Goal: Task Accomplishment & Management: Manage account settings

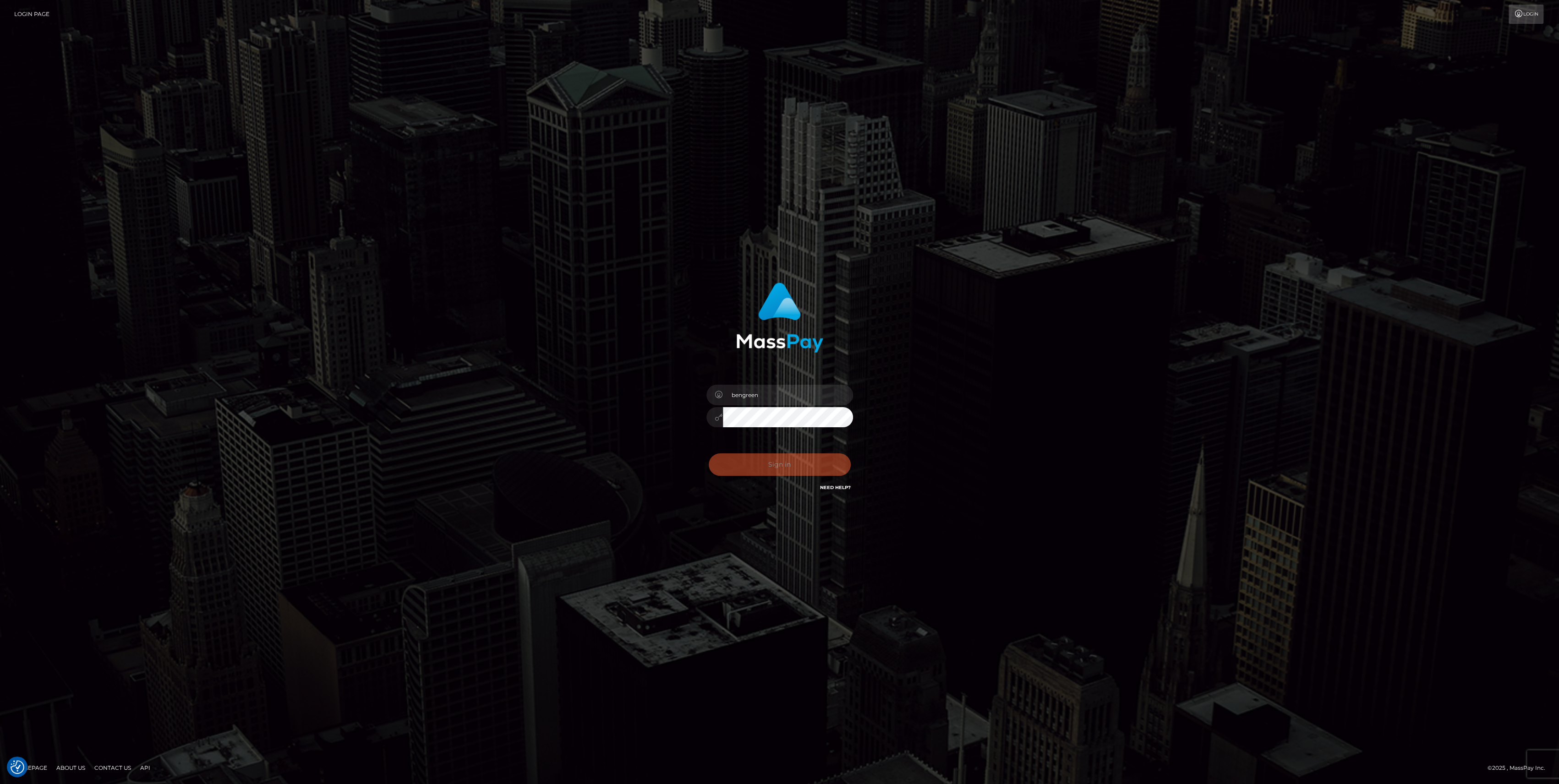
click at [770, 462] on div "Sign in Need Help?" at bounding box center [779, 468] width 160 height 41
type input "bengreen"
click at [724, 504] on form "bengreen" at bounding box center [779, 392] width 241 height 233
click at [750, 478] on div "0cAFcWeA7pBP2sreKvW9mN_Kr4MvzojsMXDPfBuDWj4Y2JsrVp1_WTPXWuxTRIZgapnn1Mc68rkx1QO…" at bounding box center [779, 468] width 160 height 41
click at [755, 469] on button "Sign in" at bounding box center [779, 464] width 142 height 22
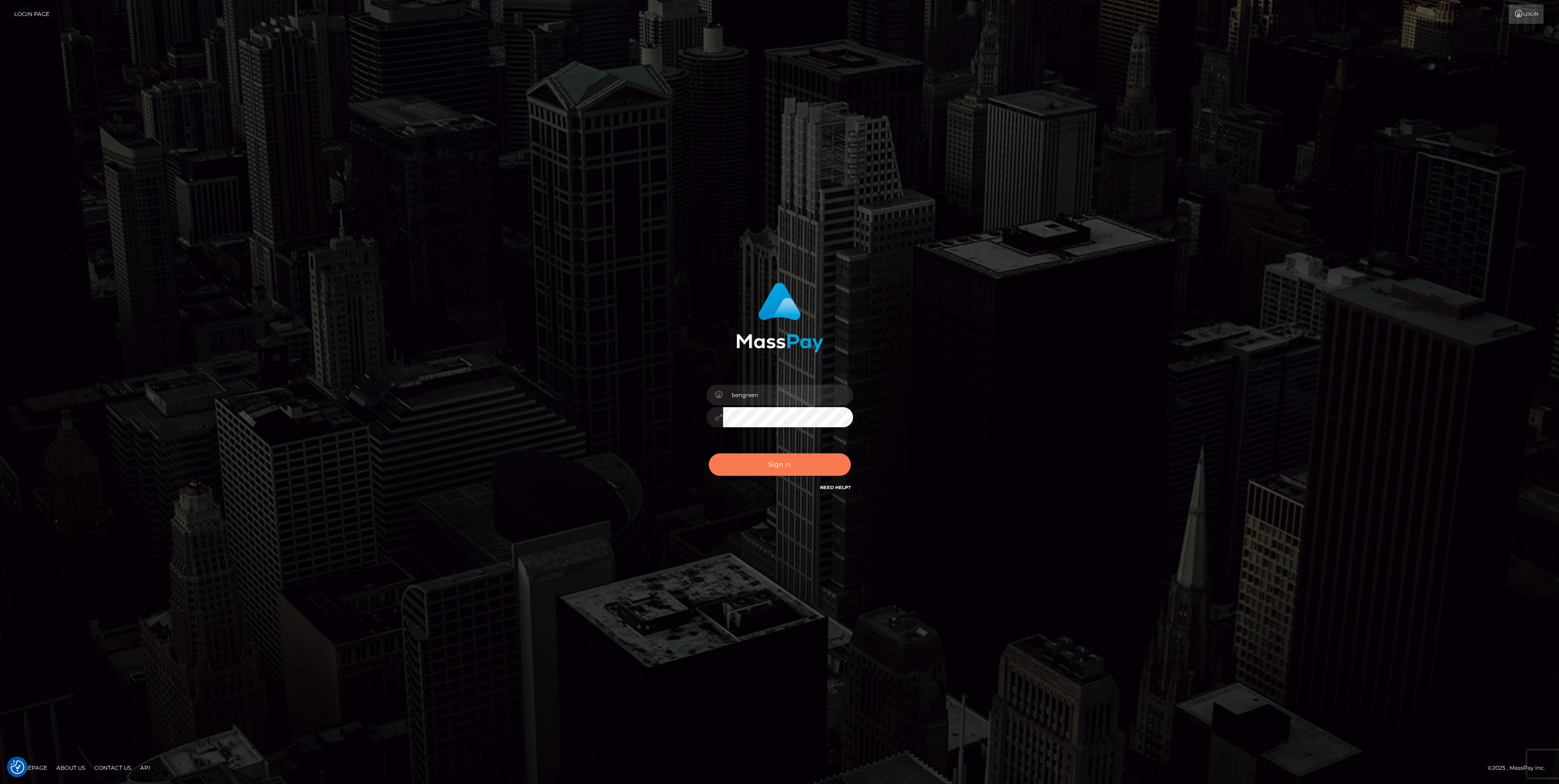
drag, startPoint x: 752, startPoint y: 467, endPoint x: 737, endPoint y: 469, distance: 15.1
click at [737, 469] on button "Sign in" at bounding box center [779, 464] width 142 height 22
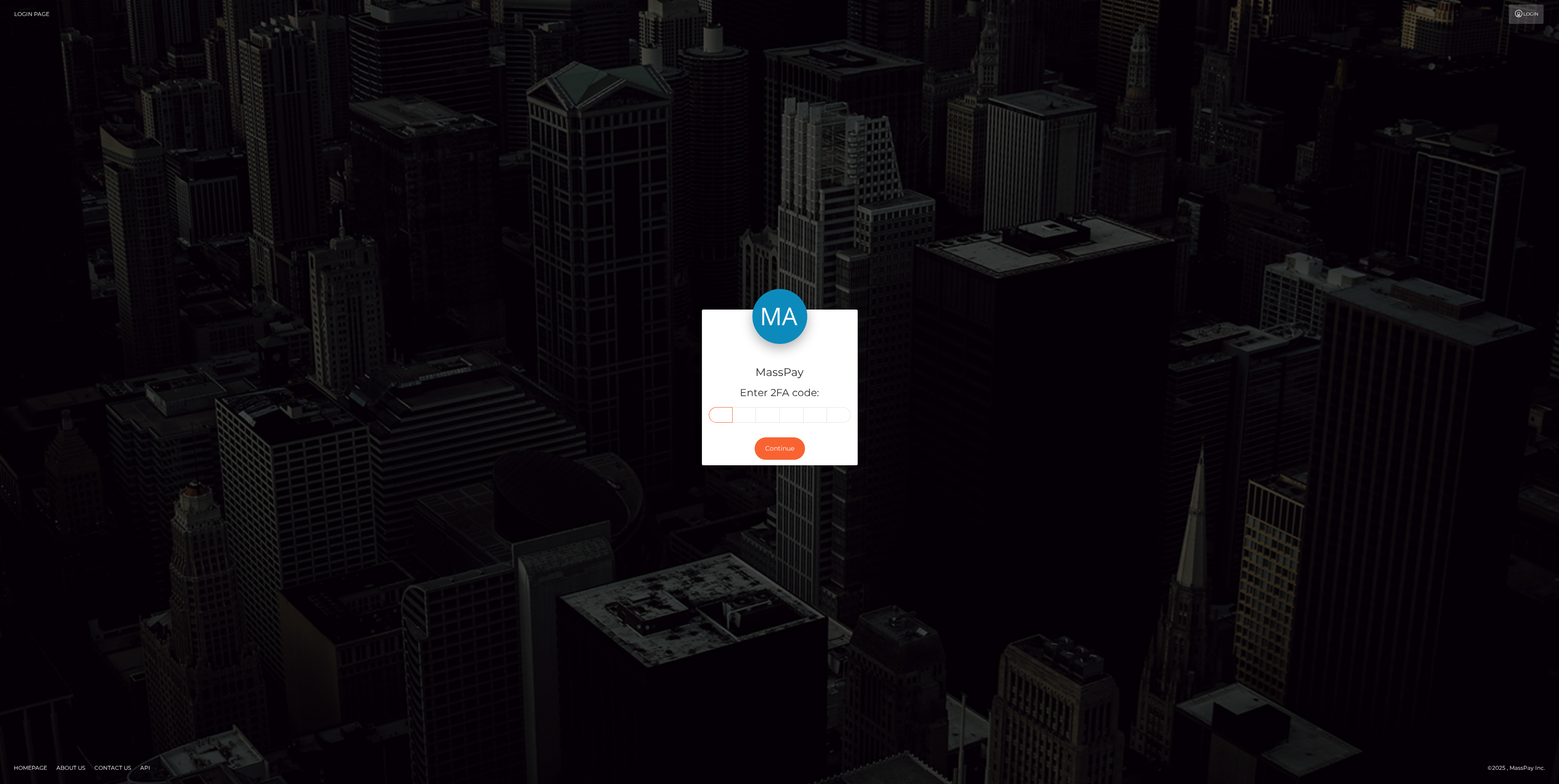
drag, startPoint x: 733, startPoint y: 414, endPoint x: 728, endPoint y: 414, distance: 5.0
paste input "3"
type input "3"
type input "7"
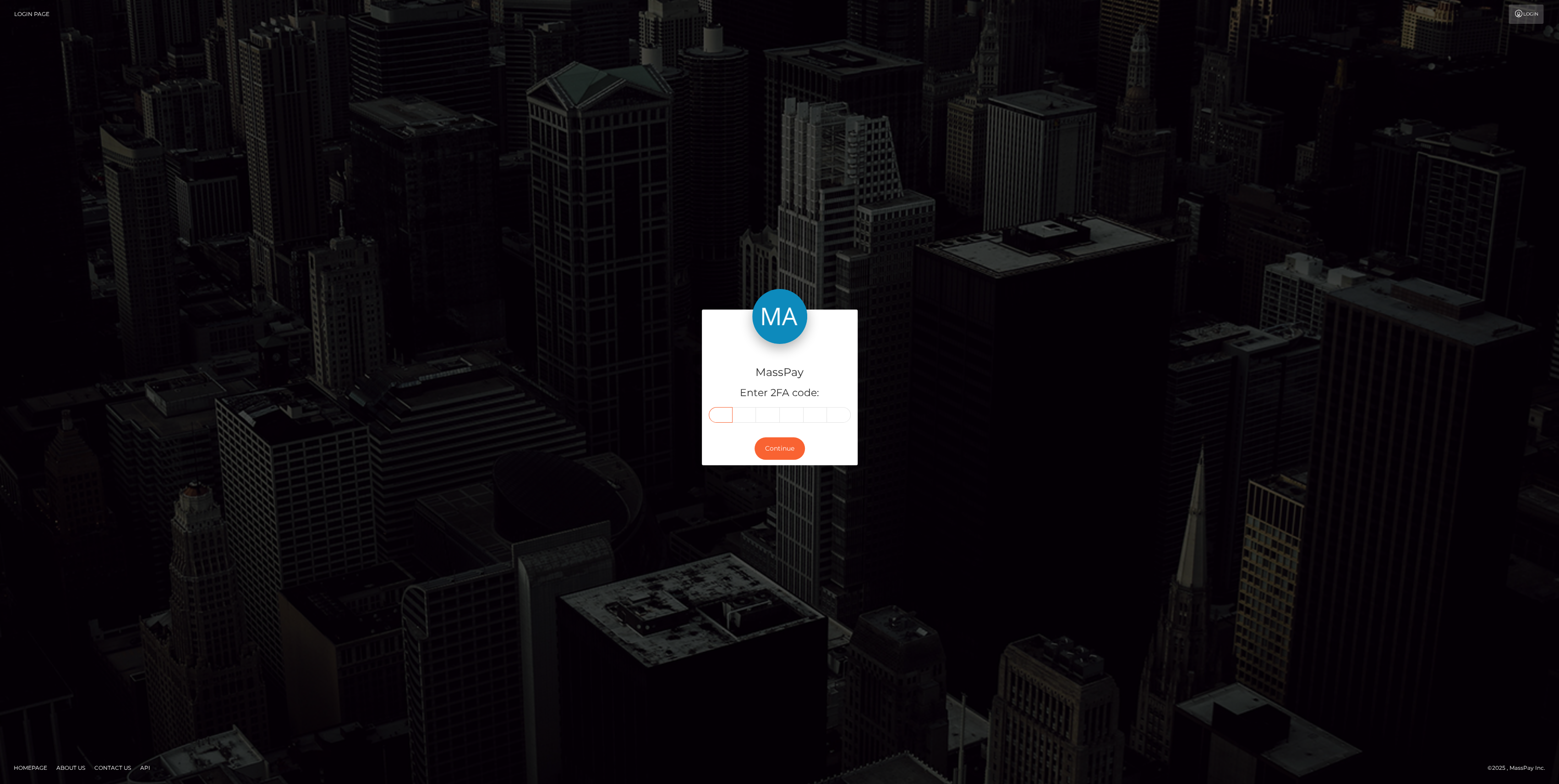
type input "9"
type input "7"
type input "6"
click at [778, 473] on form "MassPay Enter 2FA code: 3 3 7 9 7 6 337976 Continue" at bounding box center [779, 392] width 156 height 164
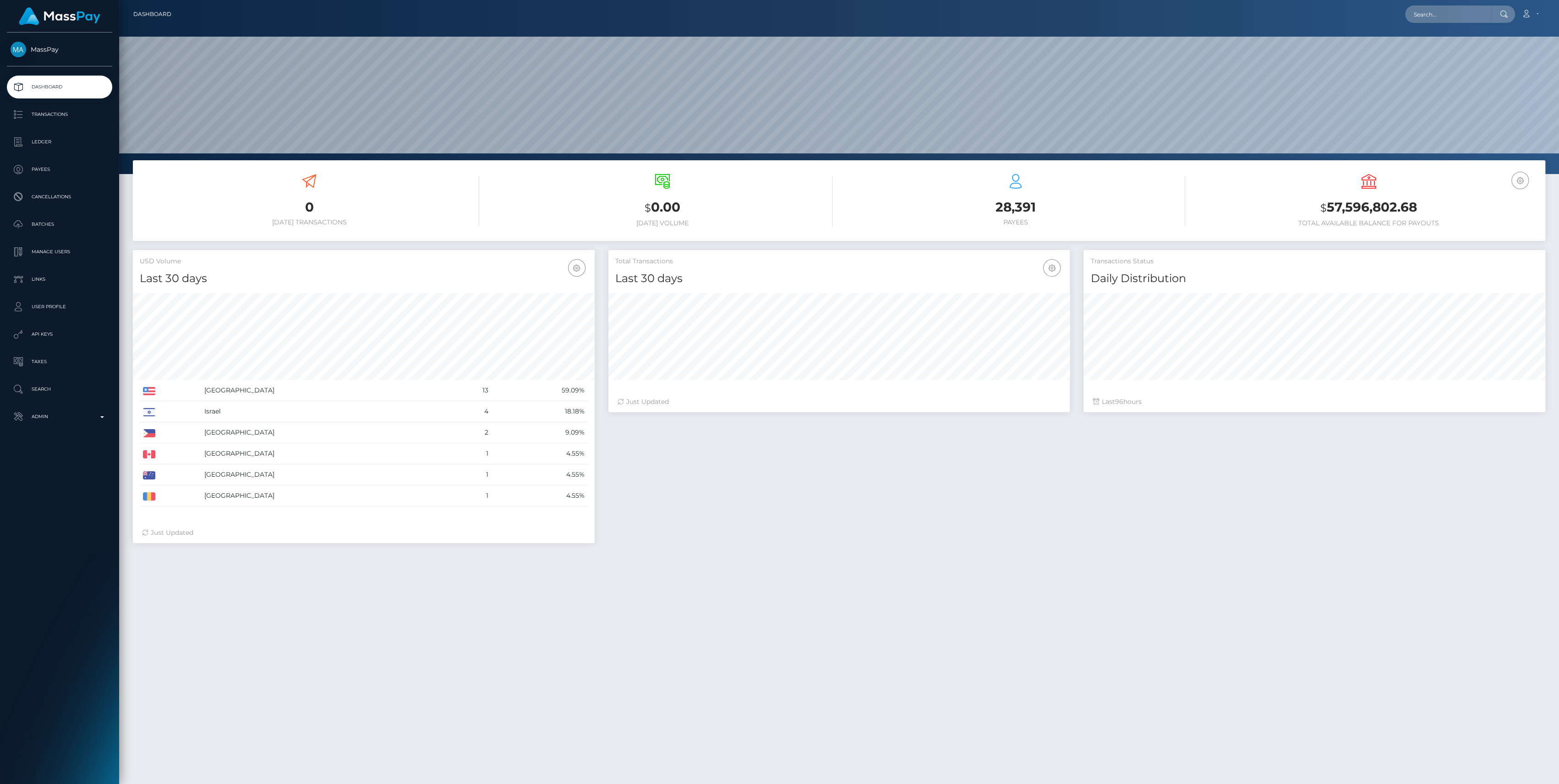
scroll to position [162, 462]
click at [56, 416] on p "Admin" at bounding box center [60, 416] width 98 height 14
click at [60, 620] on link "Inventory" at bounding box center [59, 630] width 105 height 20
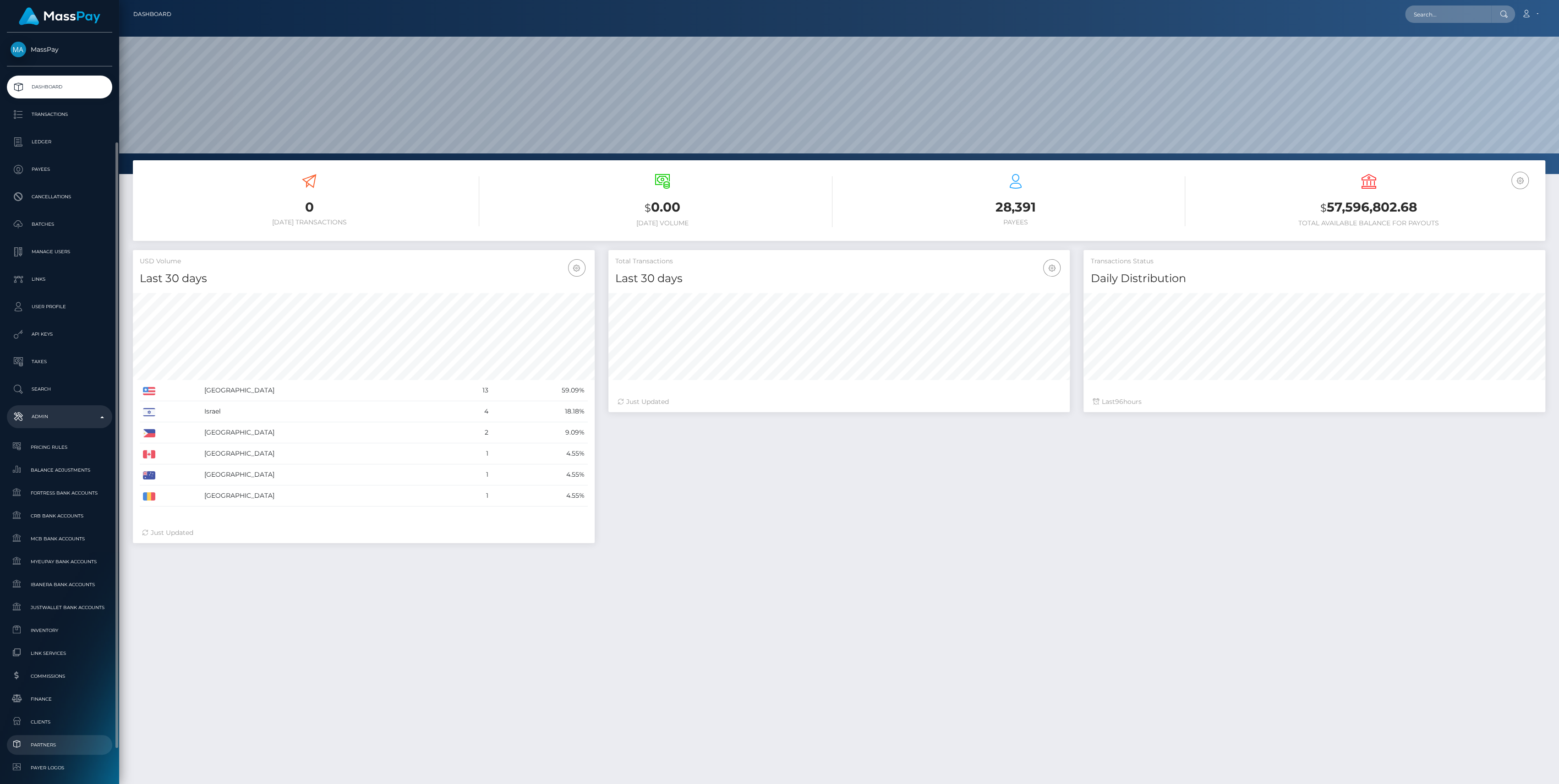
scroll to position [178, 0]
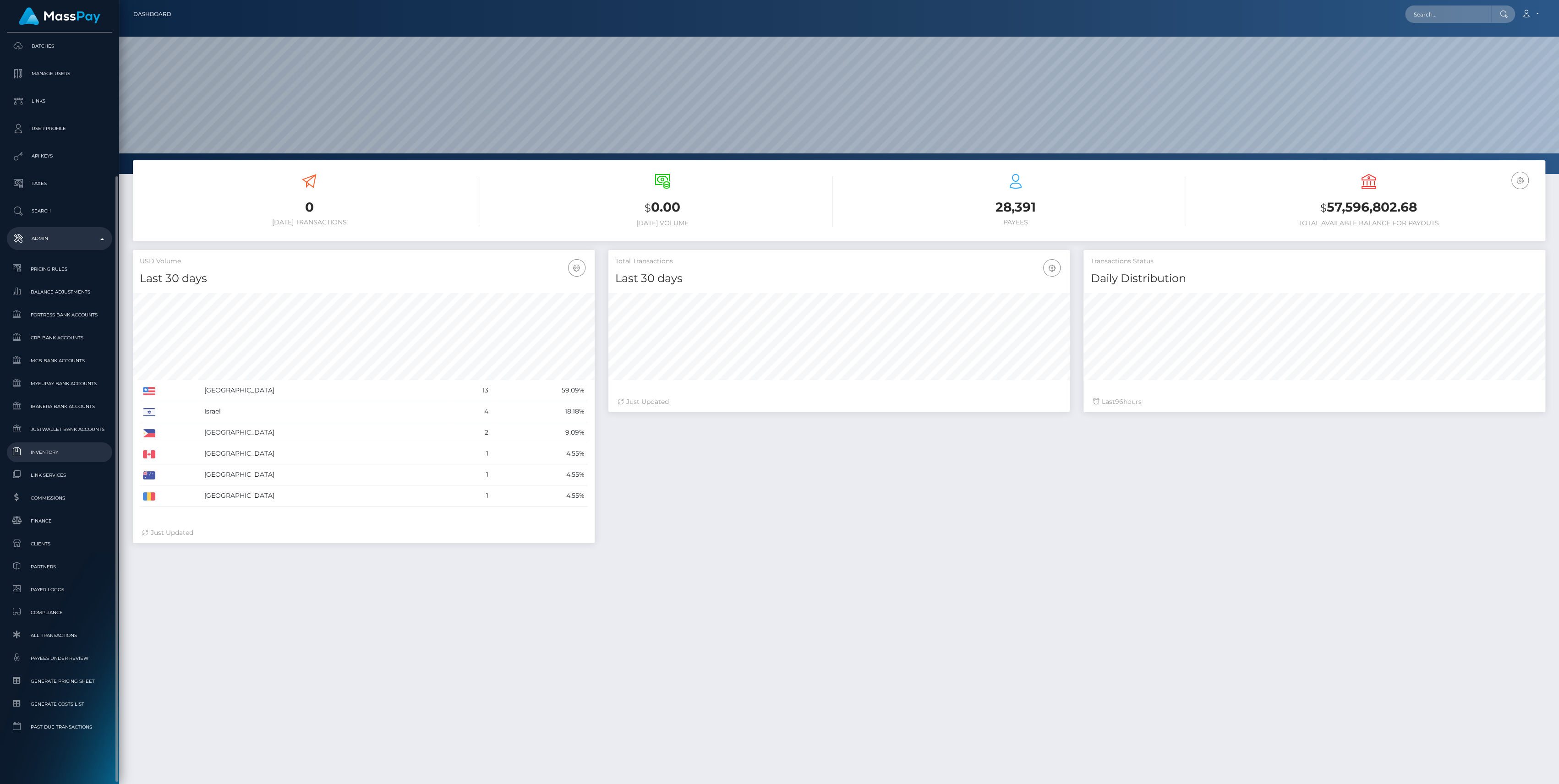
click at [52, 452] on span "Inventory" at bounding box center [60, 452] width 98 height 11
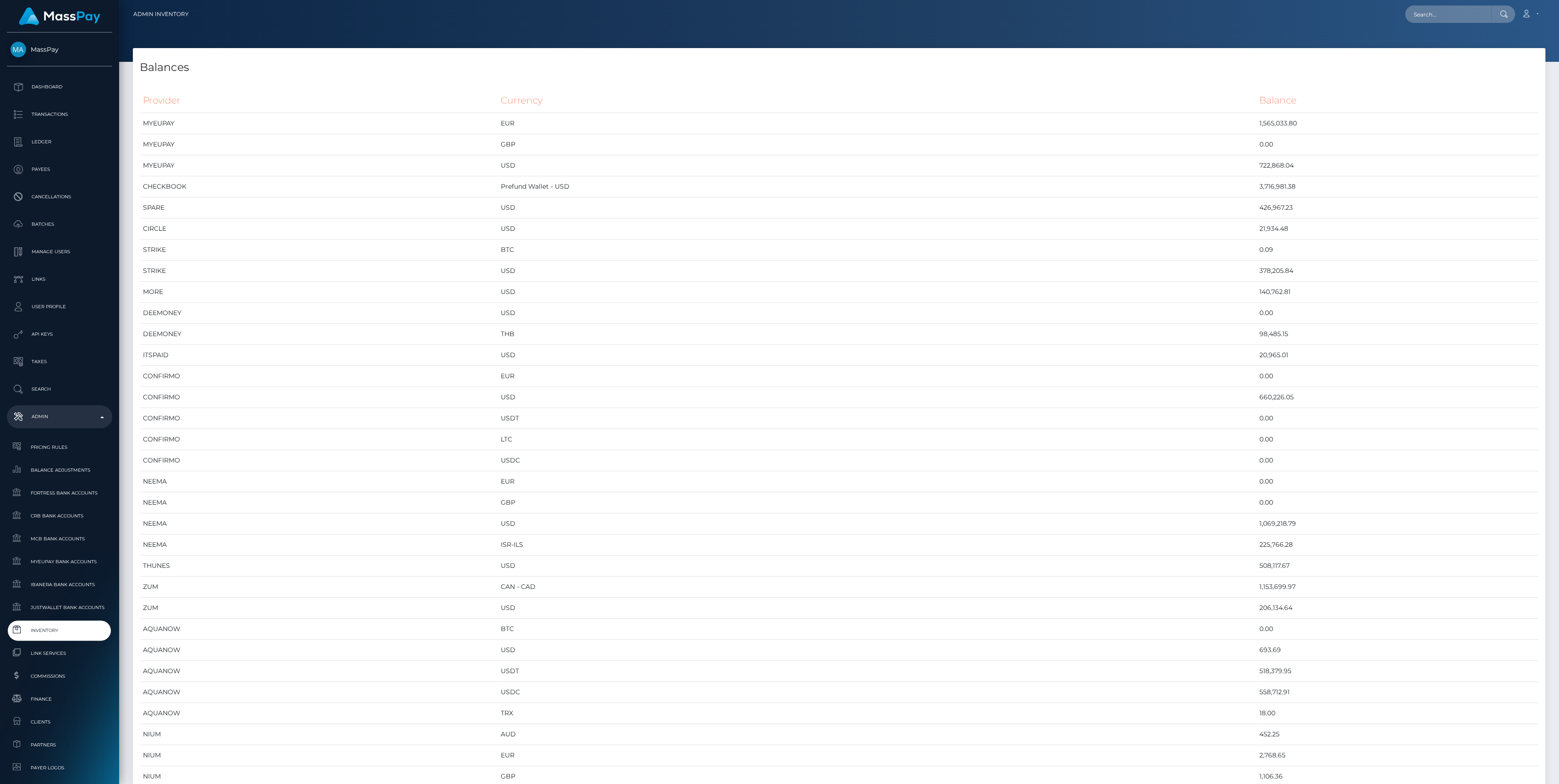
scroll to position [4356, 1412]
click at [58, 474] on span "Balance Adjustments" at bounding box center [60, 470] width 98 height 11
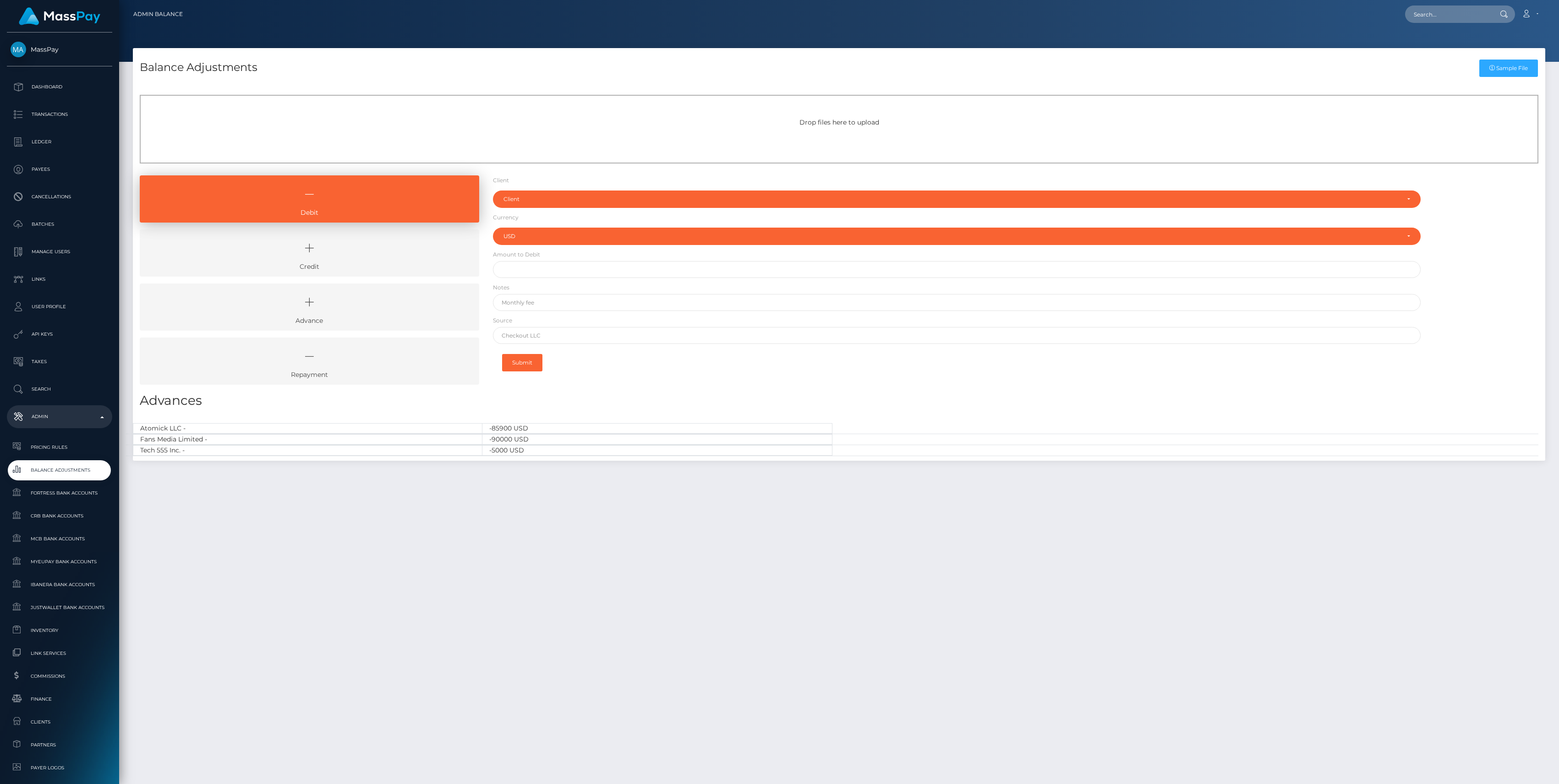
select select "USD"
click at [200, 252] on icon at bounding box center [309, 248] width 319 height 27
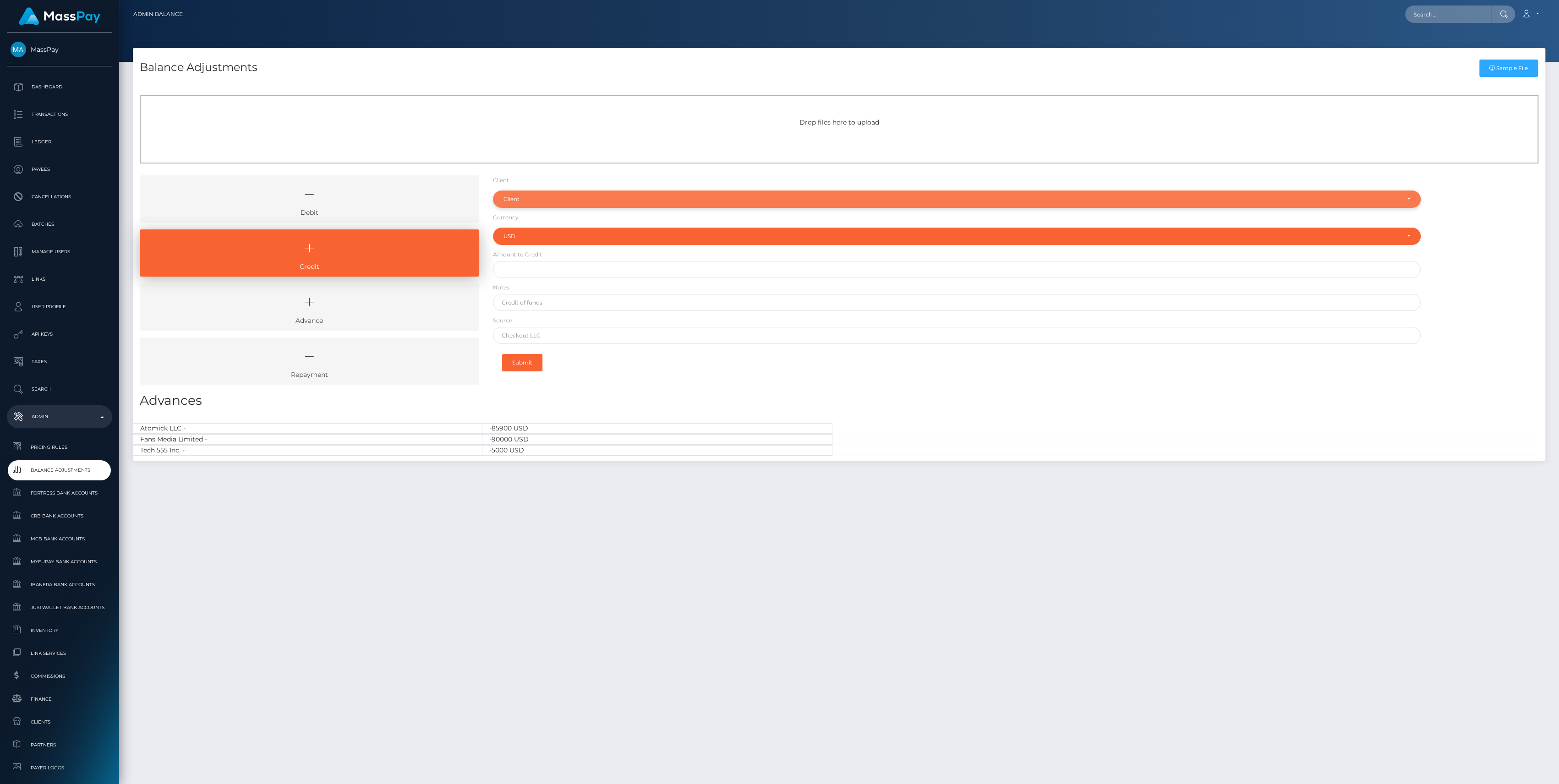
click at [532, 197] on div "Client" at bounding box center [951, 199] width 896 height 7
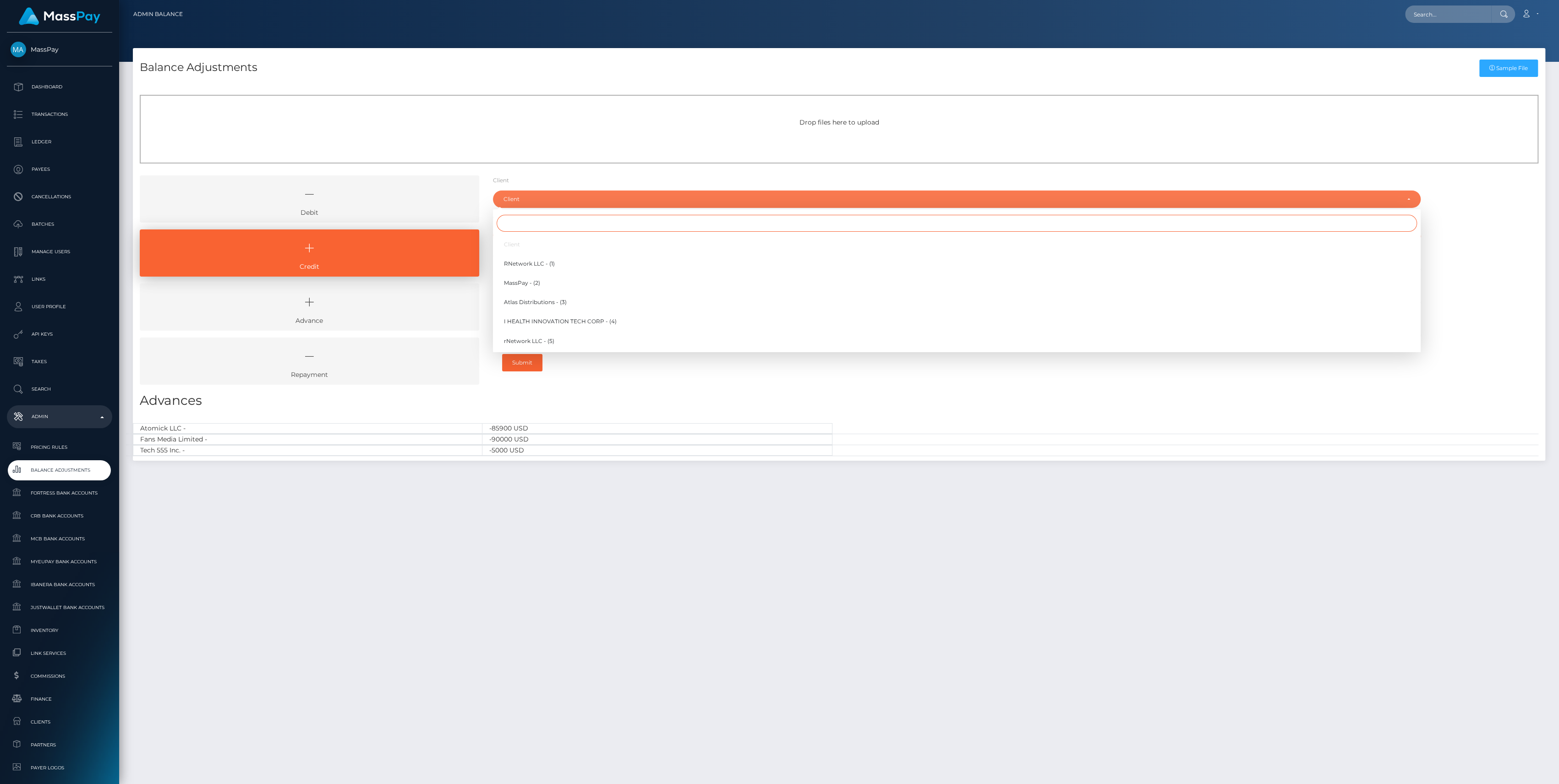
click at [530, 223] on input "Search" at bounding box center [957, 223] width 920 height 17
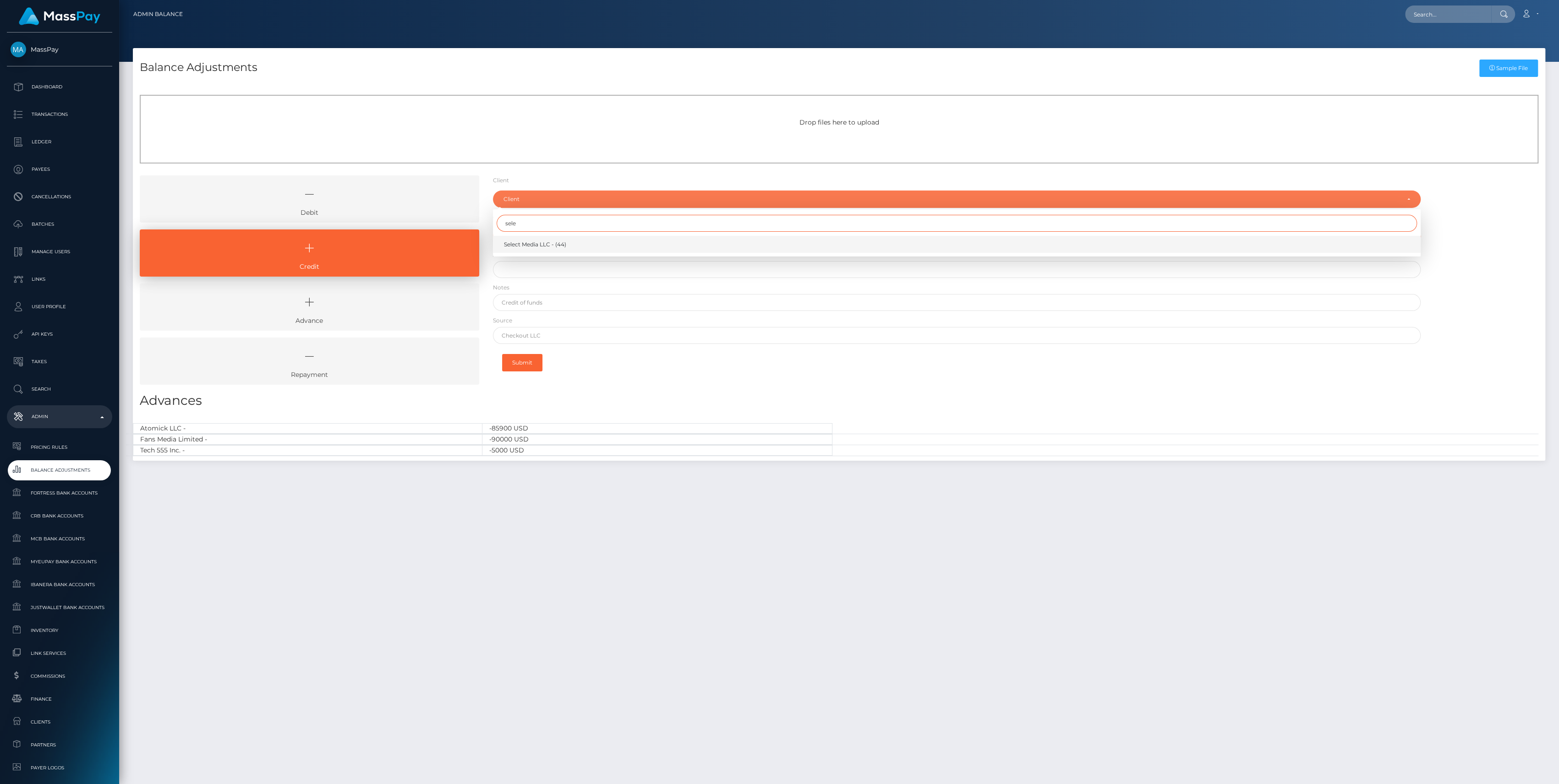
type input "sele"
click at [532, 245] on span "Select Media LLC - (44)" at bounding box center [536, 245] width 63 height 8
select select "44"
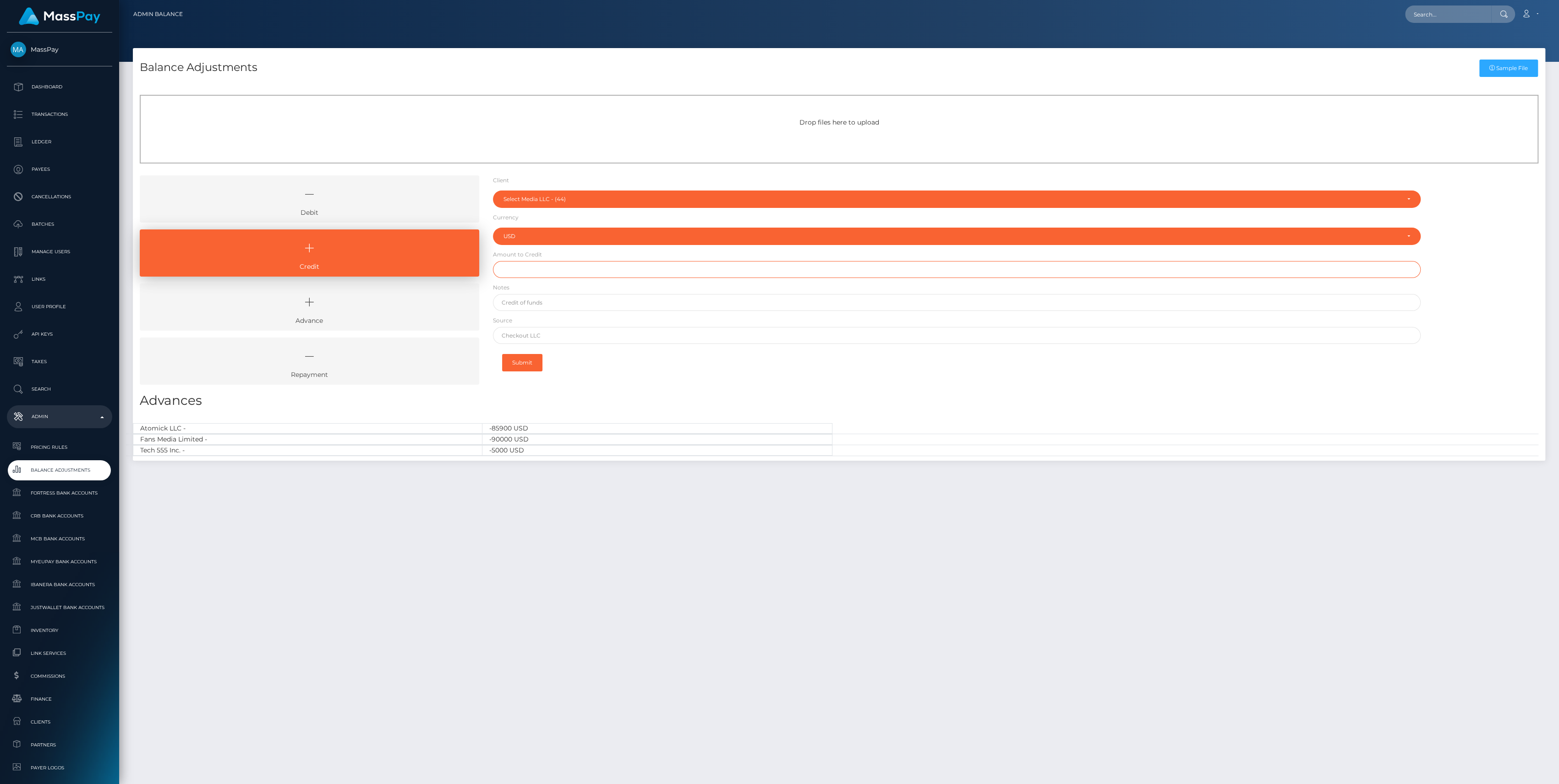
click at [531, 266] on input "text" at bounding box center [956, 269] width 928 height 17
type input "$1,000,000.00"
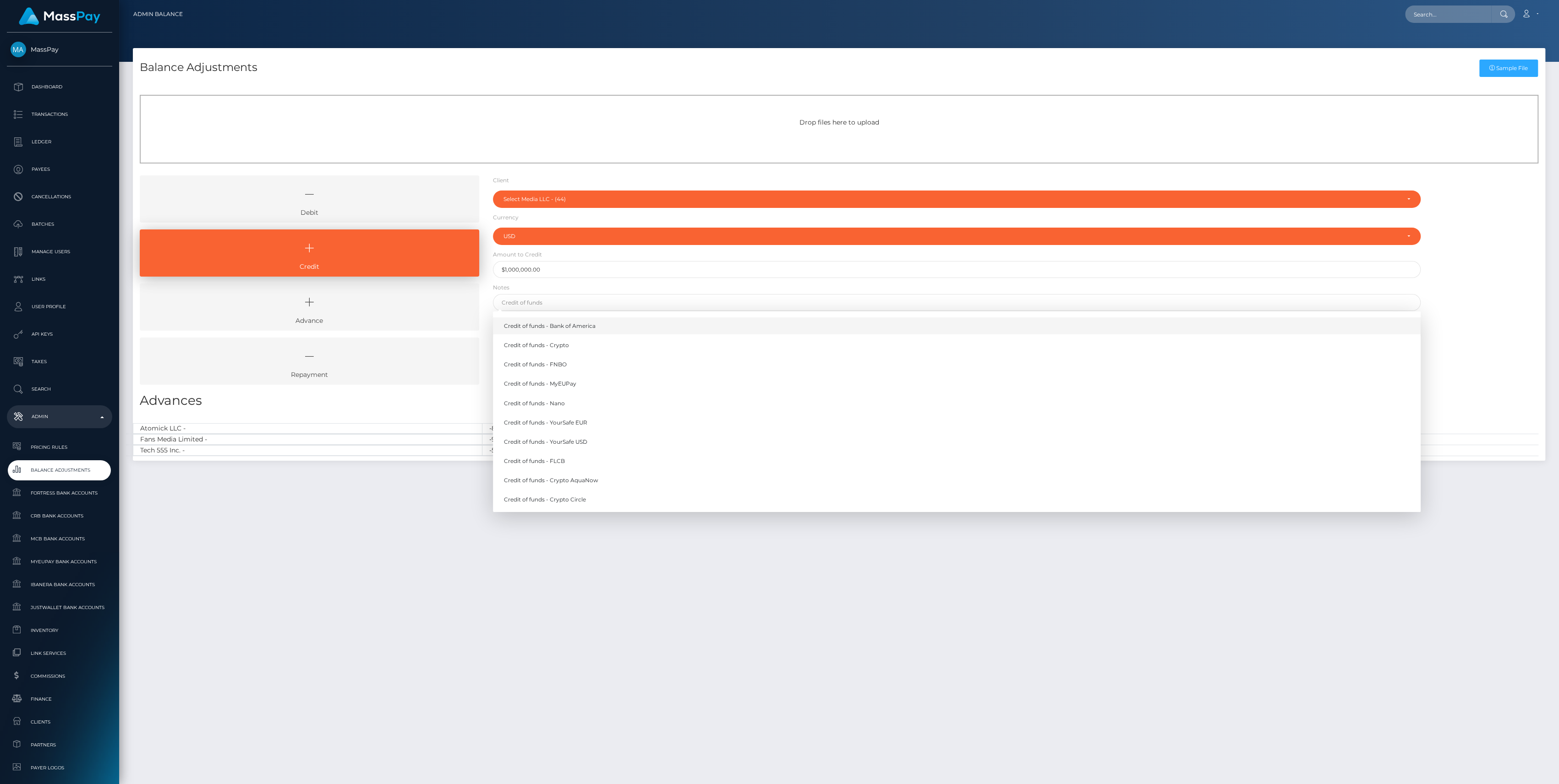
click at [557, 327] on link "Credit of funds - Bank of America" at bounding box center [956, 325] width 928 height 17
type input "Credit of funds - Bank of America"
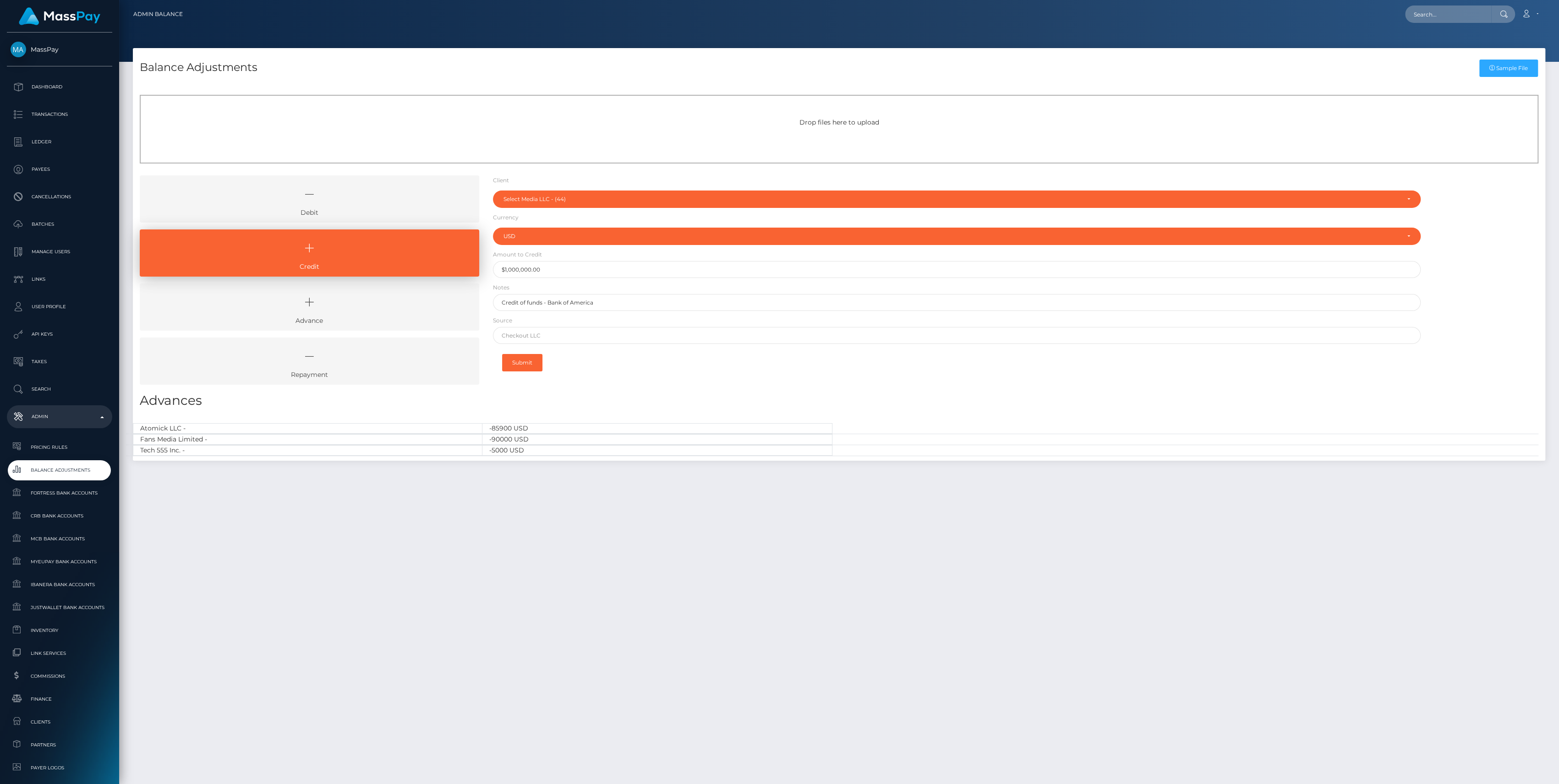
click at [531, 351] on div "Submit" at bounding box center [956, 363] width 928 height 29
click at [535, 339] on input "text" at bounding box center [956, 335] width 928 height 17
type input "CHASE"
click at [533, 358] on button "Submit" at bounding box center [522, 363] width 40 height 18
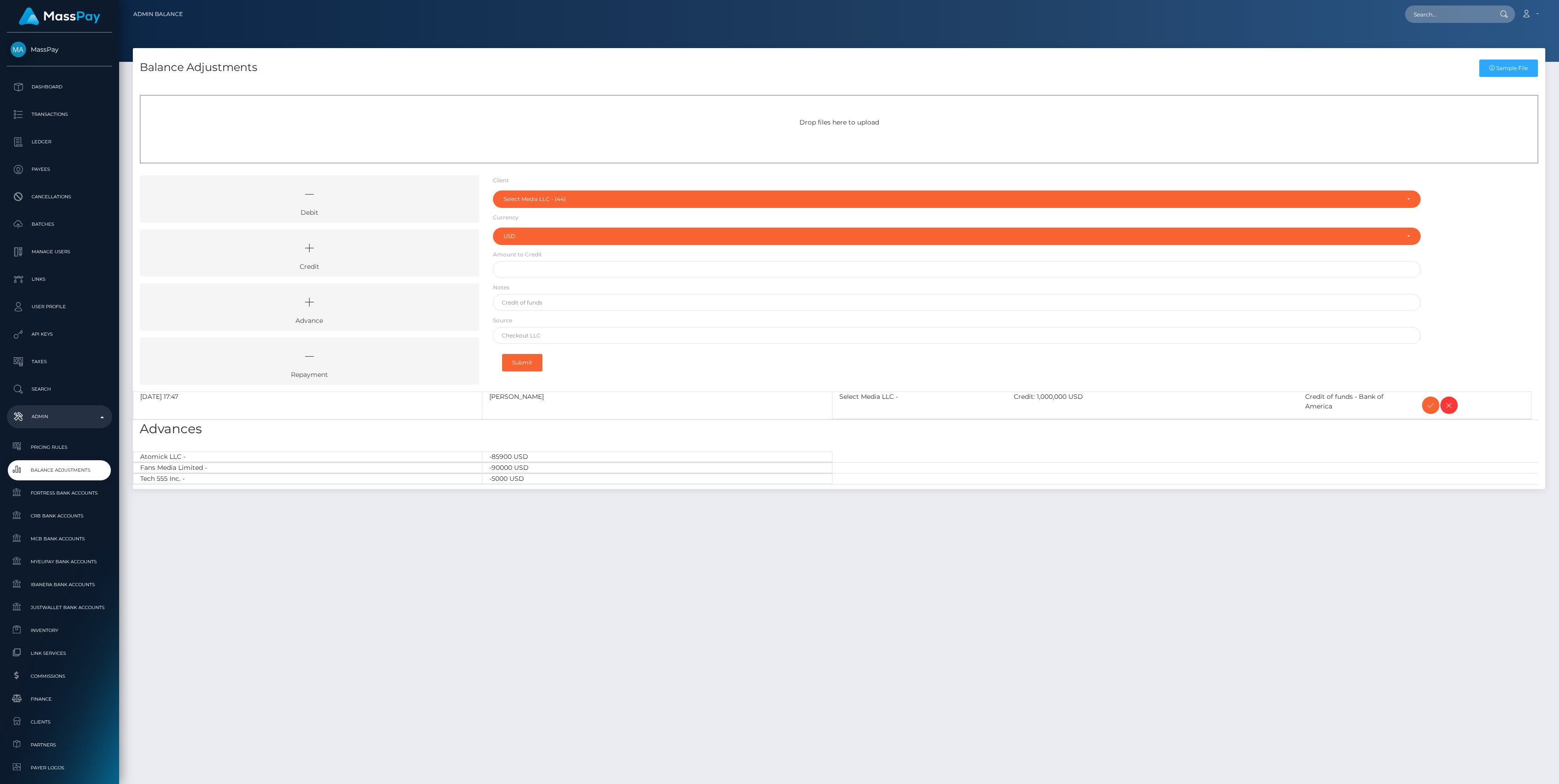
select select "44"
select select "USD"
click at [1435, 405] on icon at bounding box center [1431, 406] width 11 height 12
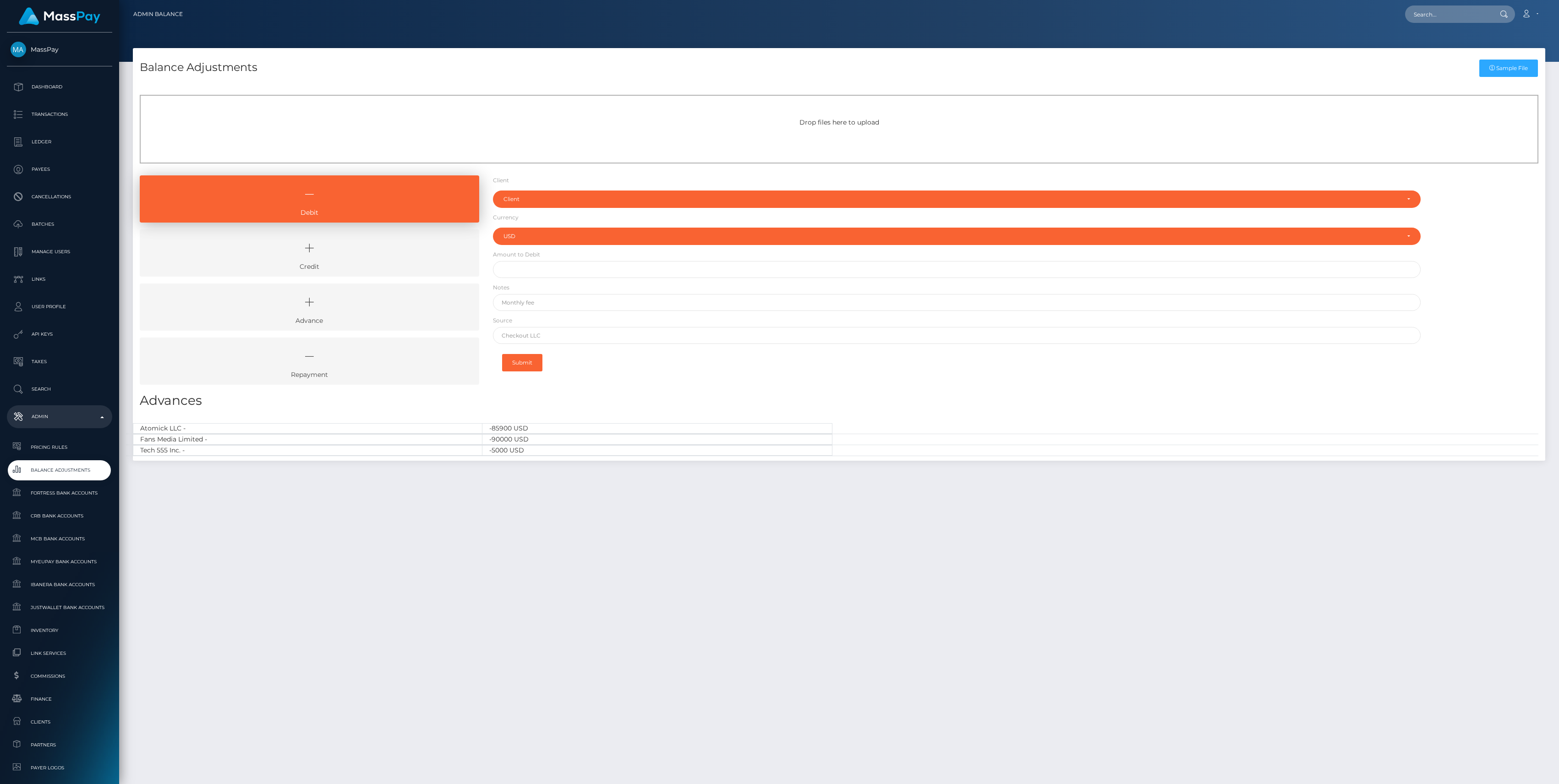
select select "USD"
click at [32, 86] on p "Dashboard" at bounding box center [60, 87] width 98 height 14
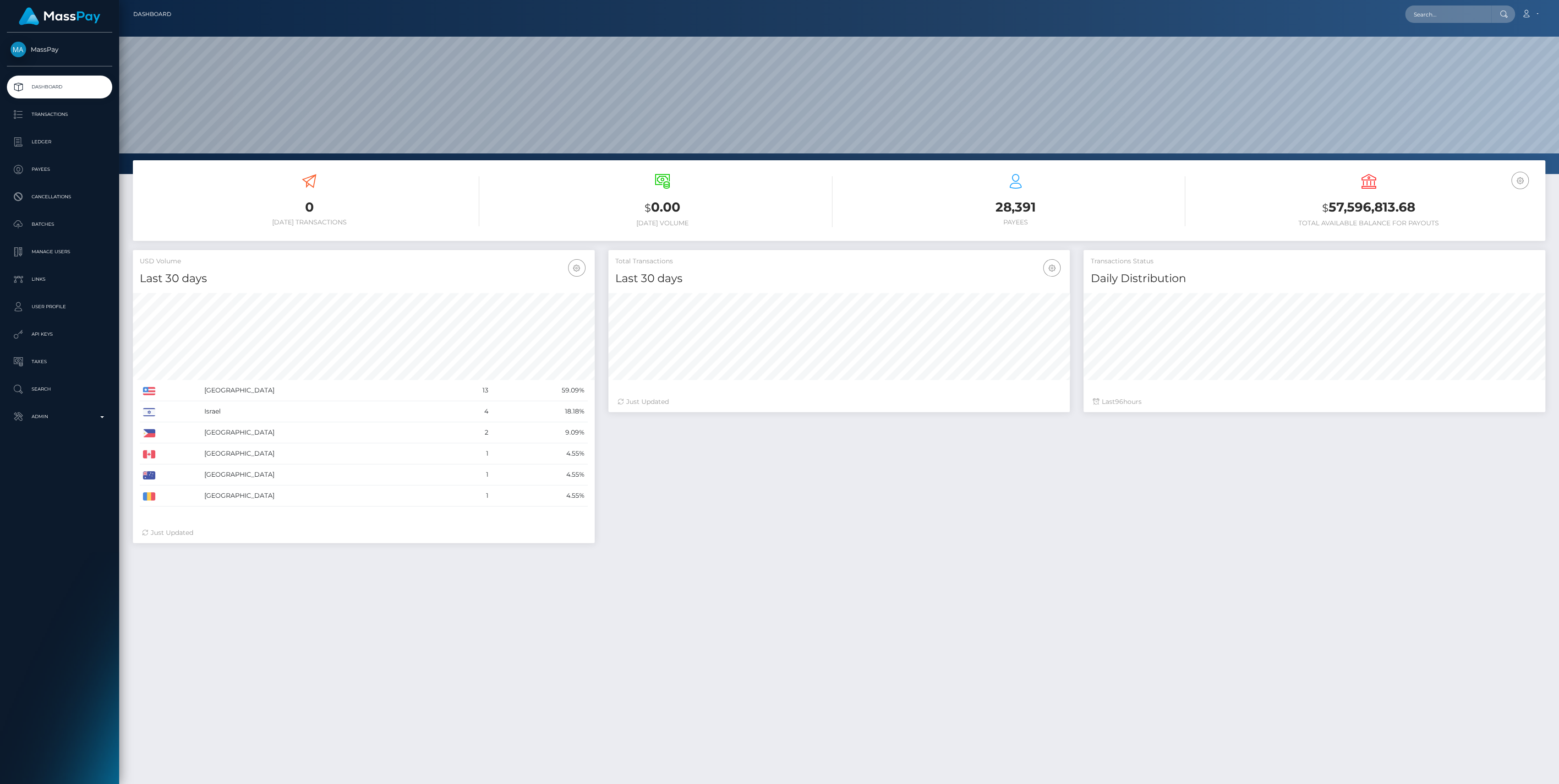
scroll to position [162, 462]
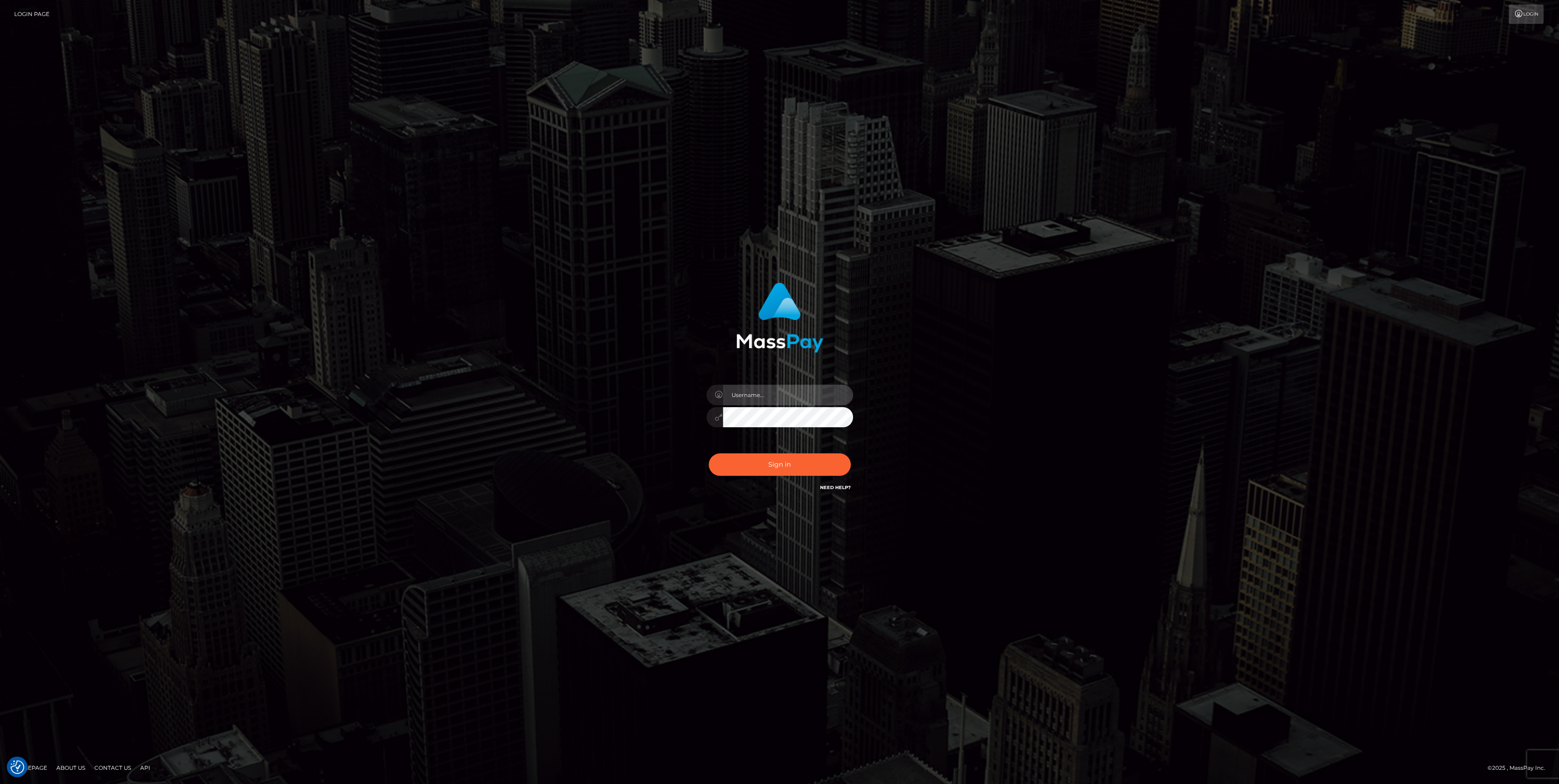
type input "bengreen"
click at [788, 463] on button "Sign in" at bounding box center [779, 464] width 142 height 22
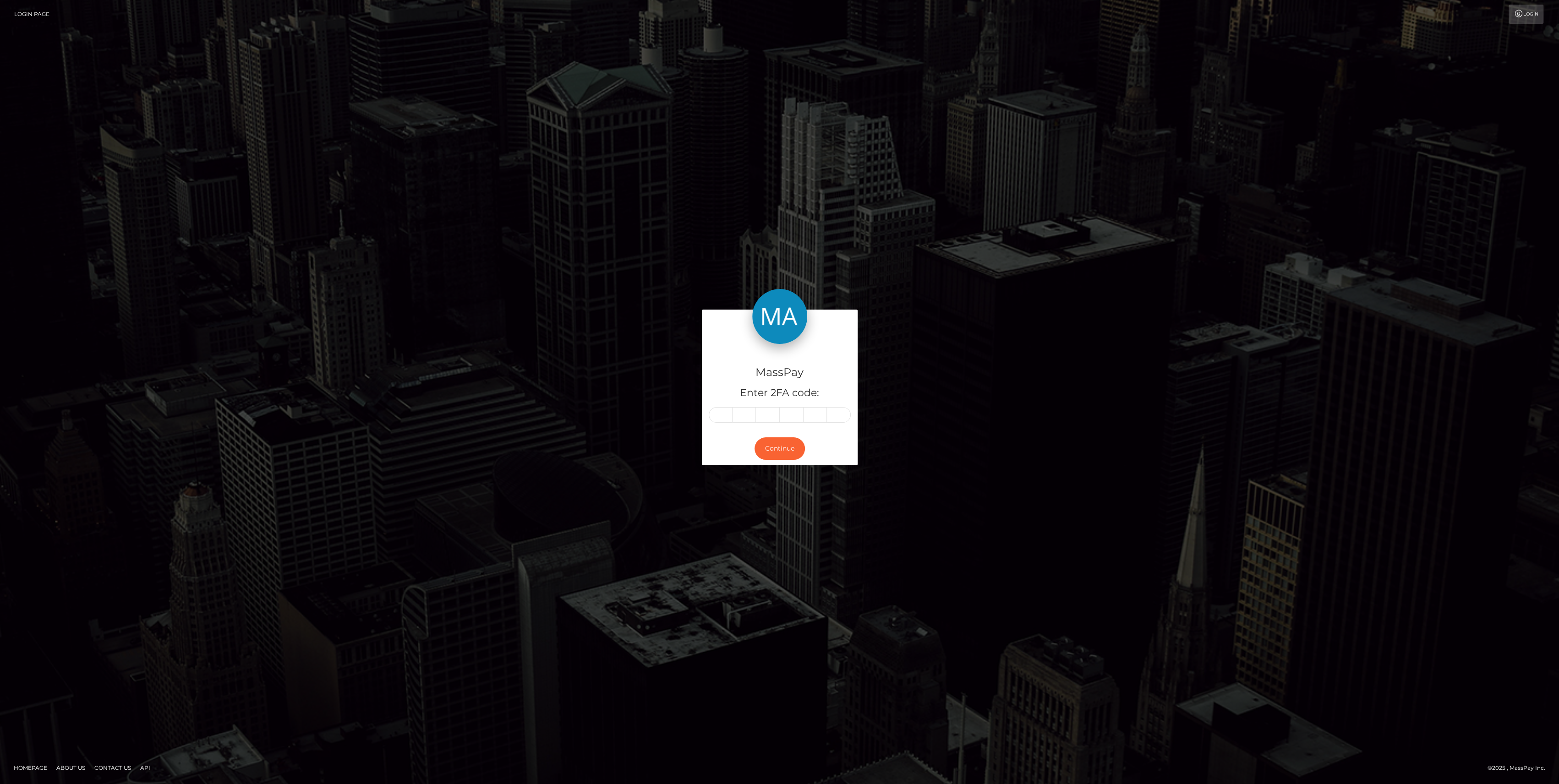
drag, startPoint x: 732, startPoint y: 424, endPoint x: 725, endPoint y: 427, distance: 7.6
click at [725, 427] on div "MassPay Enter 2FA code:" at bounding box center [779, 387] width 156 height 88
click at [725, 425] on div "MassPay Enter 2FA code:" at bounding box center [779, 387] width 156 height 88
drag, startPoint x: 725, startPoint y: 425, endPoint x: 728, endPoint y: 421, distance: 5.0
click at [728, 421] on input "text" at bounding box center [720, 414] width 24 height 16
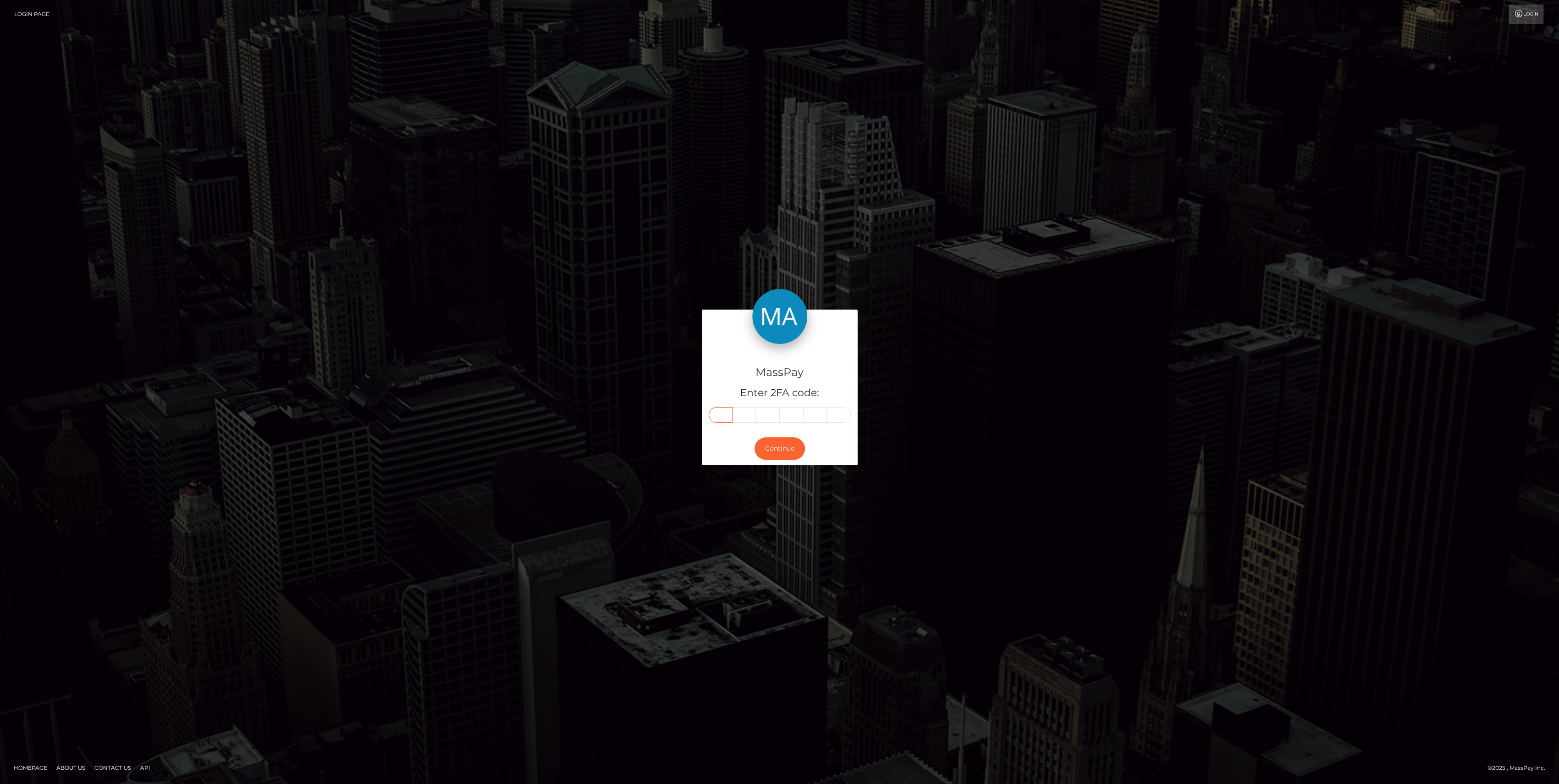
paste input "2"
type input "2"
type input "6"
type input "9"
type input "7"
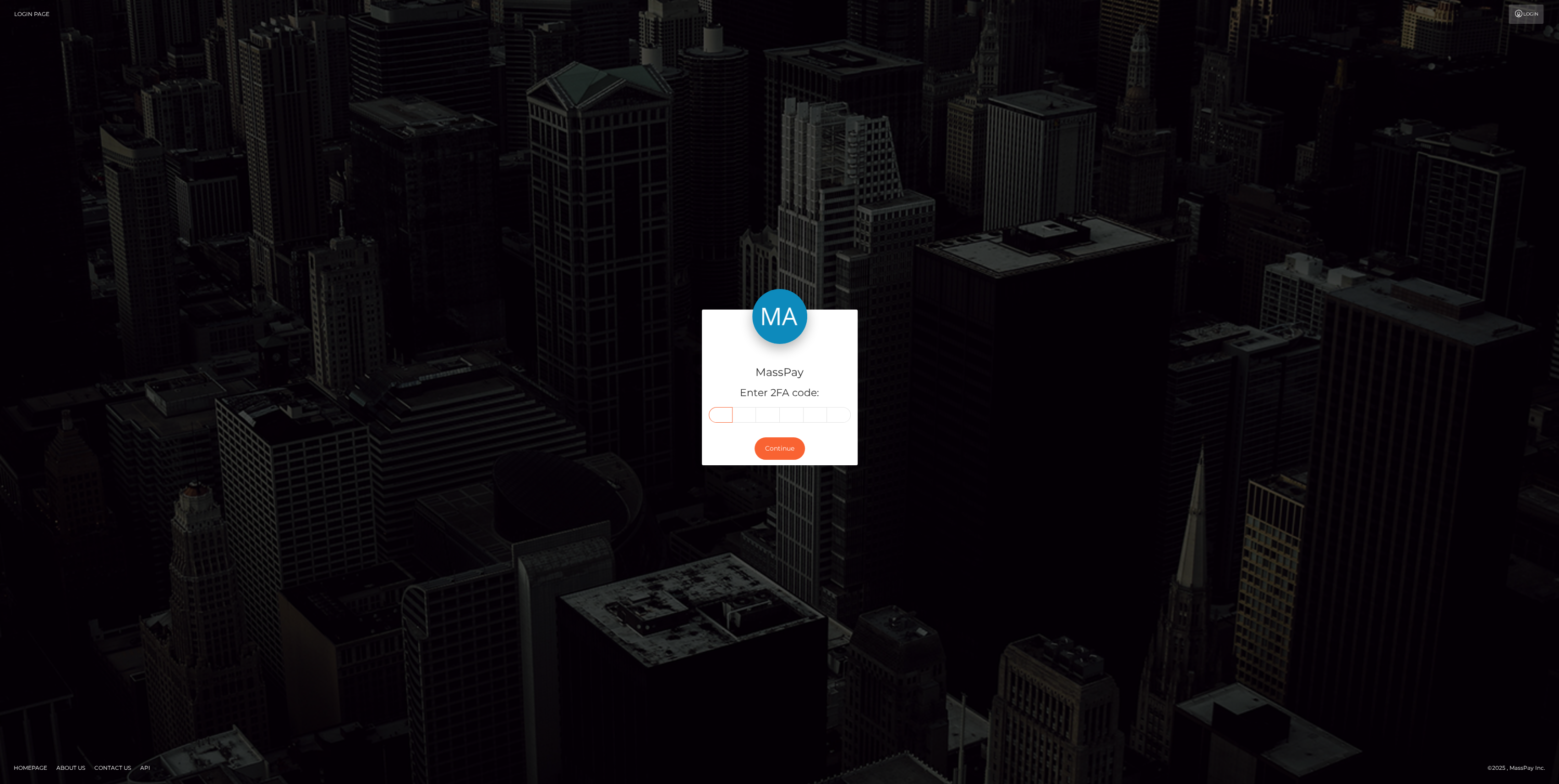
type input "4"
click at [760, 444] on button "Continue" at bounding box center [779, 448] width 50 height 22
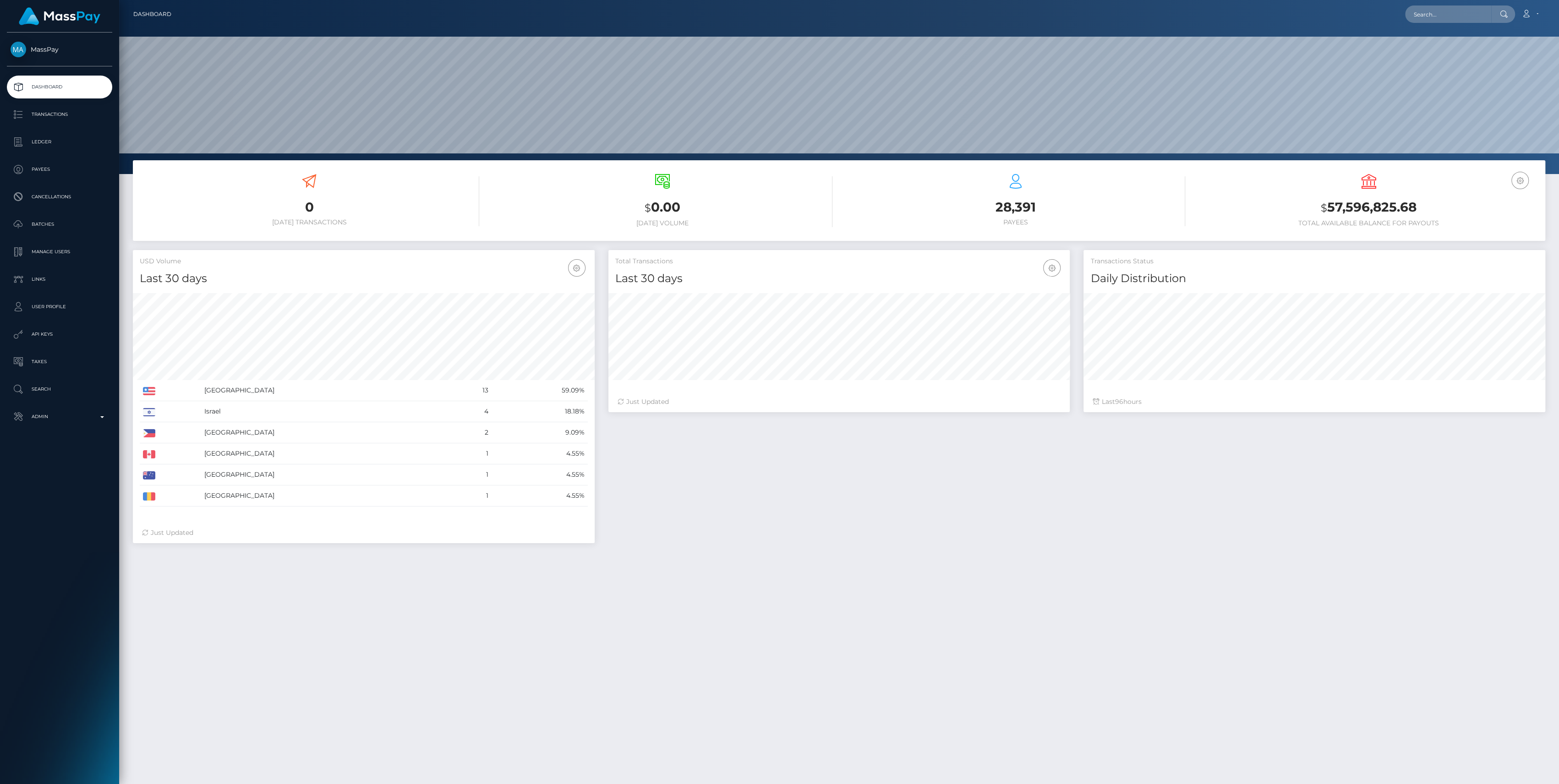
scroll to position [162, 462]
click at [54, 421] on p "Admin" at bounding box center [60, 416] width 98 height 14
click at [47, 626] on span "Inventory" at bounding box center [60, 630] width 98 height 11
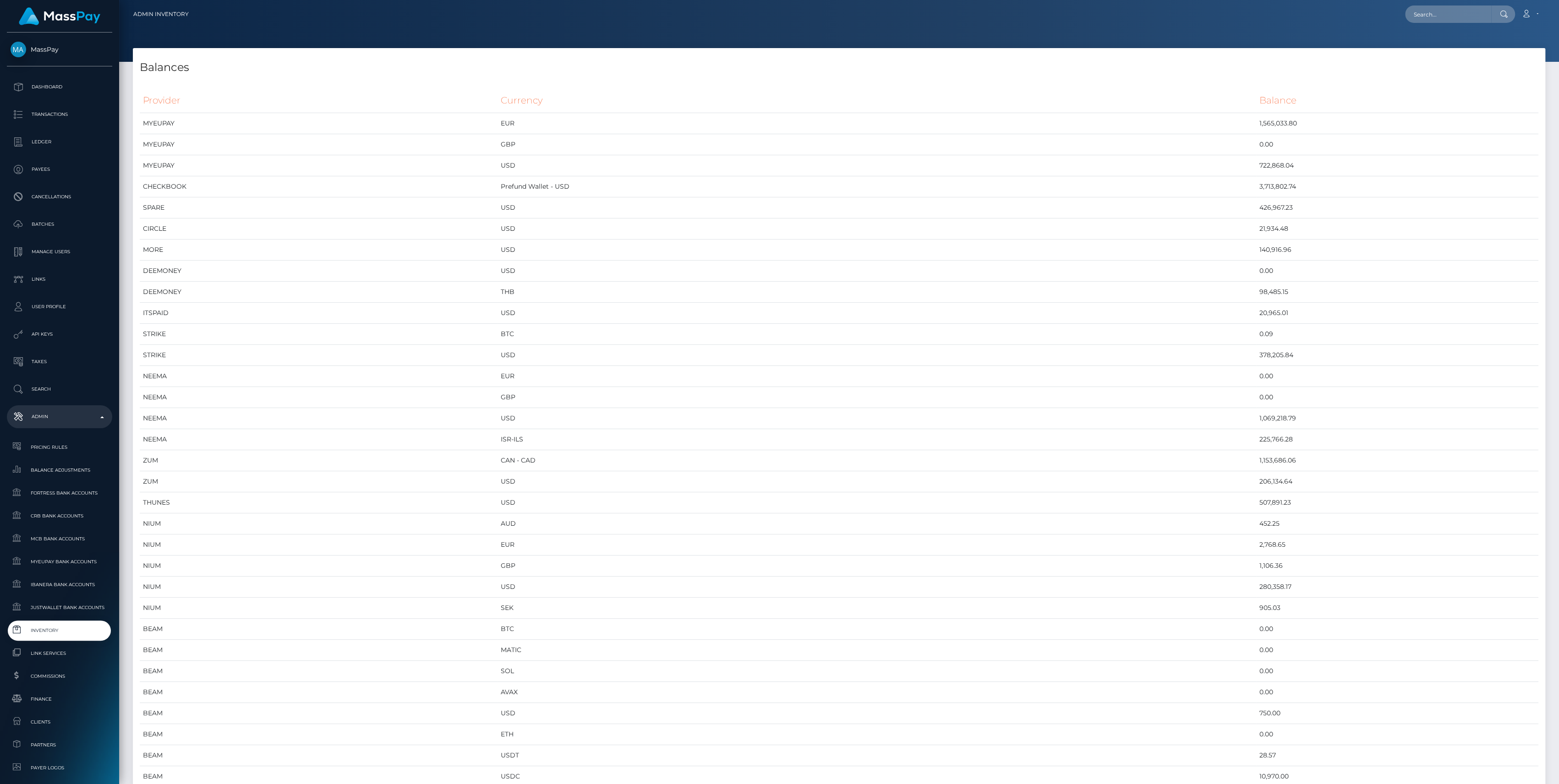
scroll to position [4356, 1412]
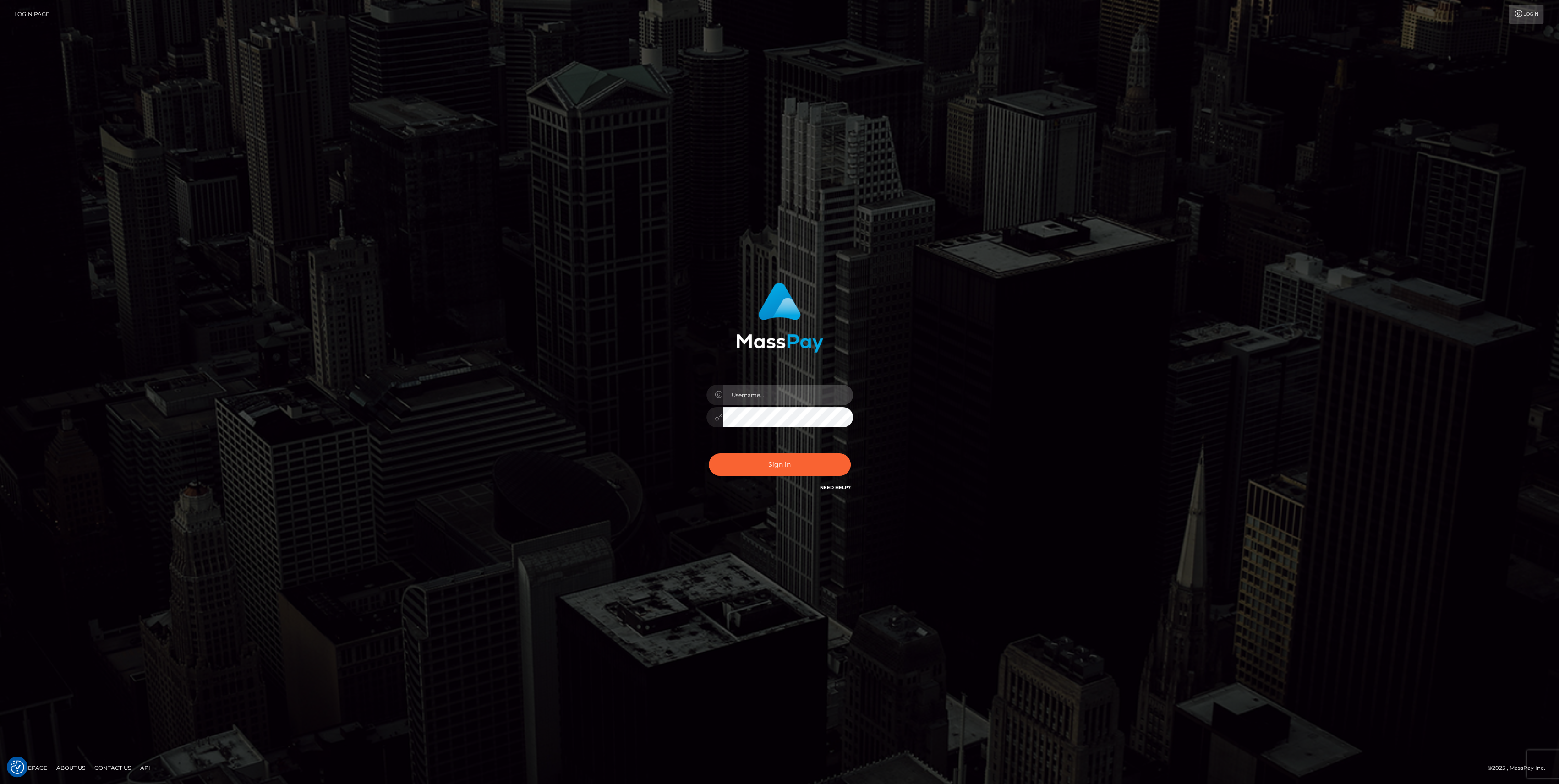
type input "bengreen"
click at [790, 450] on div "Sign in Need Help?" at bounding box center [779, 468] width 160 height 41
click at [798, 455] on button "Sign in" at bounding box center [779, 464] width 142 height 22
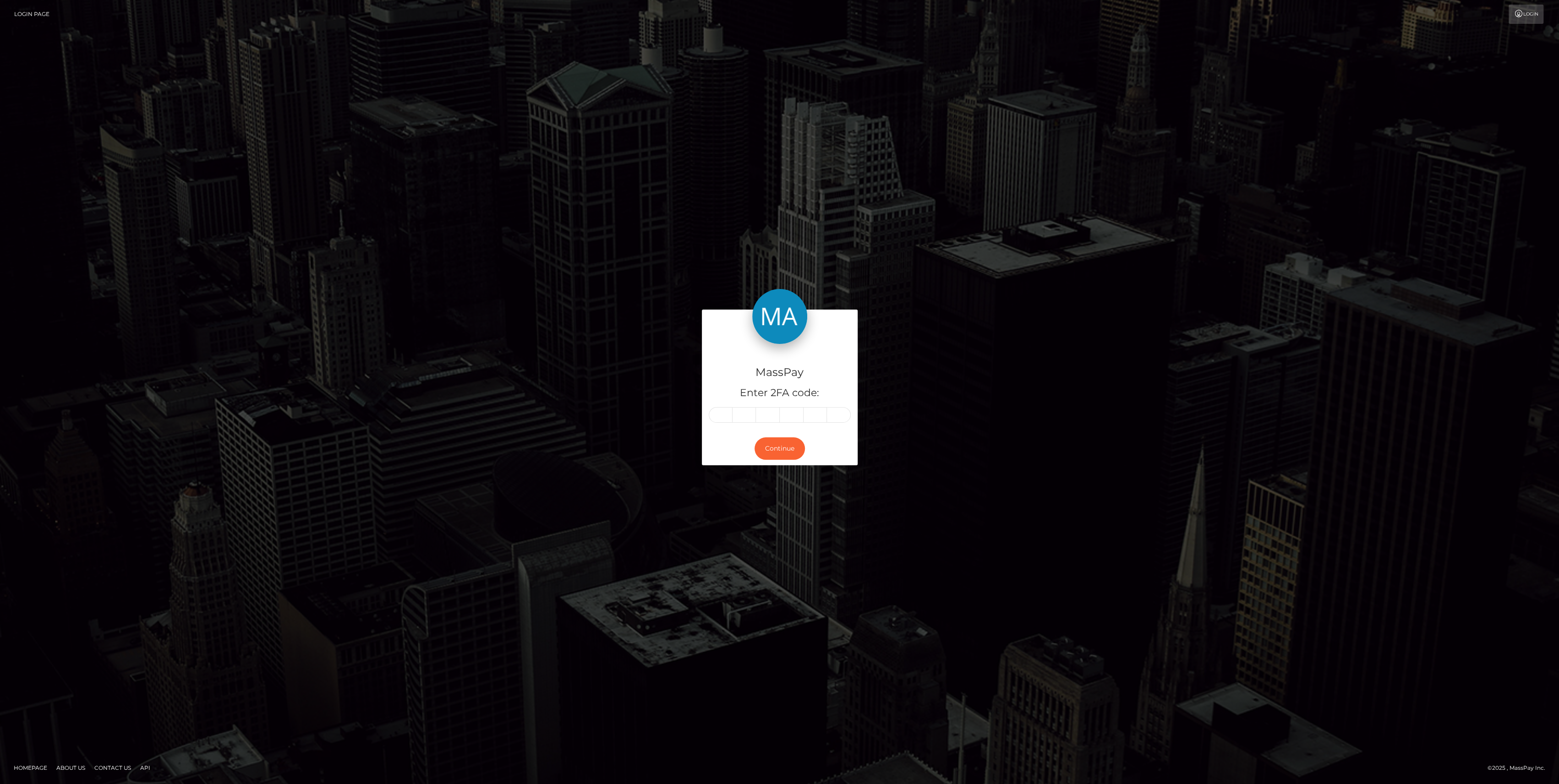
drag, startPoint x: 760, startPoint y: 406, endPoint x: 754, endPoint y: 410, distance: 7.2
click at [758, 407] on div "MassPay Enter 2FA code:" at bounding box center [779, 387] width 156 height 88
click at [705, 418] on div "MassPay Enter 2FA code:" at bounding box center [779, 387] width 156 height 88
drag, startPoint x: 705, startPoint y: 418, endPoint x: 714, endPoint y: 414, distance: 9.8
click at [707, 418] on div "MassPay Enter 2FA code:" at bounding box center [779, 387] width 156 height 88
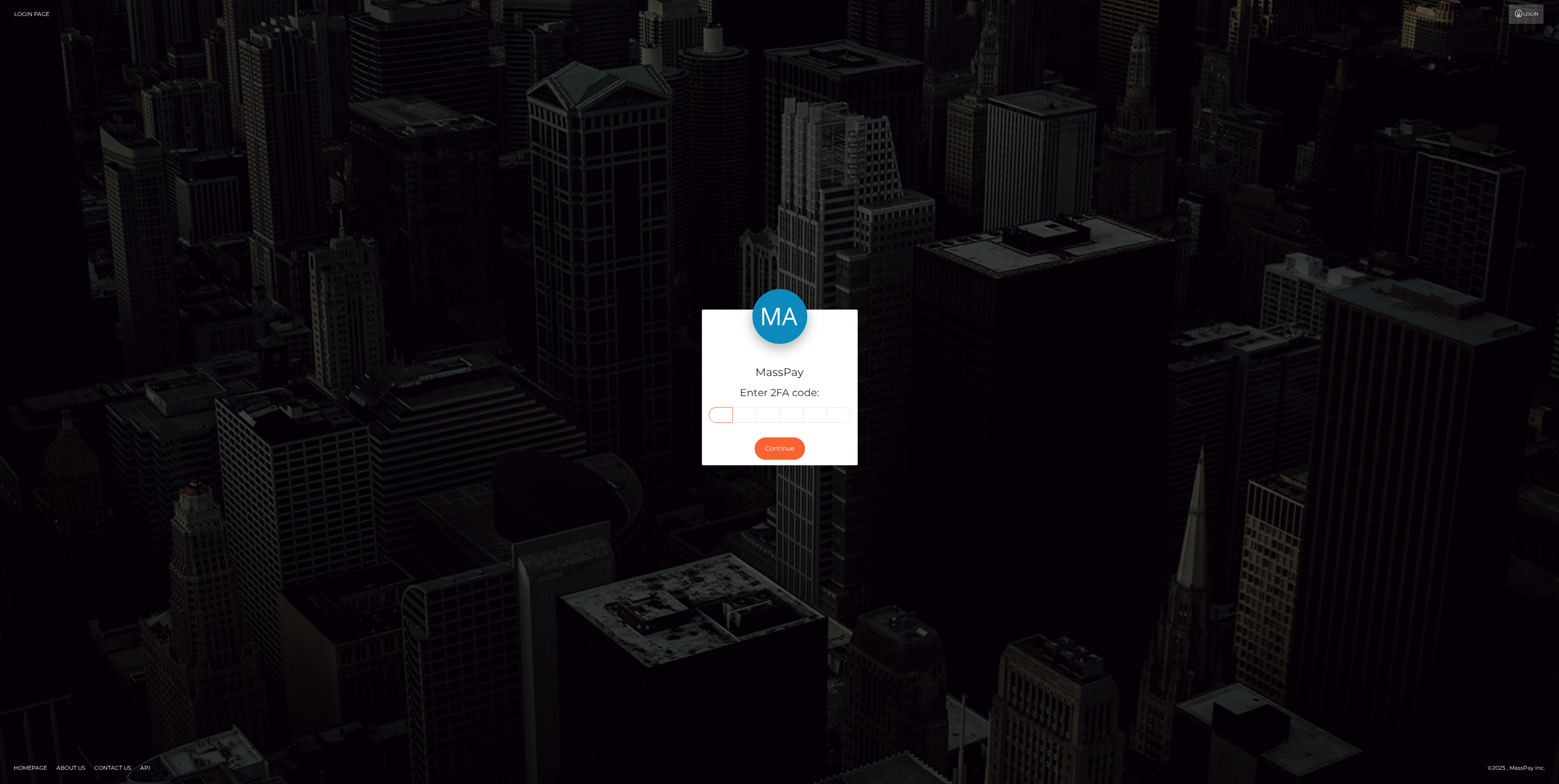
click at [716, 412] on input "text" at bounding box center [720, 414] width 24 height 16
paste input "5"
type input "5"
type input "7"
type input "4"
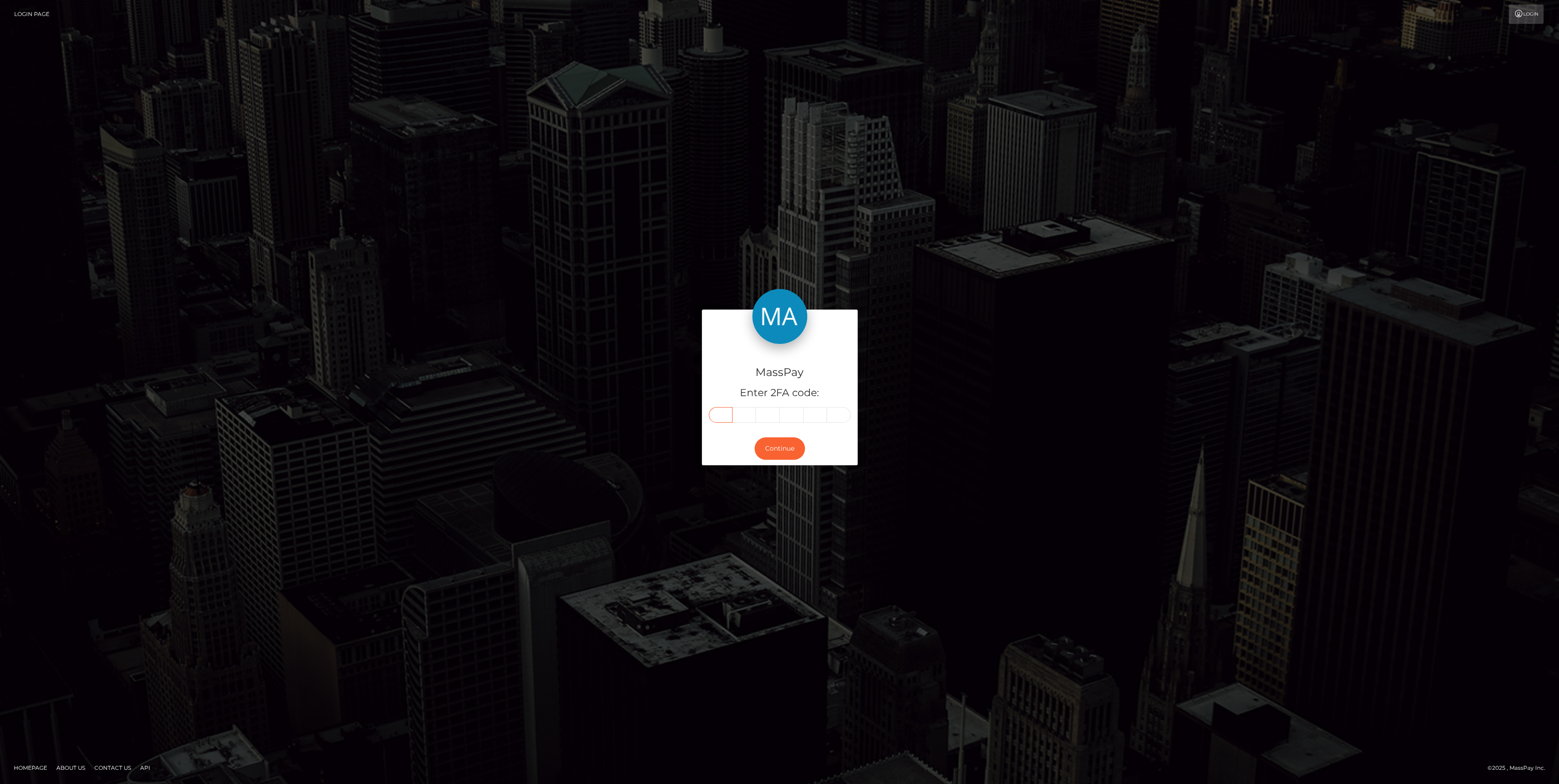
type input "5"
type input "9"
type input "5"
click at [770, 457] on button "Continue" at bounding box center [779, 448] width 50 height 22
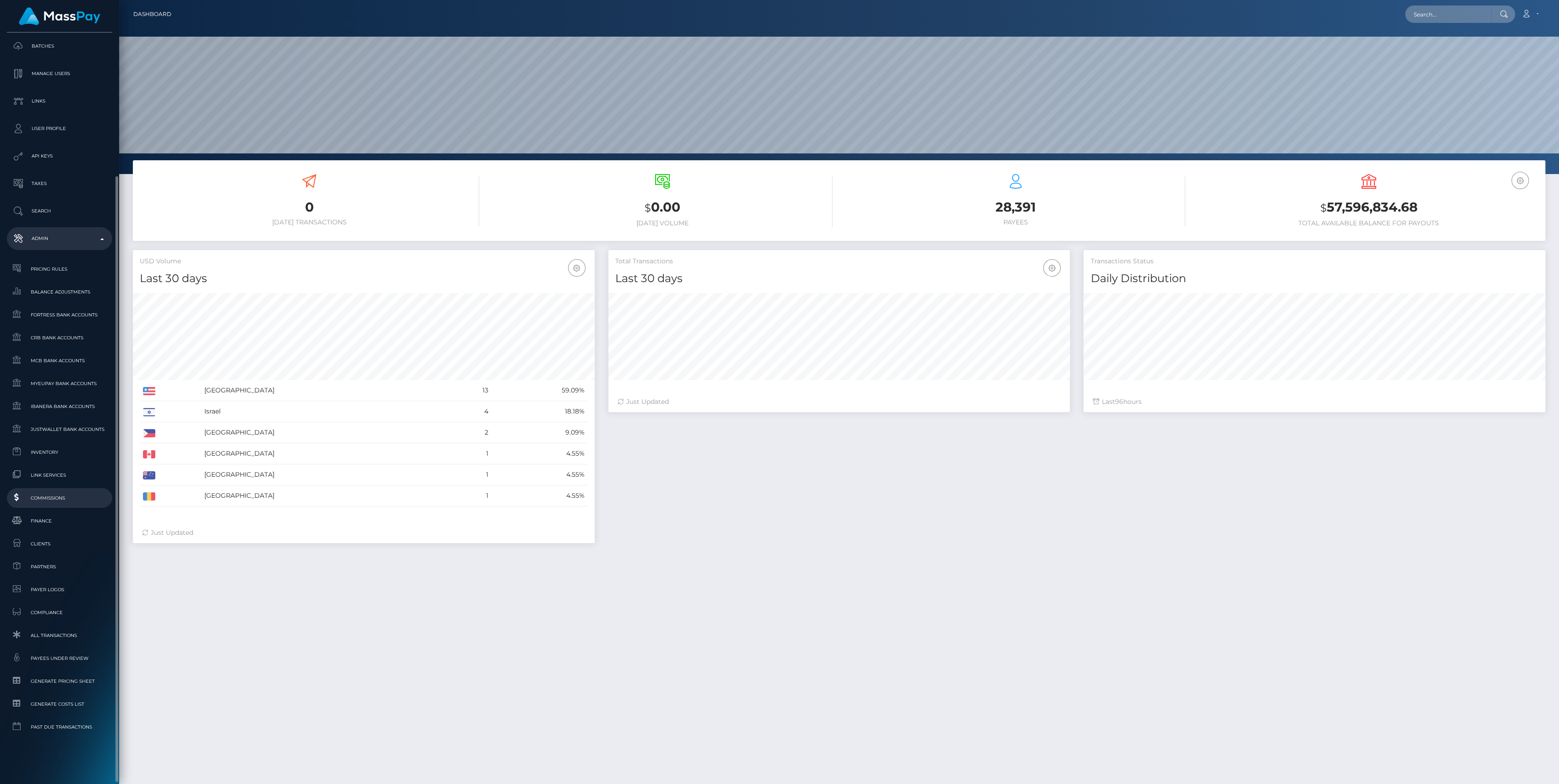
scroll to position [162, 462]
click at [40, 457] on span "Inventory" at bounding box center [60, 452] width 98 height 11
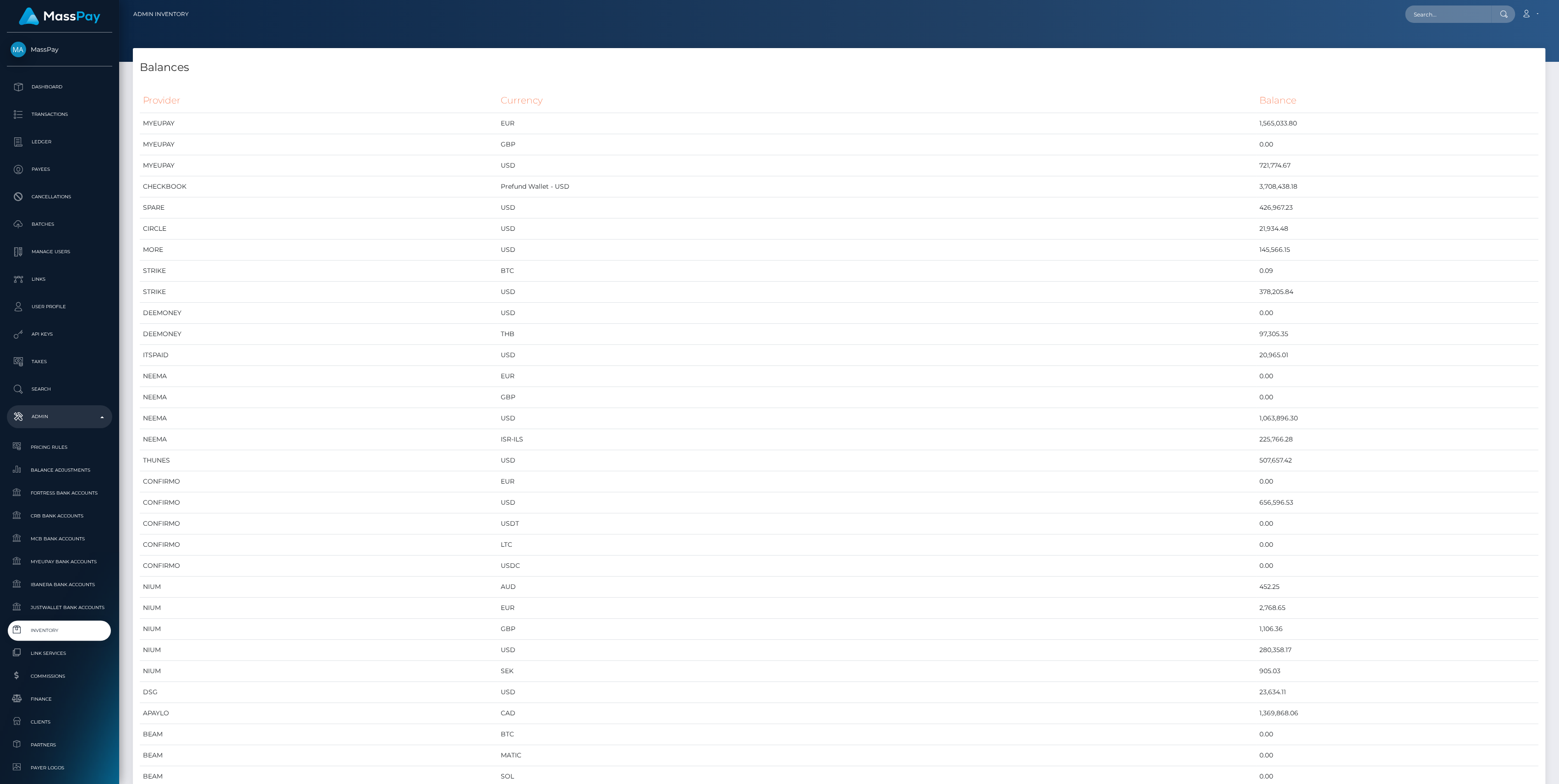
scroll to position [4356, 1412]
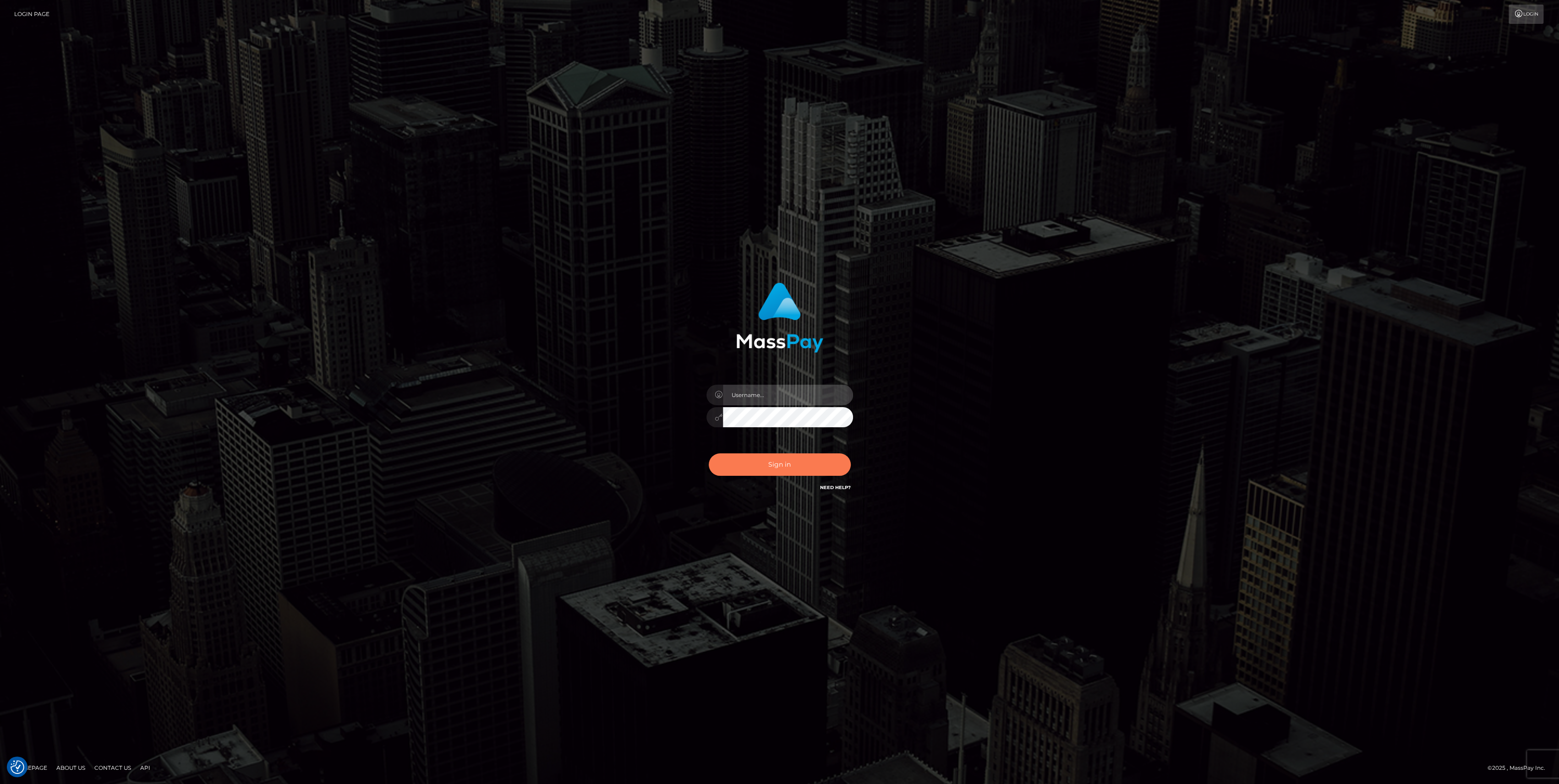
type input "bengreen"
click at [799, 453] on button "Sign in" at bounding box center [779, 464] width 142 height 22
type input "bengreen"
click at [739, 448] on div "0cAFcWeA67qg0F068lh8kw6I1WP7ImDlpG5OAy51fyTT9kRkdKVWxA-miu_bAa3j1H9-_E2mk8Kr2a6…" at bounding box center [779, 468] width 160 height 41
click at [741, 458] on button "Sign in" at bounding box center [779, 464] width 142 height 22
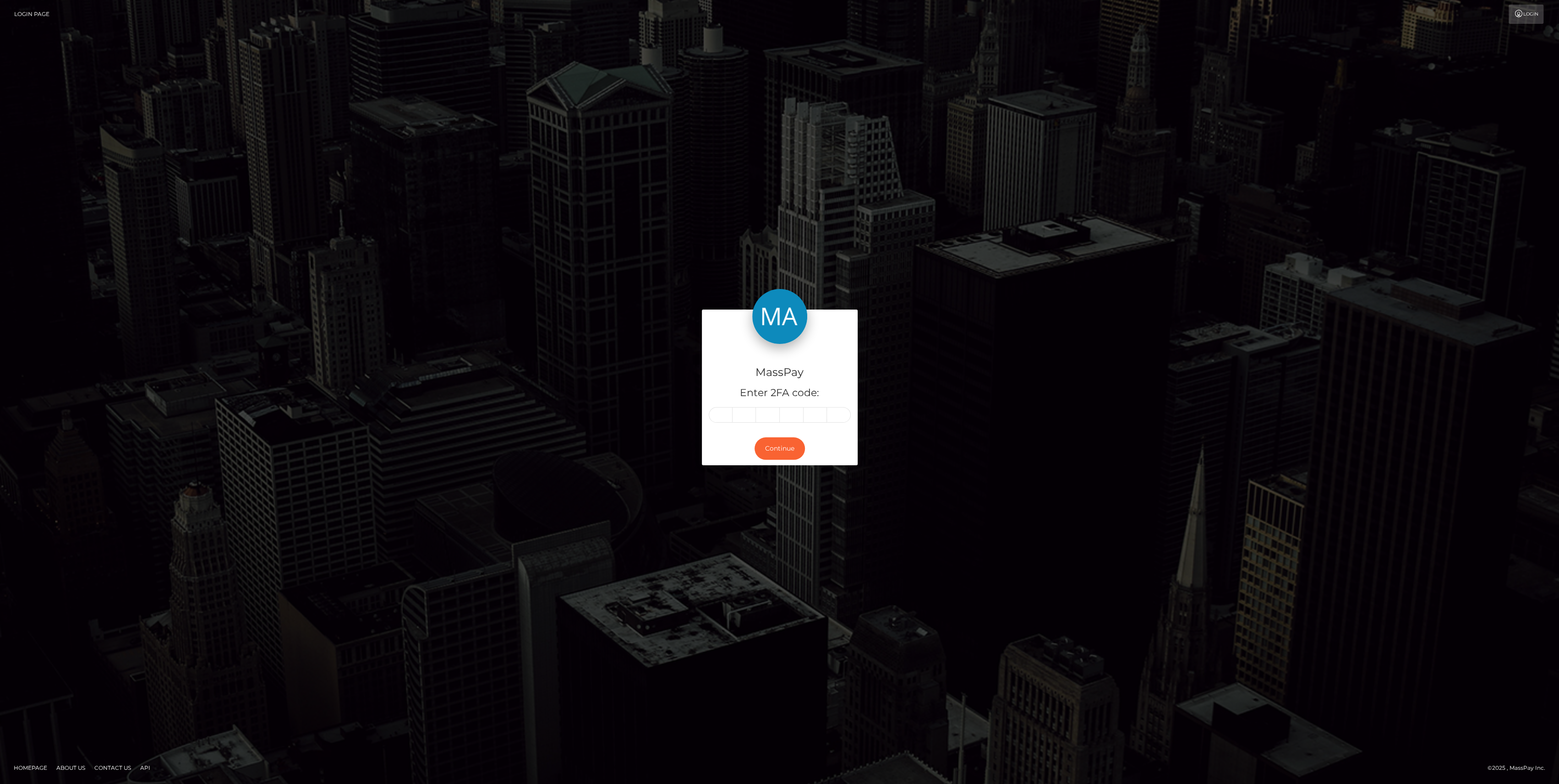
drag, startPoint x: 0, startPoint y: 0, endPoint x: 724, endPoint y: 423, distance: 838.5
drag, startPoint x: 724, startPoint y: 423, endPoint x: 723, endPoint y: 414, distance: 9.1
paste input "5"
type input "5"
type input "9"
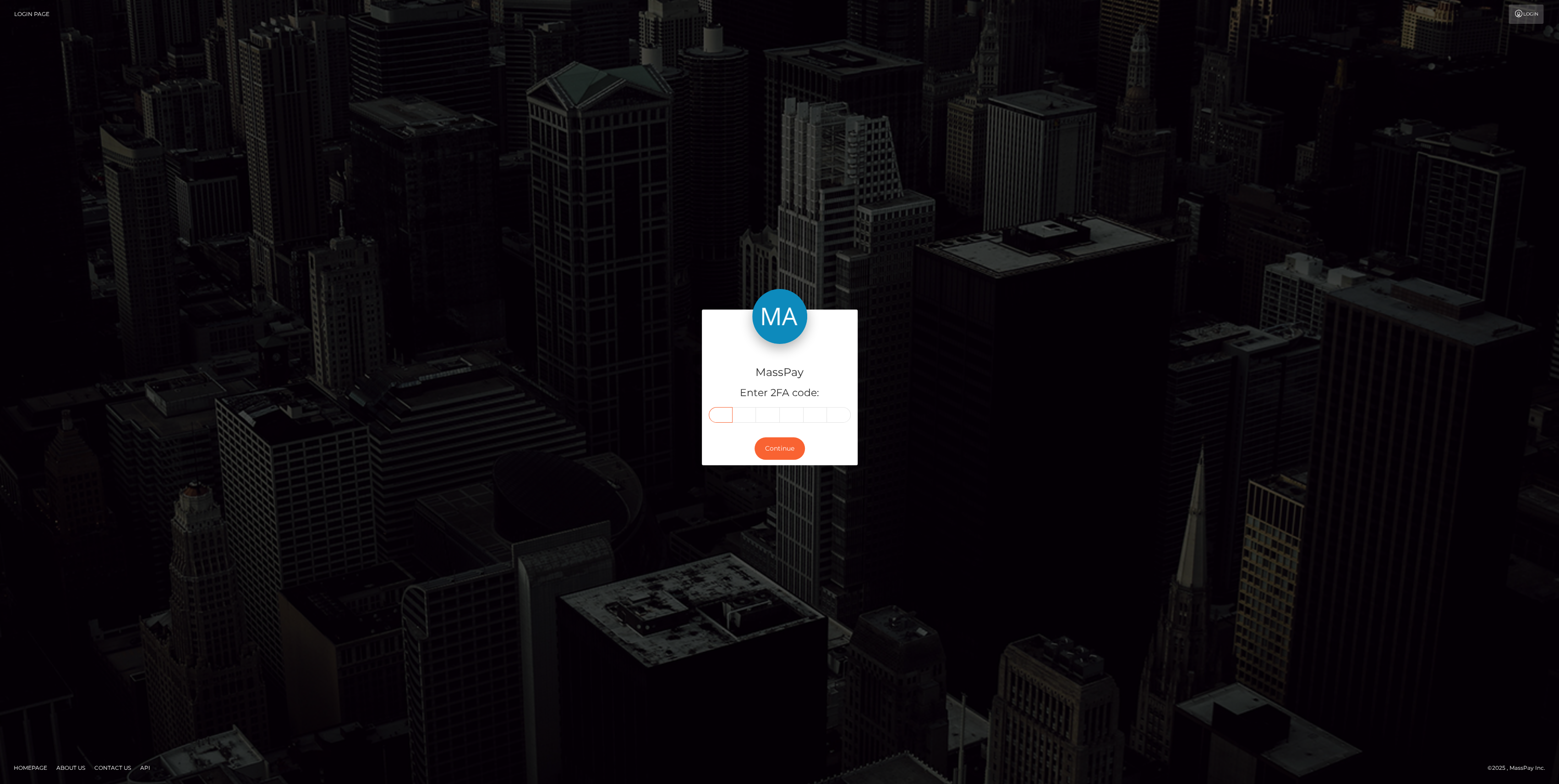
type input "1"
type input "9"
type input "0"
type input "6"
click at [776, 444] on button "Continue" at bounding box center [779, 448] width 50 height 22
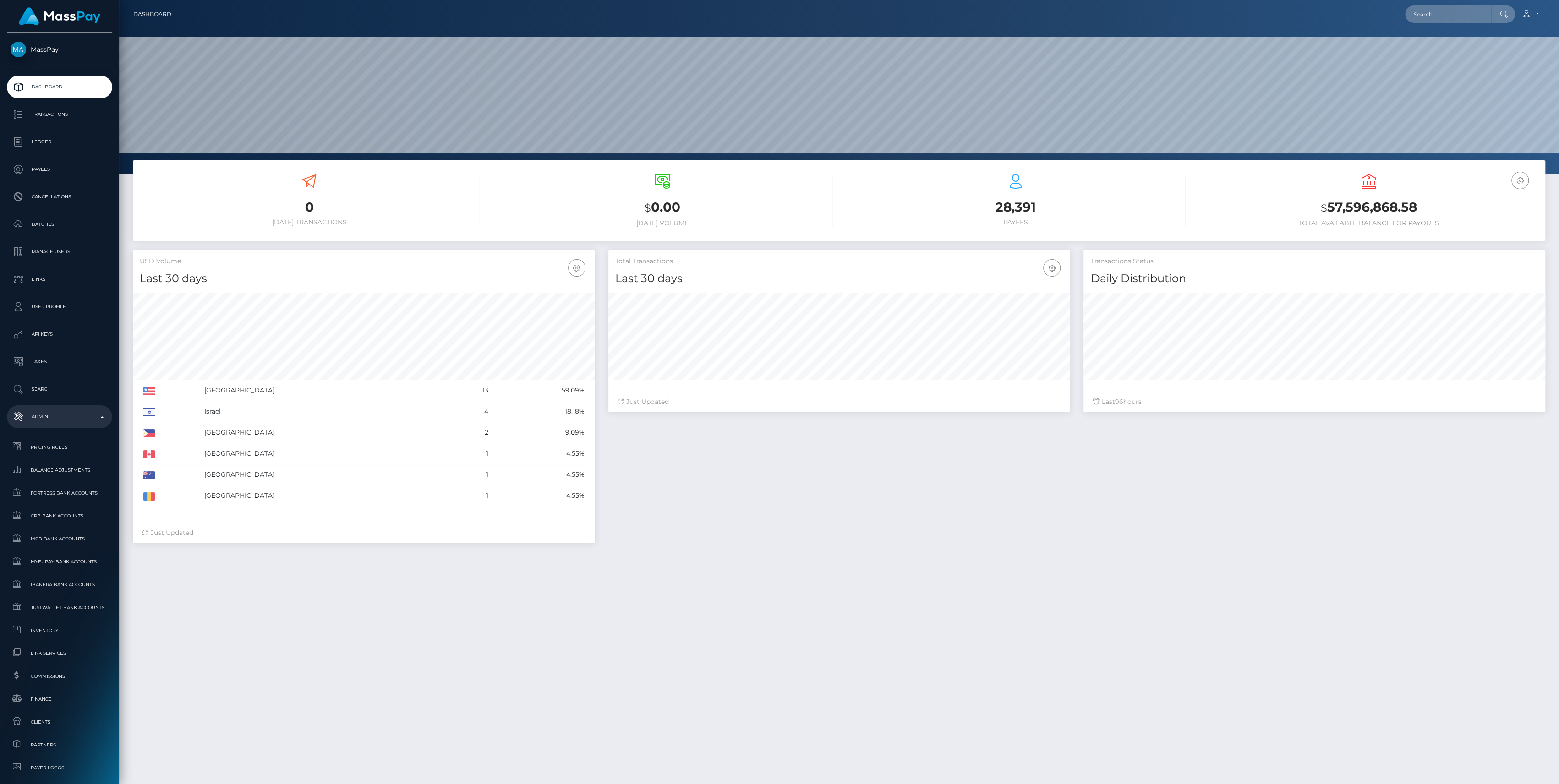
scroll to position [162, 462]
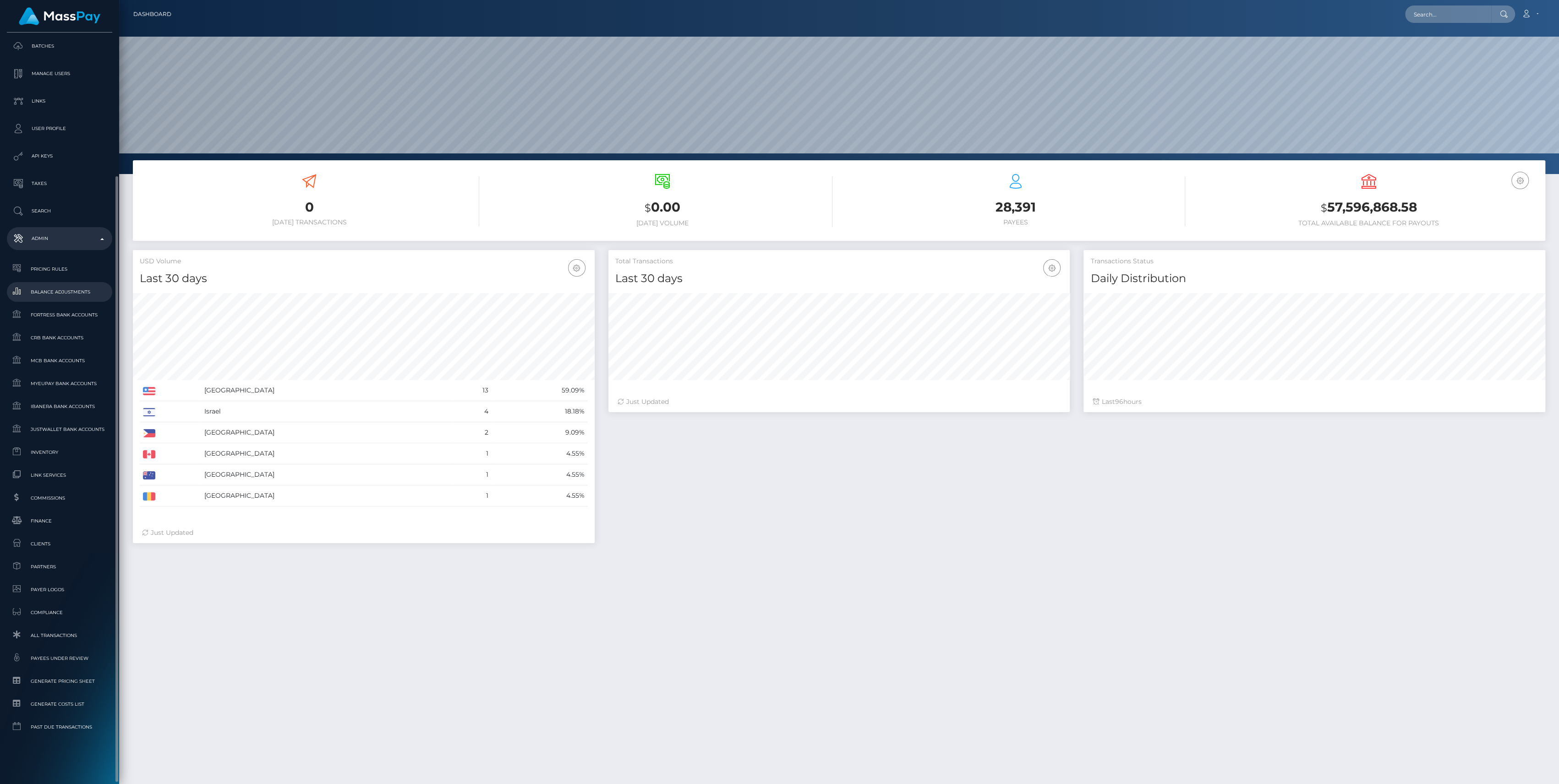
click at [59, 287] on span "Balance Adjustments" at bounding box center [60, 292] width 98 height 11
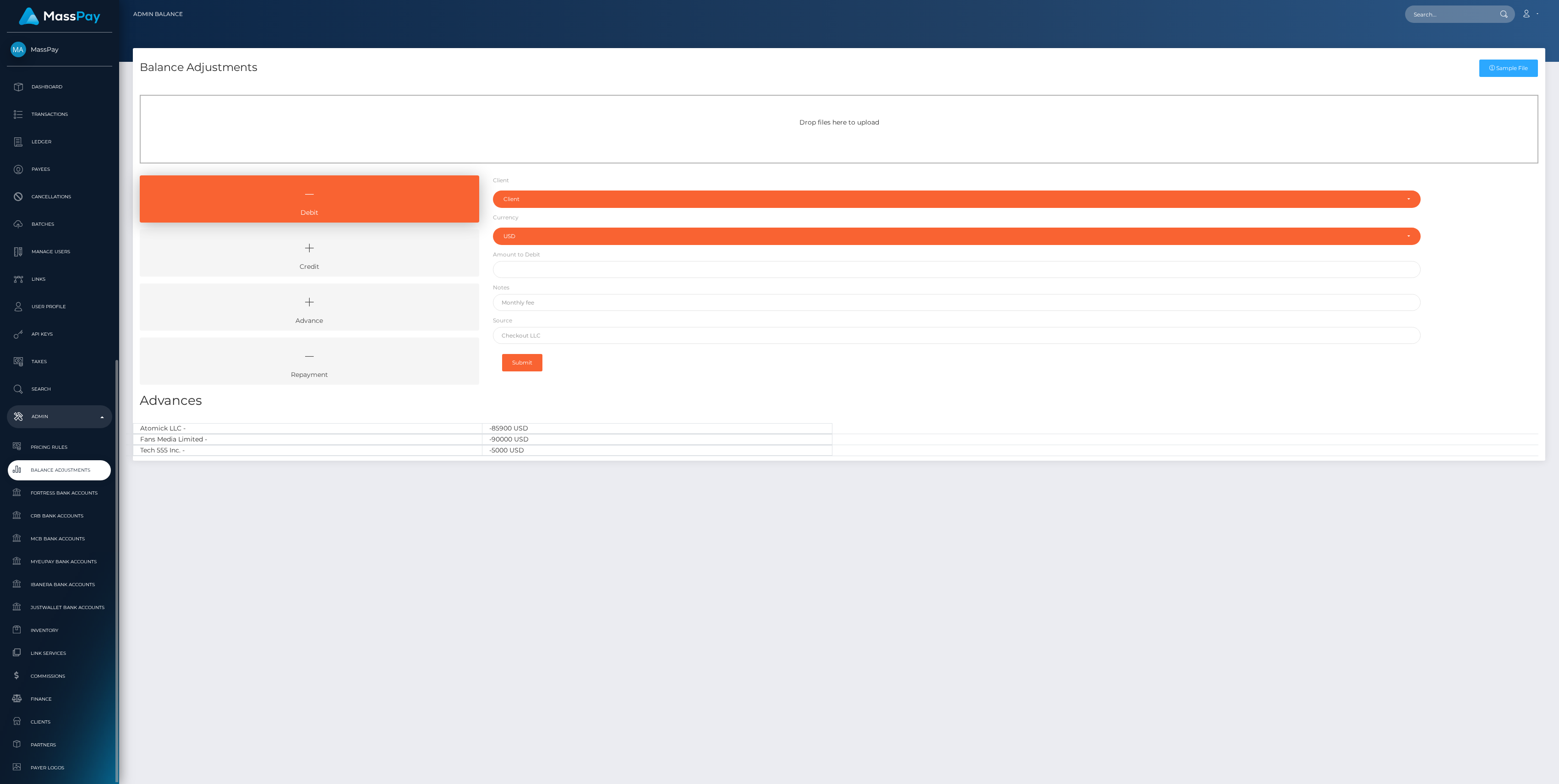
select select "USD"
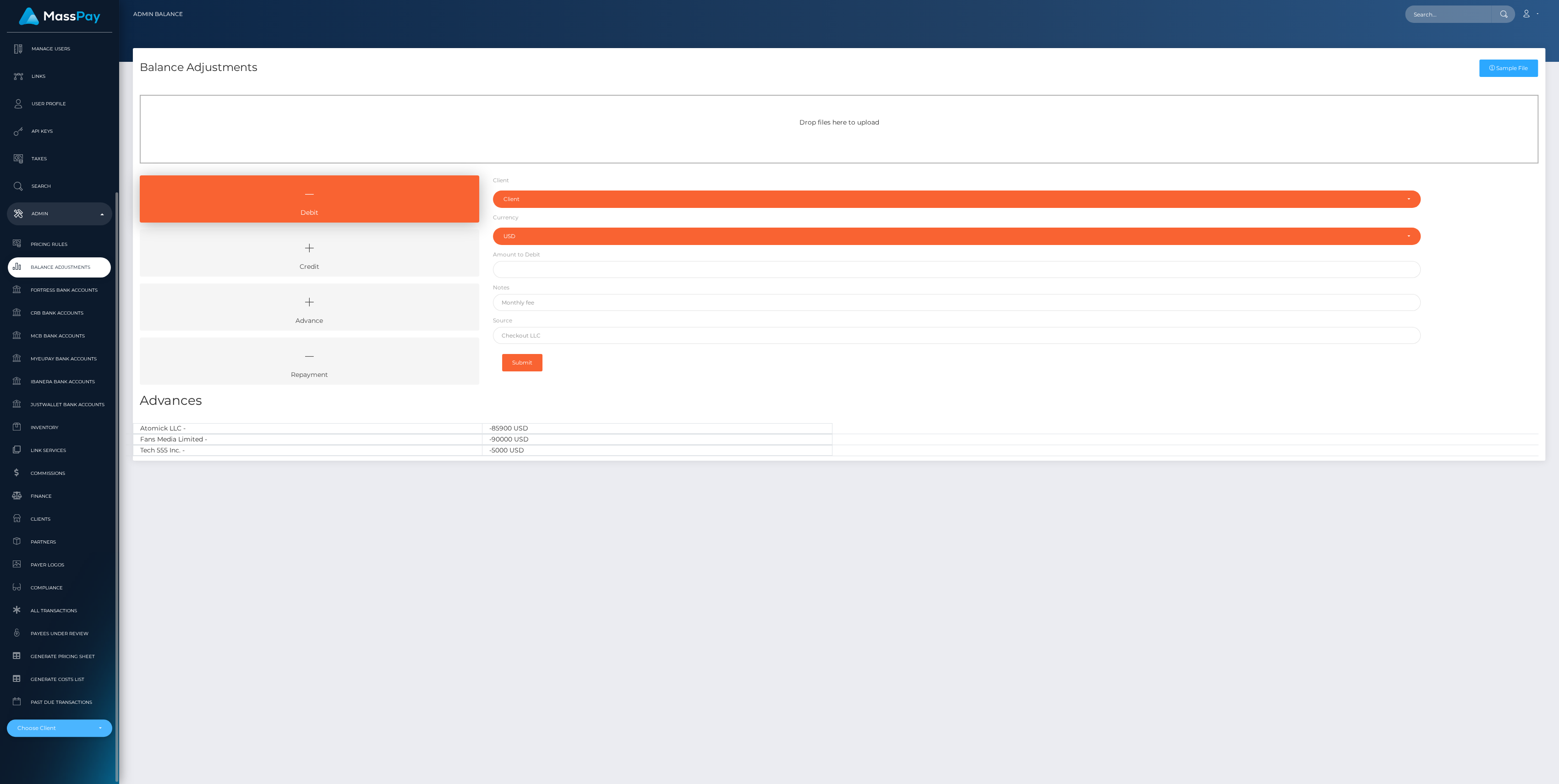
click at [82, 728] on div "Choose Client" at bounding box center [54, 728] width 74 height 7
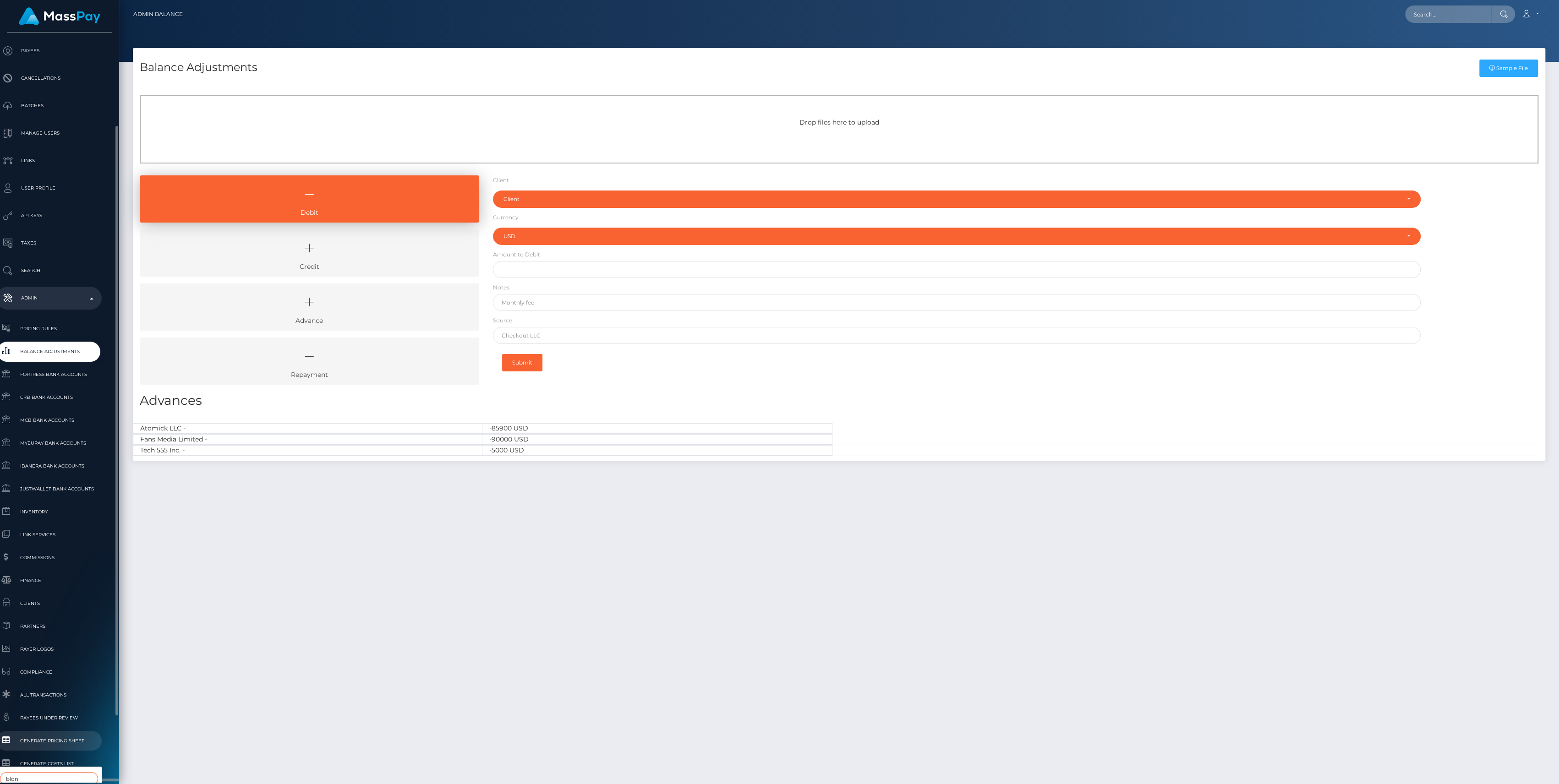
scroll to position [203, 11]
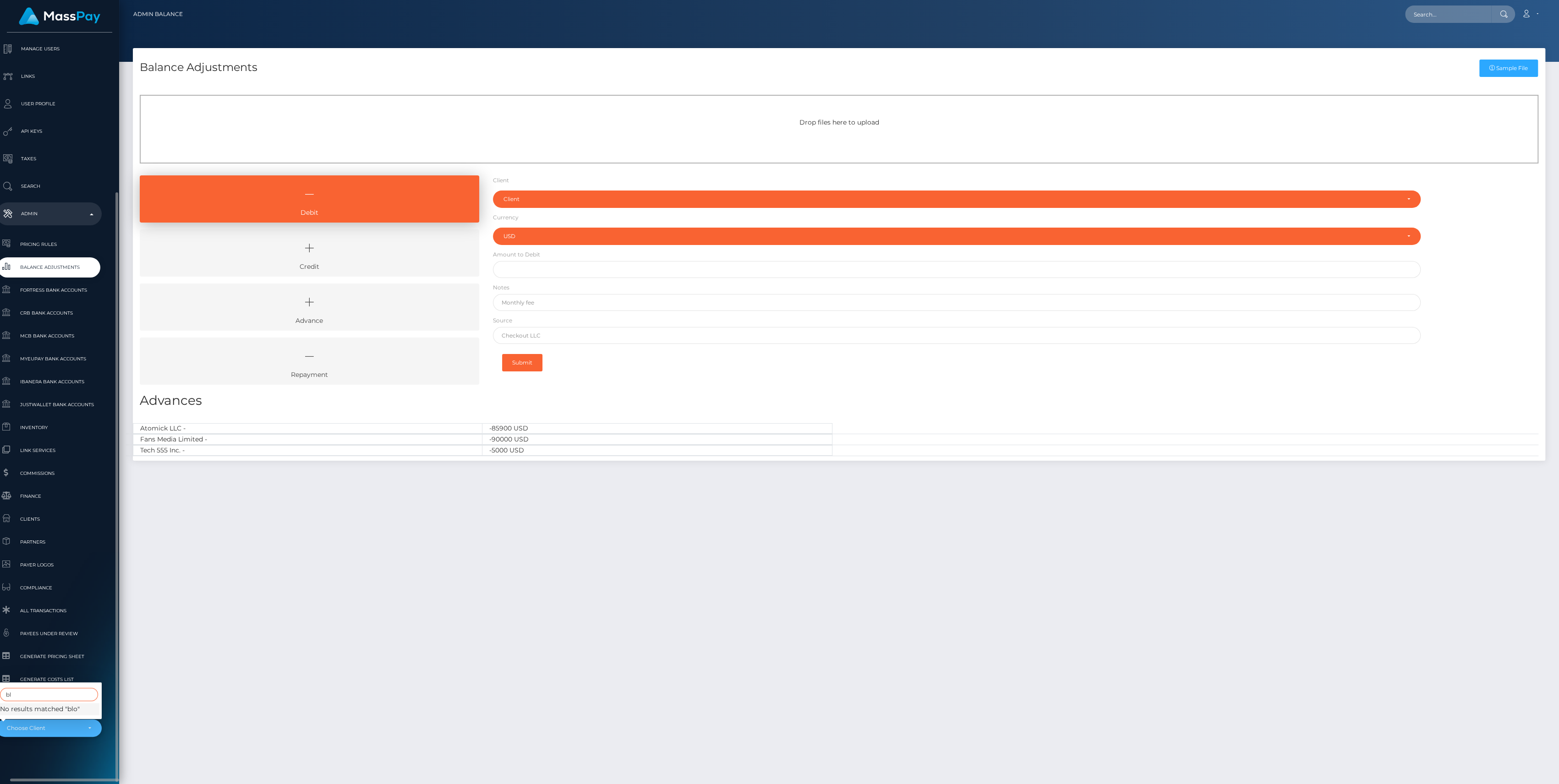
type input "b"
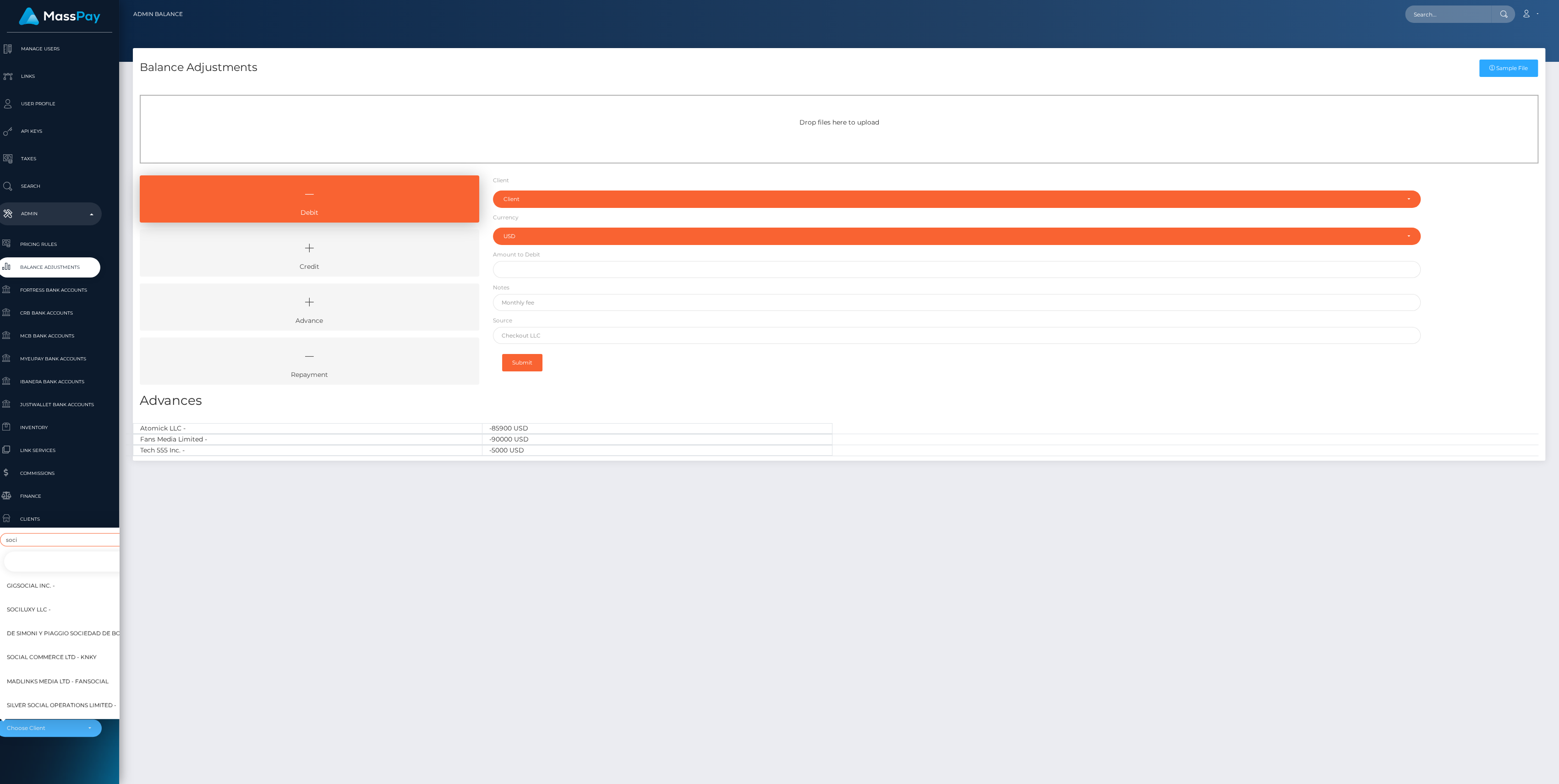
type input "soci"
click at [52, 553] on link "West Social LLC -" at bounding box center [82, 562] width 158 height 20
select select "100"
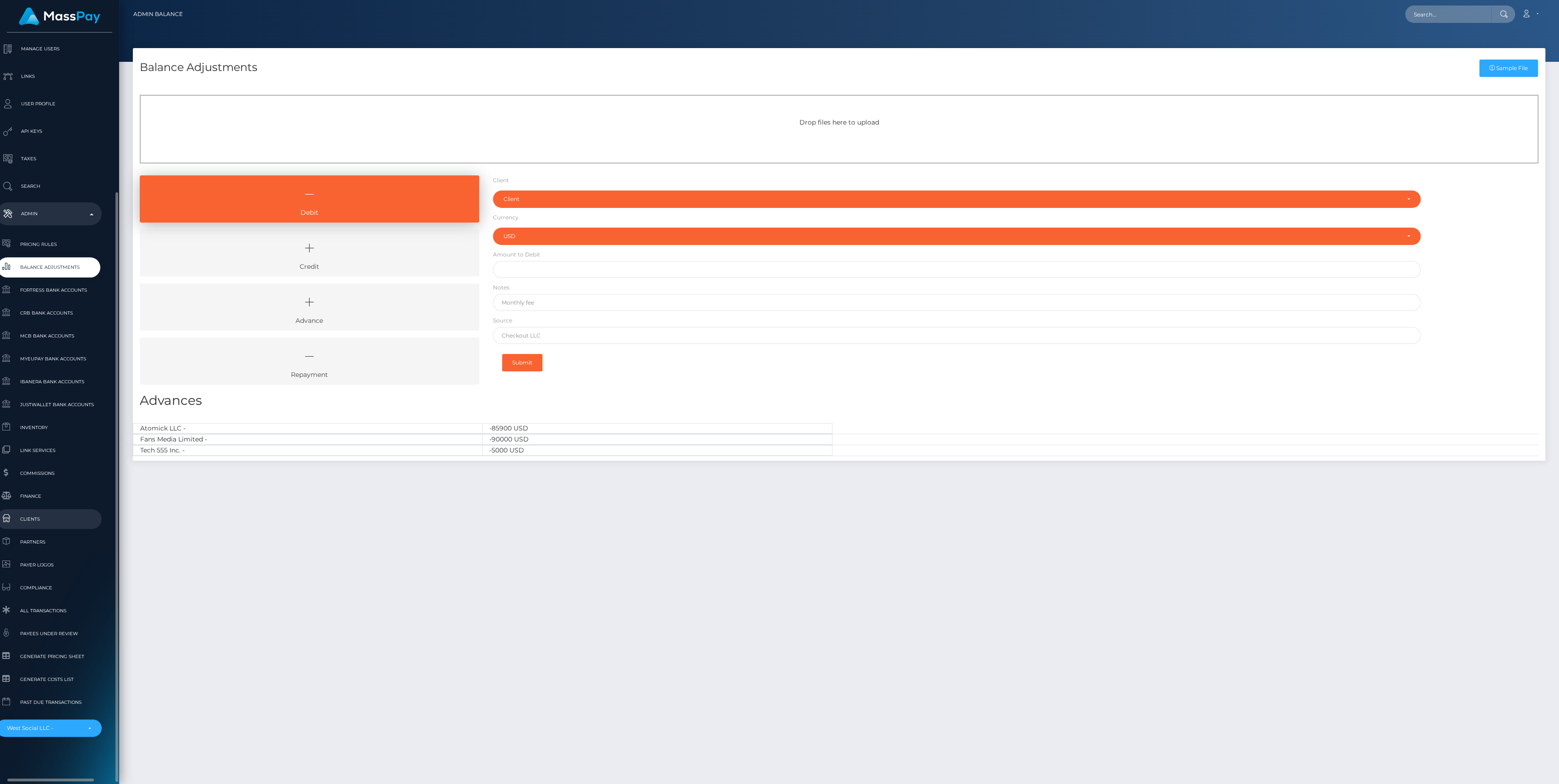
click at [26, 516] on span "Clients" at bounding box center [49, 519] width 98 height 11
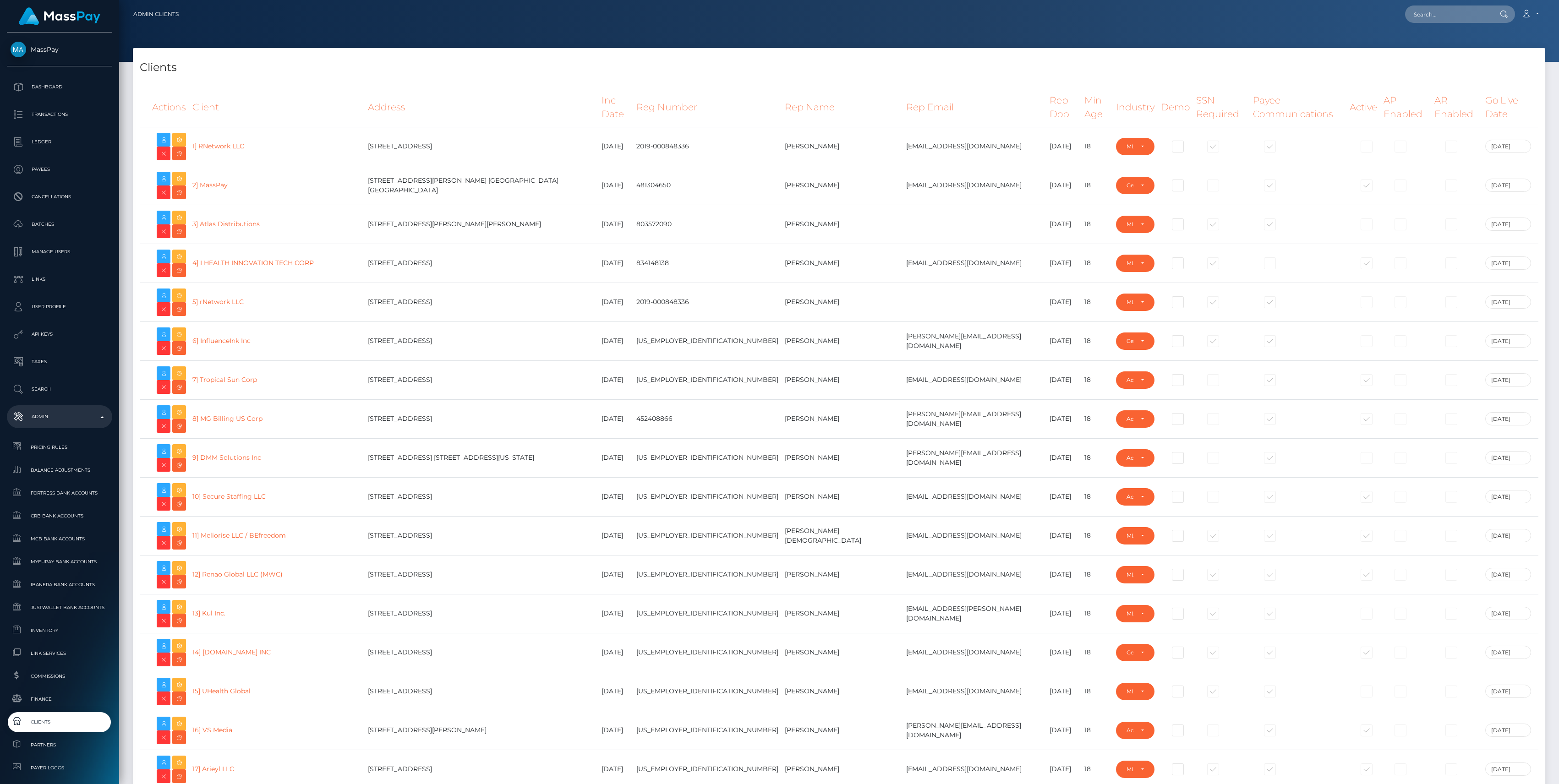
select select "223"
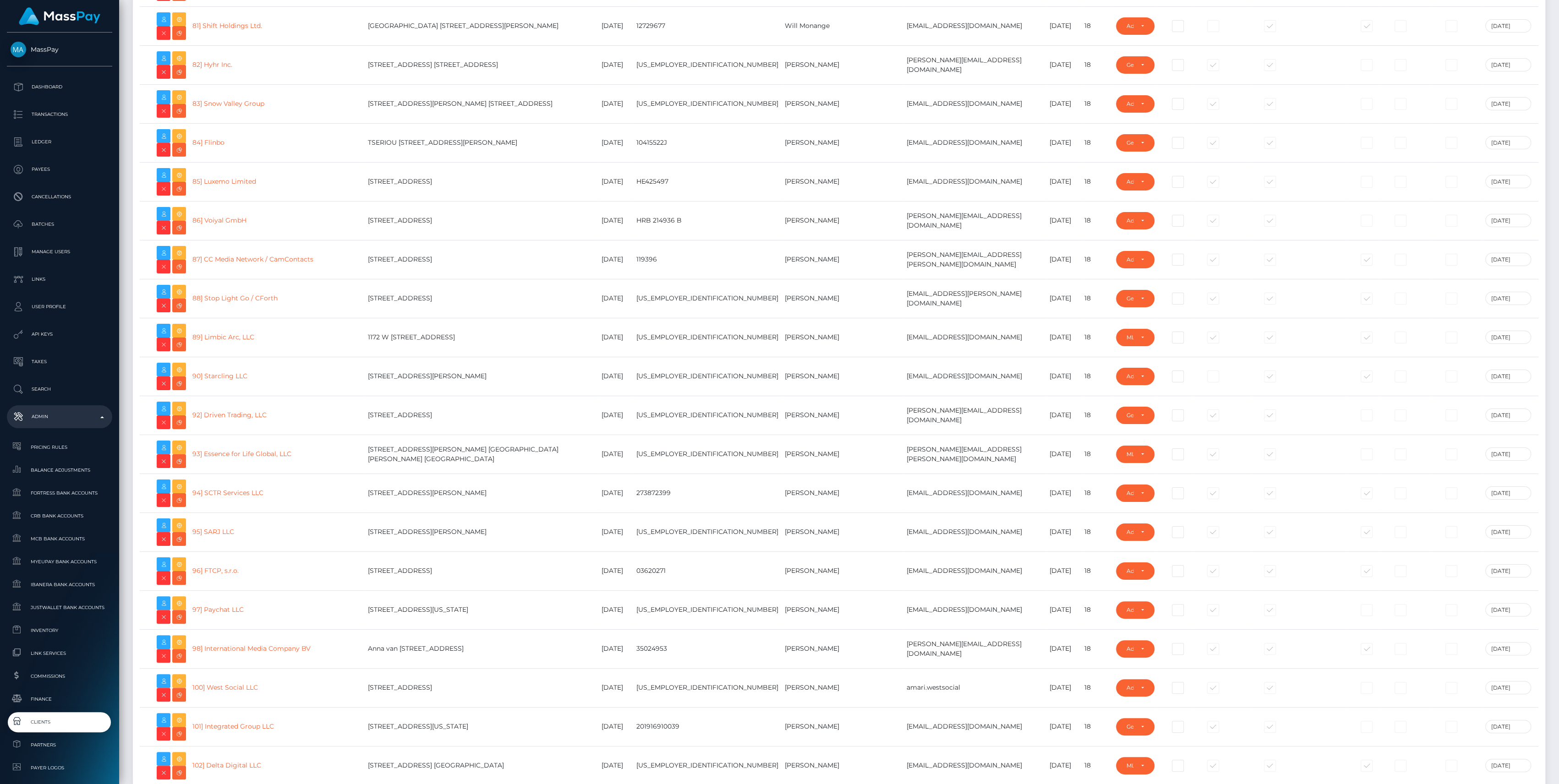
scroll to position [13175, 0]
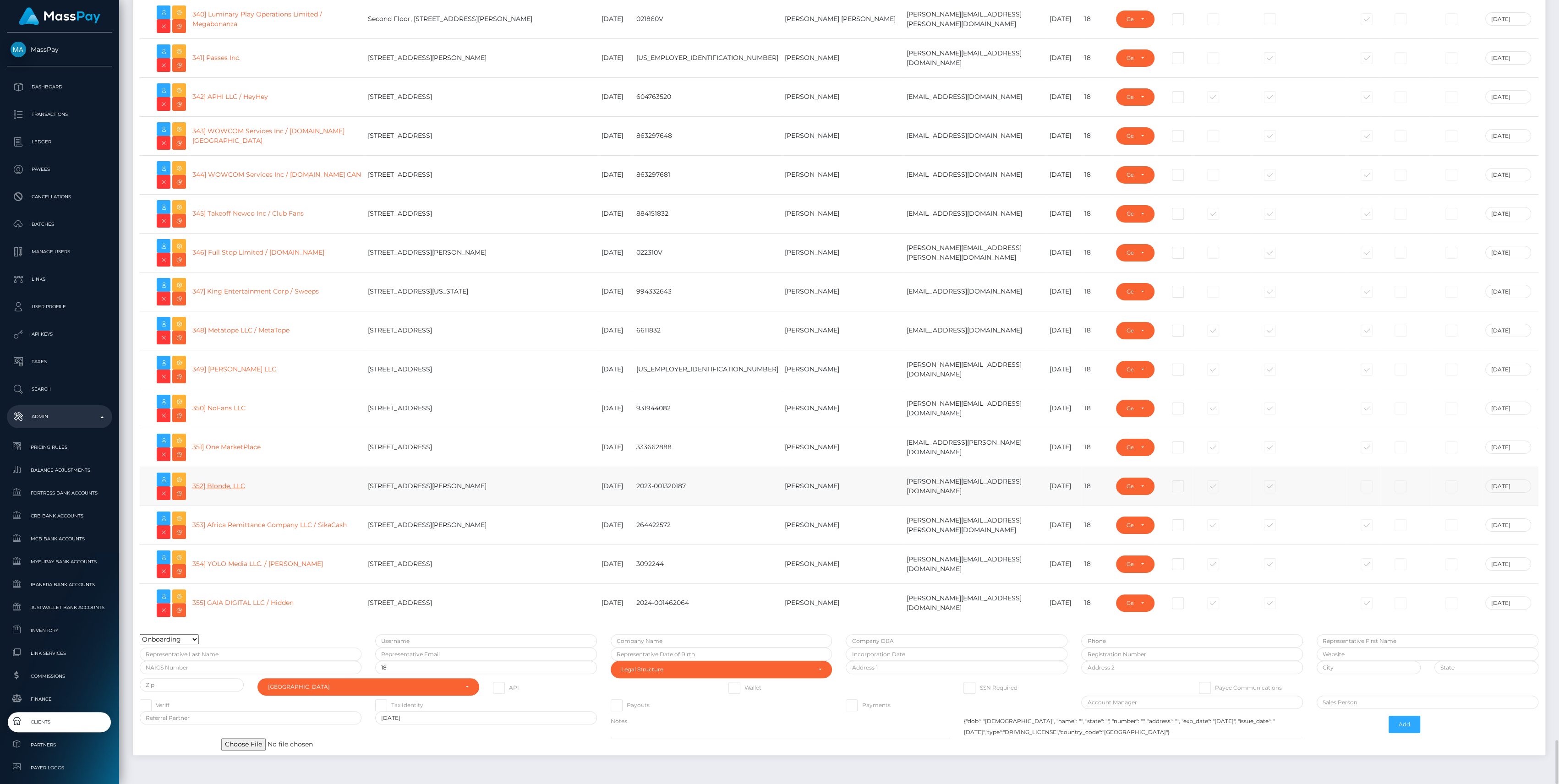
click at [239, 482] on link "352] Blonde, LLC" at bounding box center [219, 486] width 53 height 8
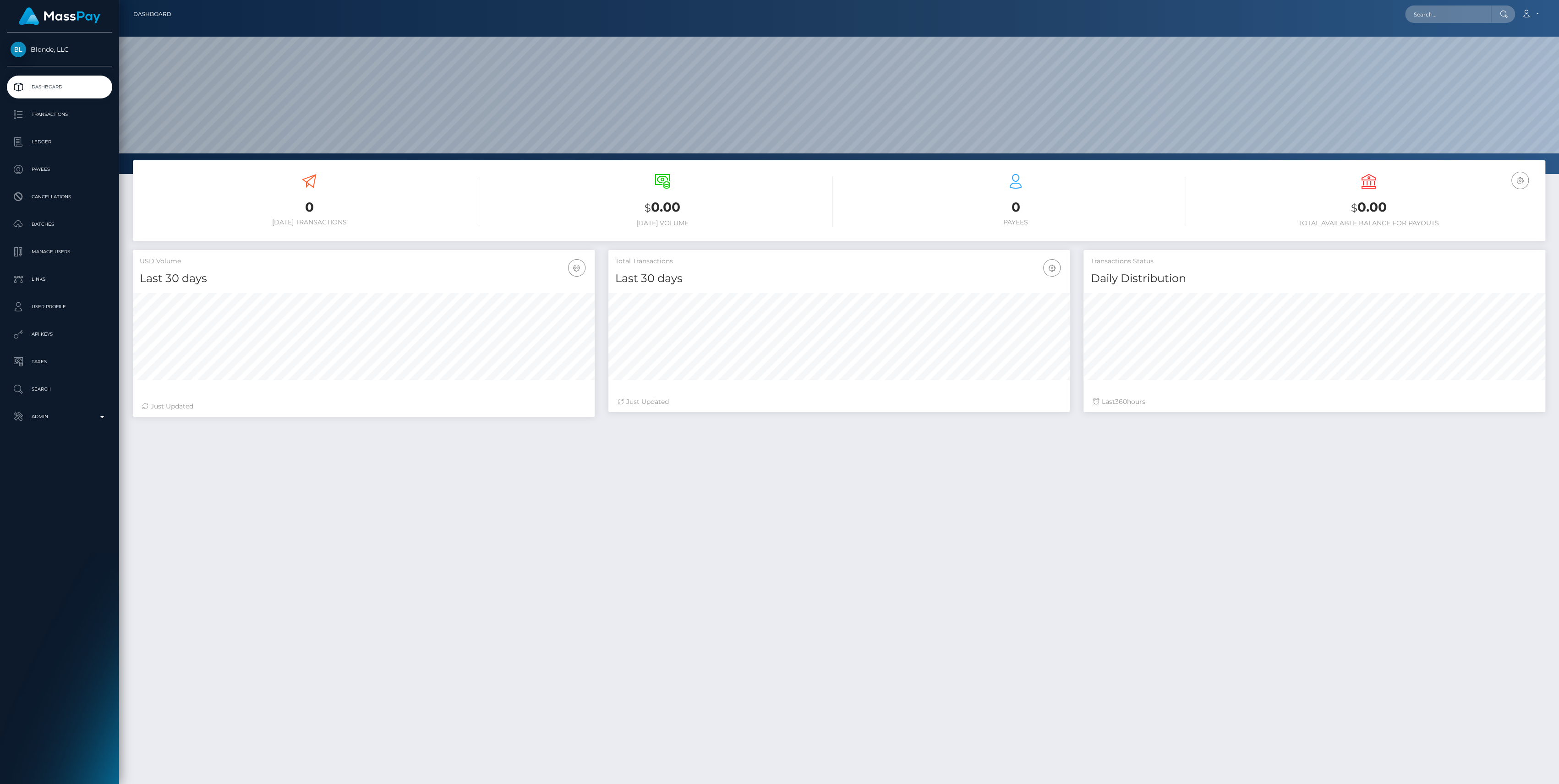
scroll to position [162, 462]
click at [80, 147] on p "Ledger" at bounding box center [60, 142] width 98 height 14
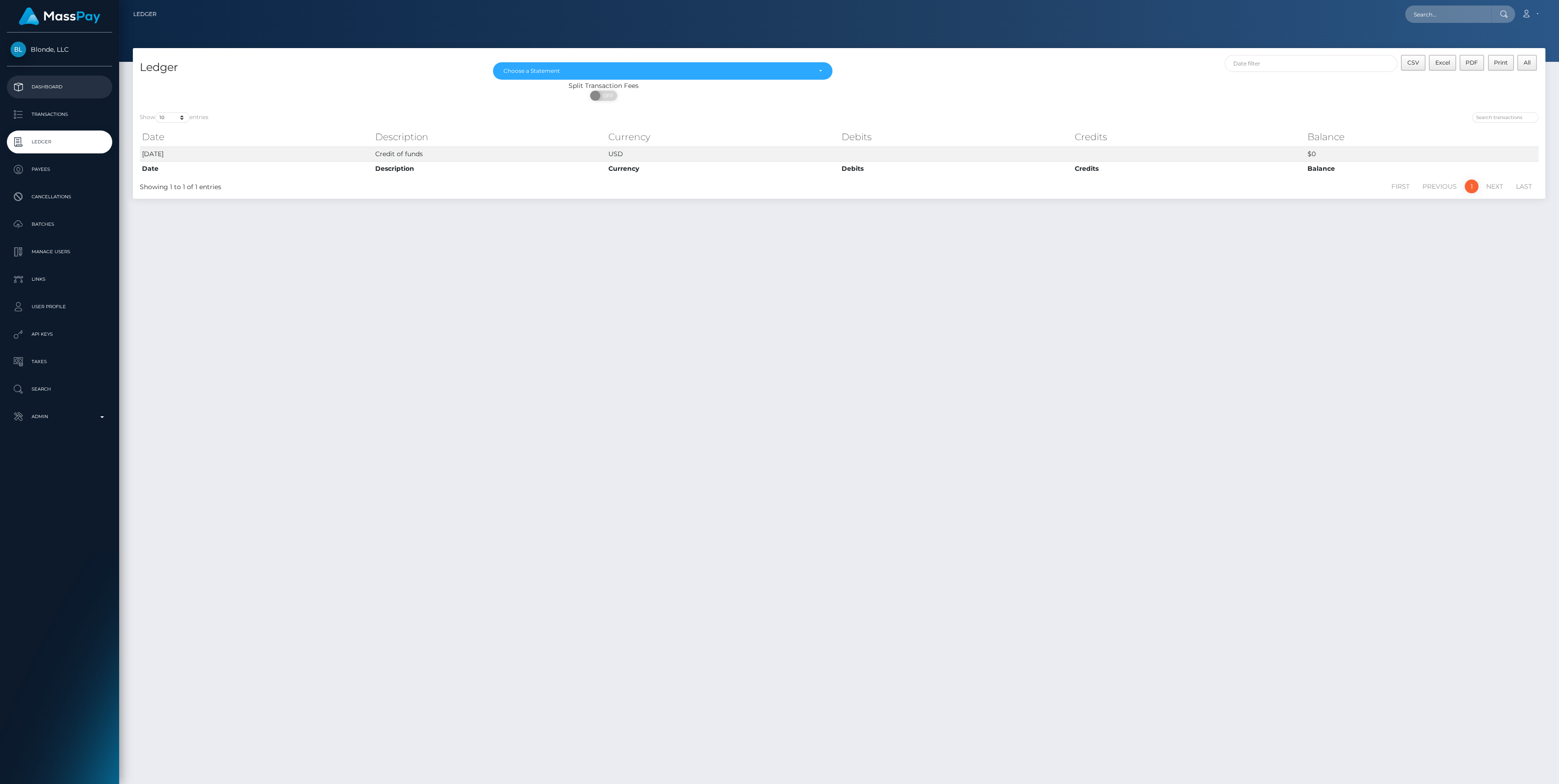
click at [43, 96] on link "Dashboard" at bounding box center [59, 87] width 105 height 23
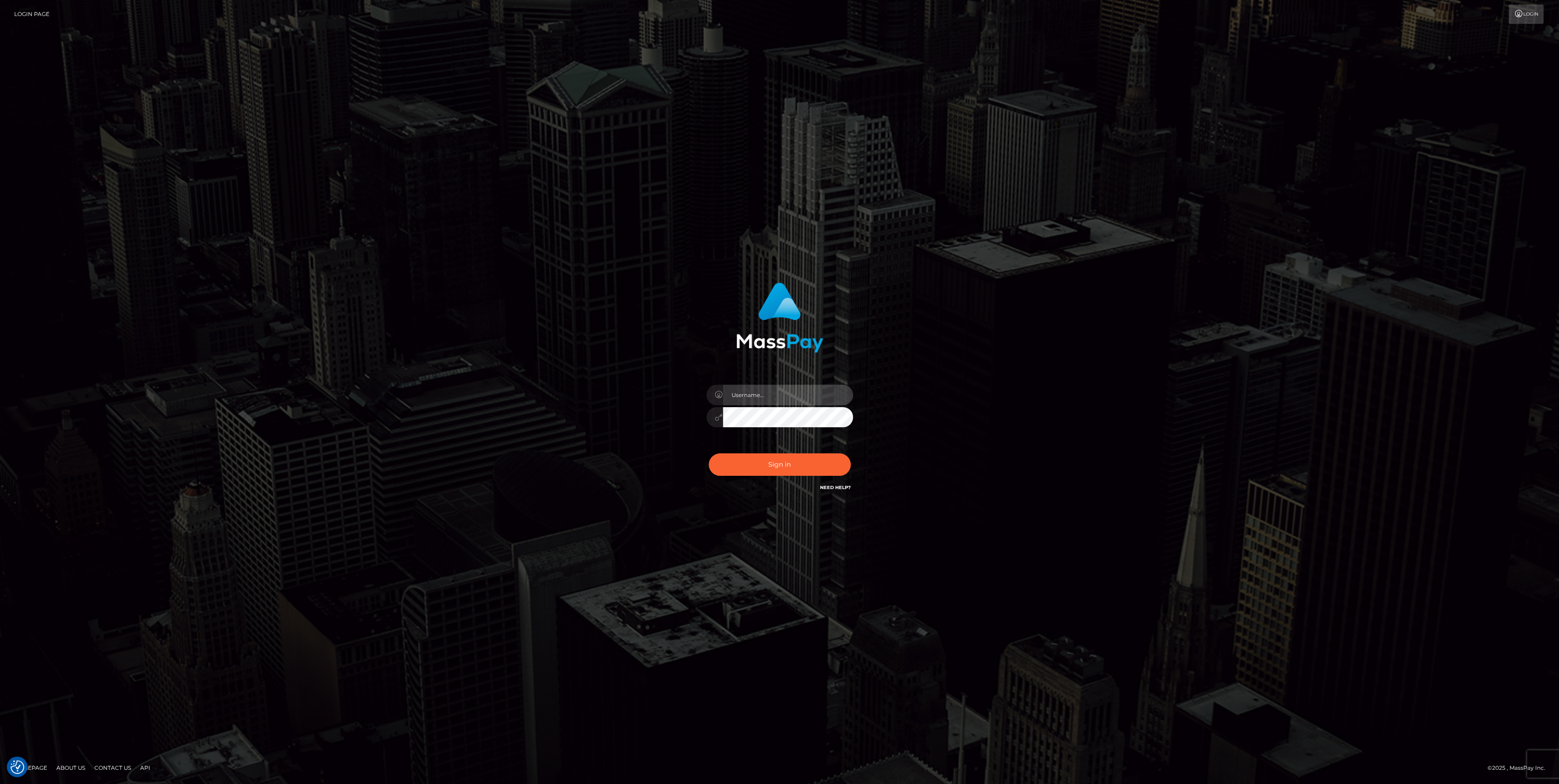
type input "bengreen"
click at [766, 471] on div "Sign in Need Help?" at bounding box center [779, 468] width 160 height 41
type input "bengreen"
click at [791, 468] on button "Sign in" at bounding box center [779, 464] width 142 height 22
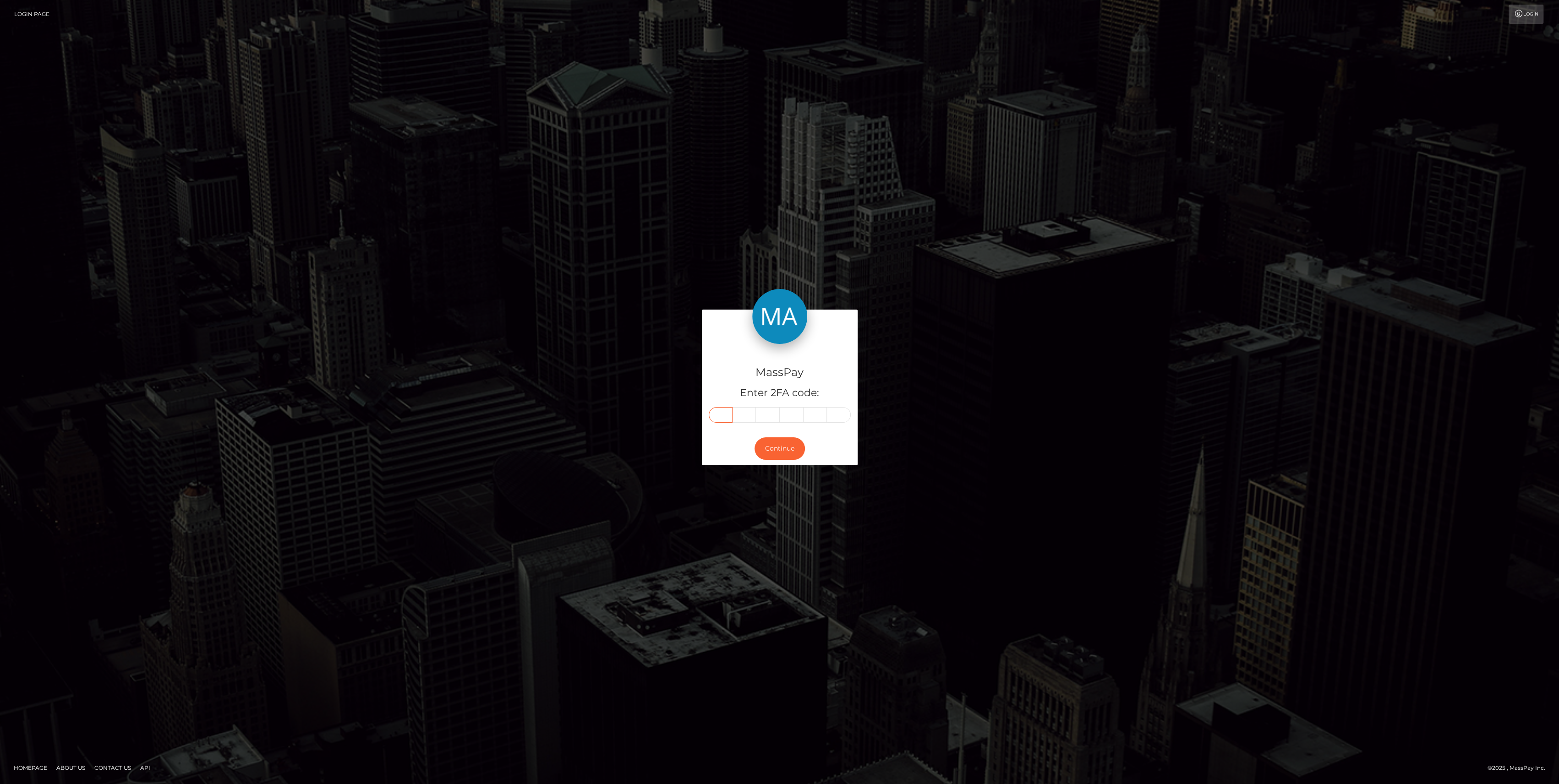
drag, startPoint x: 740, startPoint y: 416, endPoint x: 719, endPoint y: 416, distance: 21.0
click at [719, 416] on input "text" at bounding box center [720, 414] width 24 height 16
paste input "0"
type input "0"
type input "1"
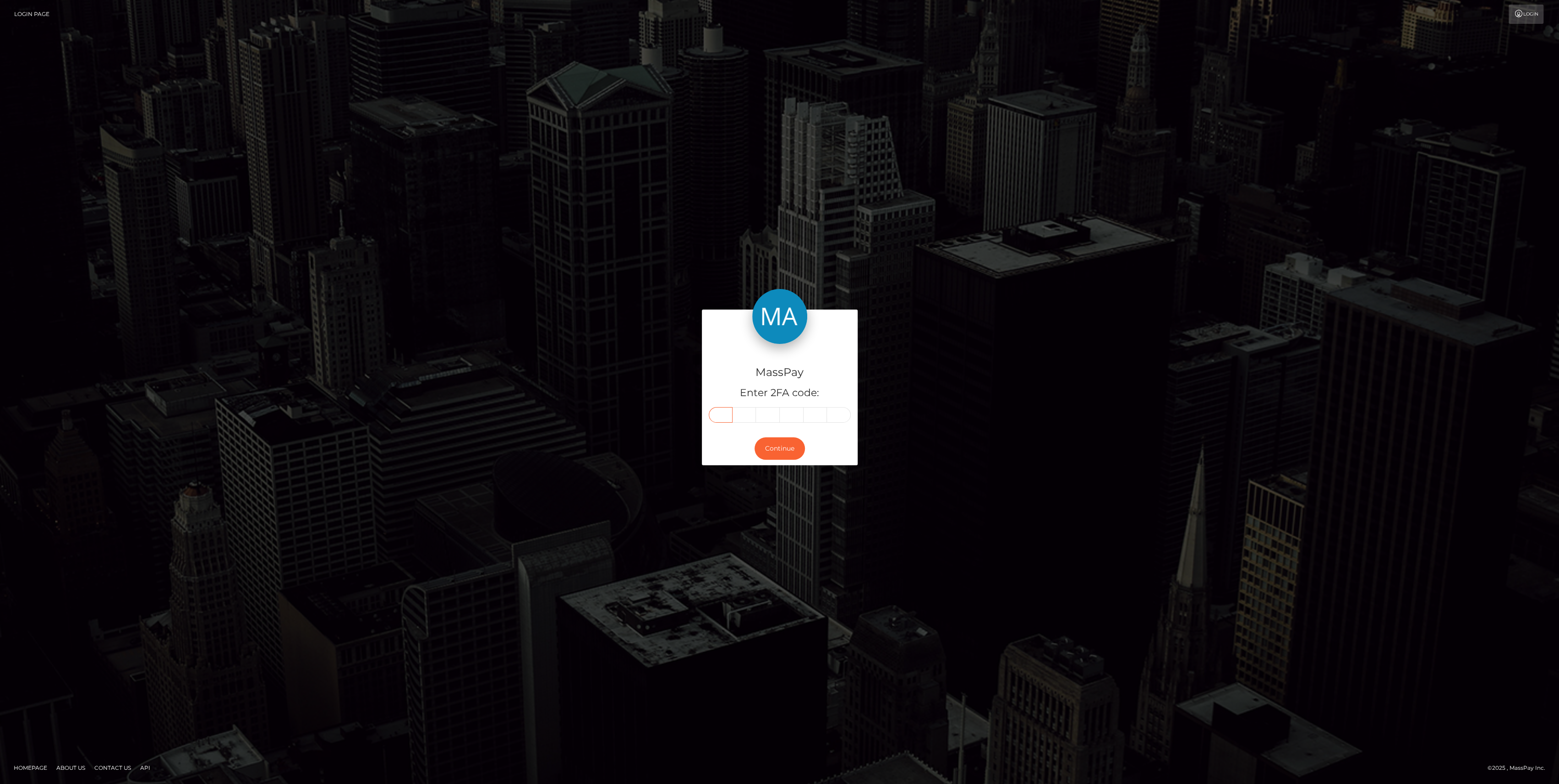
type input "3"
type input "9"
type input "0"
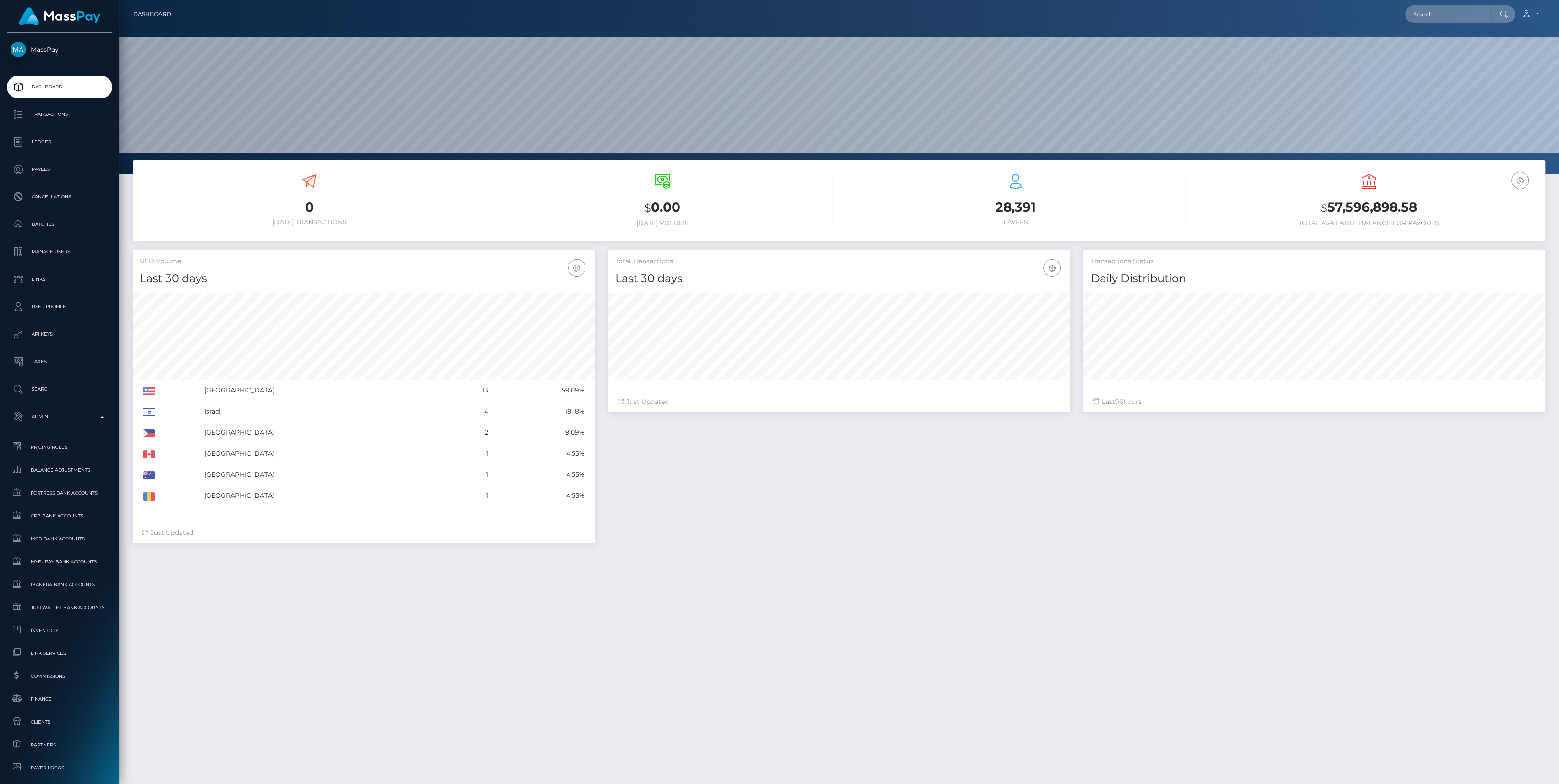
scroll to position [162, 462]
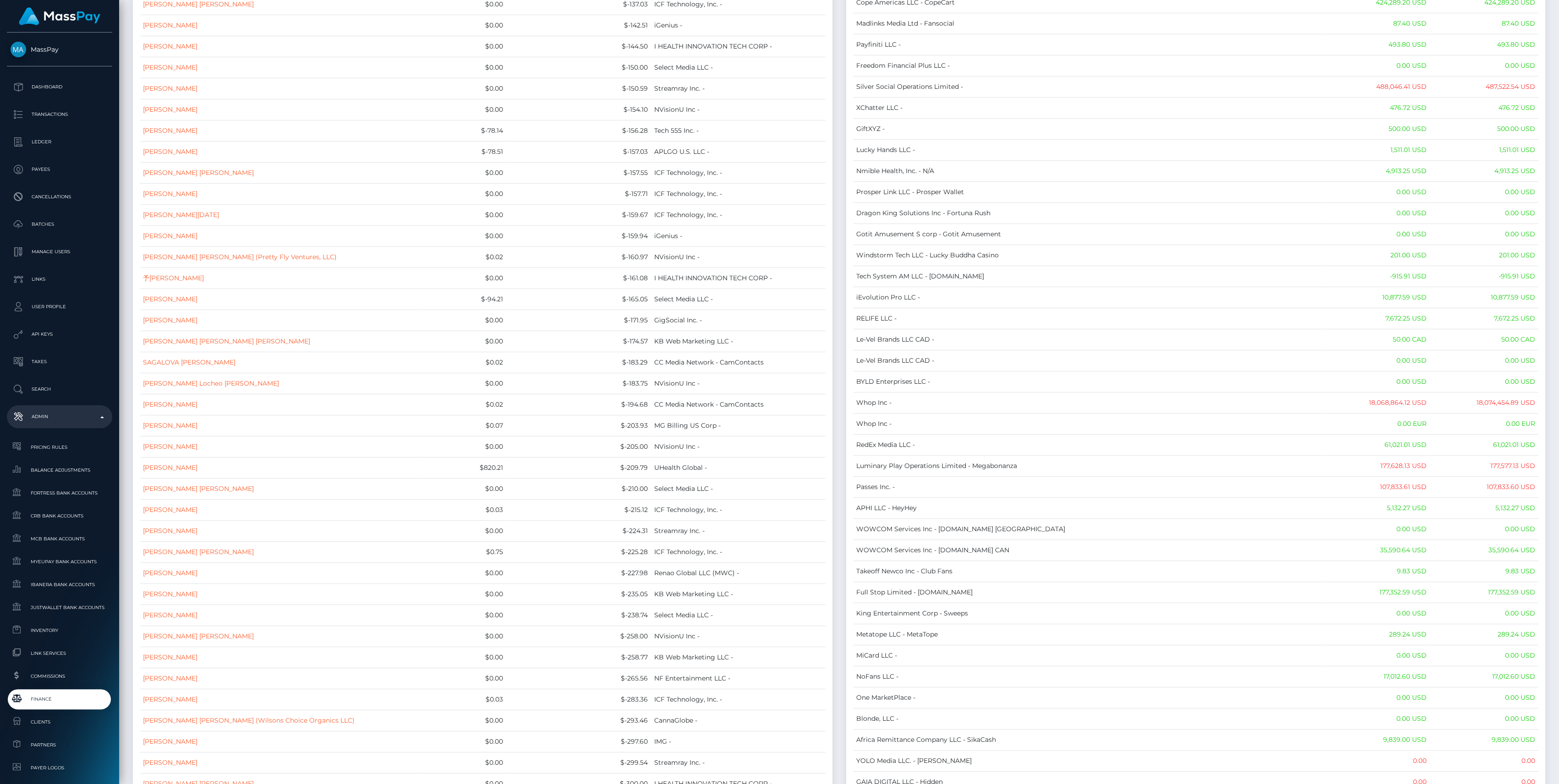
scroll to position [8244, 0]
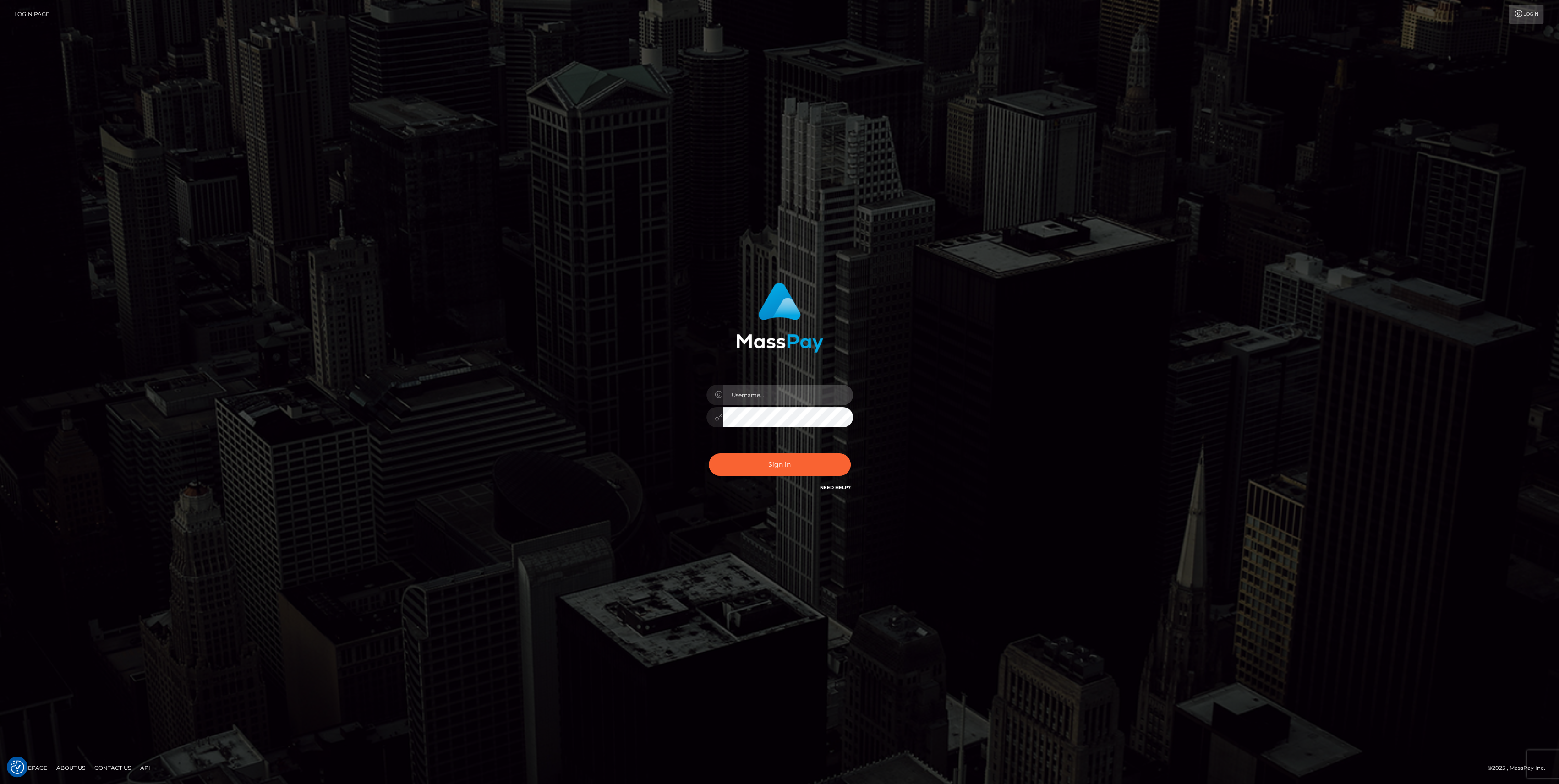
type input "bengreen"
click at [757, 457] on div "Sign in Need Help?" at bounding box center [779, 468] width 160 height 41
type input "bengreen"
click at [756, 455] on button "Sign in" at bounding box center [779, 464] width 142 height 22
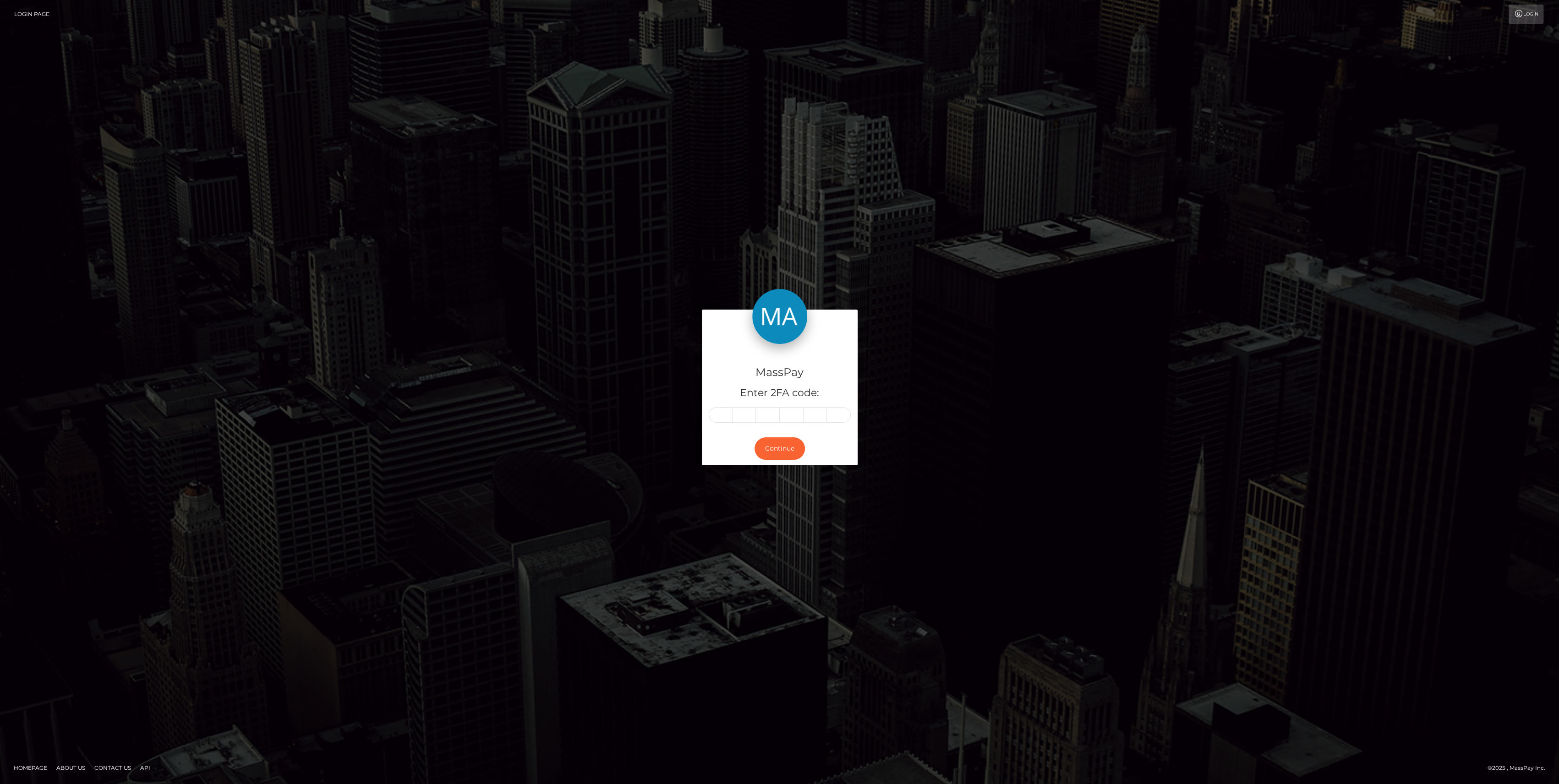
type input "3"
type input "6"
type input "9"
type input "8"
type input "6"
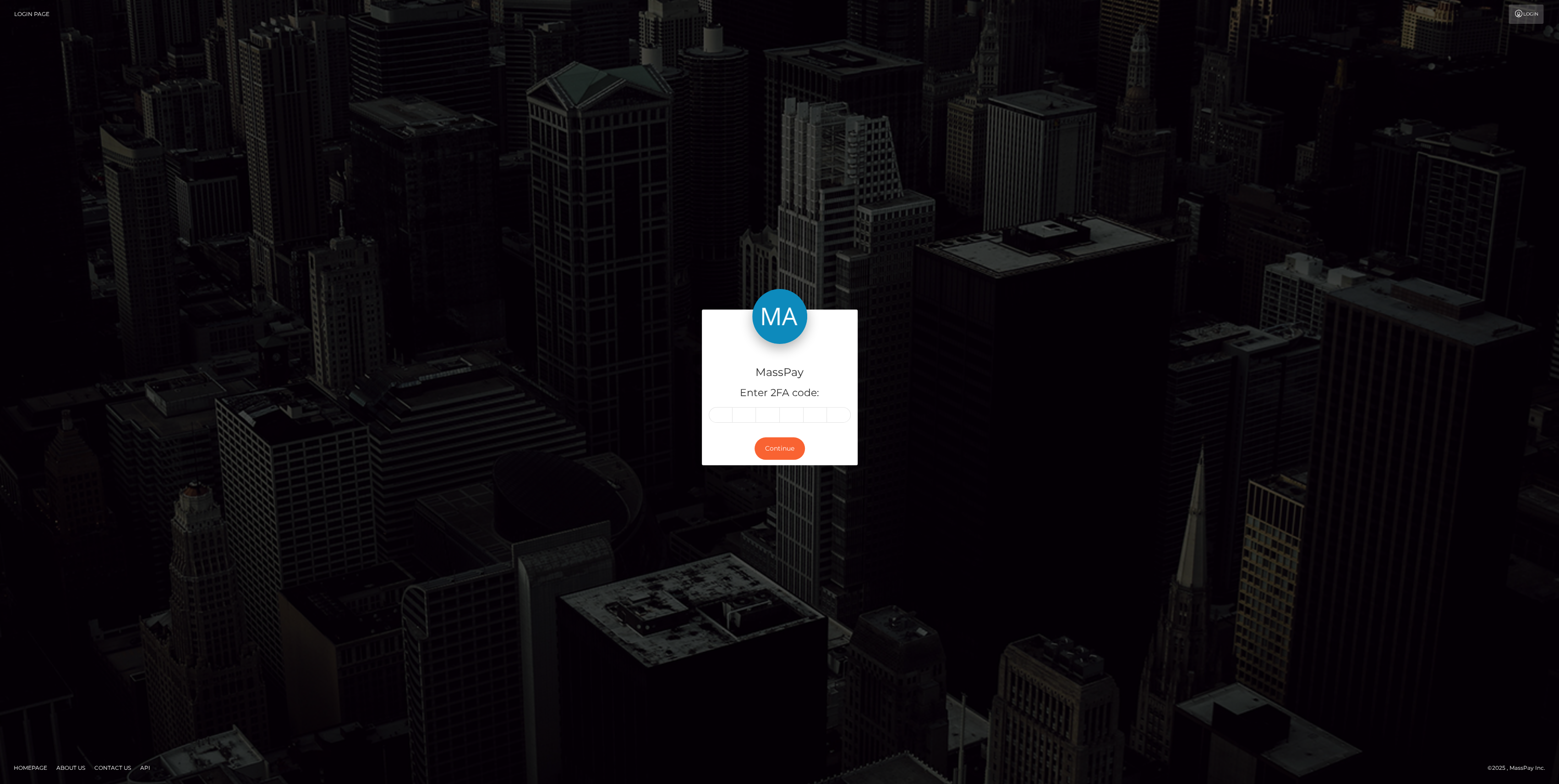
type input "3"
click at [763, 450] on button "Continue" at bounding box center [779, 448] width 50 height 22
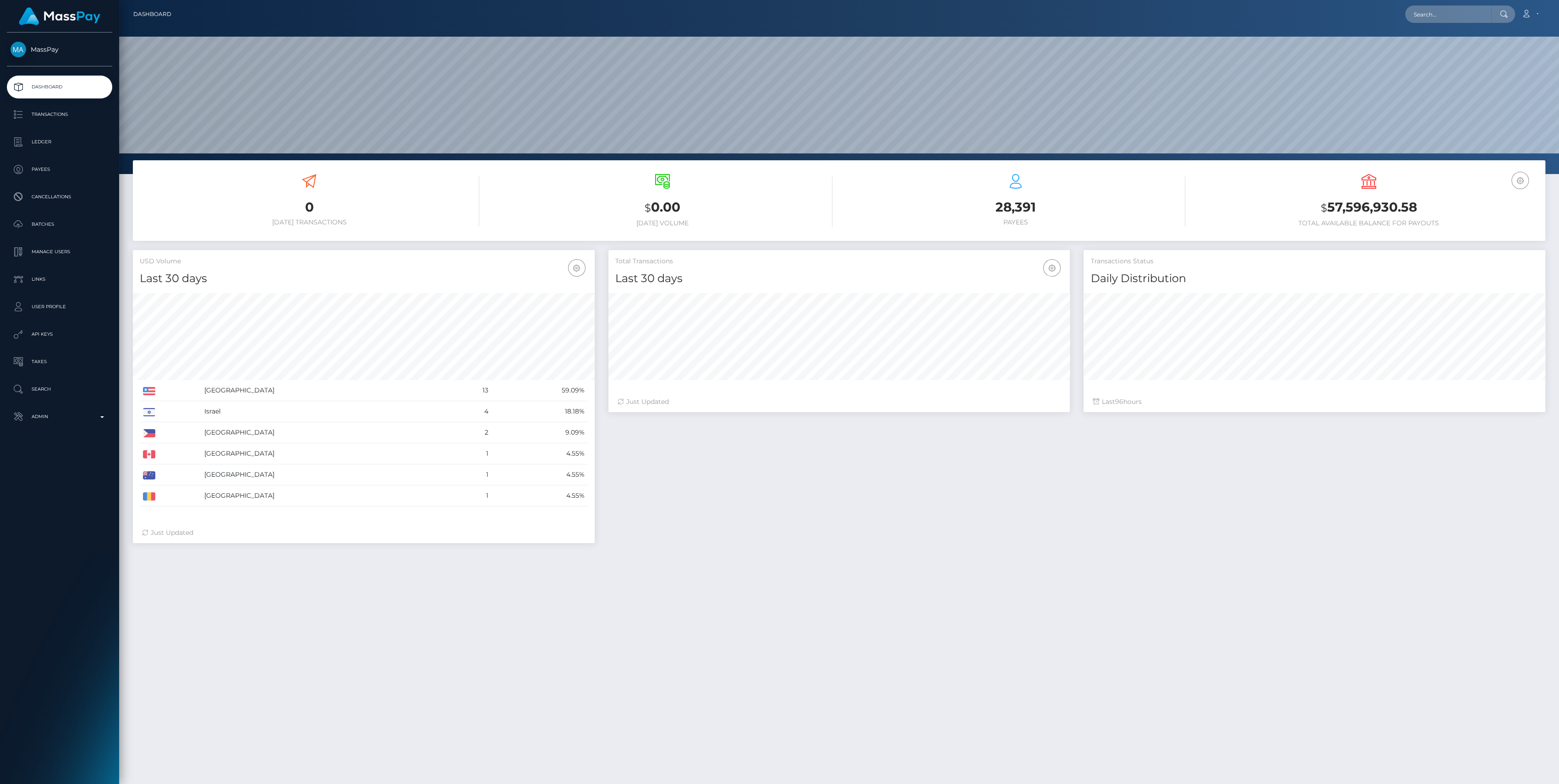
scroll to position [162, 462]
click at [68, 429] on div "MassPay Dashboard Transactions Ledger Payees Cancellations" at bounding box center [59, 408] width 119 height 750
click at [69, 420] on p "Admin" at bounding box center [60, 416] width 98 height 14
click at [65, 707] on link "Finance" at bounding box center [59, 699] width 105 height 20
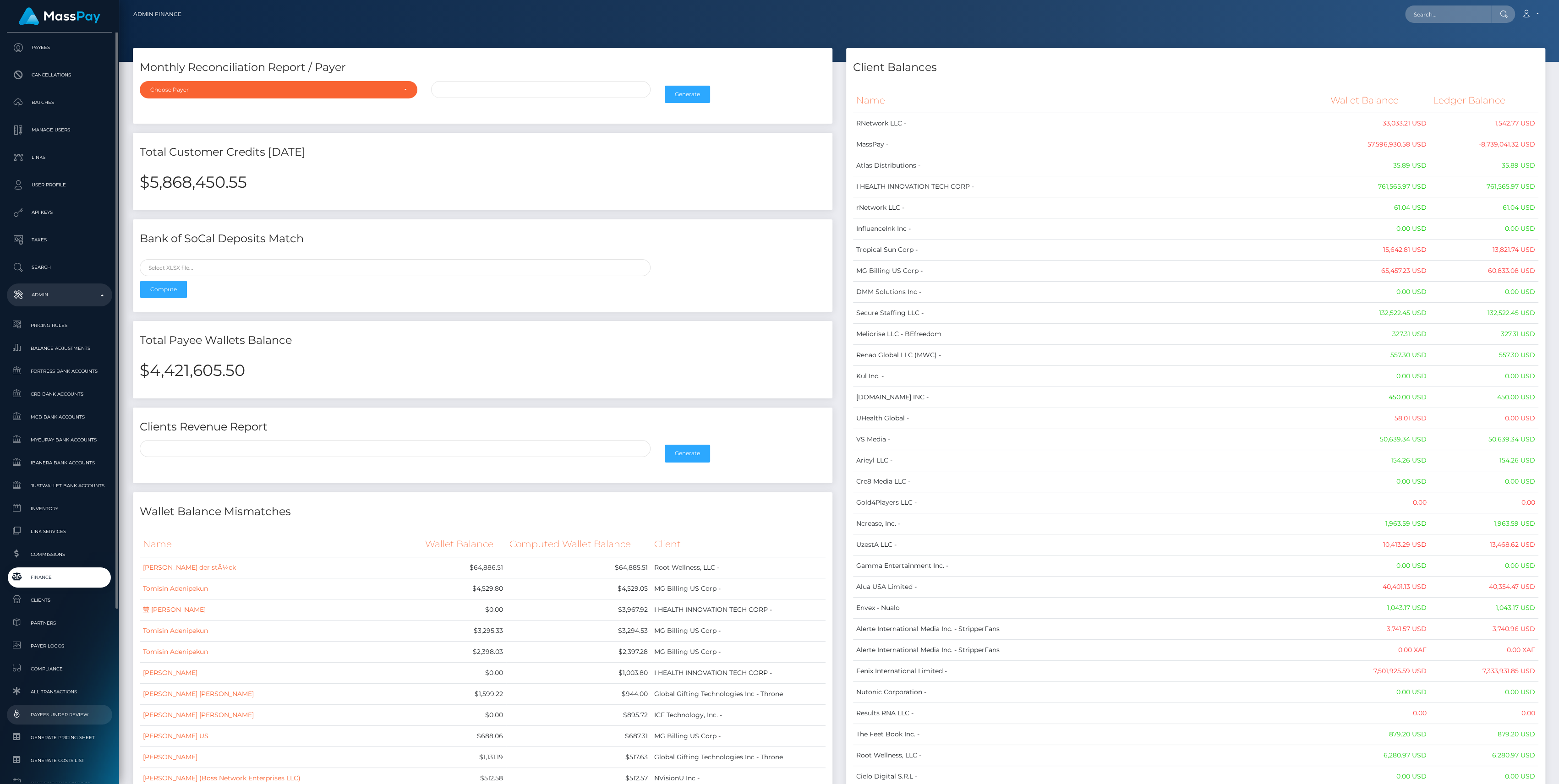
scroll to position [183, 0]
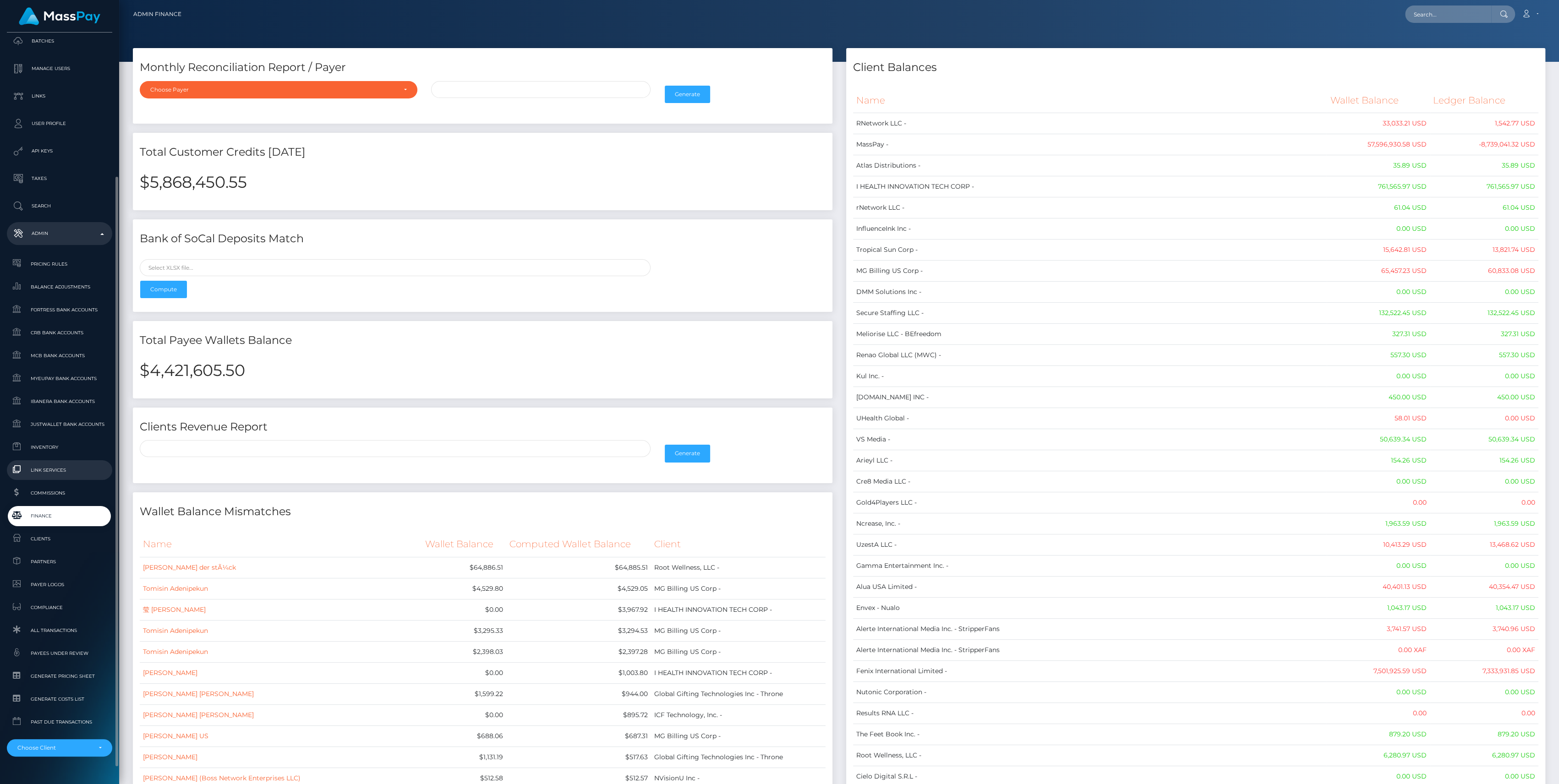
click at [37, 465] on span "Link Services" at bounding box center [60, 470] width 98 height 11
click at [35, 450] on span "Inventory" at bounding box center [60, 448] width 98 height 11
click at [35, 453] on link "Inventory" at bounding box center [59, 447] width 105 height 20
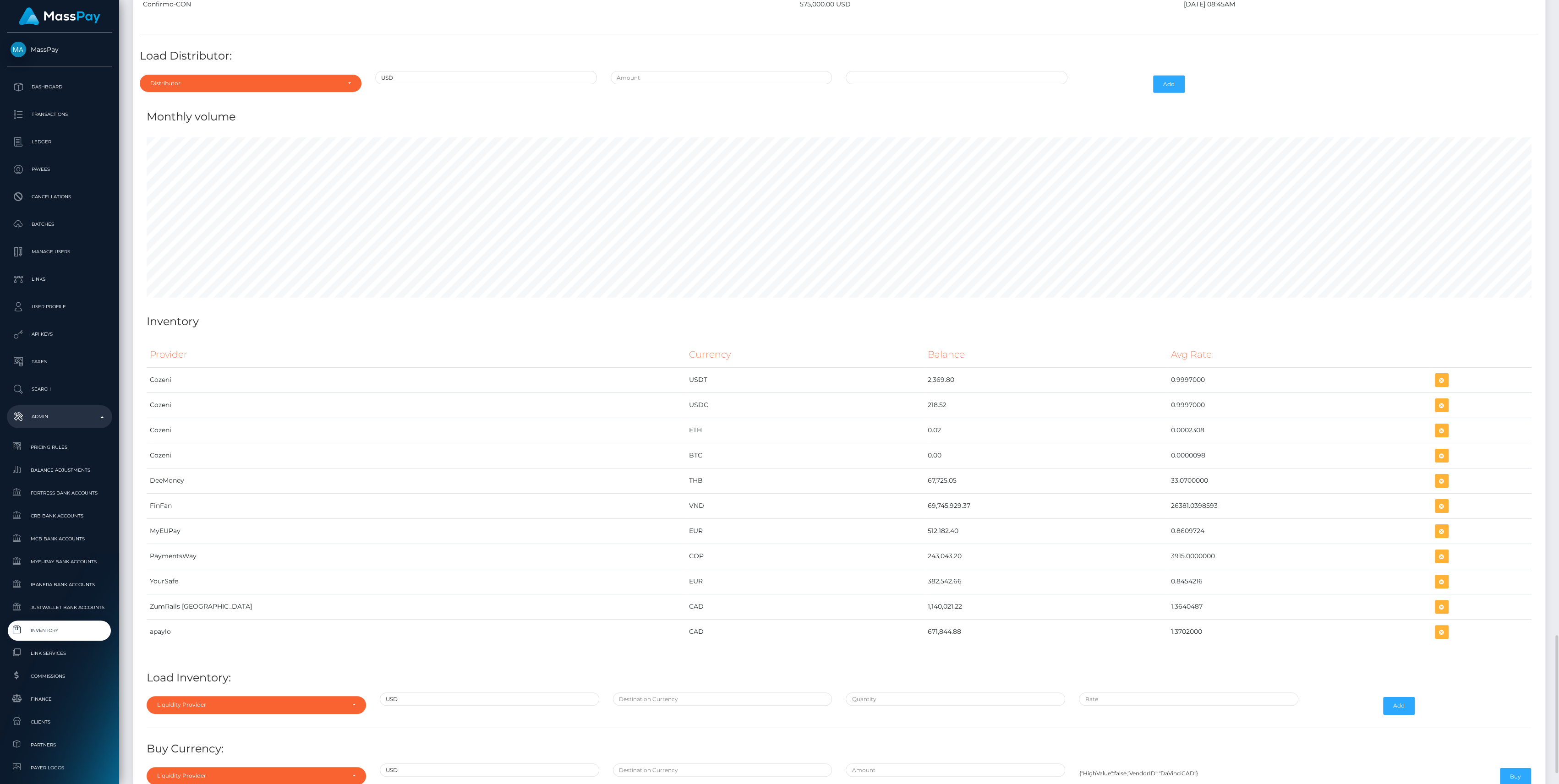
scroll to position [3429, 0]
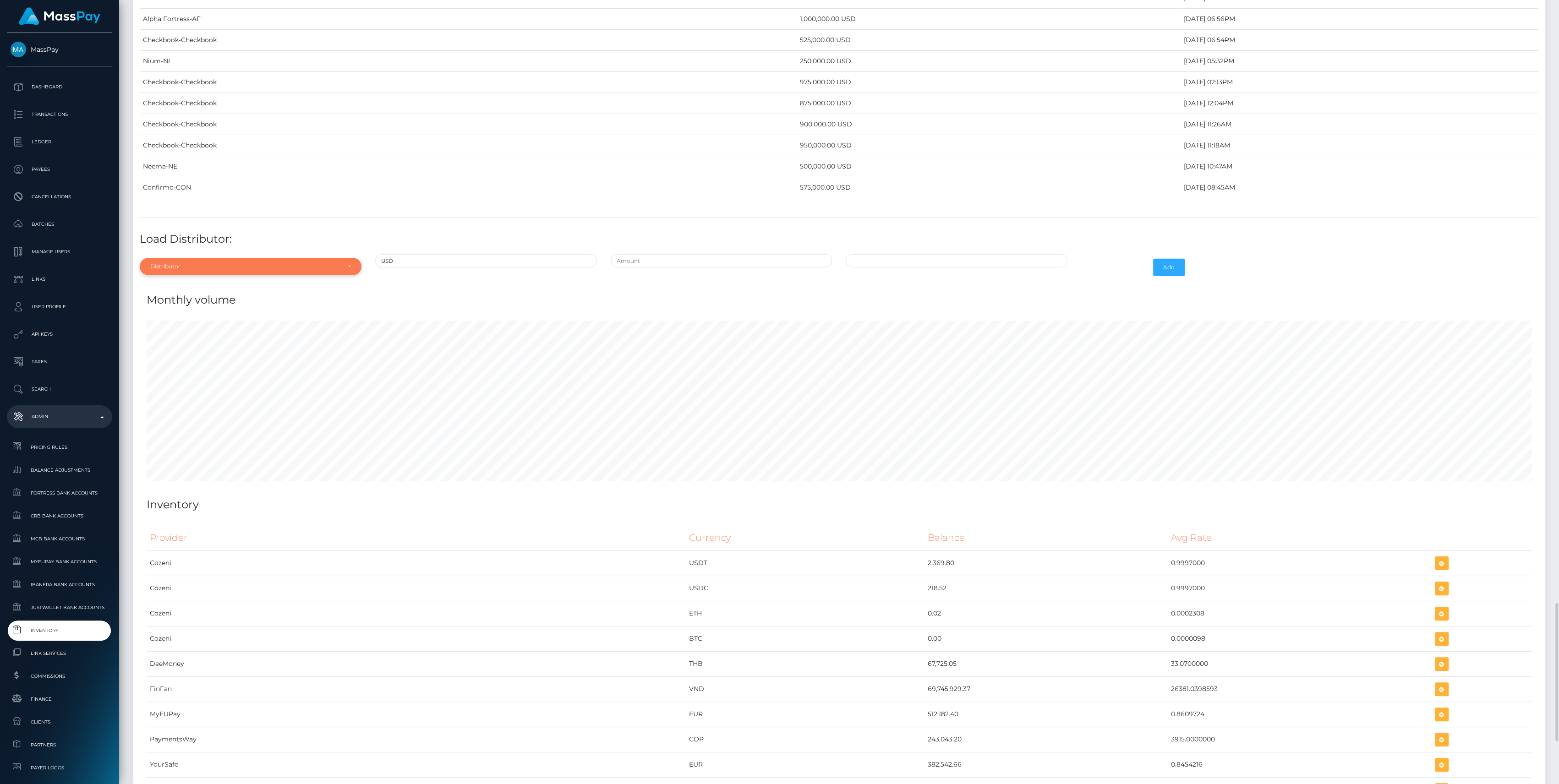
click at [217, 258] on div "Distributor" at bounding box center [251, 267] width 222 height 18
click at [186, 281] on div at bounding box center [251, 289] width 222 height 17
click at [185, 281] on div "Monthly volume" at bounding box center [839, 294] width 1399 height 27
click at [190, 263] on div "Distributor" at bounding box center [245, 266] width 190 height 7
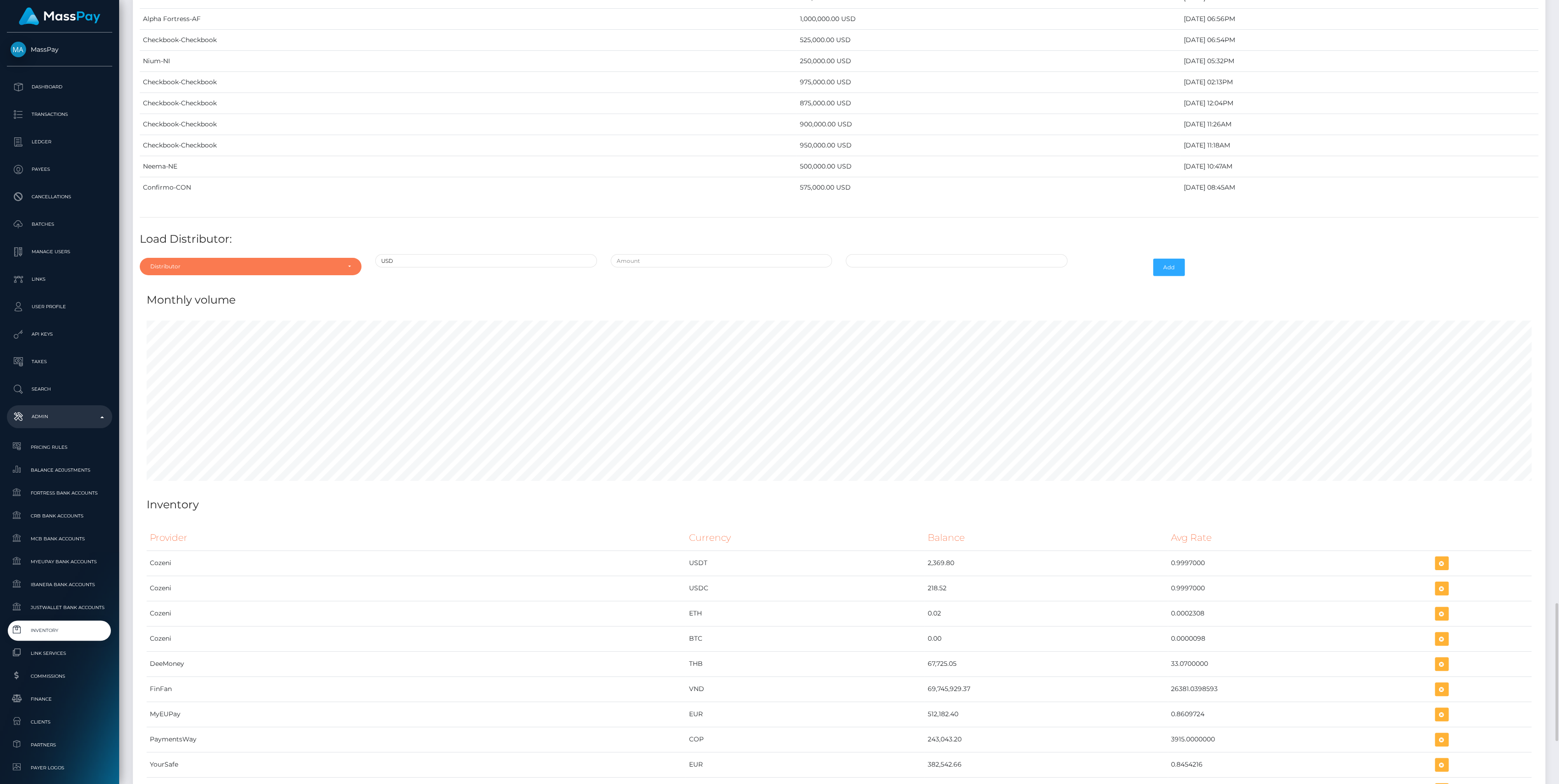
scroll to position [0, 0]
click at [184, 285] on input "Search" at bounding box center [250, 289] width 214 height 14
type input "ch"
click at [184, 300] on link "Checkbook" at bounding box center [251, 308] width 222 height 17
select select "7"
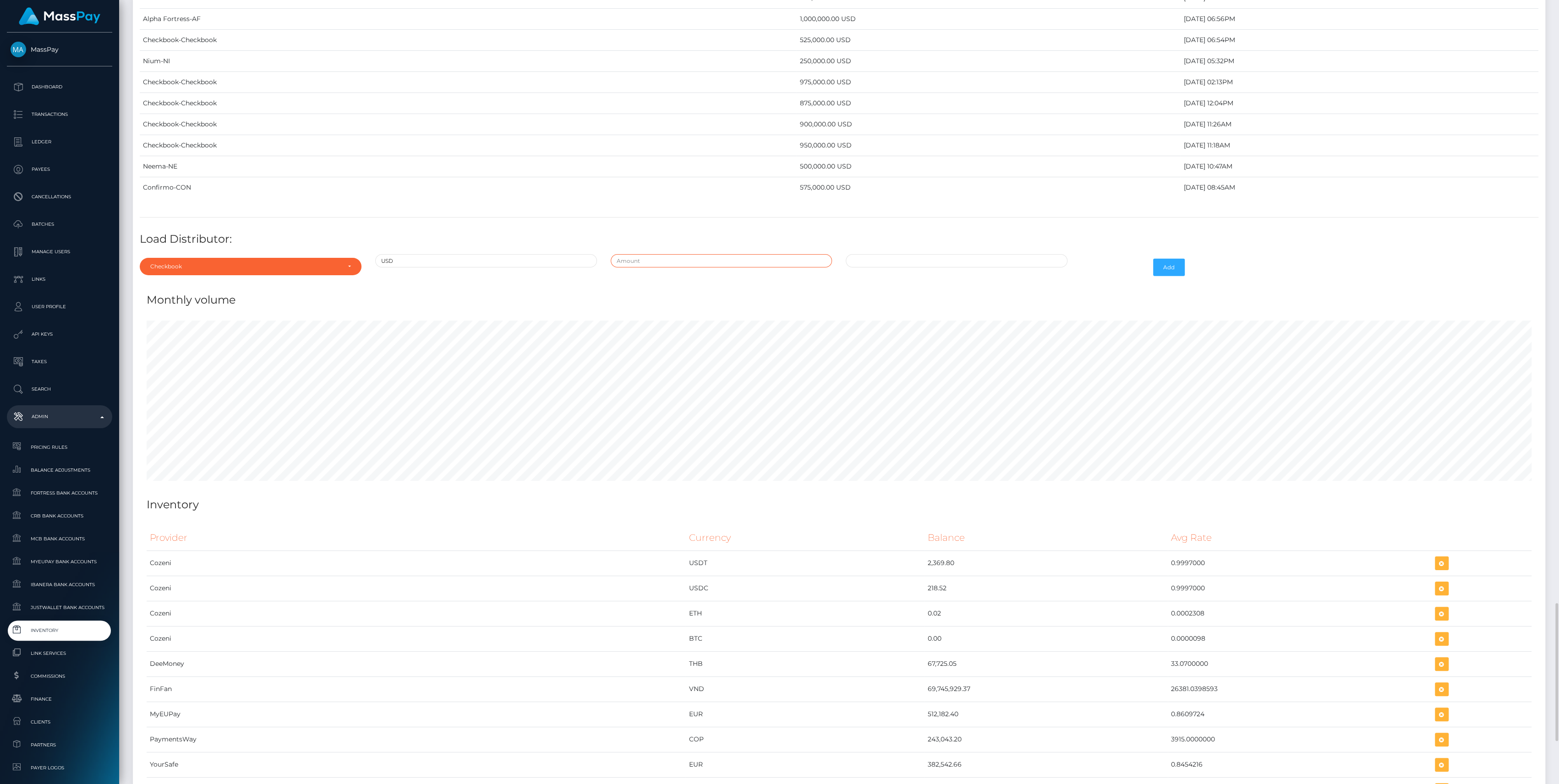
click at [655, 254] on input "text" at bounding box center [722, 261] width 222 height 14
type input "$950,000.0000000"
type input "09/22/2025 12:53 PM"
drag, startPoint x: 1166, startPoint y: 262, endPoint x: 1166, endPoint y: 256, distance: 6.0
click at [1166, 259] on button "Add" at bounding box center [1169, 268] width 32 height 18
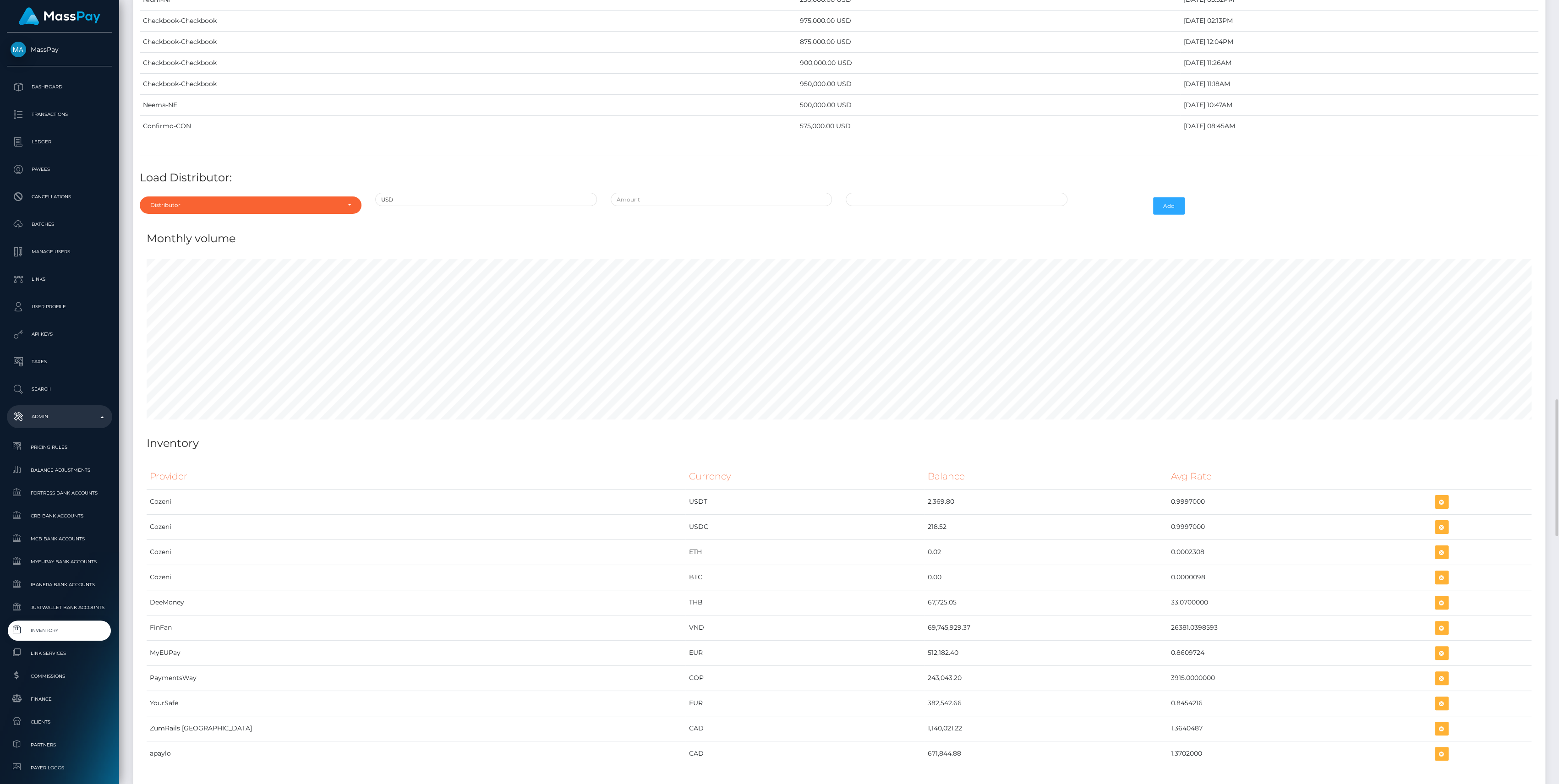
scroll to position [3268, 0]
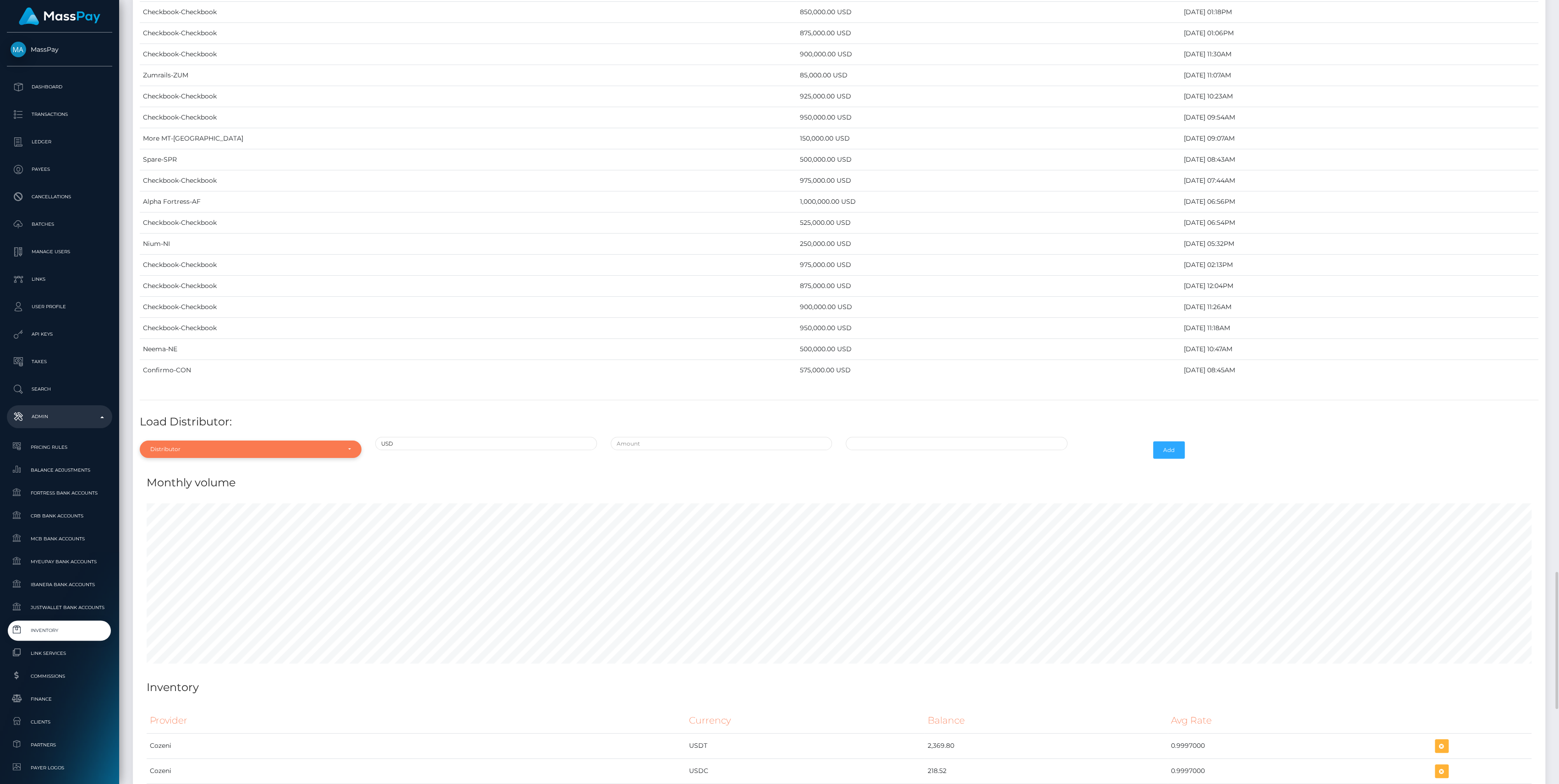
click at [207, 446] on div "Distributor" at bounding box center [245, 449] width 190 height 7
click at [190, 303] on input "Search" at bounding box center [250, 310] width 214 height 14
type input "x"
type input "ch"
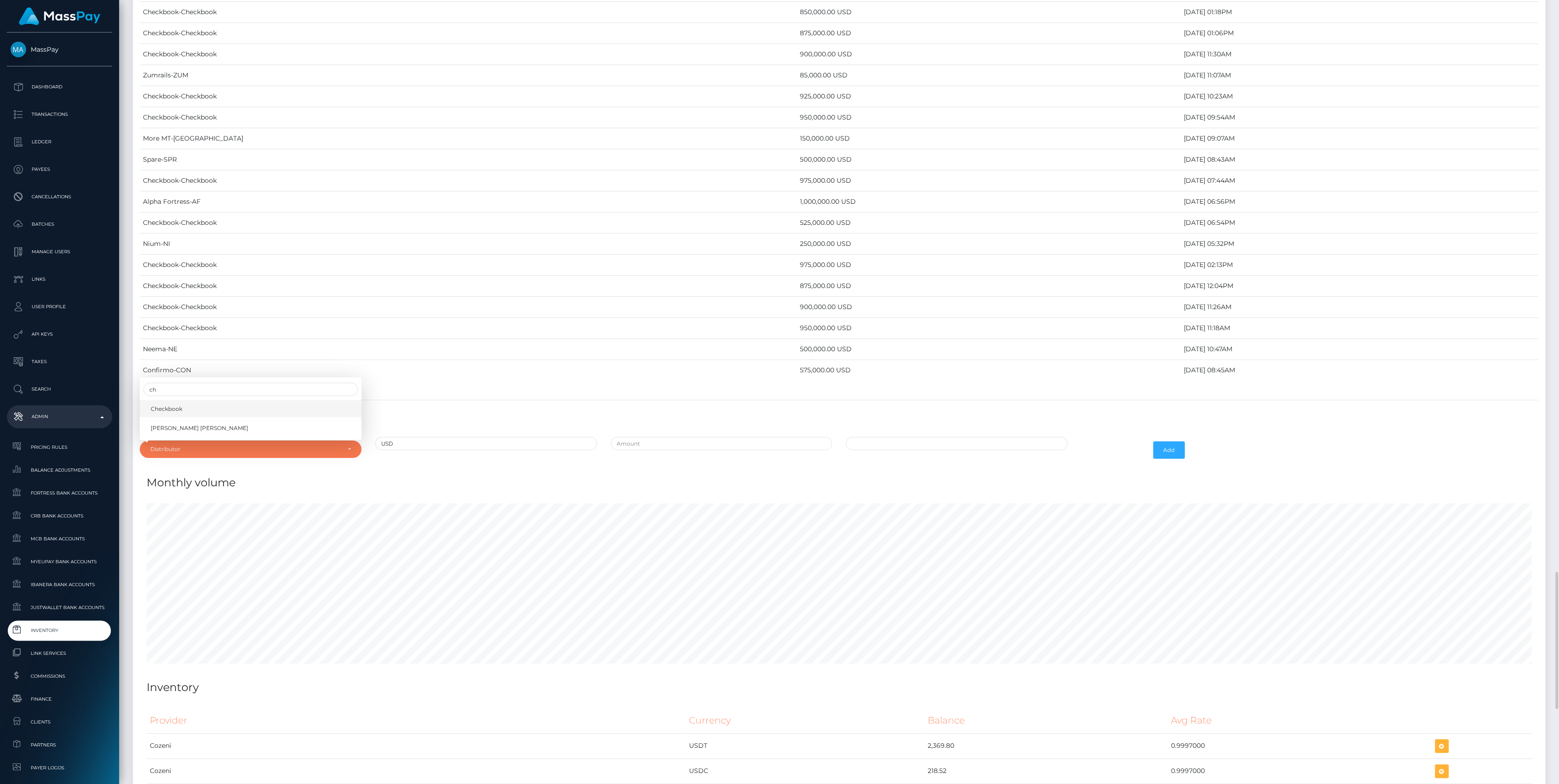
click at [156, 404] on span "Checkbook" at bounding box center [167, 408] width 32 height 8
select select "7"
drag, startPoint x: 736, startPoint y: 429, endPoint x: 734, endPoint y: 422, distance: 7.3
type input "$900,000.0000000"
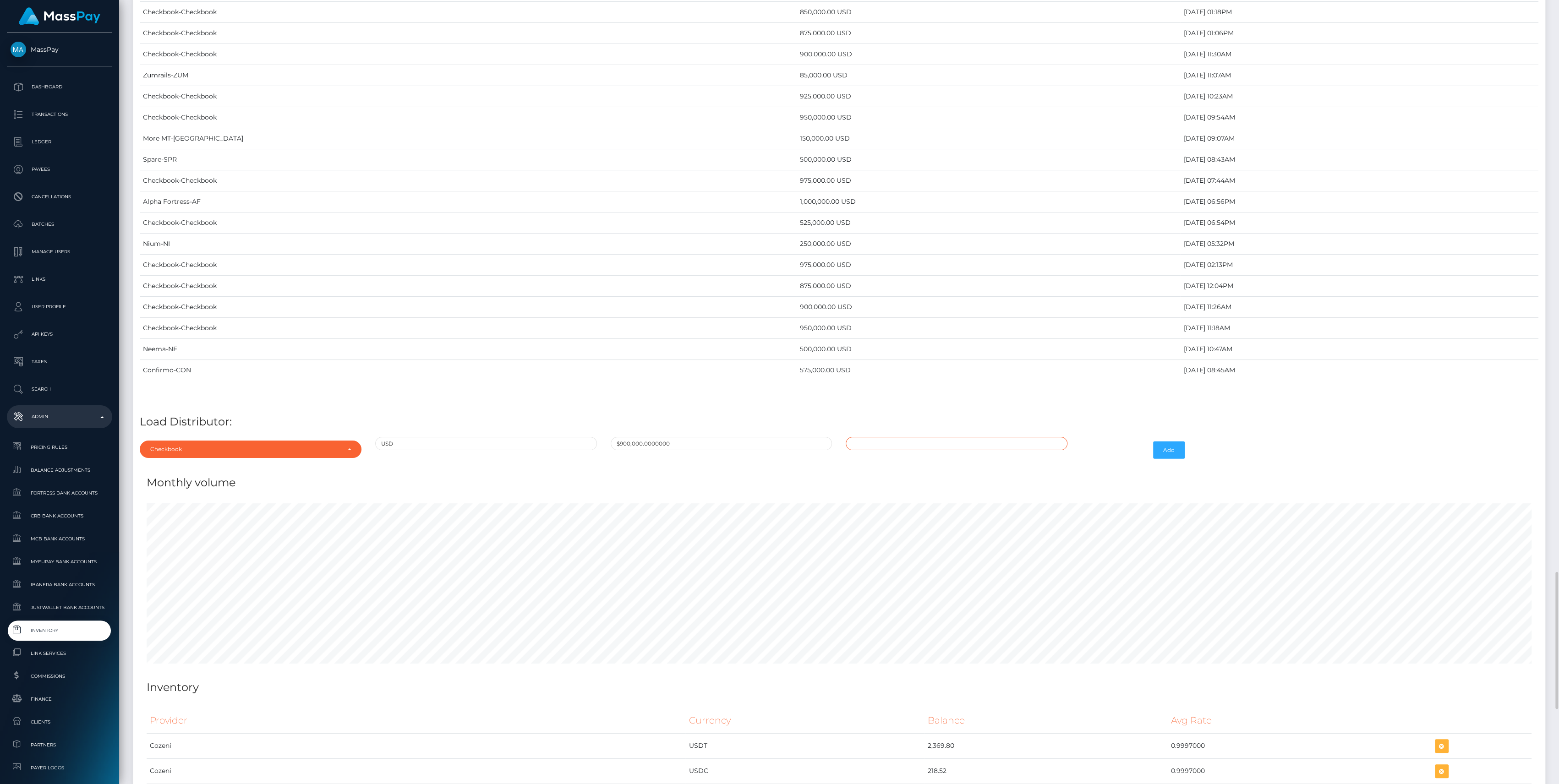
type input "[DATE] 12:54 PM"
click at [1107, 442] on div "Add" at bounding box center [1133, 450] width 118 height 26
click at [1169, 444] on button "Add" at bounding box center [1169, 450] width 32 height 18
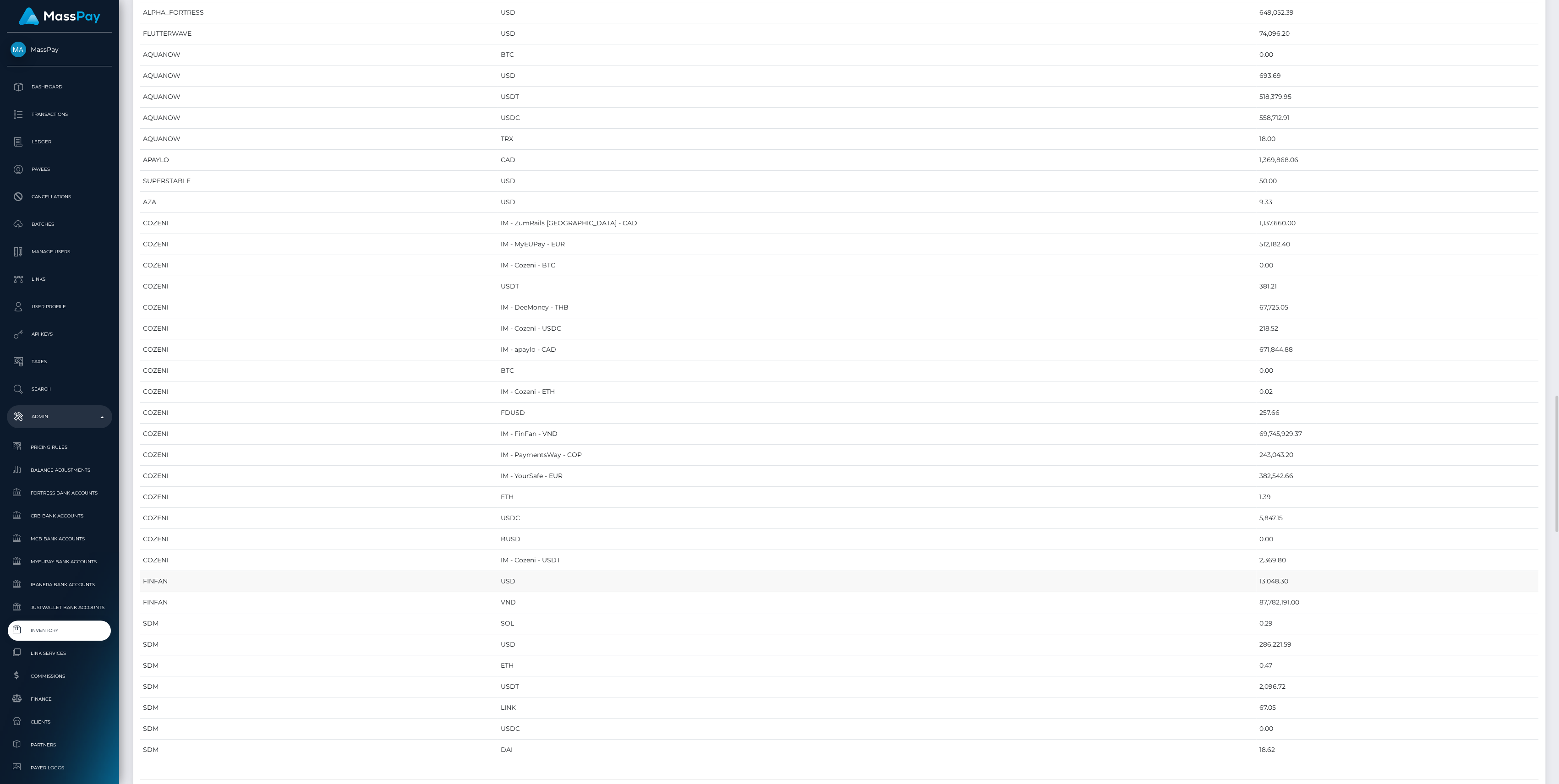
scroll to position [1221, 0]
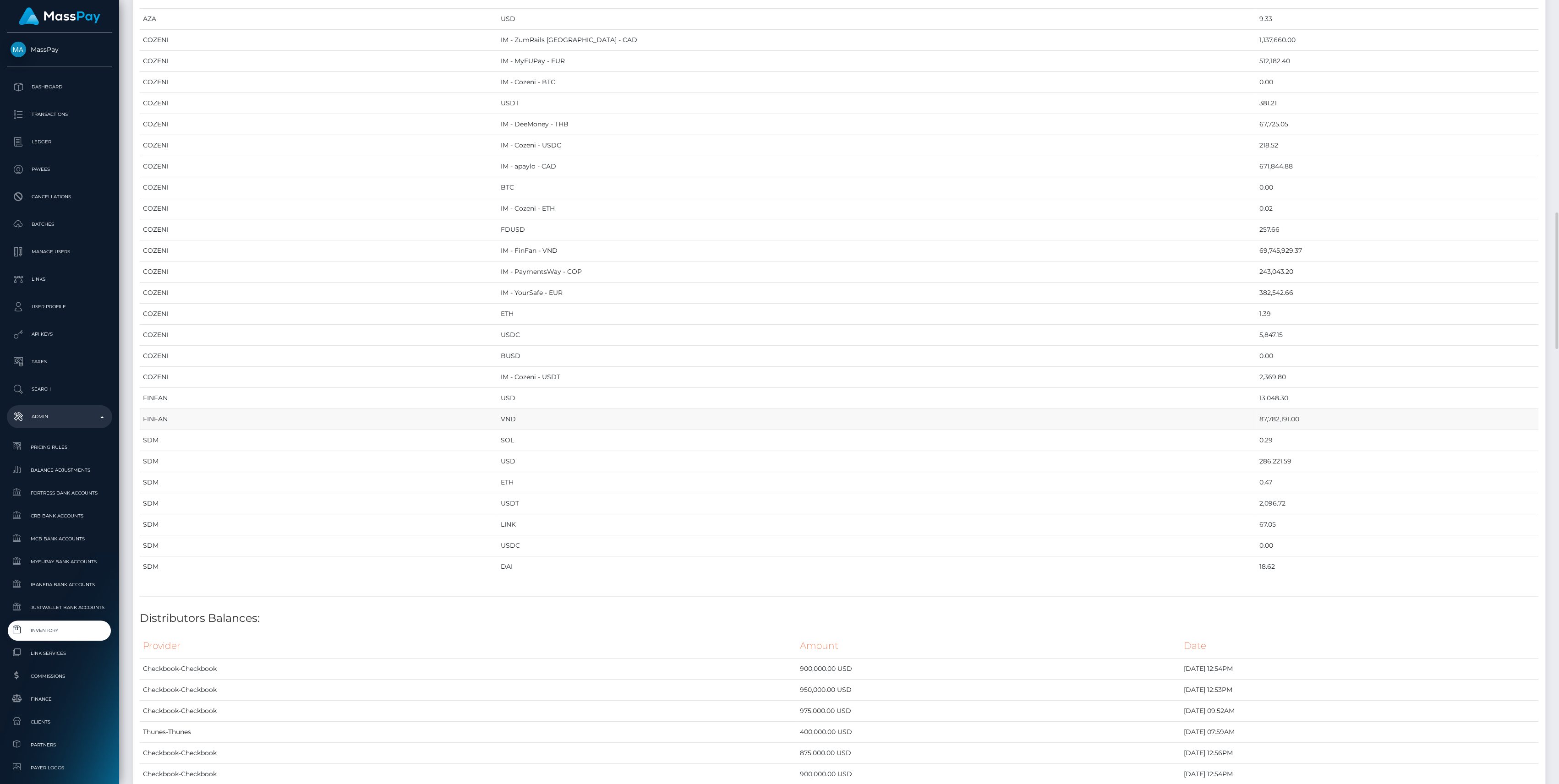
click at [1256, 416] on td "87,782,191.00" at bounding box center [1397, 419] width 282 height 21
copy td "87,782,191.00"
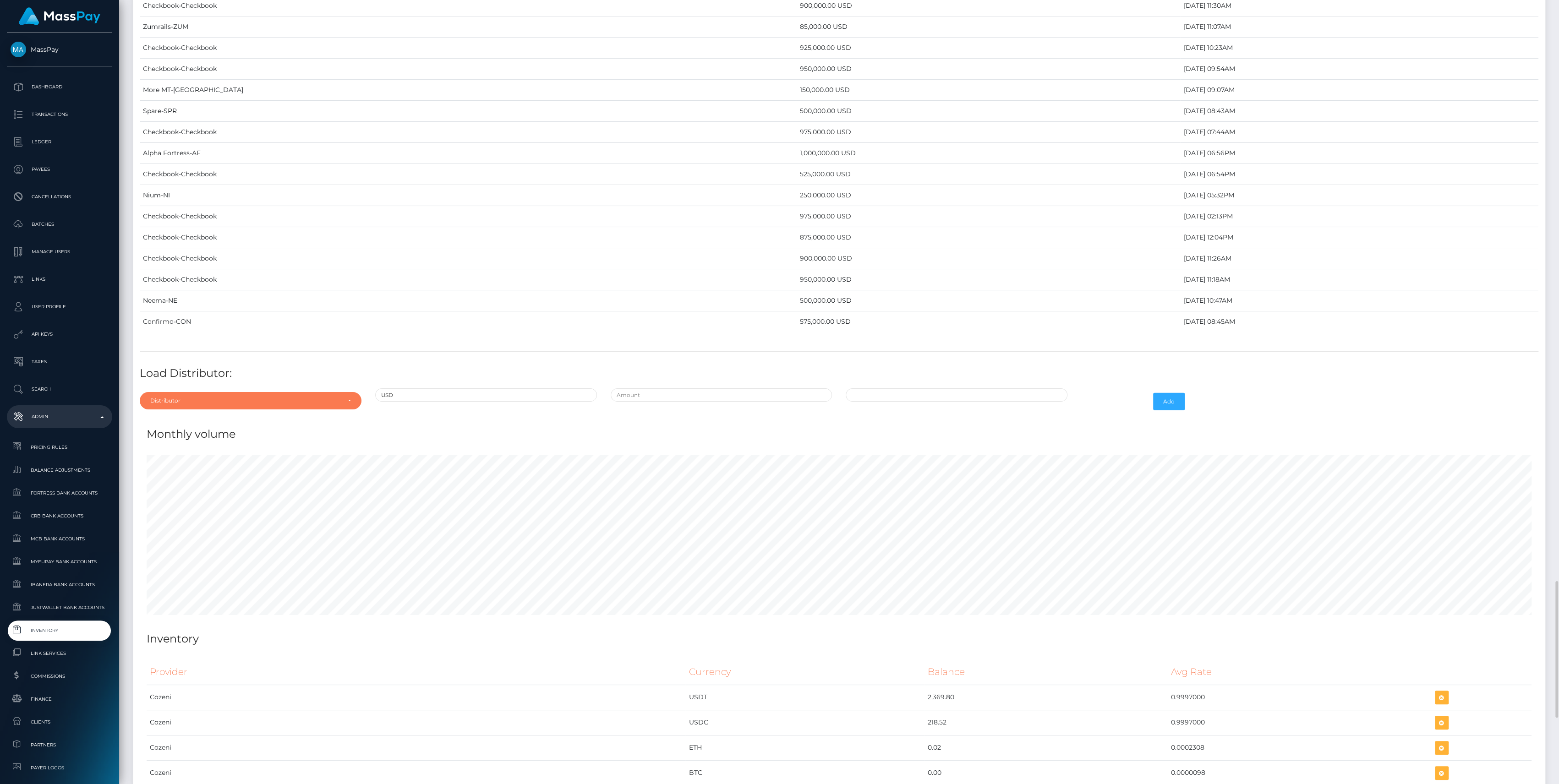
scroll to position [3716, 0]
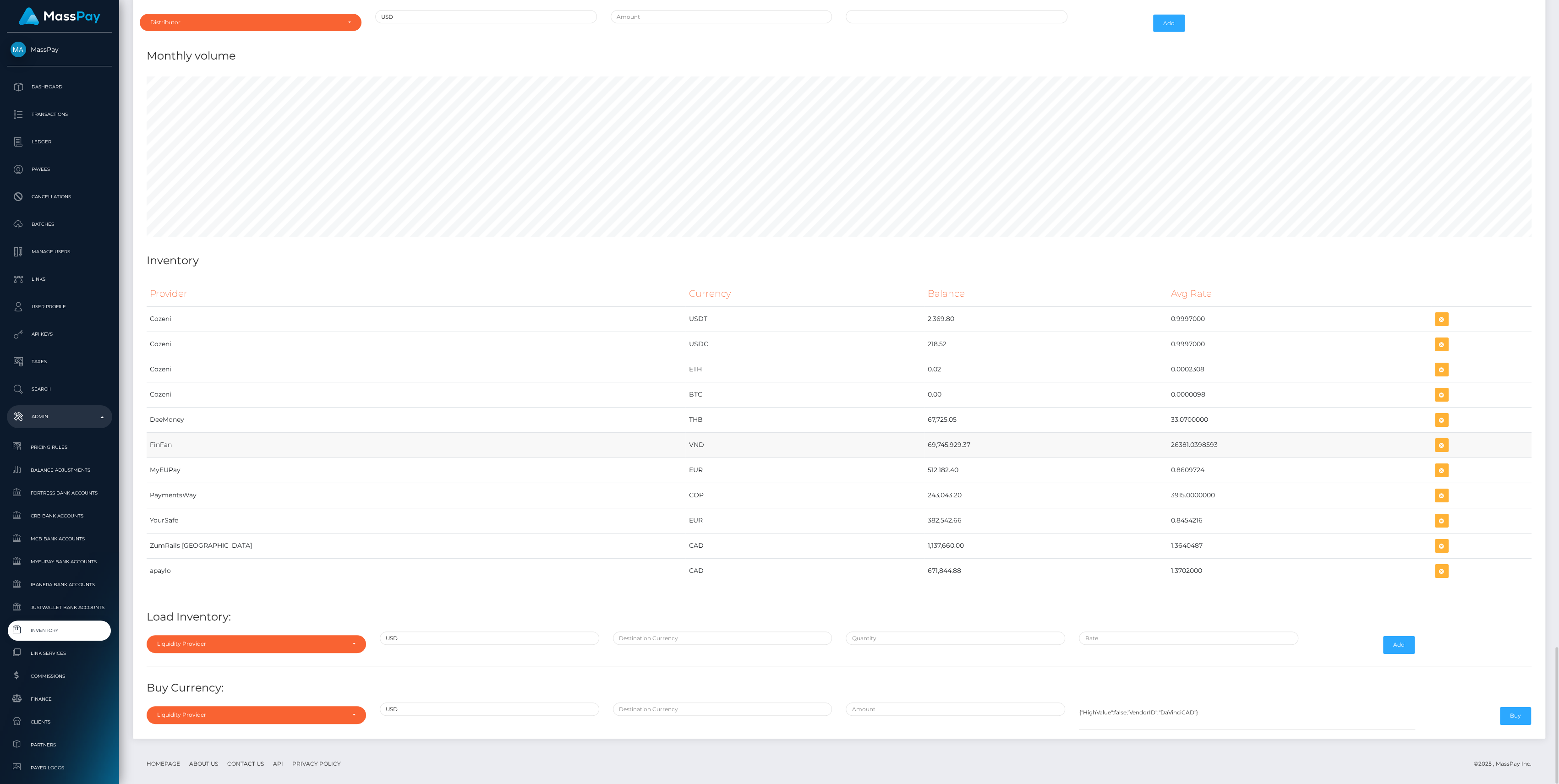
drag, startPoint x: 801, startPoint y: 435, endPoint x: 1168, endPoint y: 433, distance: 367.0
click at [1168, 433] on tr "FinFan VND 69,745,929.37 26381.0398593" at bounding box center [839, 444] width 1385 height 25
copy tr "69,745,929.37 26381.0398593"
drag, startPoint x: 1420, startPoint y: 436, endPoint x: 907, endPoint y: 306, distance: 529.2
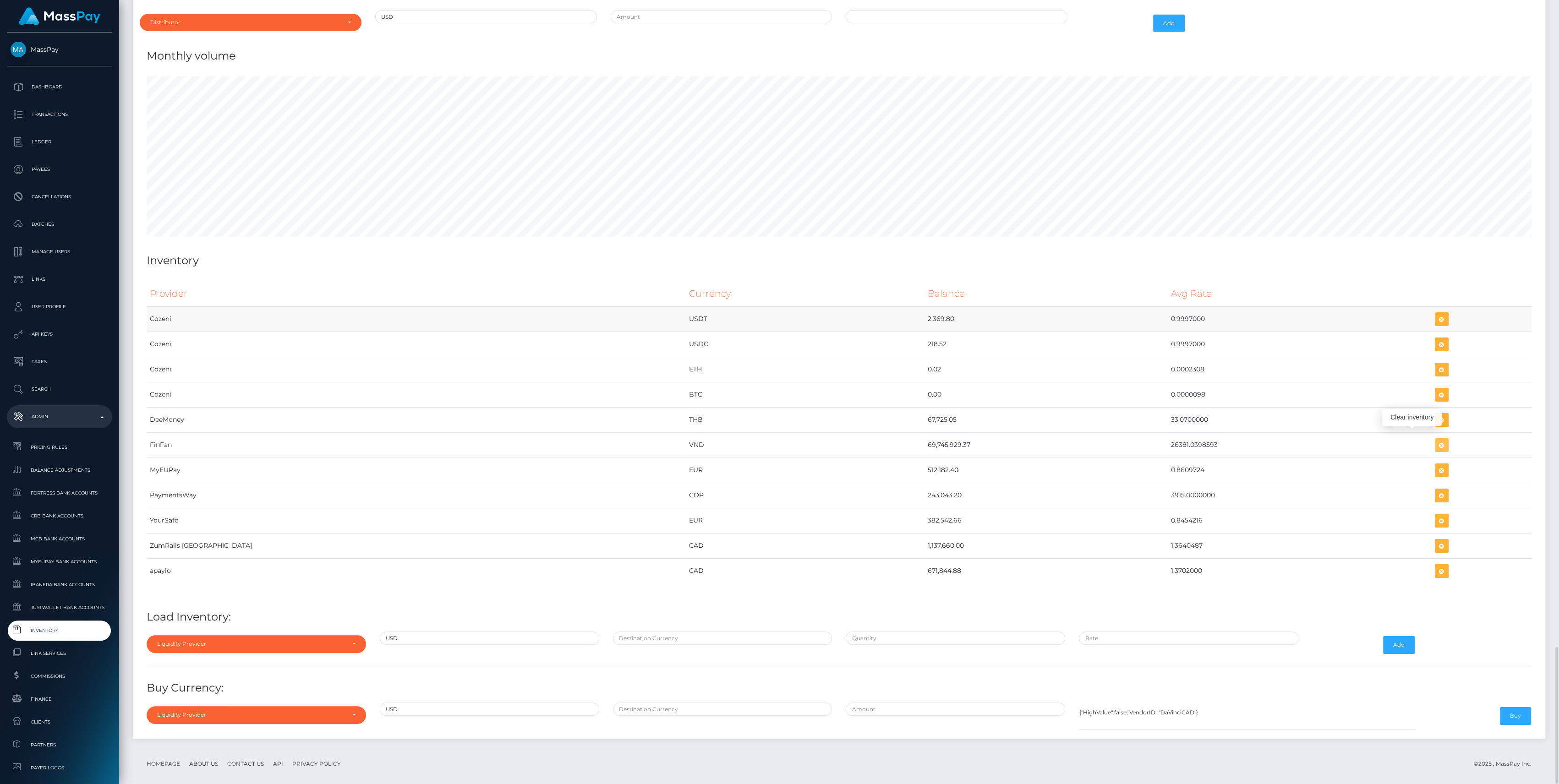
click at [1436, 440] on icon "button" at bounding box center [1441, 445] width 11 height 12
click at [189, 640] on div "Liquidity Provider" at bounding box center [251, 643] width 188 height 7
click at [198, 498] on input "Search" at bounding box center [256, 505] width 212 height 14
type input "fin"
click at [198, 616] on link "FinFan" at bounding box center [256, 622] width 220 height 17
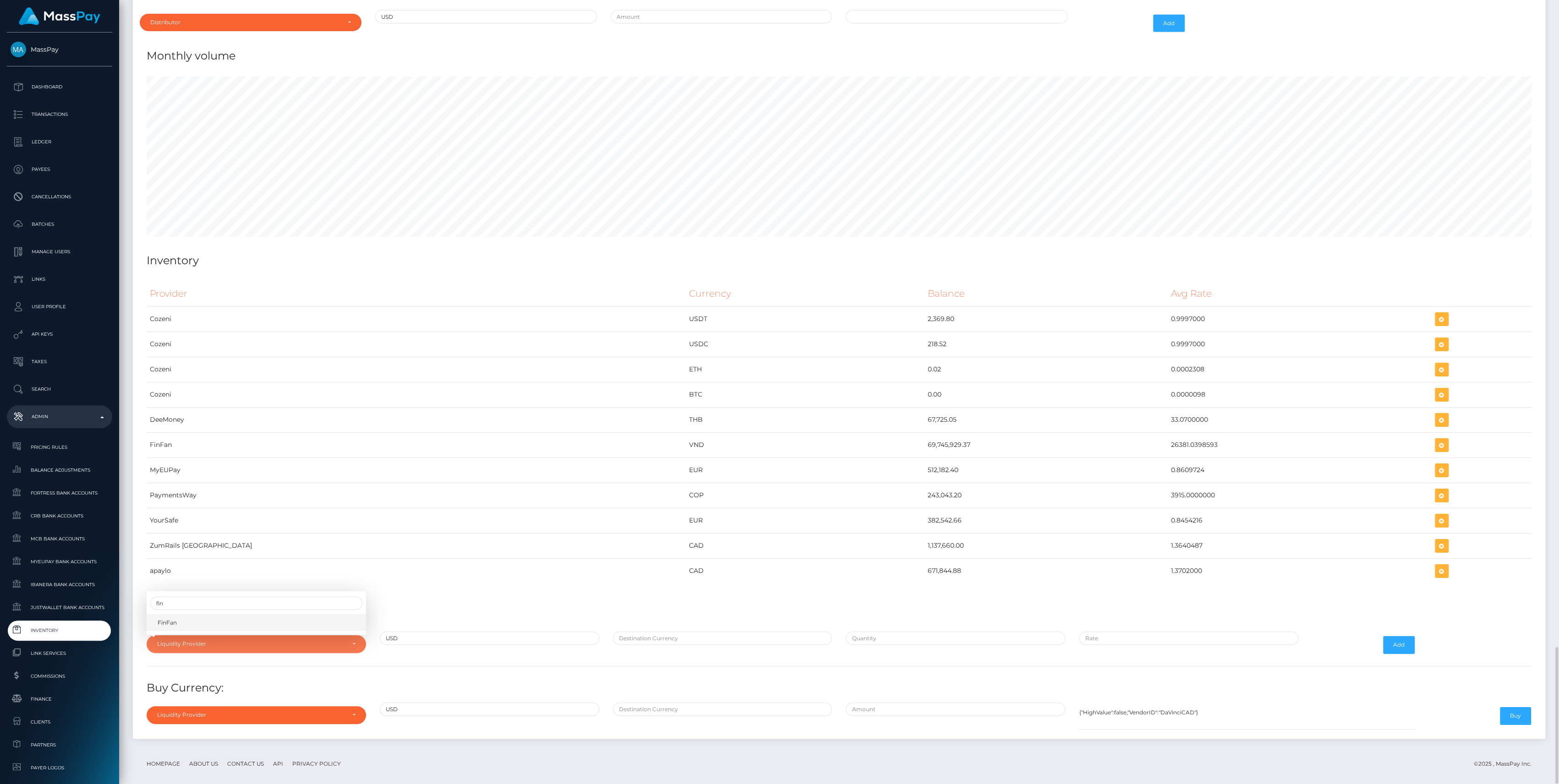
select select "FinFan"
click at [693, 635] on input "text" at bounding box center [722, 639] width 220 height 14
type input "VND"
drag, startPoint x: 879, startPoint y: 639, endPoint x: 879, endPoint y: 632, distance: 7.0
click at [879, 632] on div at bounding box center [955, 645] width 233 height 26
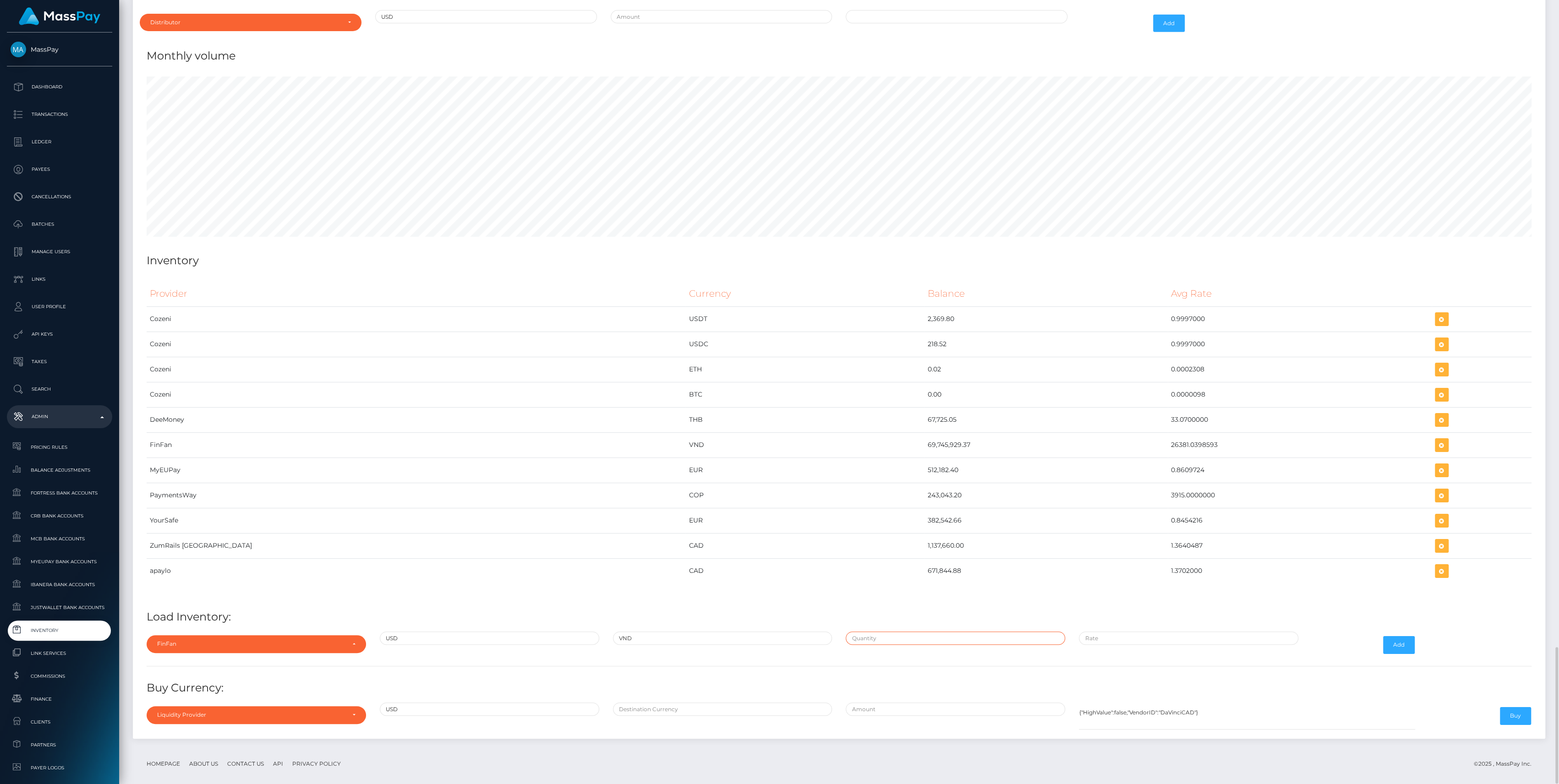
click at [879, 632] on input "text" at bounding box center [955, 639] width 220 height 14
paste input "3,330.7600000"
type input "$3,330.7600000"
paste input "26,355.0000000"
type input "$26,355.0000000"
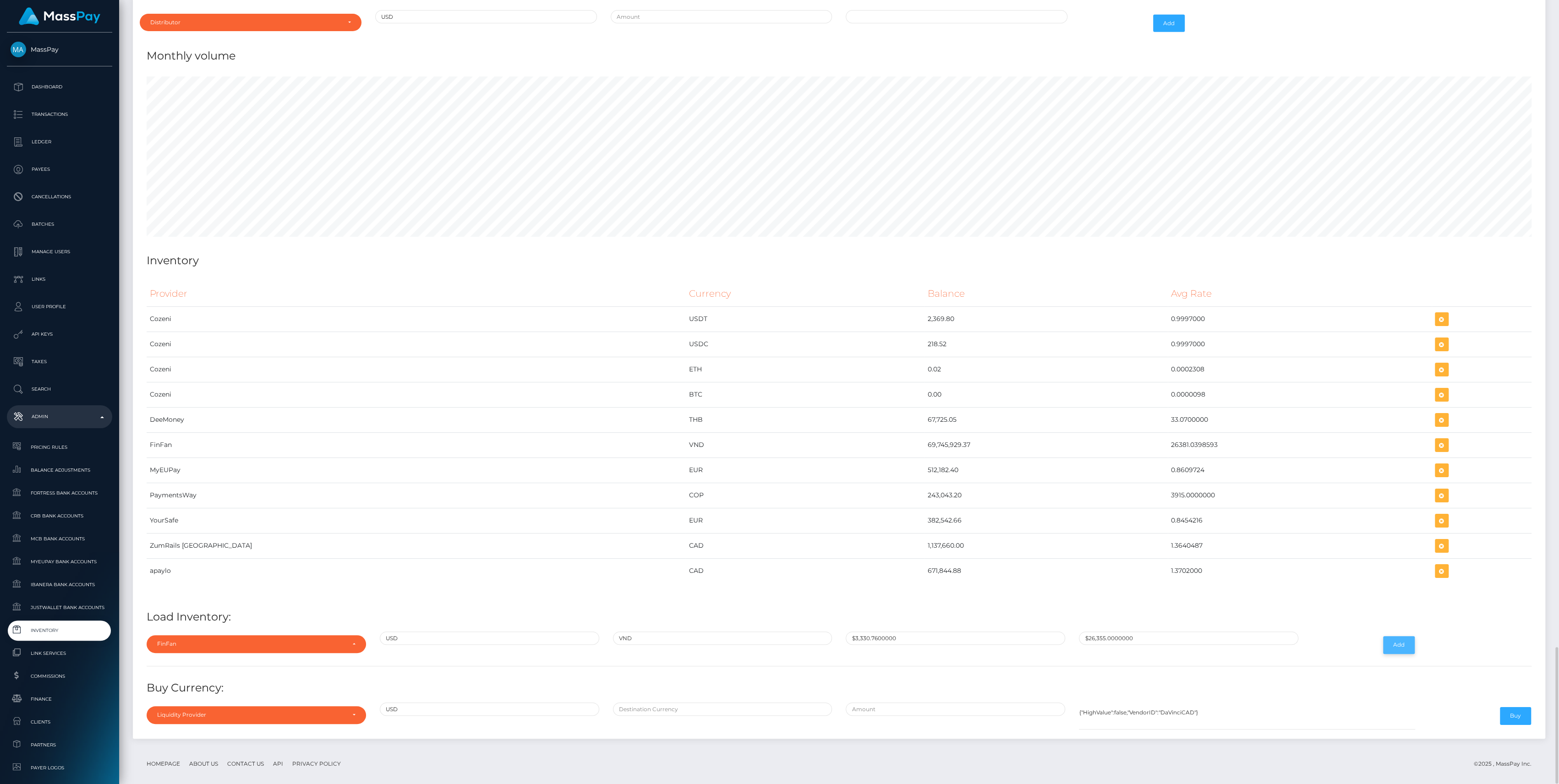
click at [1396, 636] on button "Add" at bounding box center [1399, 645] width 32 height 18
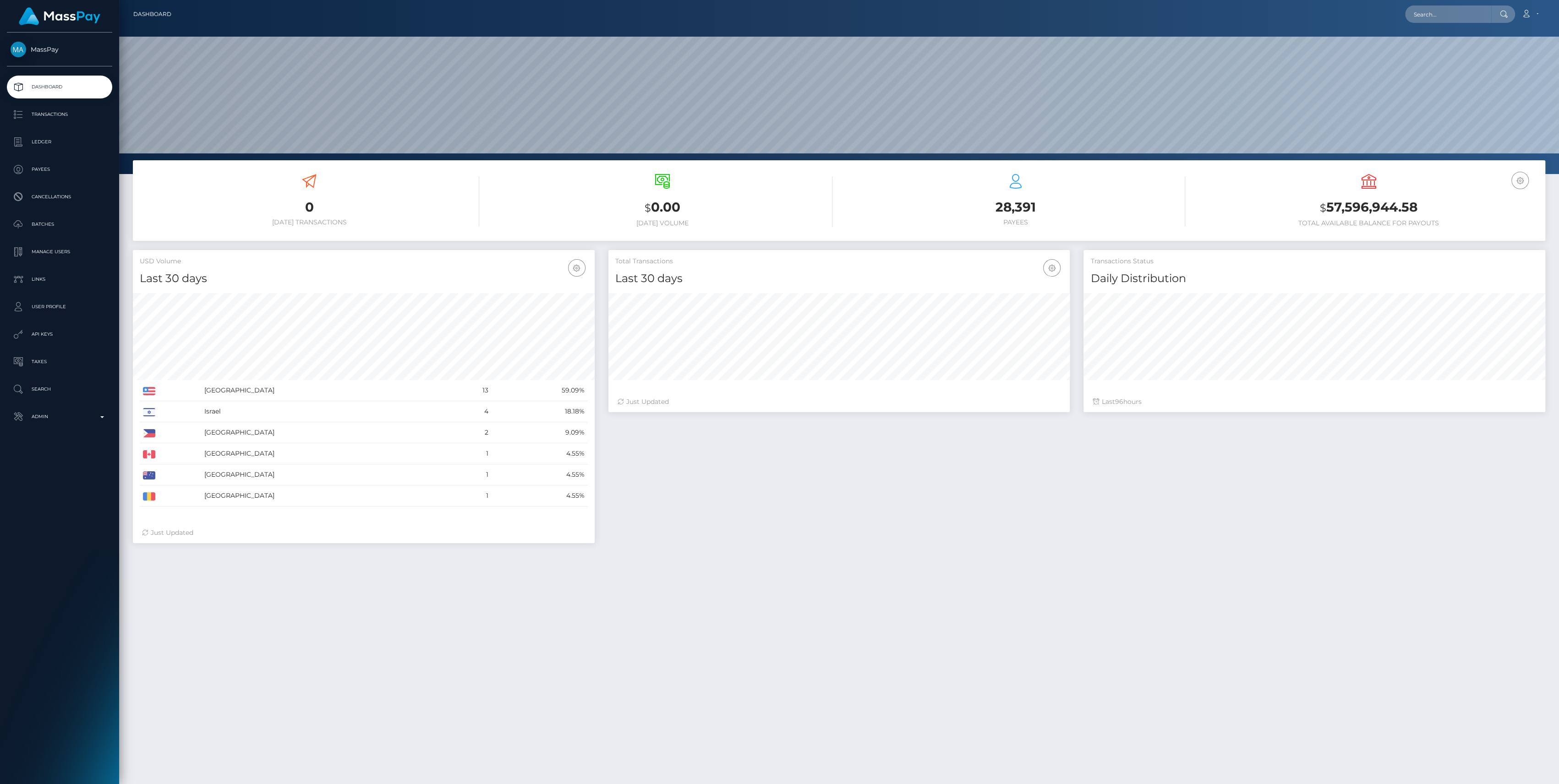
scroll to position [162, 462]
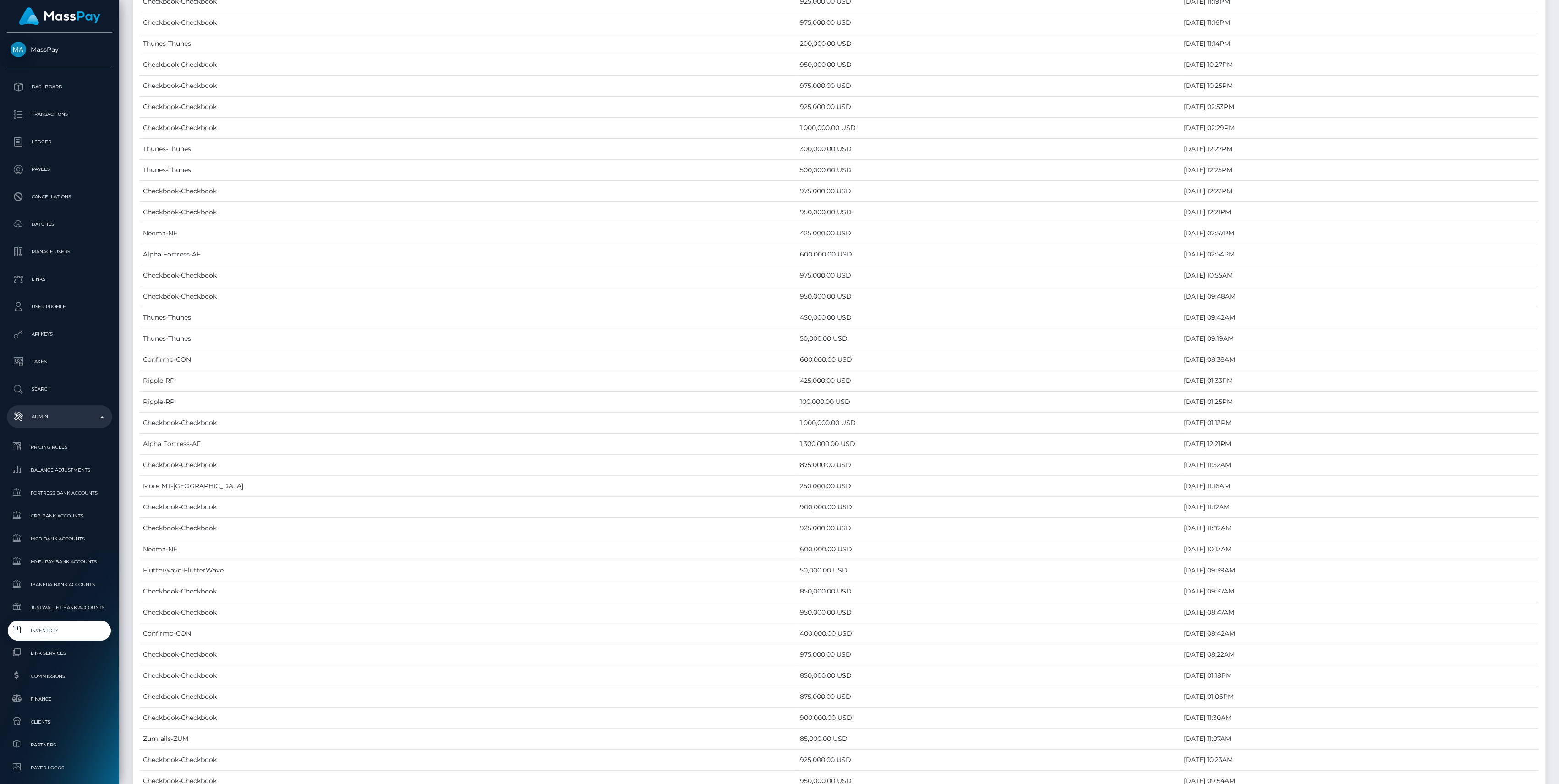
scroll to position [3716, 0]
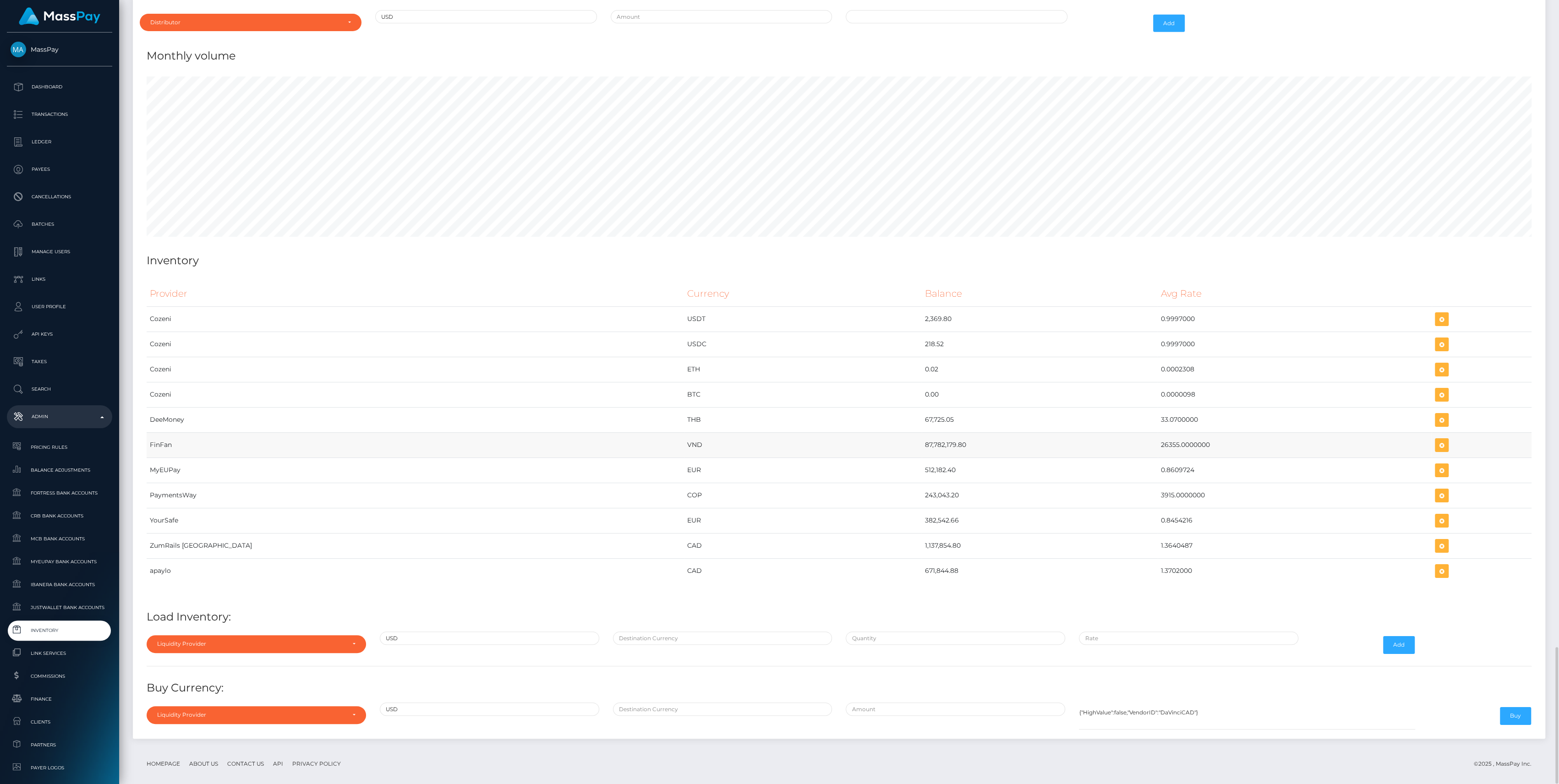
drag, startPoint x: 777, startPoint y: 433, endPoint x: 1151, endPoint y: 433, distance: 374.0
click at [1151, 433] on tr "FinFan VND 87,782,179.80 26355.0000000" at bounding box center [839, 444] width 1385 height 25
copy tr "87,782,179.80 26355.0000000"
click at [243, 545] on td "ZumRails [GEOGRAPHIC_DATA]" at bounding box center [415, 546] width 538 height 25
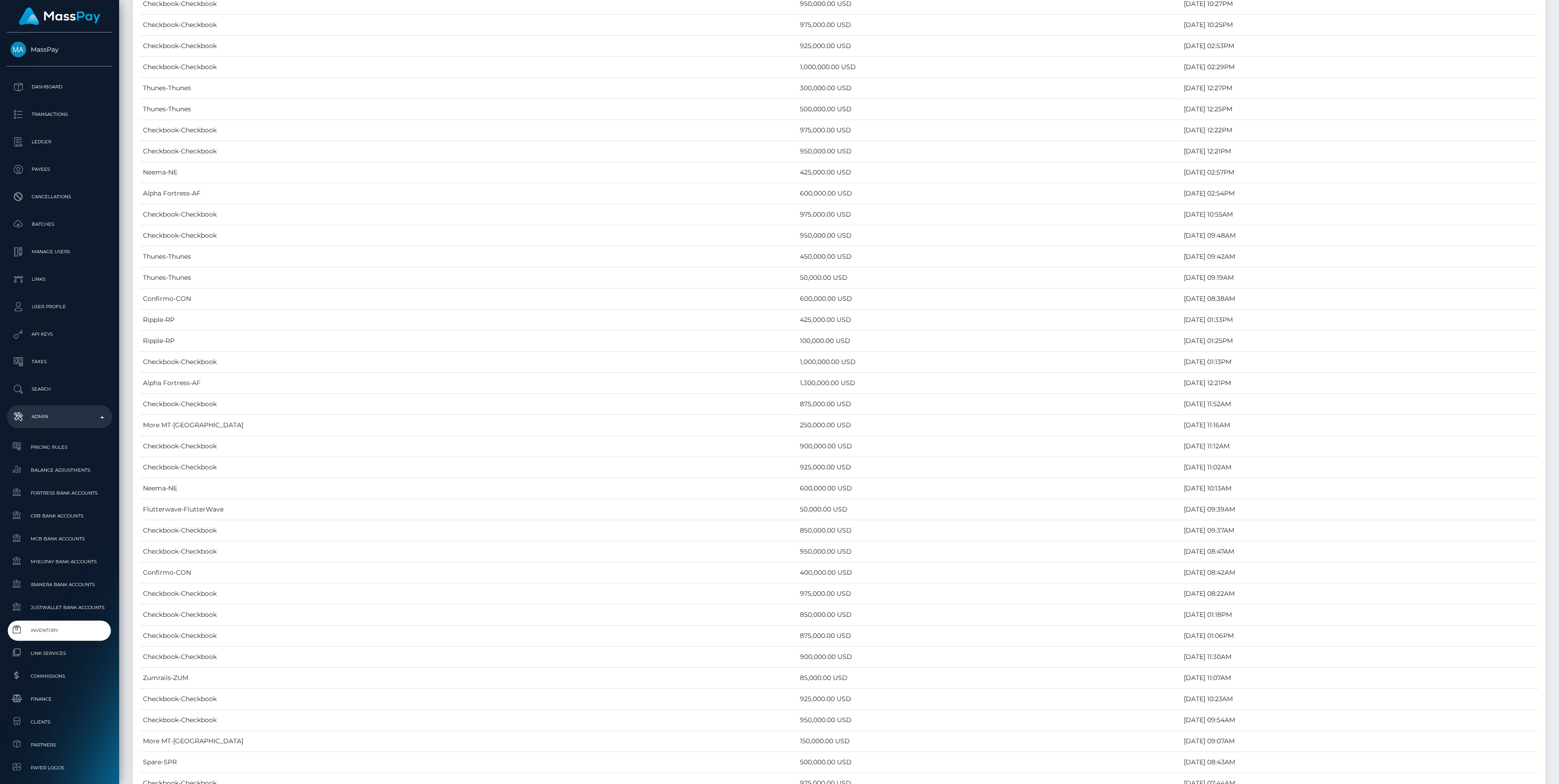
scroll to position [3419, 0]
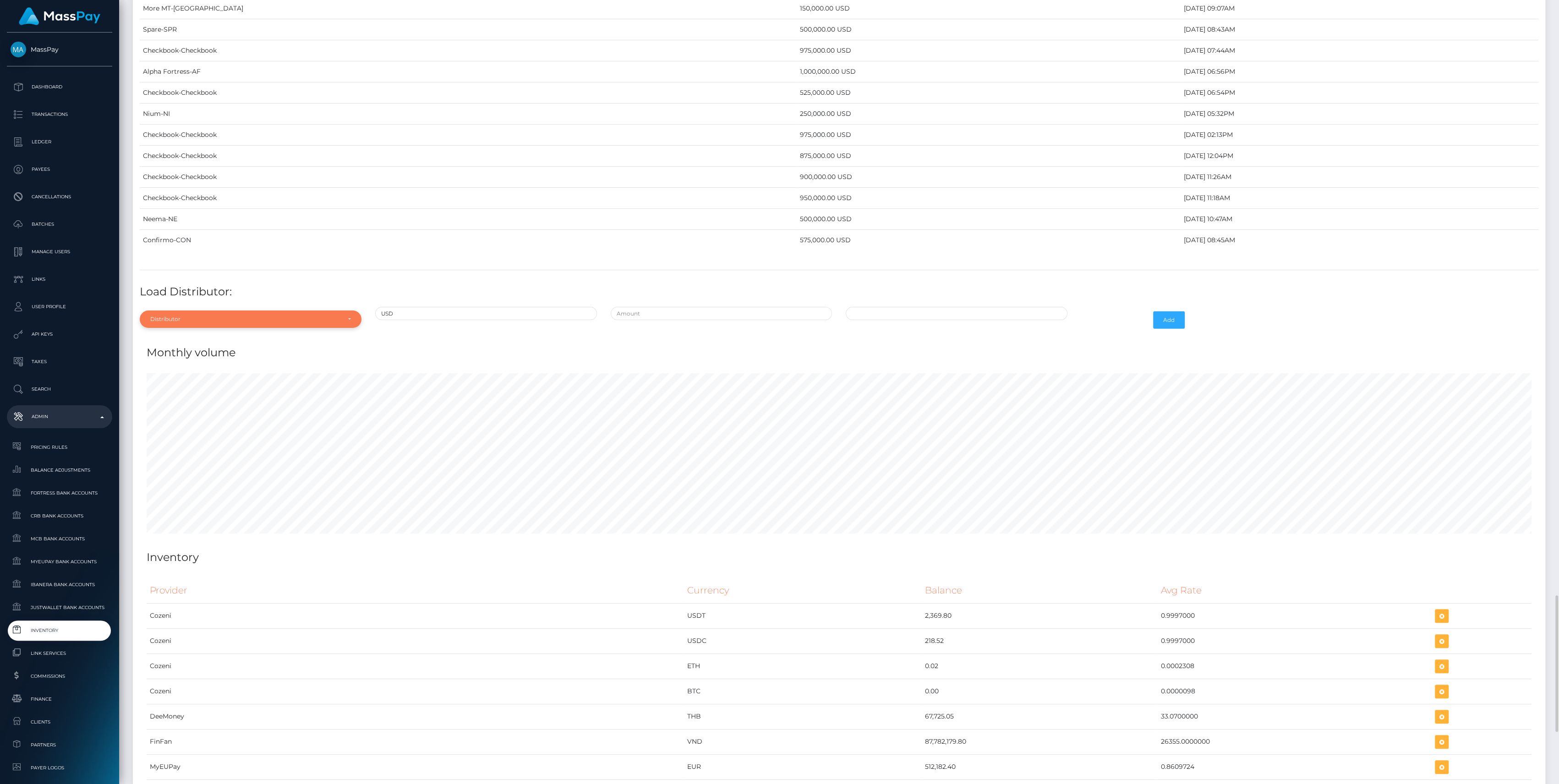
click at [245, 315] on div "Distributor" at bounding box center [245, 319] width 190 height 7
click at [198, 333] on div at bounding box center [251, 341] width 222 height 17
click at [198, 315] on div "Distributor" at bounding box center [251, 319] width 222 height 18
click at [196, 335] on input "Search" at bounding box center [250, 342] width 214 height 14
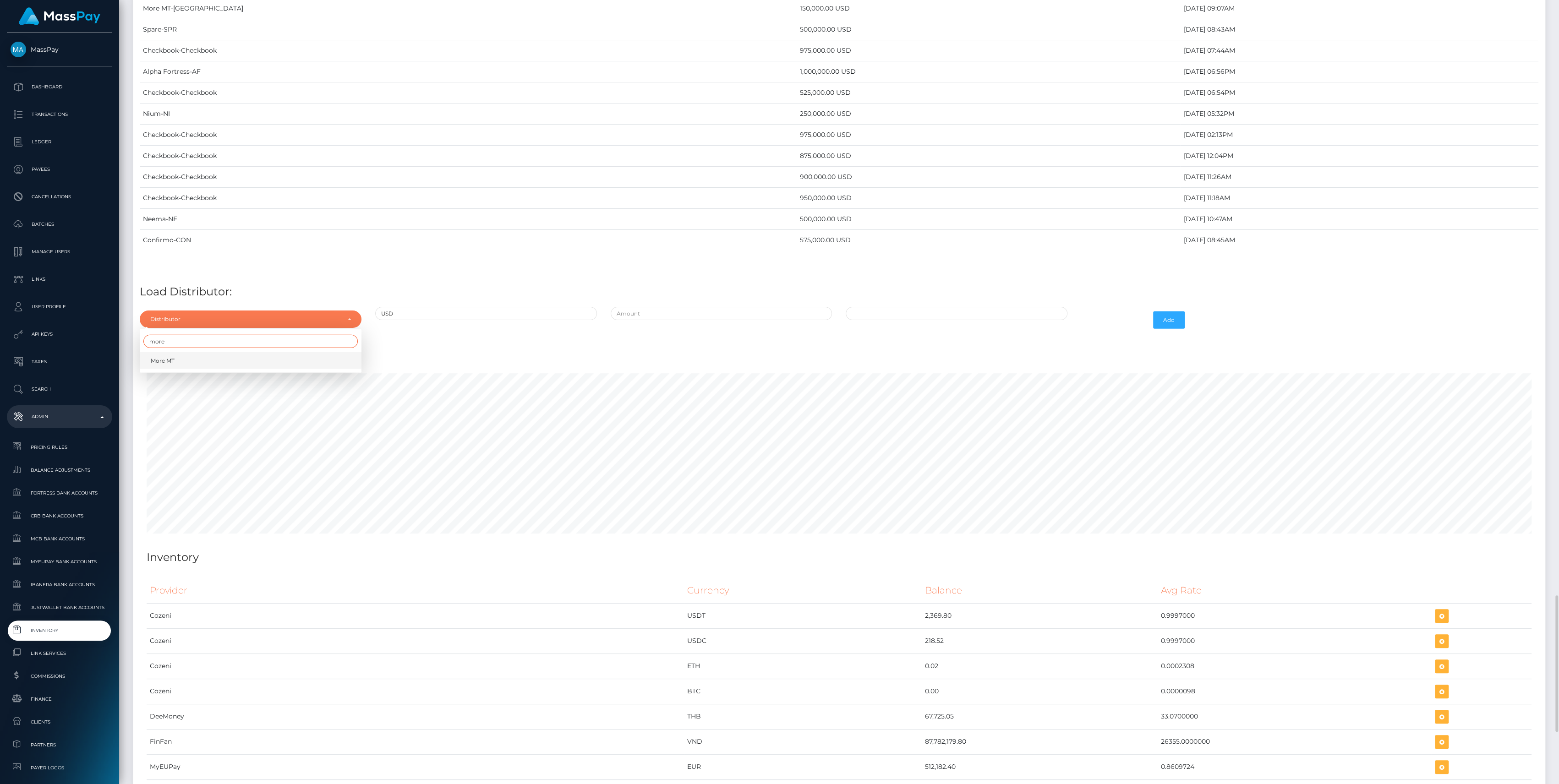
type input "more"
click at [222, 355] on link "More MT" at bounding box center [251, 360] width 222 height 17
select select "23"
click at [643, 307] on input "text" at bounding box center [722, 314] width 222 height 14
type input "$200,000.0000000"
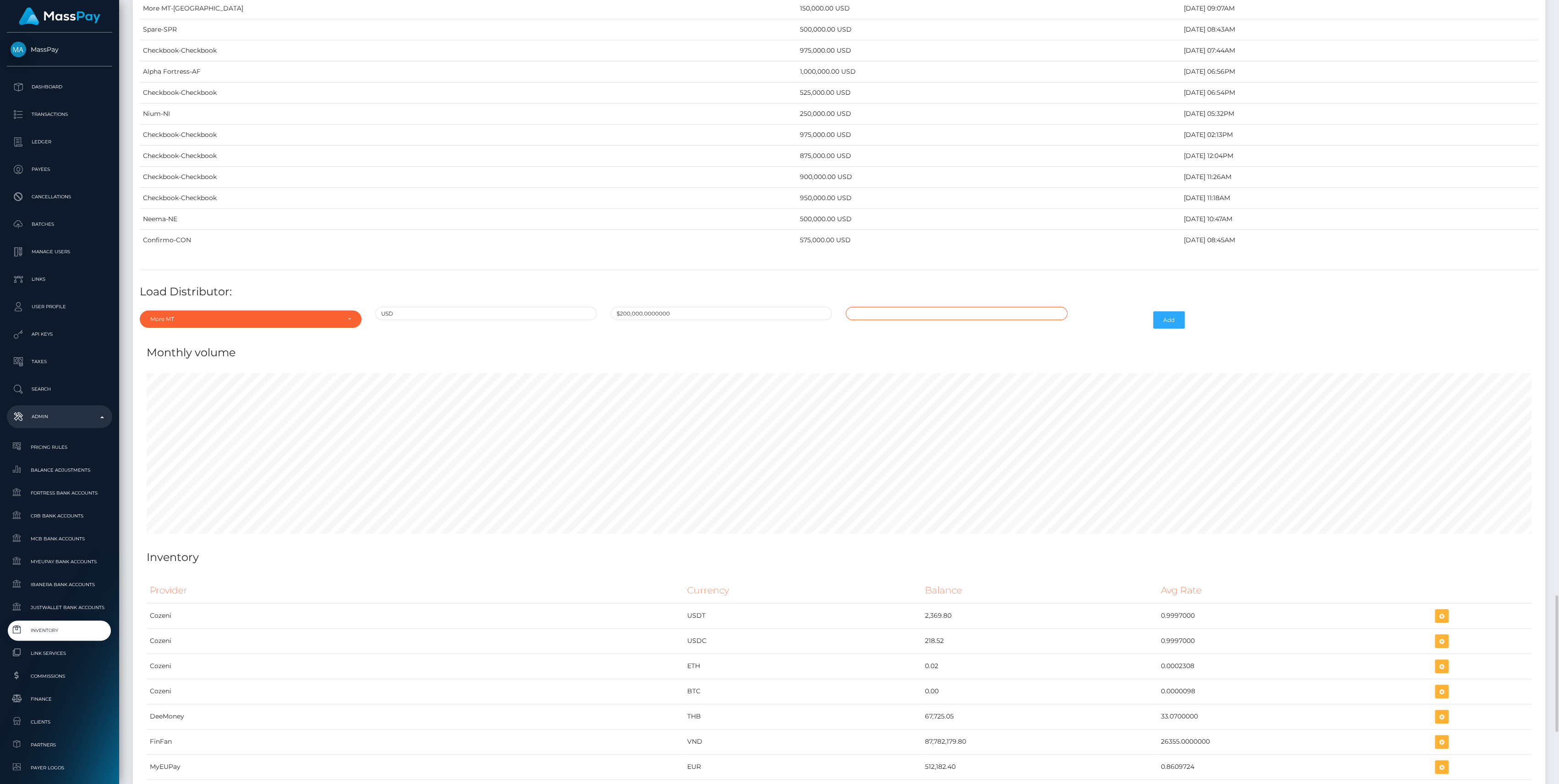
type input "09/22/2025 1:19 PM"
click at [883, 307] on input "09/22/2025 1:19 PM" at bounding box center [956, 314] width 222 height 14
click at [752, 307] on input "$200,000.0000000" at bounding box center [722, 314] width 222 height 14
type input "09/22/2025 1:19 PM"
click at [870, 310] on input "09/22/2025 1:19 PM" at bounding box center [956, 314] width 222 height 14
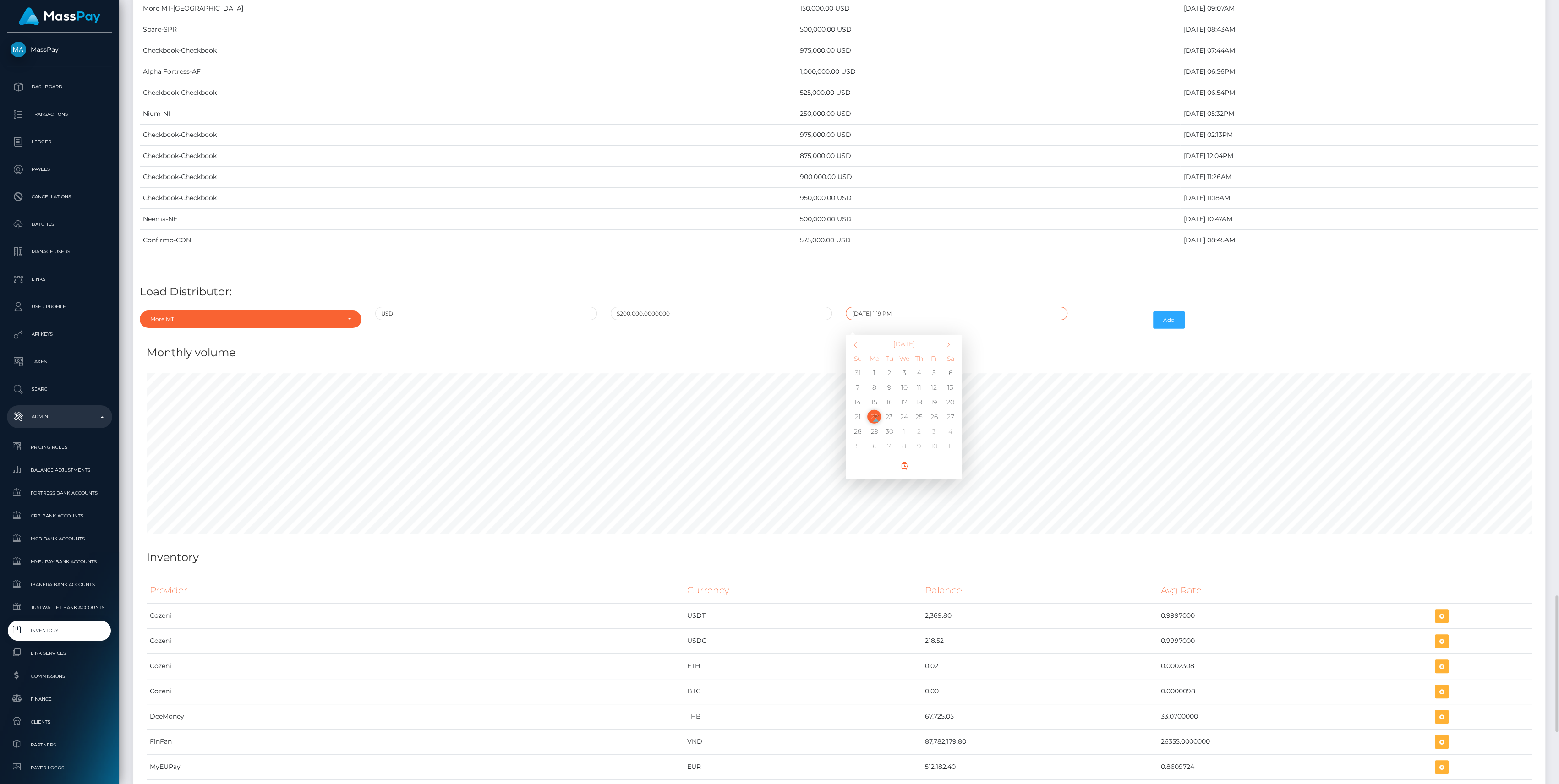
click at [883, 307] on input "09/22/2025 1:19 PM" at bounding box center [956, 314] width 222 height 14
click at [752, 307] on input "$200,000.0000000" at bounding box center [722, 314] width 222 height 14
click at [852, 307] on input "09/22/2025 1:19 PM" at bounding box center [956, 314] width 222 height 14
click at [882, 307] on input "09/22/2025 1:19 PM" at bounding box center [956, 314] width 222 height 14
click at [895, 307] on input "09/22/2025 7:19 PM" at bounding box center [956, 314] width 222 height 14
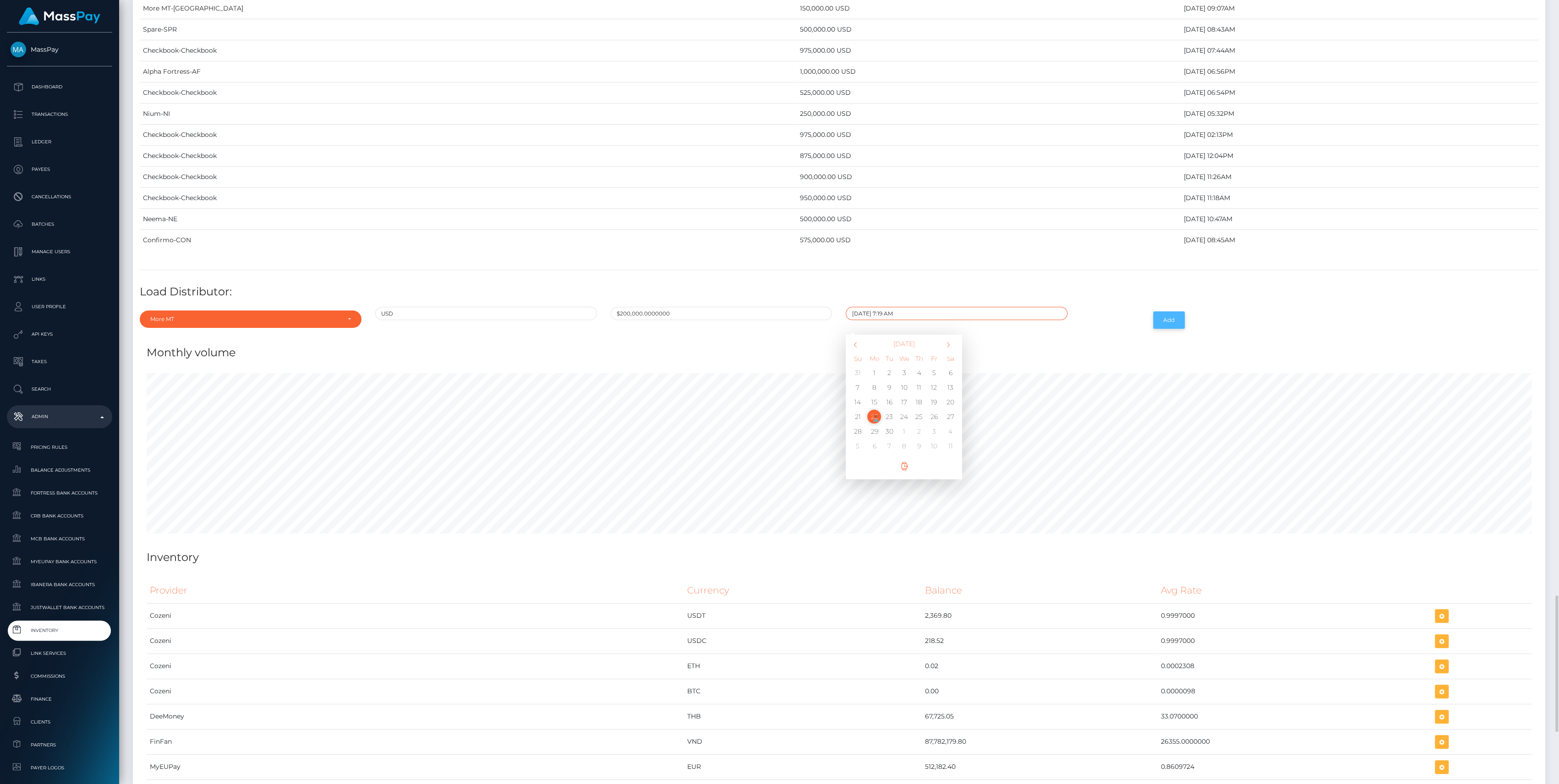
type input "09/22/2025 7:19 AM"
click at [1169, 311] on button "Add" at bounding box center [1169, 320] width 32 height 18
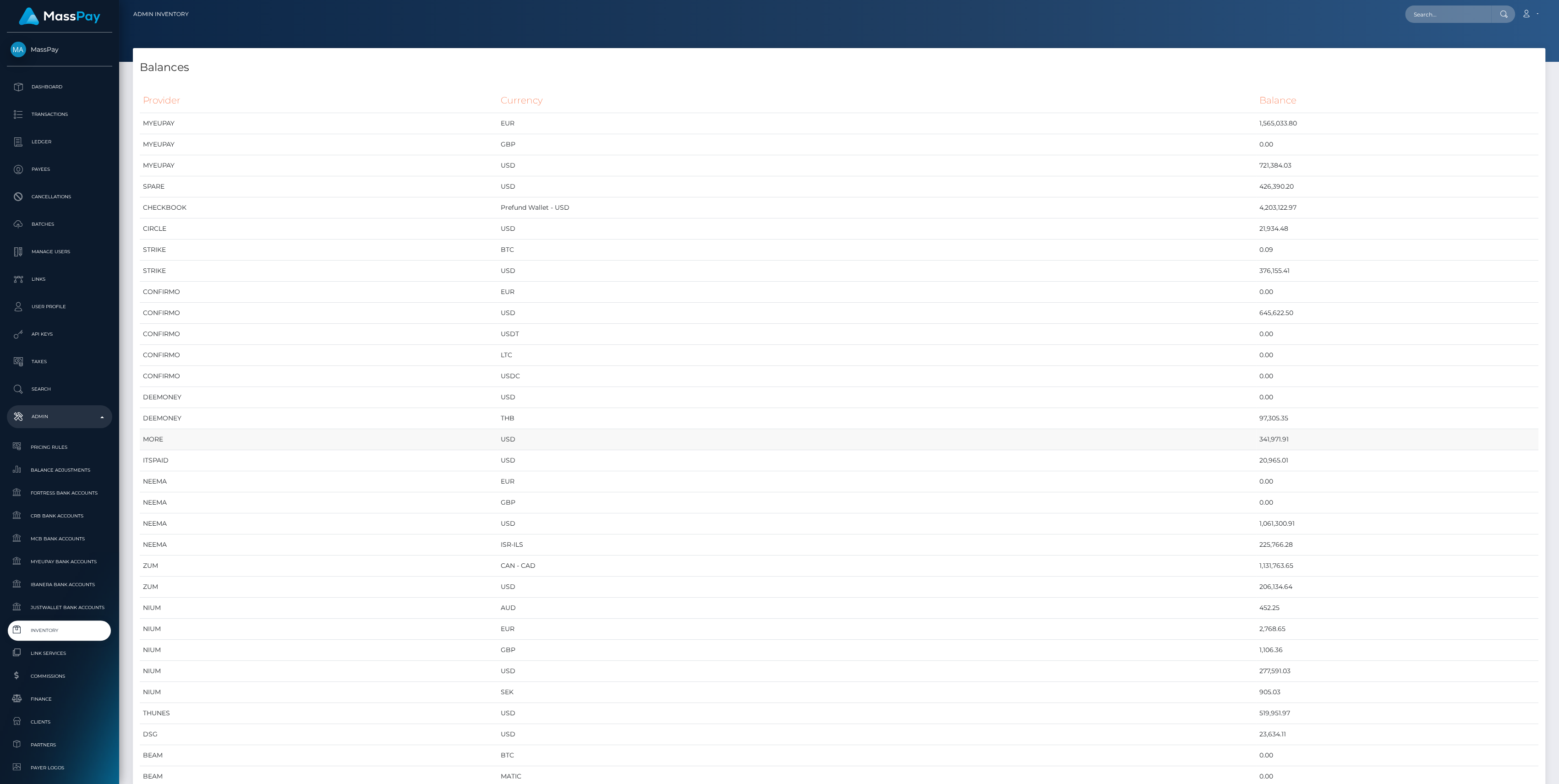
scroll to position [244, 0]
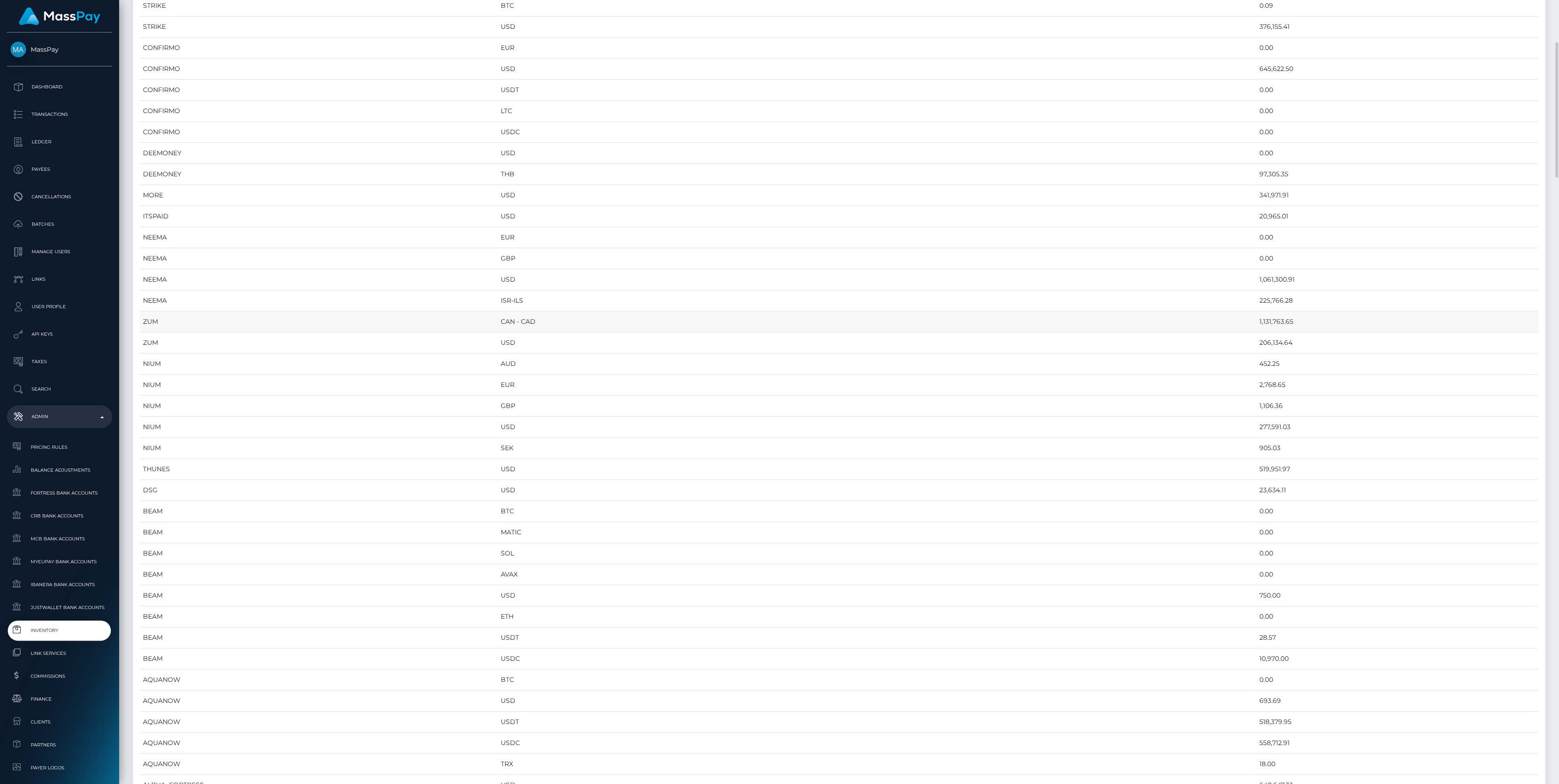
click at [1256, 324] on td "1,131,763.65" at bounding box center [1397, 321] width 282 height 21
click at [1256, 323] on td "1,131,763.65" at bounding box center [1397, 321] width 282 height 21
copy td "1,131,763.65"
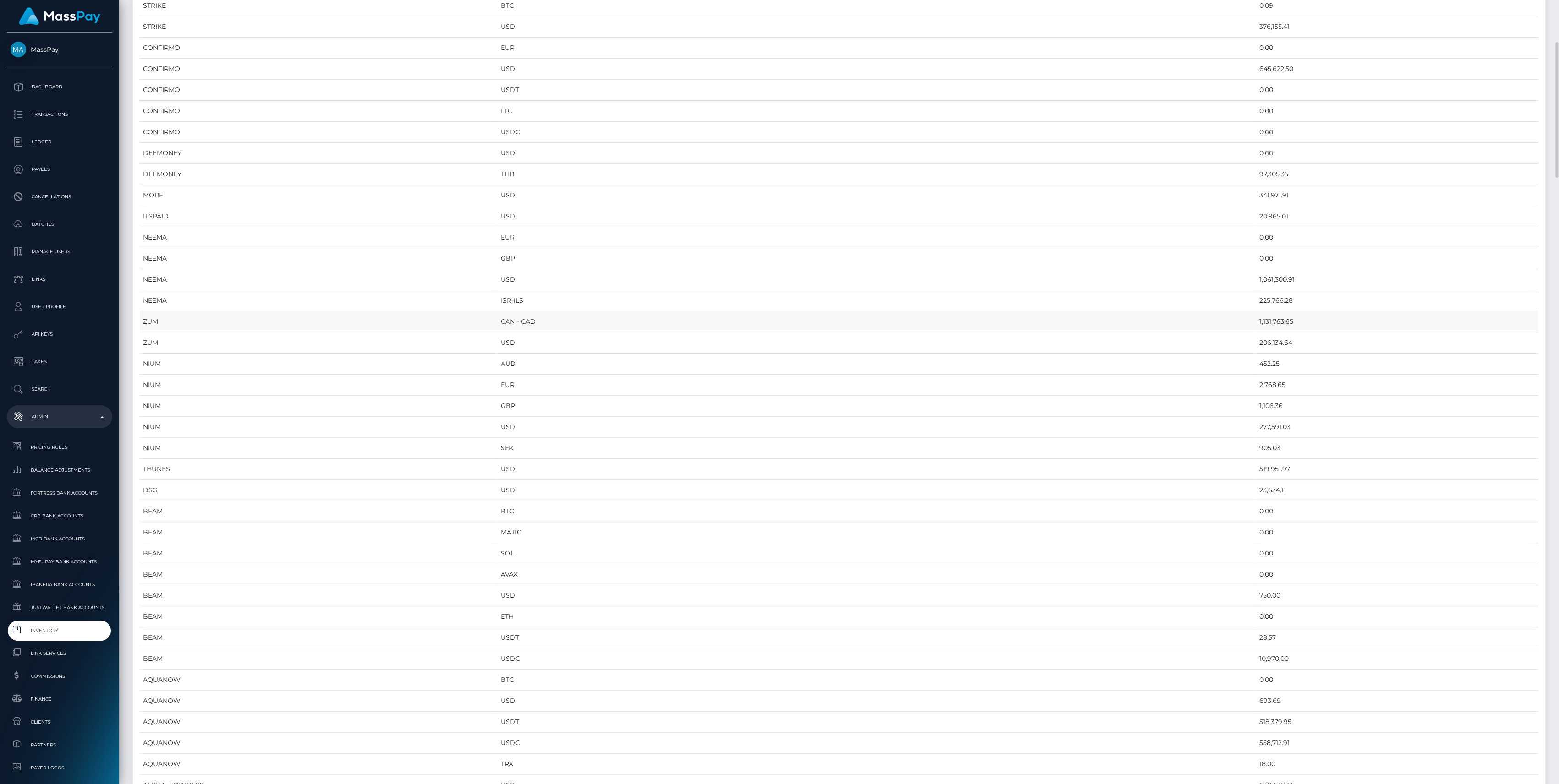
click at [1256, 314] on td "1,131,763.65" at bounding box center [1397, 321] width 282 height 21
click at [1256, 317] on td "1,131,763.65" at bounding box center [1397, 321] width 282 height 21
copy td "1,131,763.65"
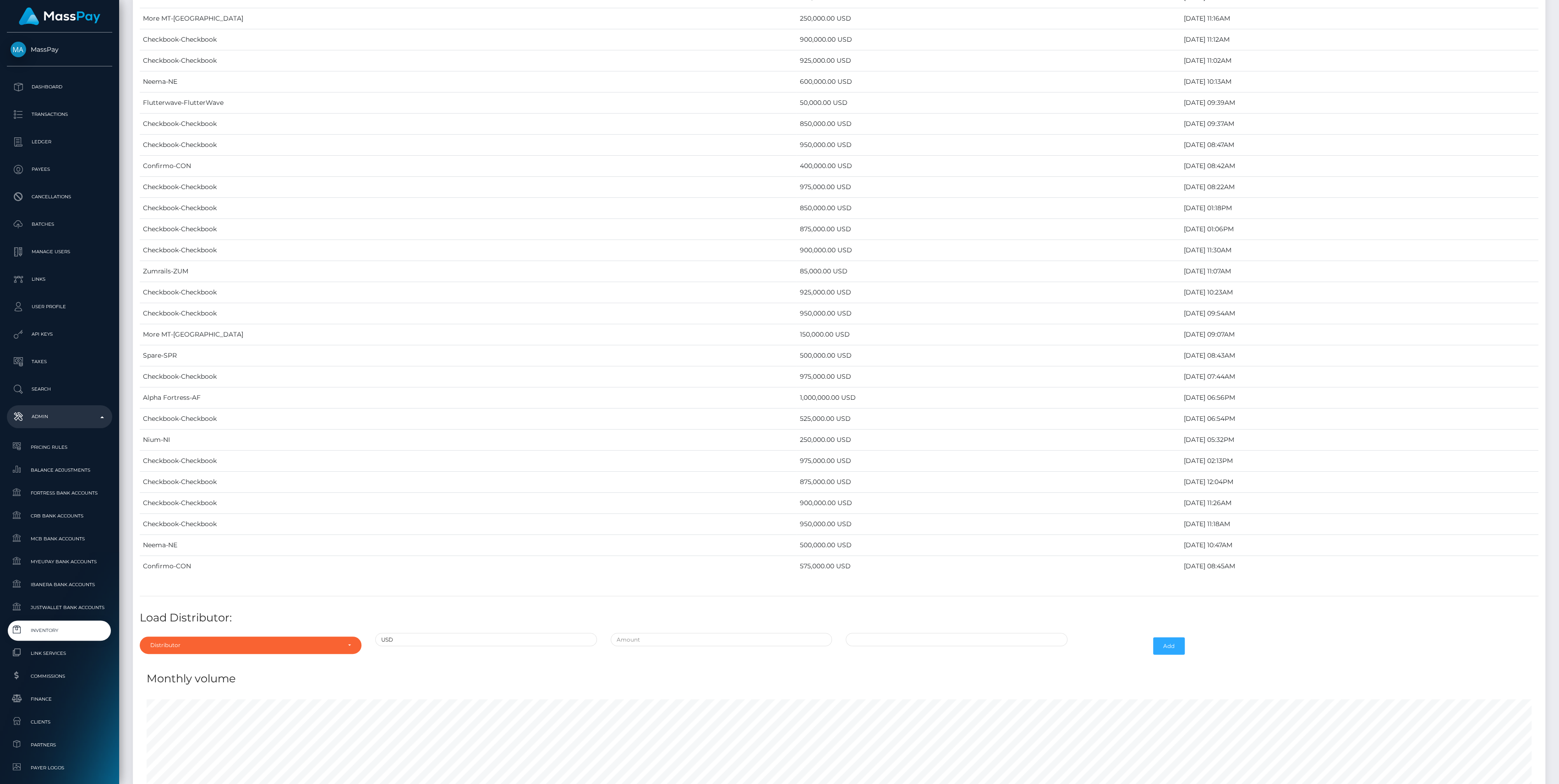
scroll to position [3737, 0]
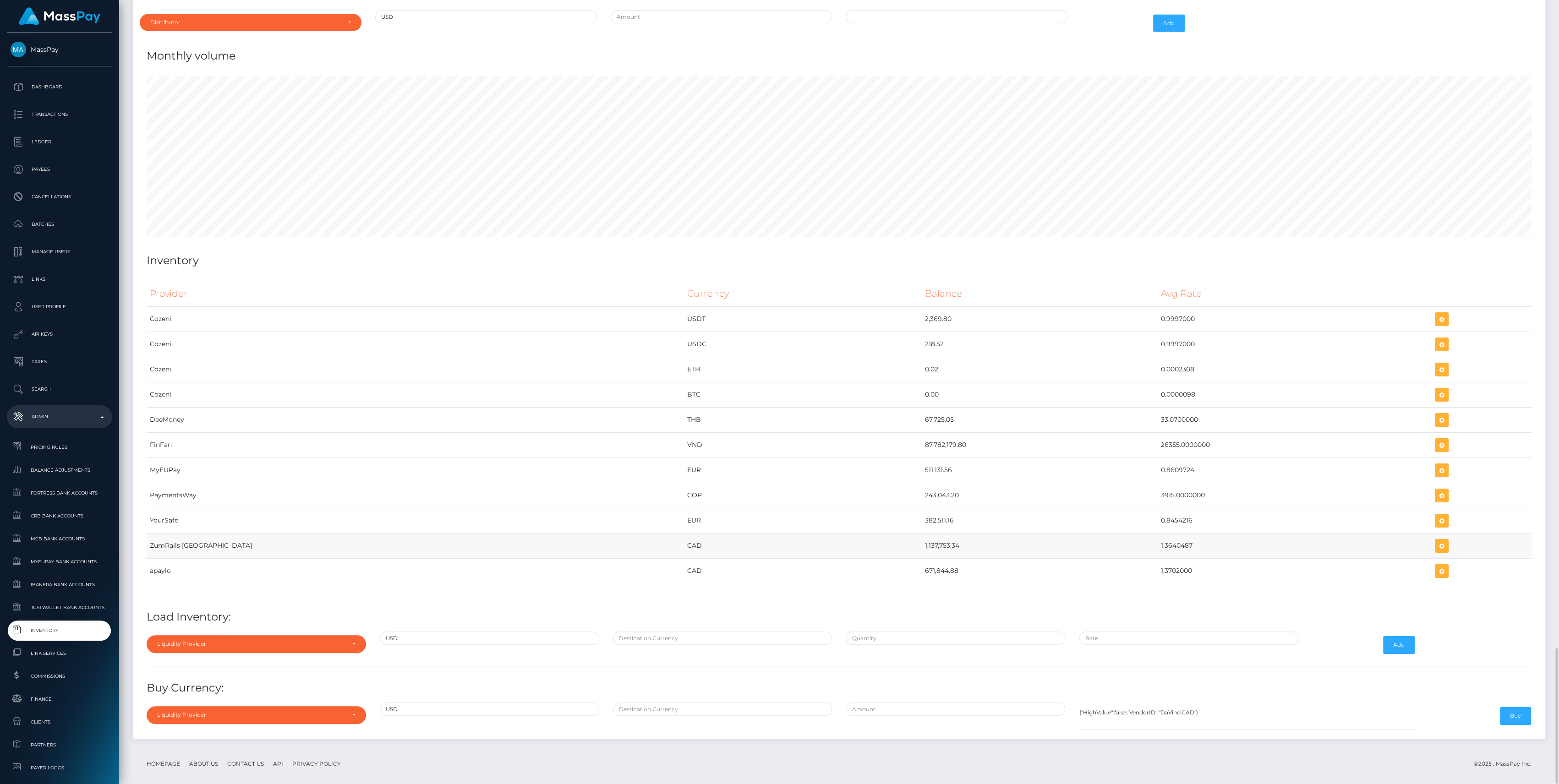
drag, startPoint x: 796, startPoint y: 537, endPoint x: 1140, endPoint y: 544, distance: 344.1
click at [1140, 544] on tr "ZumRails [GEOGRAPHIC_DATA] CAD 1,137,753.34 1.3640487" at bounding box center [839, 546] width 1385 height 25
copy tr "1,137,753.34 1.3640487"
click at [1436, 540] on icon "button" at bounding box center [1441, 546] width 11 height 12
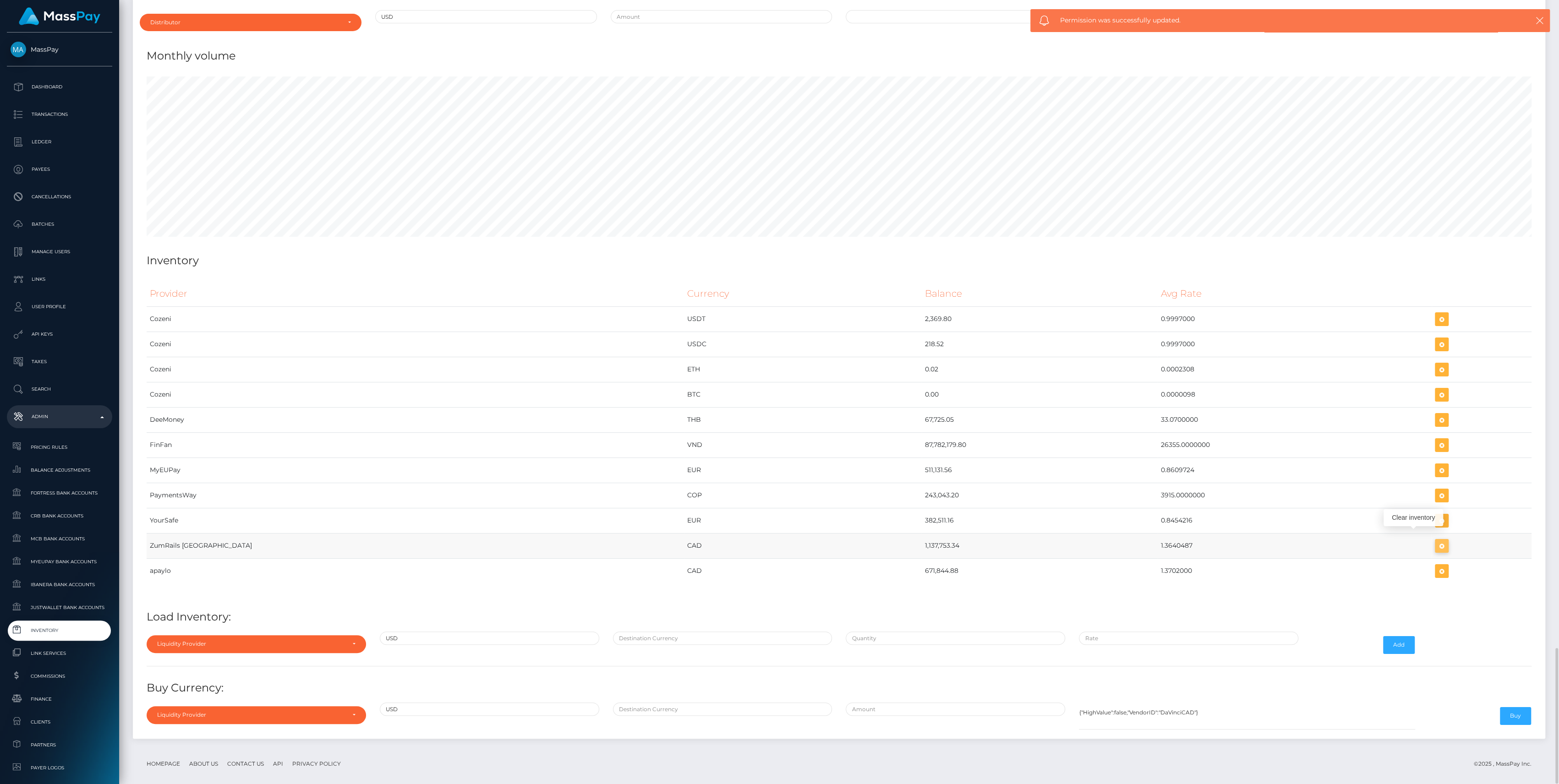
drag, startPoint x: 1425, startPoint y: 539, endPoint x: 1419, endPoint y: 539, distance: 6.0
click at [1436, 540] on icon "button" at bounding box center [1441, 546] width 11 height 12
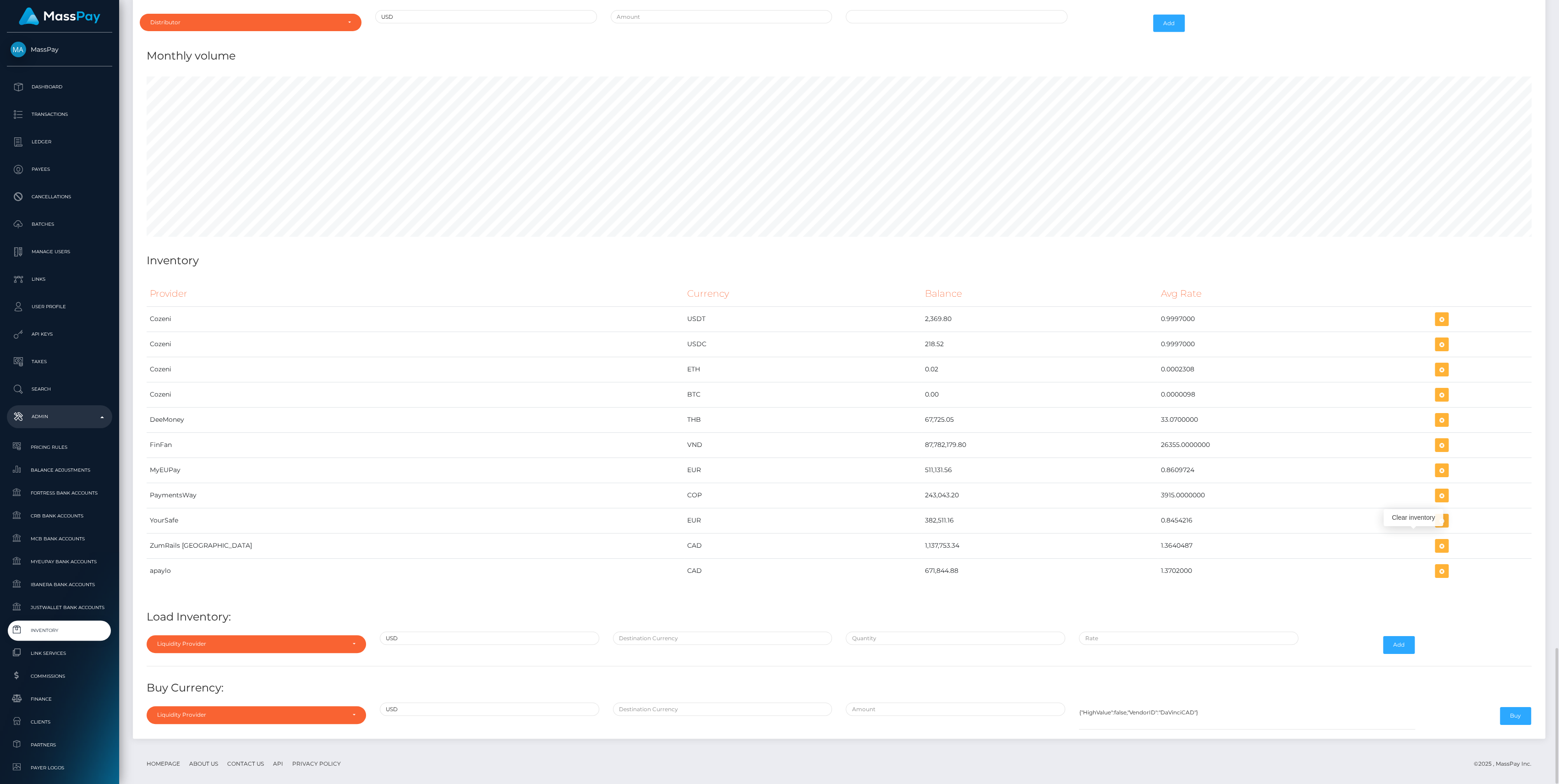
click at [168, 666] on hr at bounding box center [839, 666] width 1385 height 1
click at [173, 642] on div "Liquidity Provider" at bounding box center [256, 644] width 220 height 18
drag, startPoint x: 182, startPoint y: 497, endPoint x: 182, endPoint y: 504, distance: 7.0
click at [182, 498] on input "Search" at bounding box center [256, 505] width 212 height 14
type input "zum"
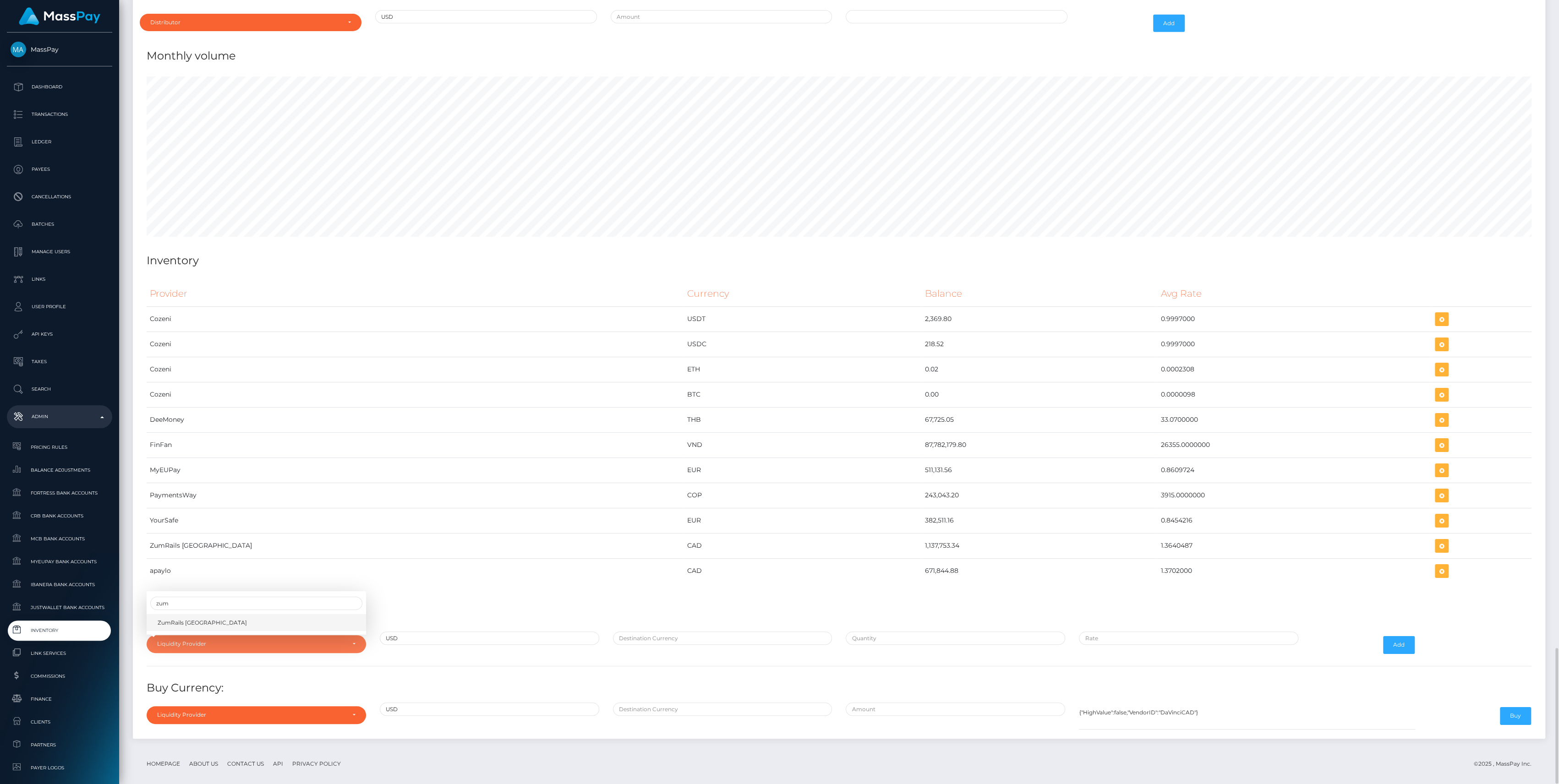
click at [190, 619] on span "ZumRails [GEOGRAPHIC_DATA]" at bounding box center [202, 623] width 89 height 8
select select "ZumRails [GEOGRAPHIC_DATA]"
click at [646, 632] on input "text" at bounding box center [722, 639] width 220 height 14
type input "CAD"
paste input "1,000,000.0000000"
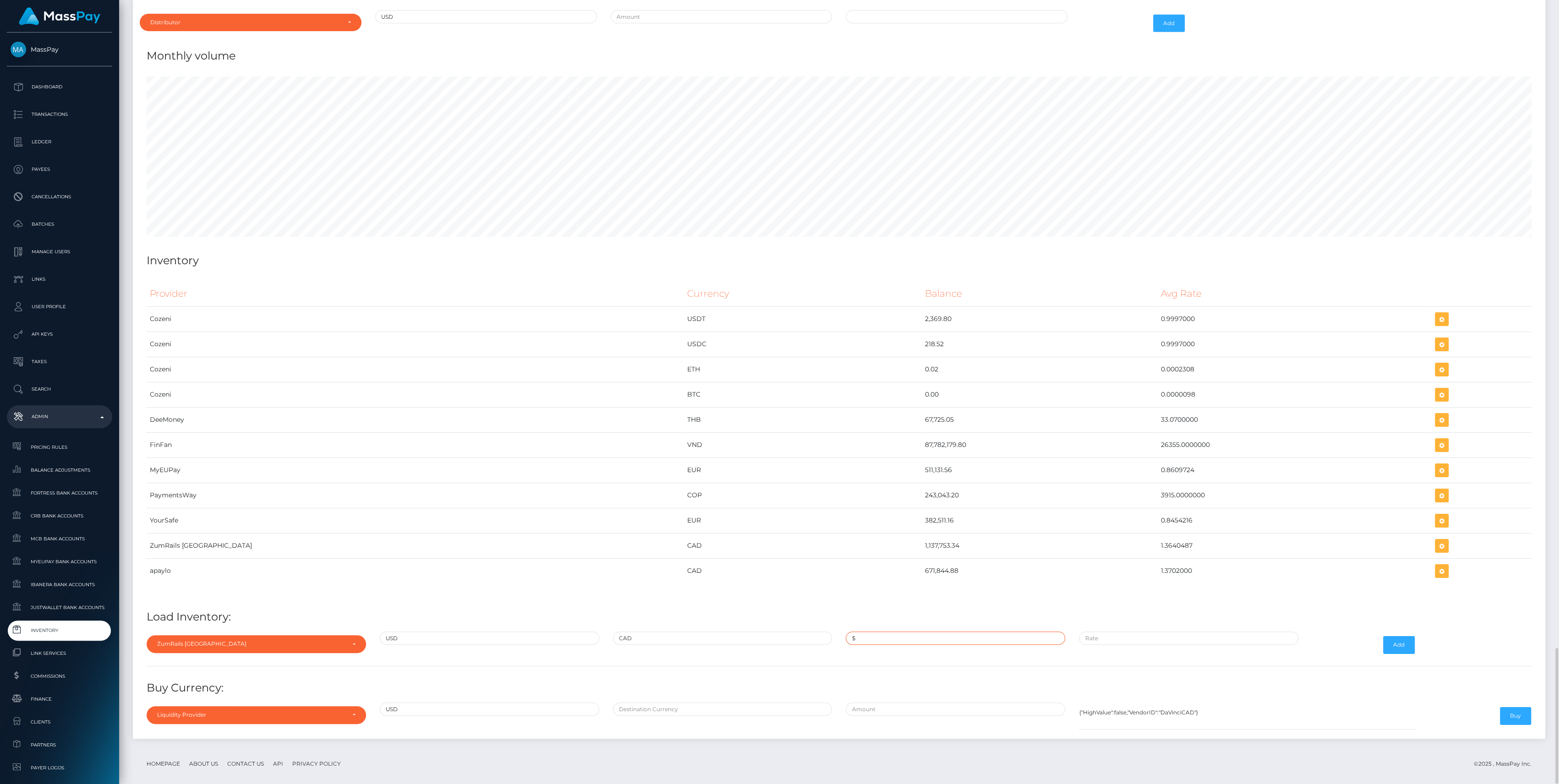
type input "$1,000,000.0000000"
paste input "1.3702000"
type input "$1.3702000"
click at [1408, 636] on button "Add" at bounding box center [1399, 645] width 32 height 18
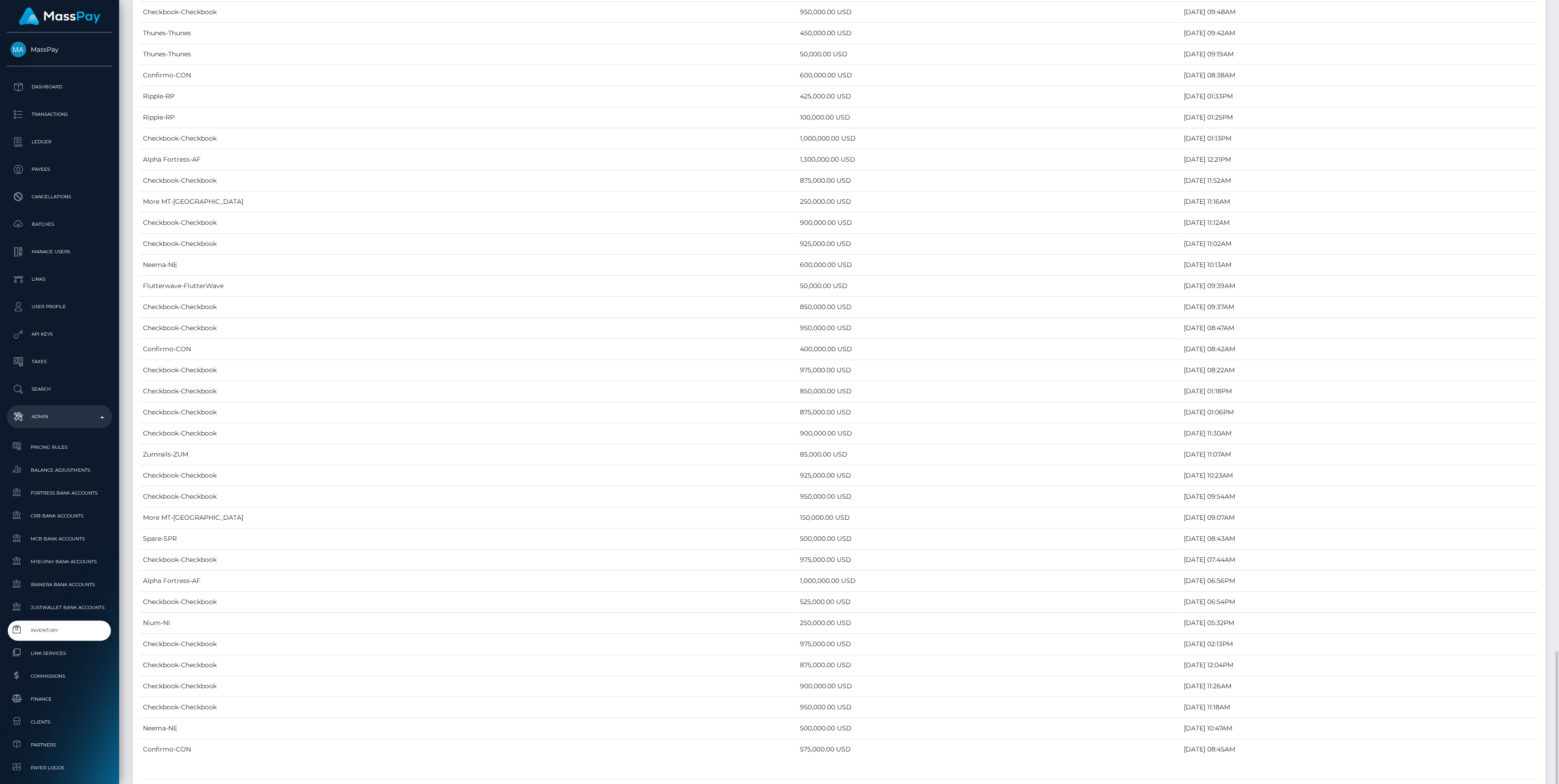
scroll to position [3737, 0]
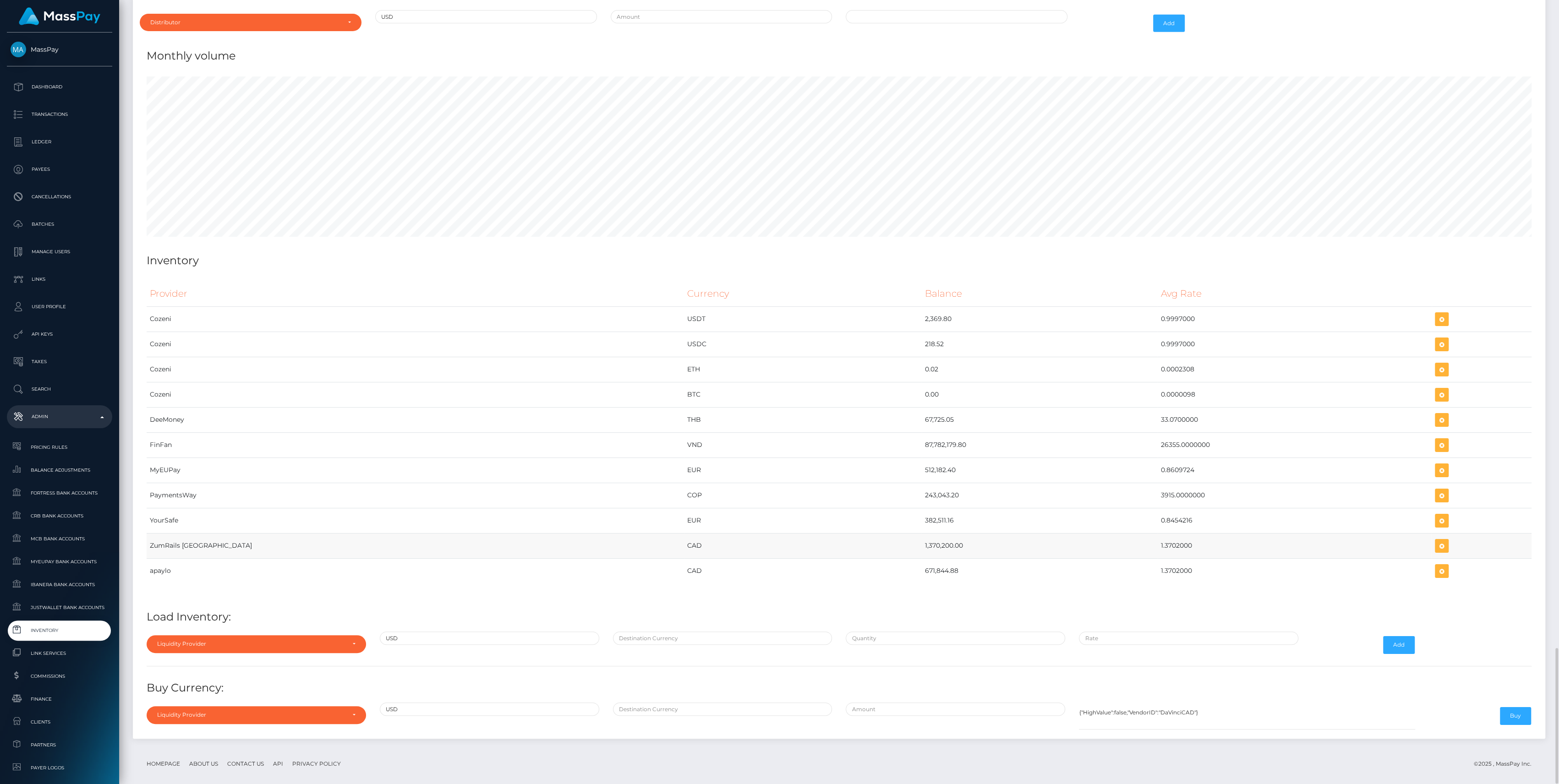
drag, startPoint x: 752, startPoint y: 538, endPoint x: 1136, endPoint y: 541, distance: 384.0
click at [1136, 541] on tr "ZumRails Canada CAD 1,370,200.00 1.3702000" at bounding box center [839, 546] width 1385 height 25
click at [234, 640] on div "Liquidity Provider" at bounding box center [251, 643] width 188 height 7
drag, startPoint x: 171, startPoint y: 592, endPoint x: 212, endPoint y: 513, distance: 89.0
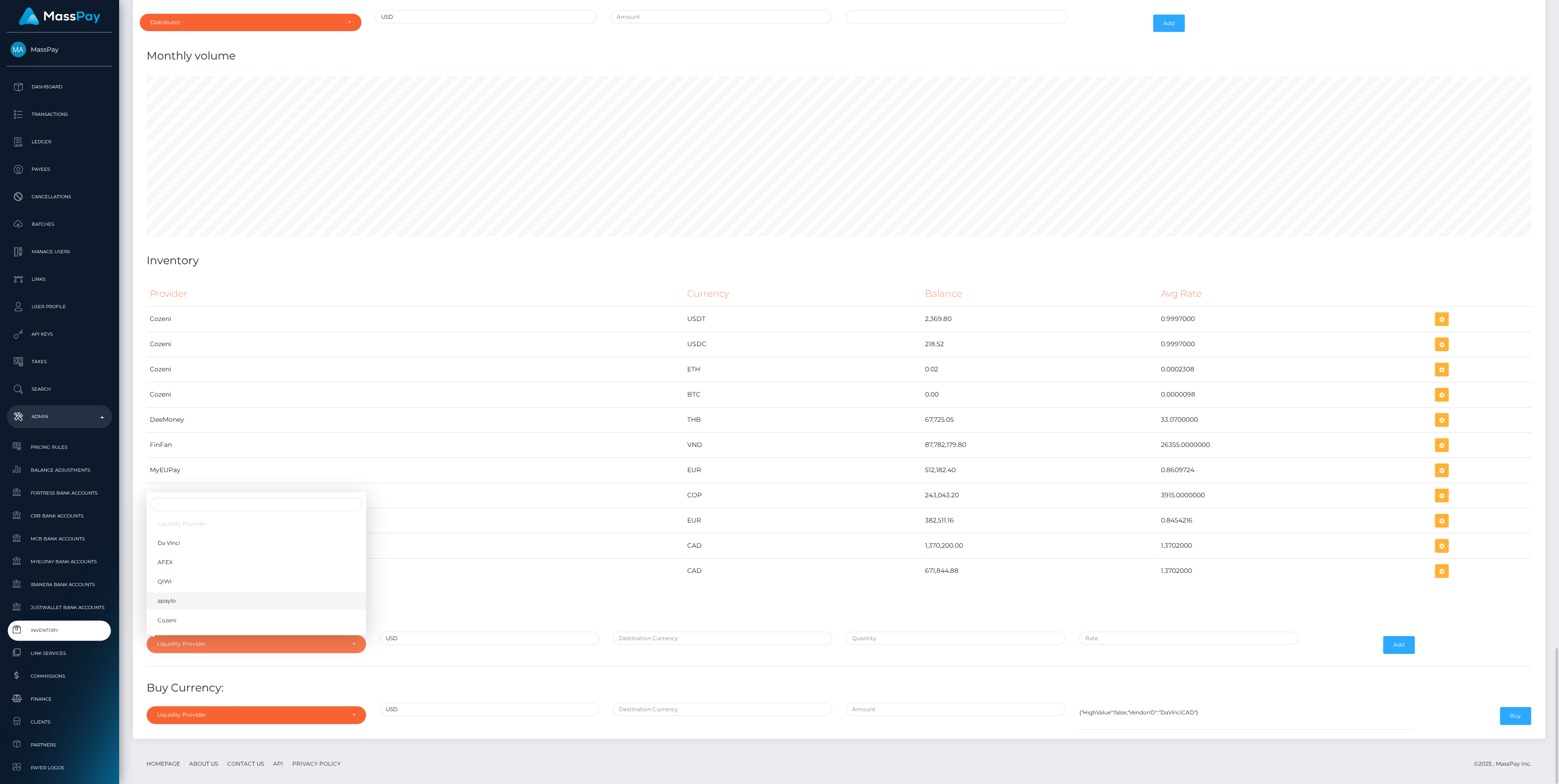
click at [210, 516] on ul "Liquidity Provider Da Vinci AFEX QIWI apaylo Cozeni B4B ApprizaPay PaymentsWay …" at bounding box center [256, 649] width 220 height 268
click at [186, 643] on div "Liquidity Provider Da Vinci AFEX QIWI apaylo Cozeni B4B ApprizaPay PaymentsWay …" at bounding box center [256, 645] width 233 height 26
drag, startPoint x: 186, startPoint y: 643, endPoint x: 190, endPoint y: 629, distance: 14.6
click at [190, 635] on div "Liquidity Provider" at bounding box center [256, 644] width 220 height 18
click at [237, 498] on input "Search" at bounding box center [256, 505] width 212 height 14
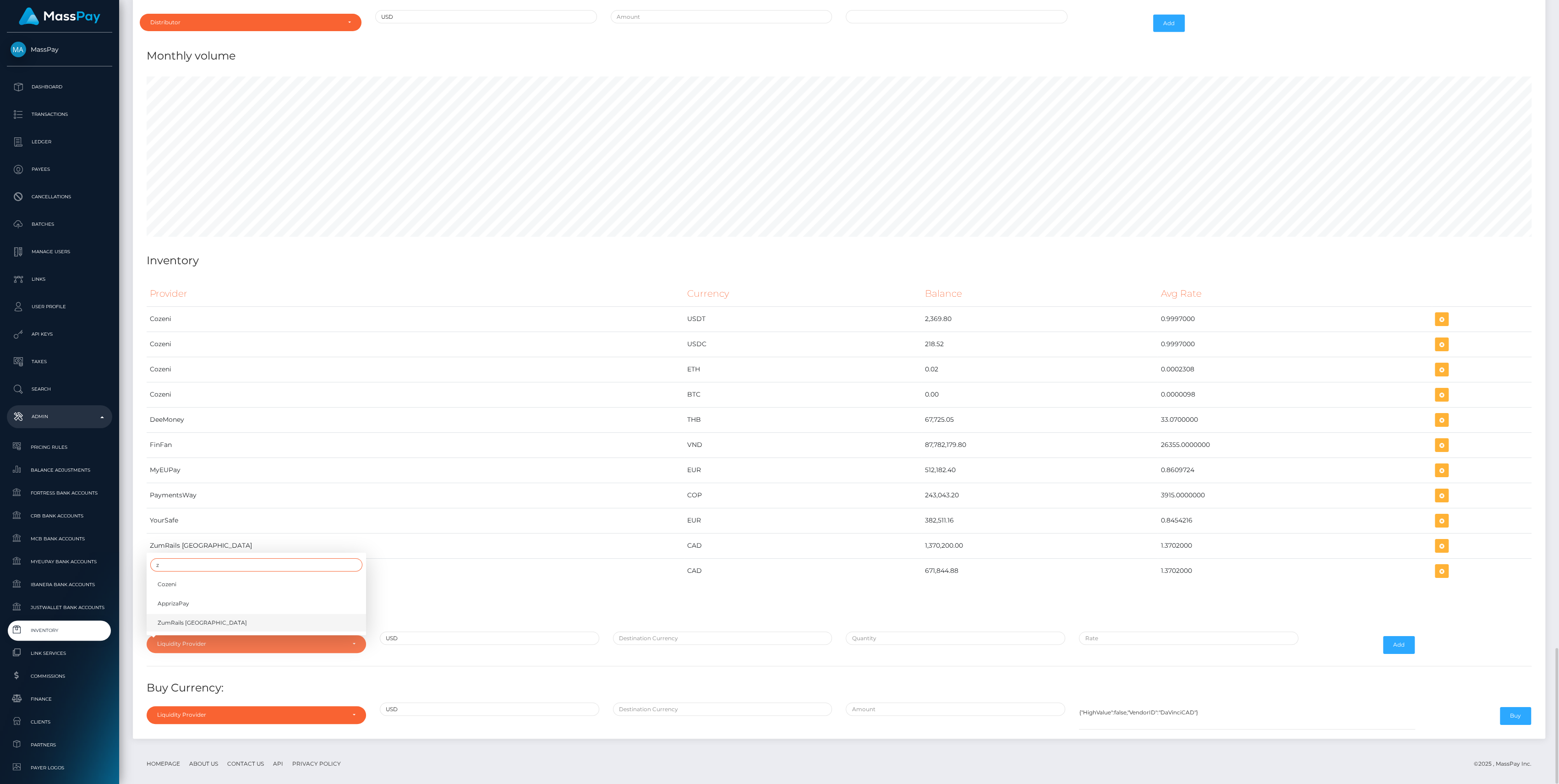
type input "z"
click at [196, 619] on span "ZumRails [GEOGRAPHIC_DATA]" at bounding box center [202, 623] width 89 height 8
select select "ZumRails [GEOGRAPHIC_DATA]"
click at [643, 632] on input "text" at bounding box center [722, 639] width 220 height 14
type input "CAD"
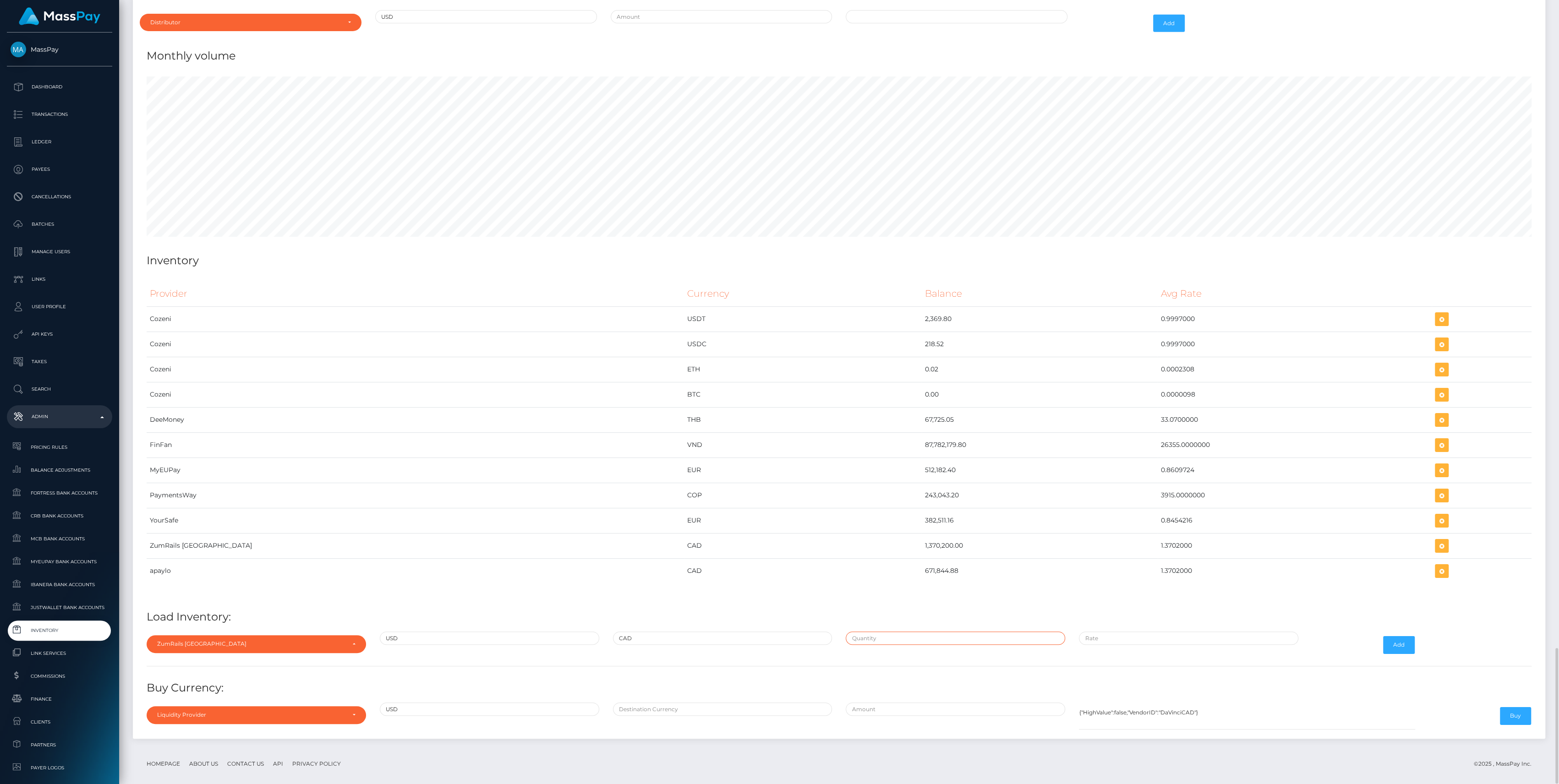
type input "$1,000,000.0000000"
type input "$1.3702000"
click at [880, 632] on input "$1,000,000.0000000" at bounding box center [955, 639] width 220 height 14
paste input "829,709.1226000"
type input "$829,709.1226000"
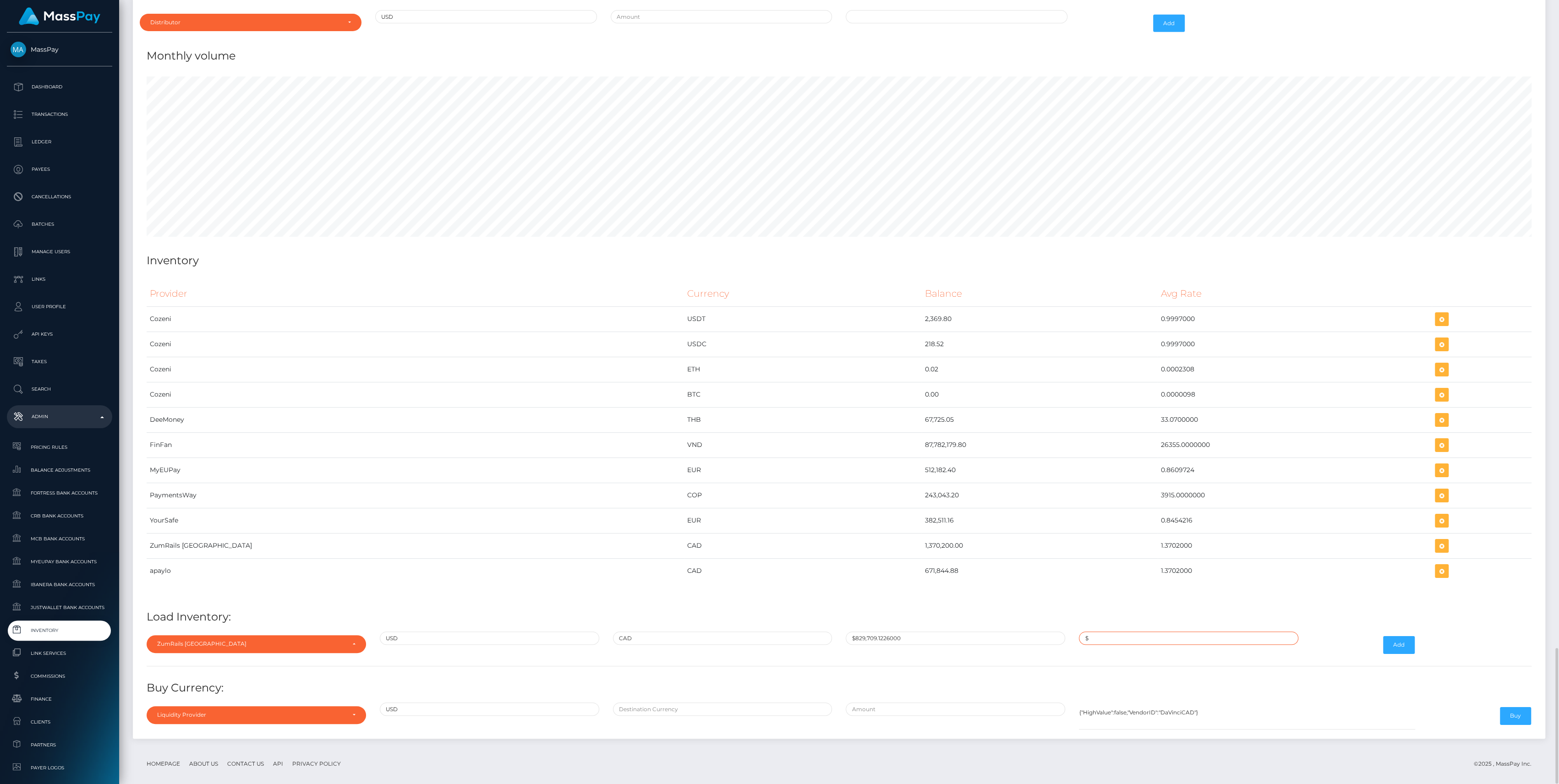
paste input "1.3640487"
type input "$1.3640487"
click at [1395, 636] on button "Add" at bounding box center [1399, 645] width 32 height 18
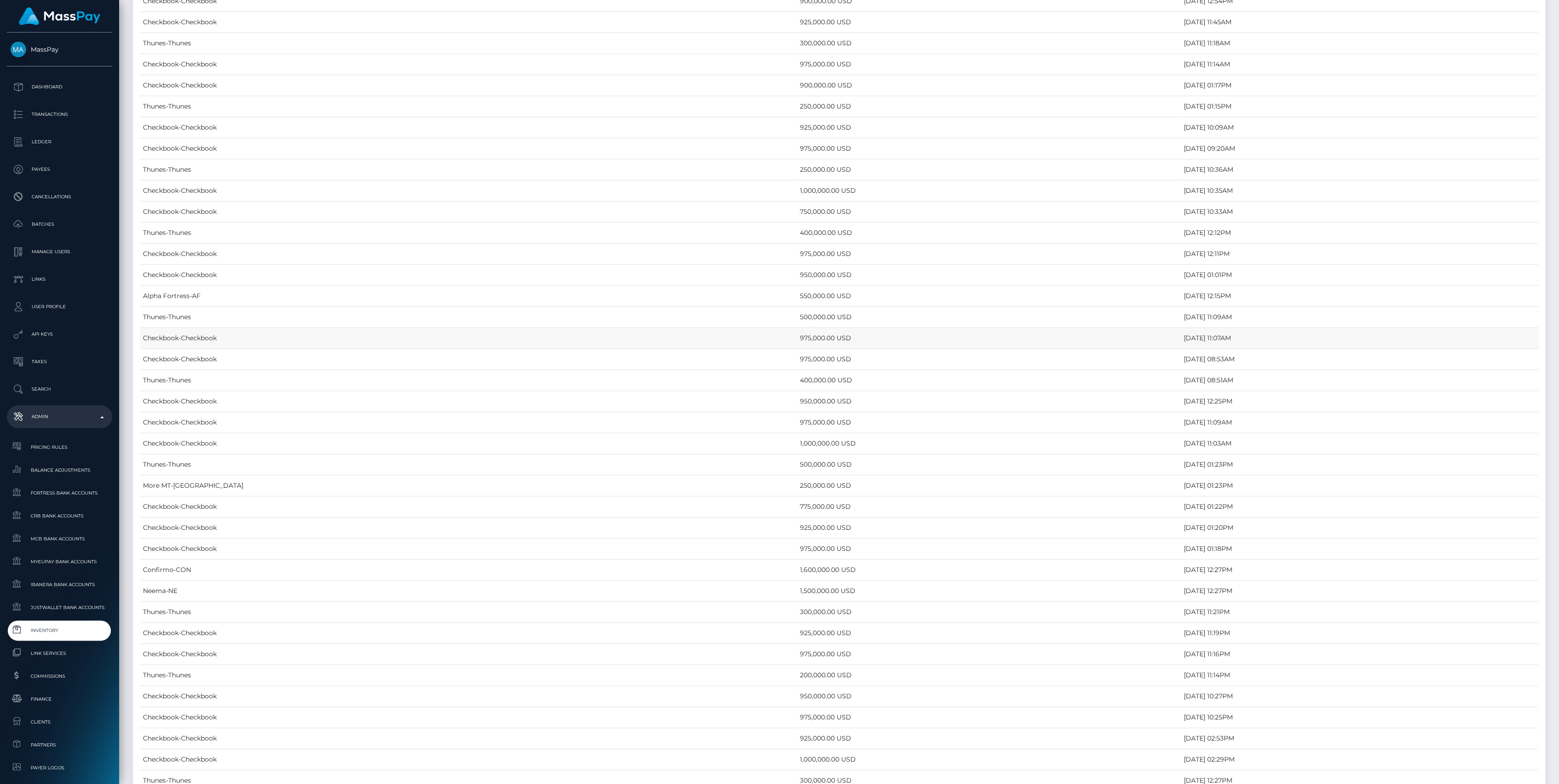
scroll to position [3737, 0]
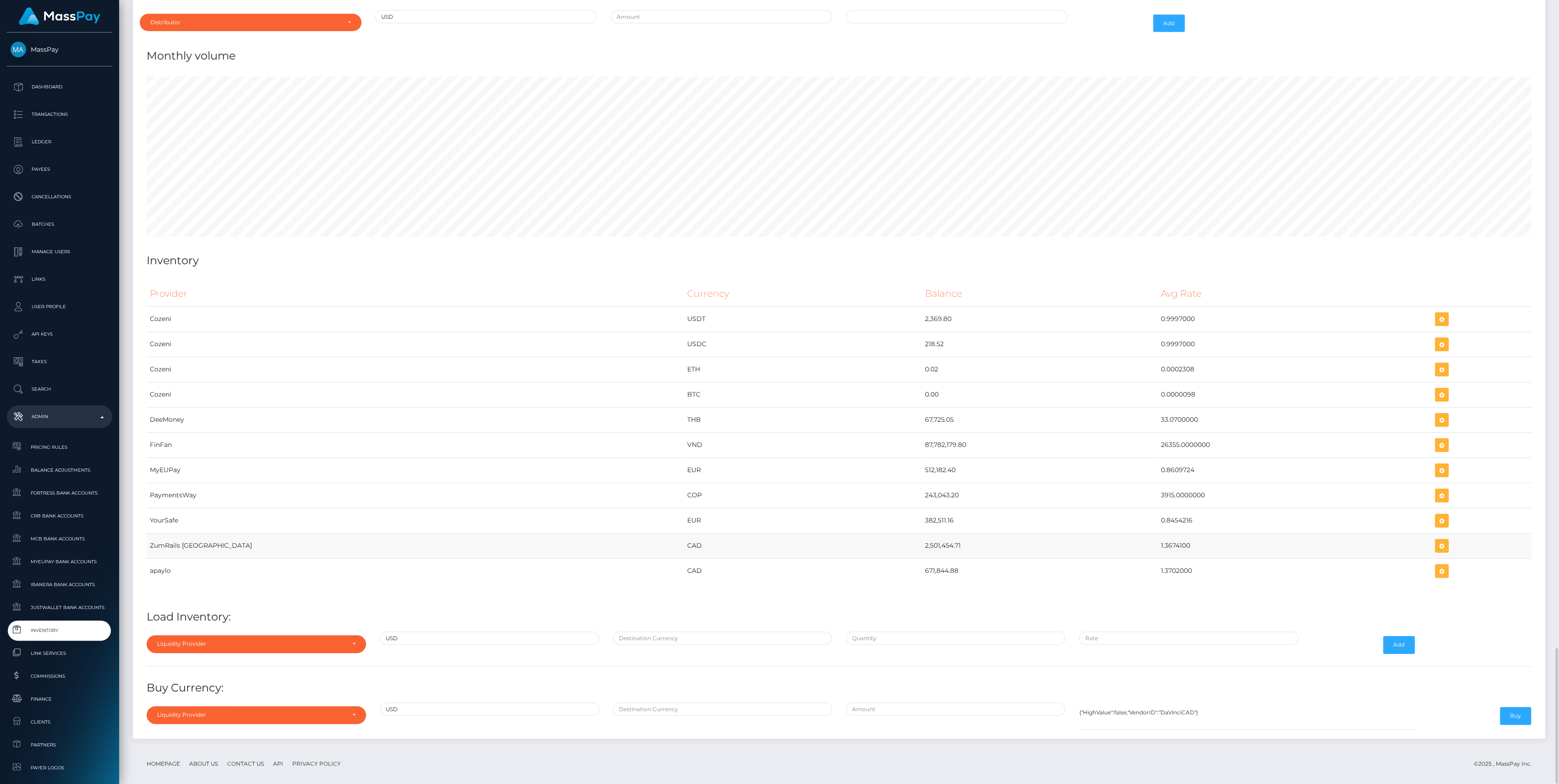
drag, startPoint x: 798, startPoint y: 539, endPoint x: 1183, endPoint y: 543, distance: 385.0
click at [1183, 543] on tr "ZumRails [GEOGRAPHIC_DATA] CAD 2,501,454.71 1.3674100" at bounding box center [839, 546] width 1385 height 25
copy tr "2,501,454.71 1.3674100"
click at [221, 635] on div "Liquidity Provider" at bounding box center [256, 644] width 220 height 18
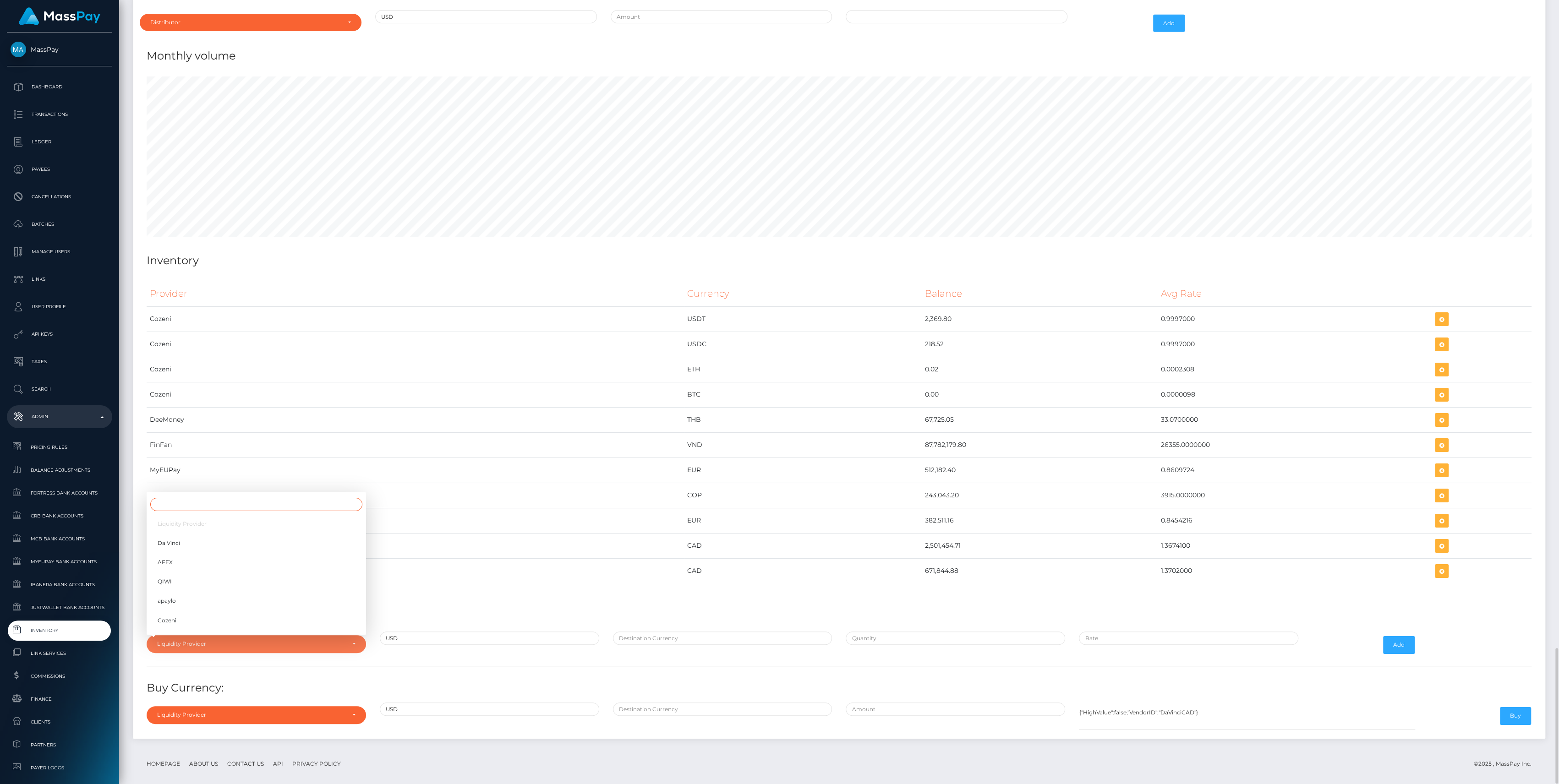
click at [190, 498] on input "Search" at bounding box center [256, 505] width 212 height 14
type input "zu"
click at [345, 614] on link "ZumRails [GEOGRAPHIC_DATA]" at bounding box center [256, 622] width 220 height 17
select select "ZumRails [GEOGRAPHIC_DATA]"
click at [1435, 540] on button "button" at bounding box center [1441, 546] width 14 height 14
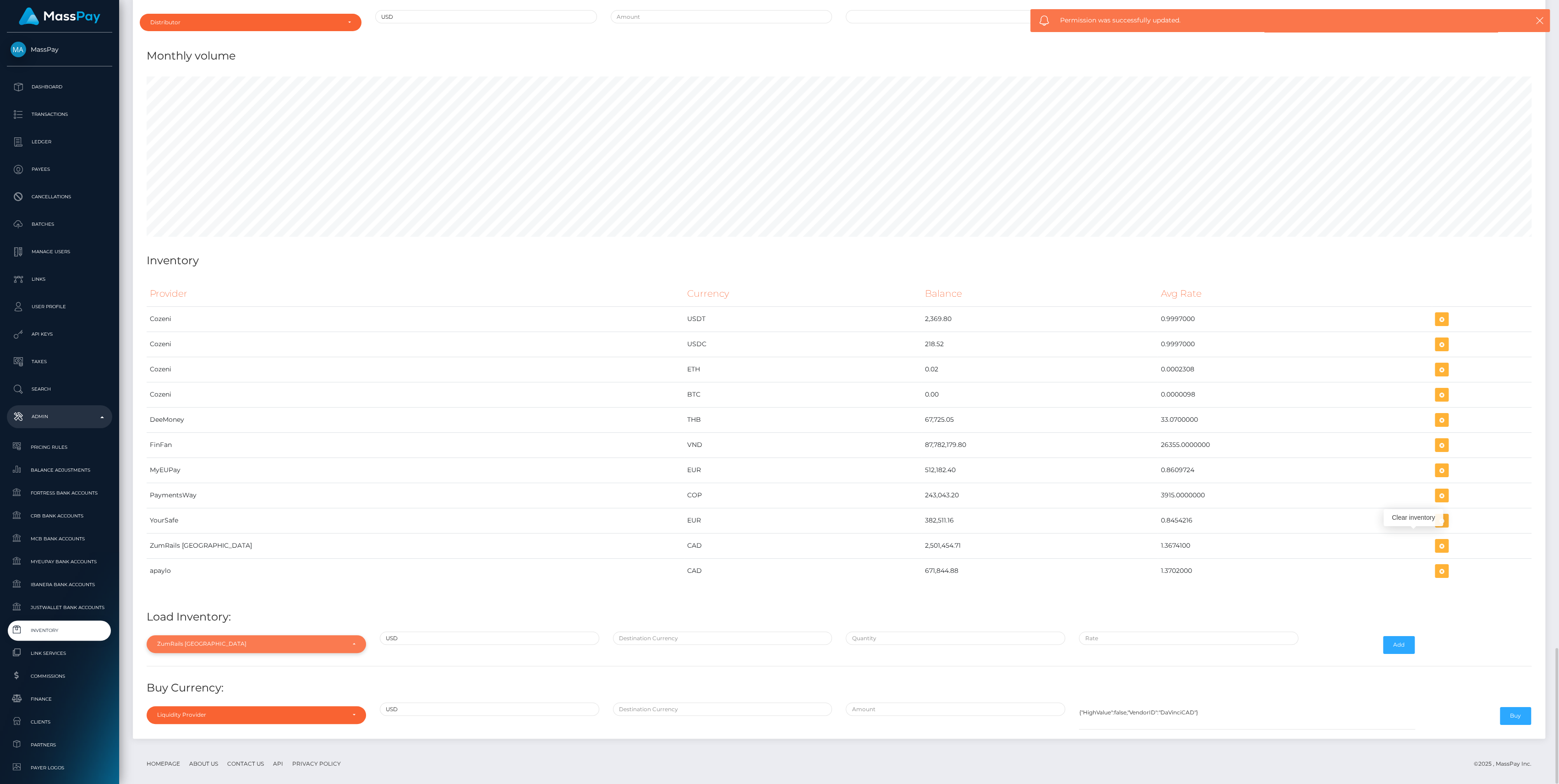
click at [222, 640] on div "ZumRails [GEOGRAPHIC_DATA]" at bounding box center [251, 643] width 188 height 7
click at [227, 498] on input "Search" at bounding box center [256, 505] width 212 height 14
type input "zu"
click at [205, 619] on span "ZumRails [GEOGRAPHIC_DATA]" at bounding box center [202, 623] width 89 height 8
select select "ZumRails [GEOGRAPHIC_DATA]"
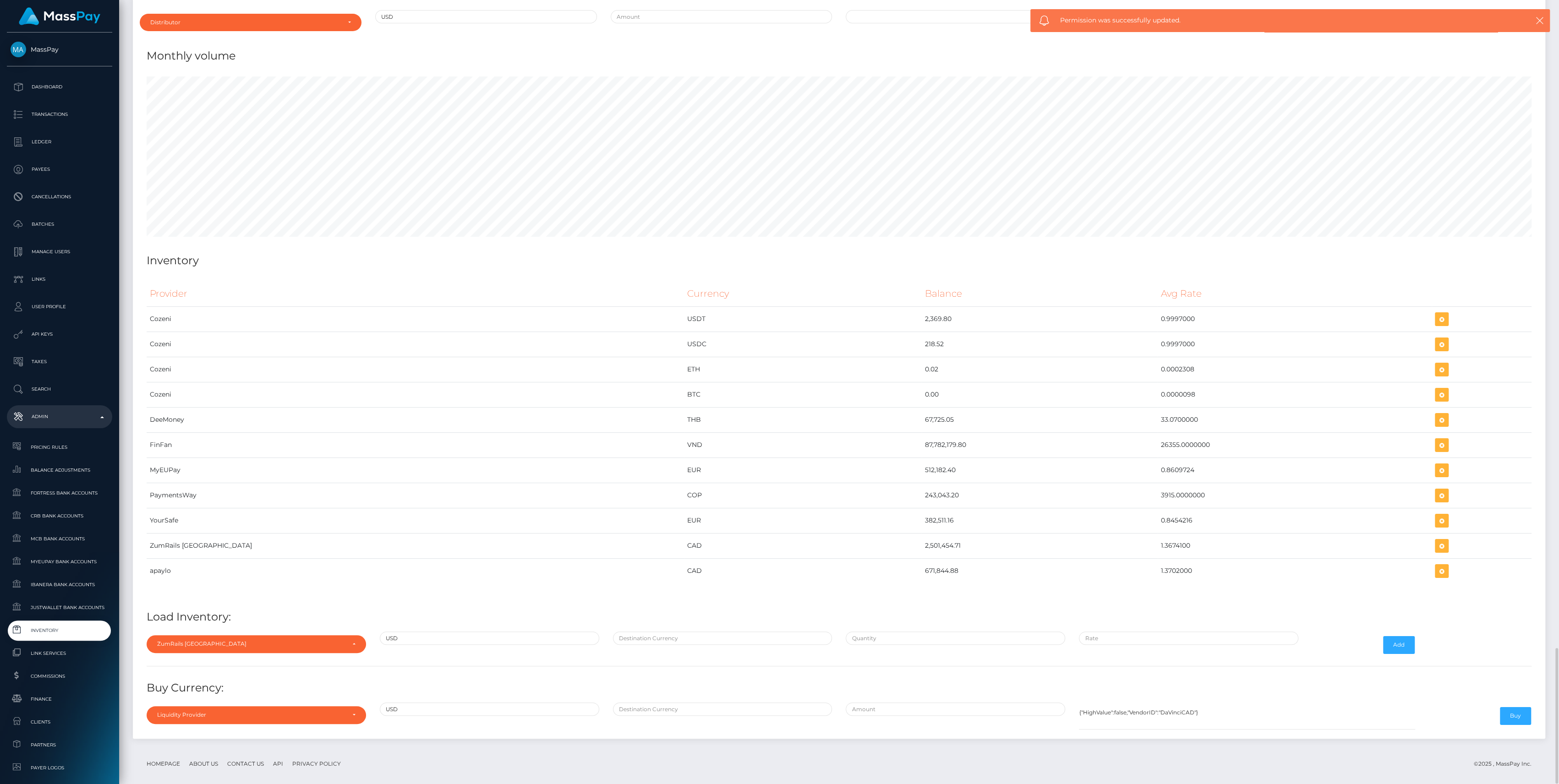
click at [654, 637] on div at bounding box center [722, 645] width 233 height 26
click at [659, 632] on input "text" at bounding box center [722, 639] width 220 height 14
paste input "1,829,337.73"
type input "1,829,337.73"
type input "$"
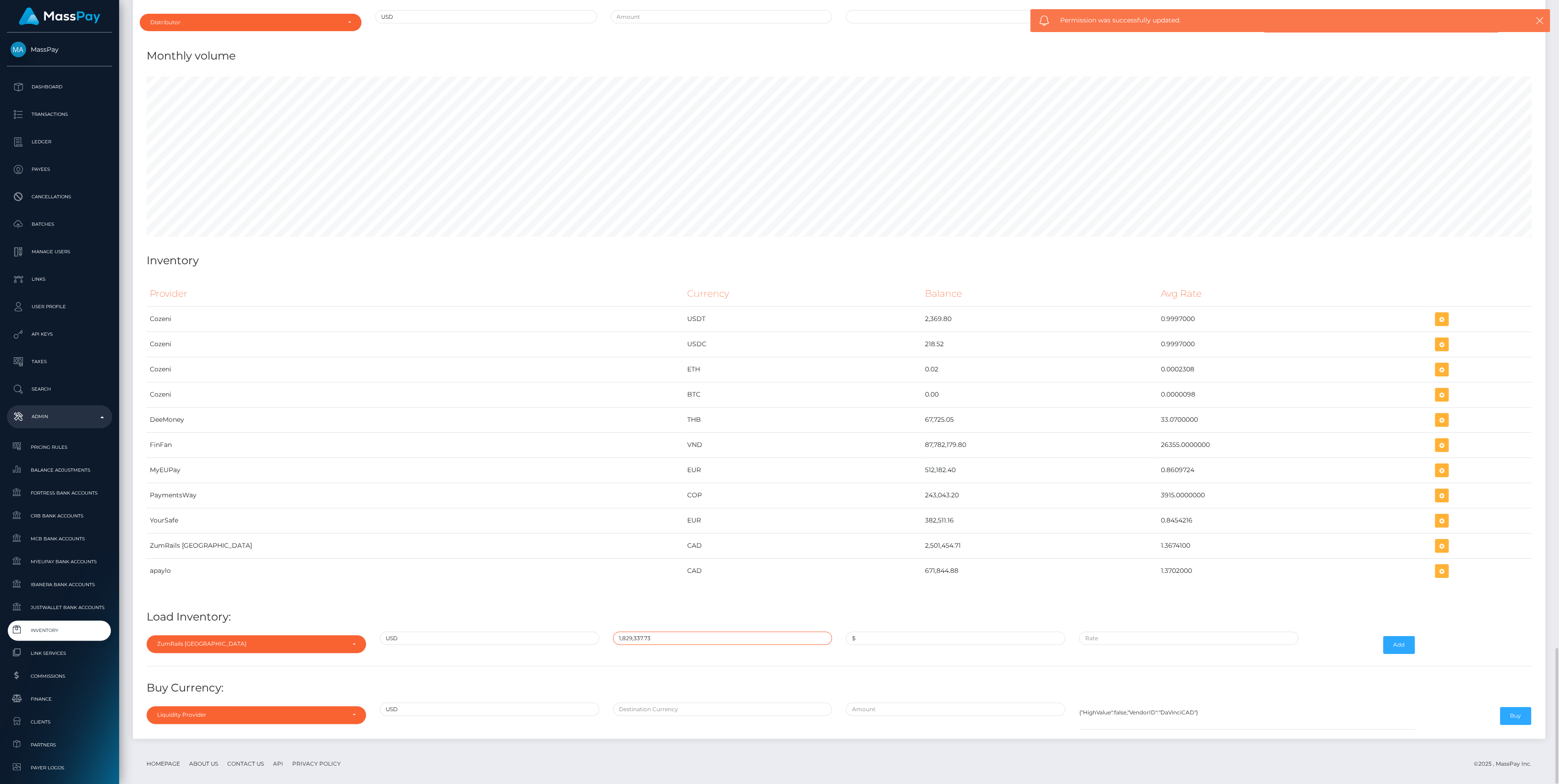
click at [646, 633] on input "1,829,337.73" at bounding box center [722, 639] width 220 height 14
click at [646, 632] on input "1,829,337.73" at bounding box center [722, 639] width 220 height 14
click at [646, 632] on input "1,829,337.73" at bounding box center [722, 639] width 220 height 14
type input "CAD"
paste input "1,829,337.7300000"
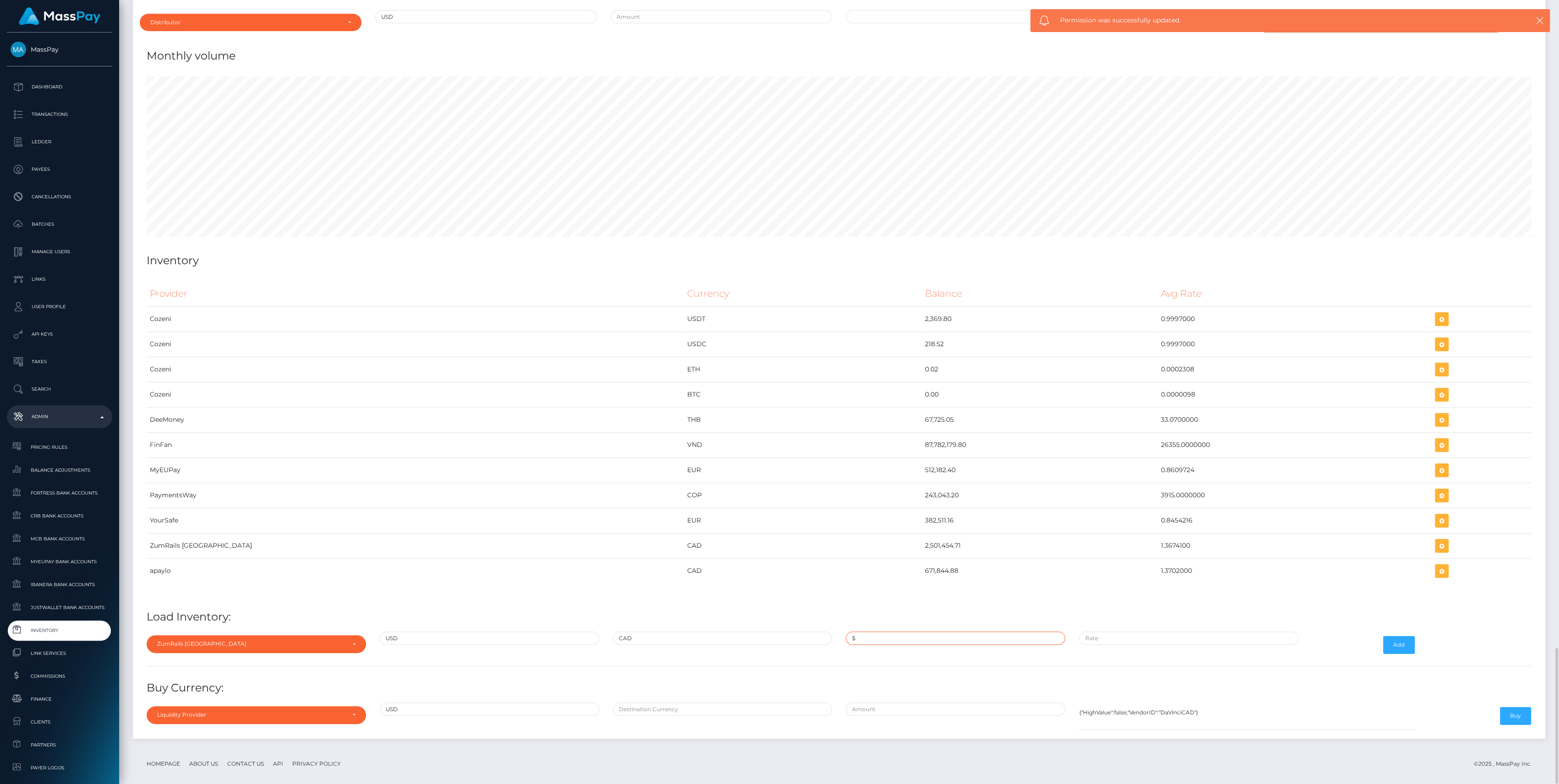
type input "$1,829,337.7300000"
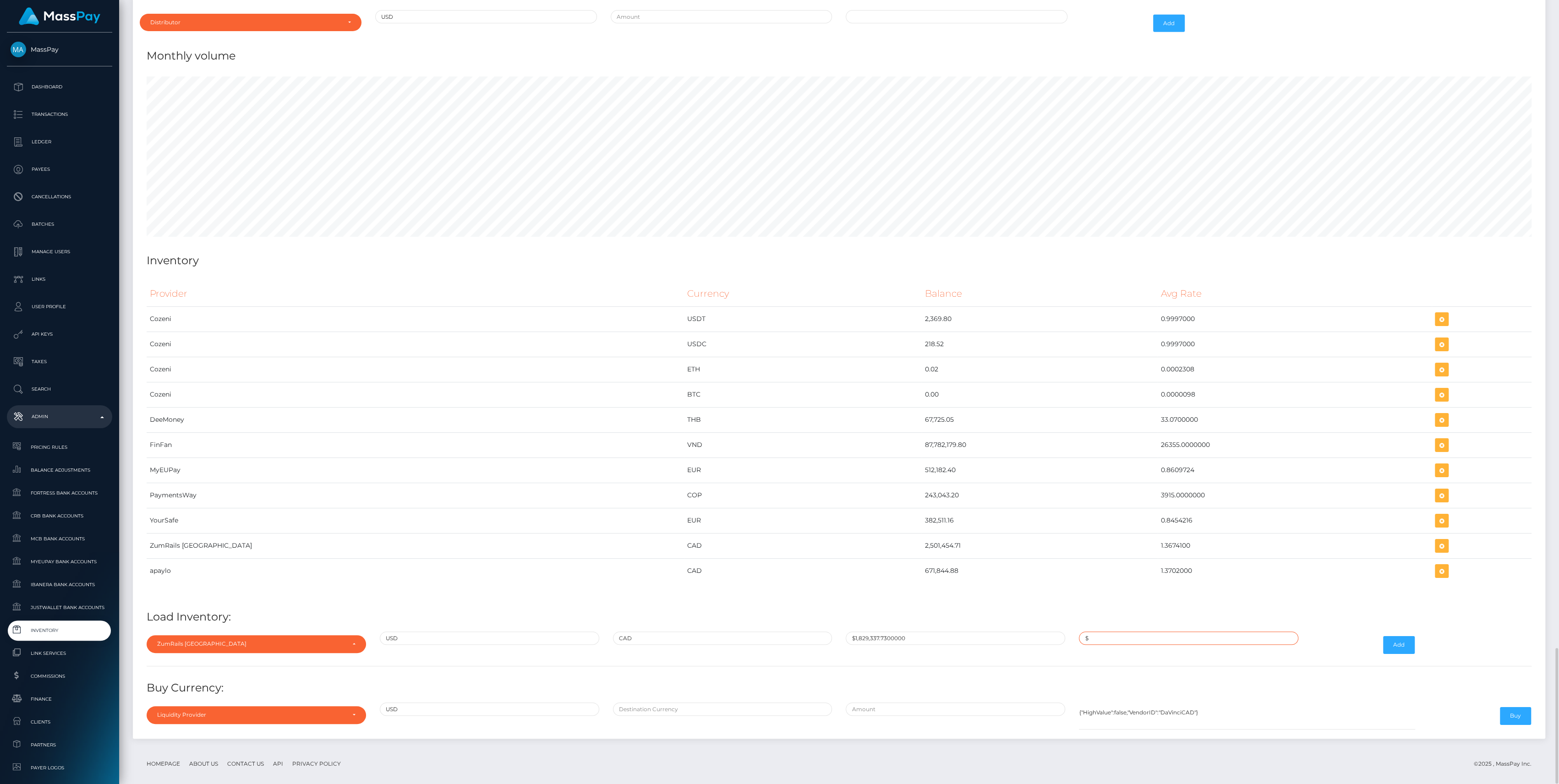
paste input "1.3674100"
type input "$1.3674100"
click at [1384, 637] on button "Add" at bounding box center [1399, 645] width 32 height 18
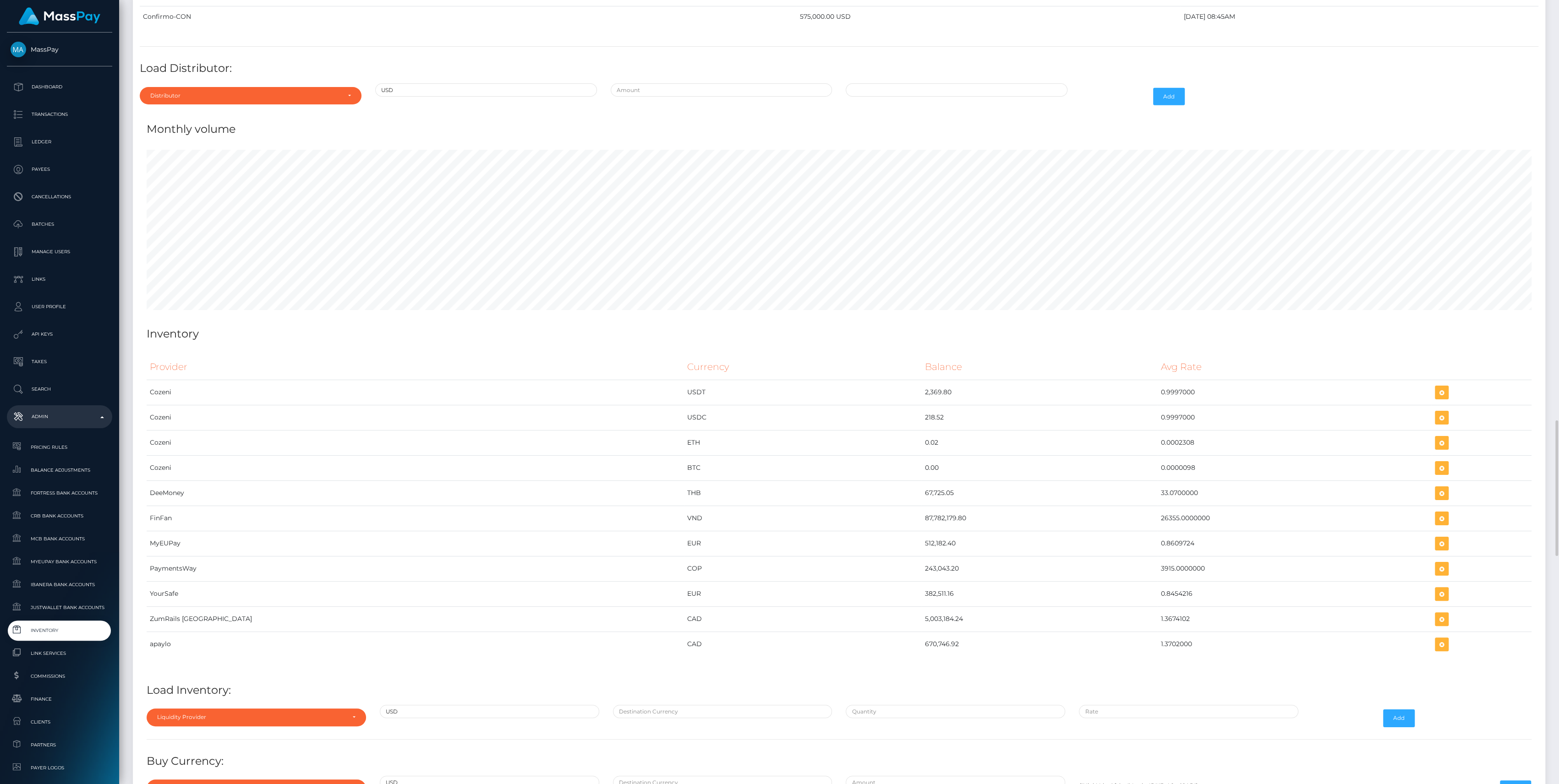
scroll to position [3737, 0]
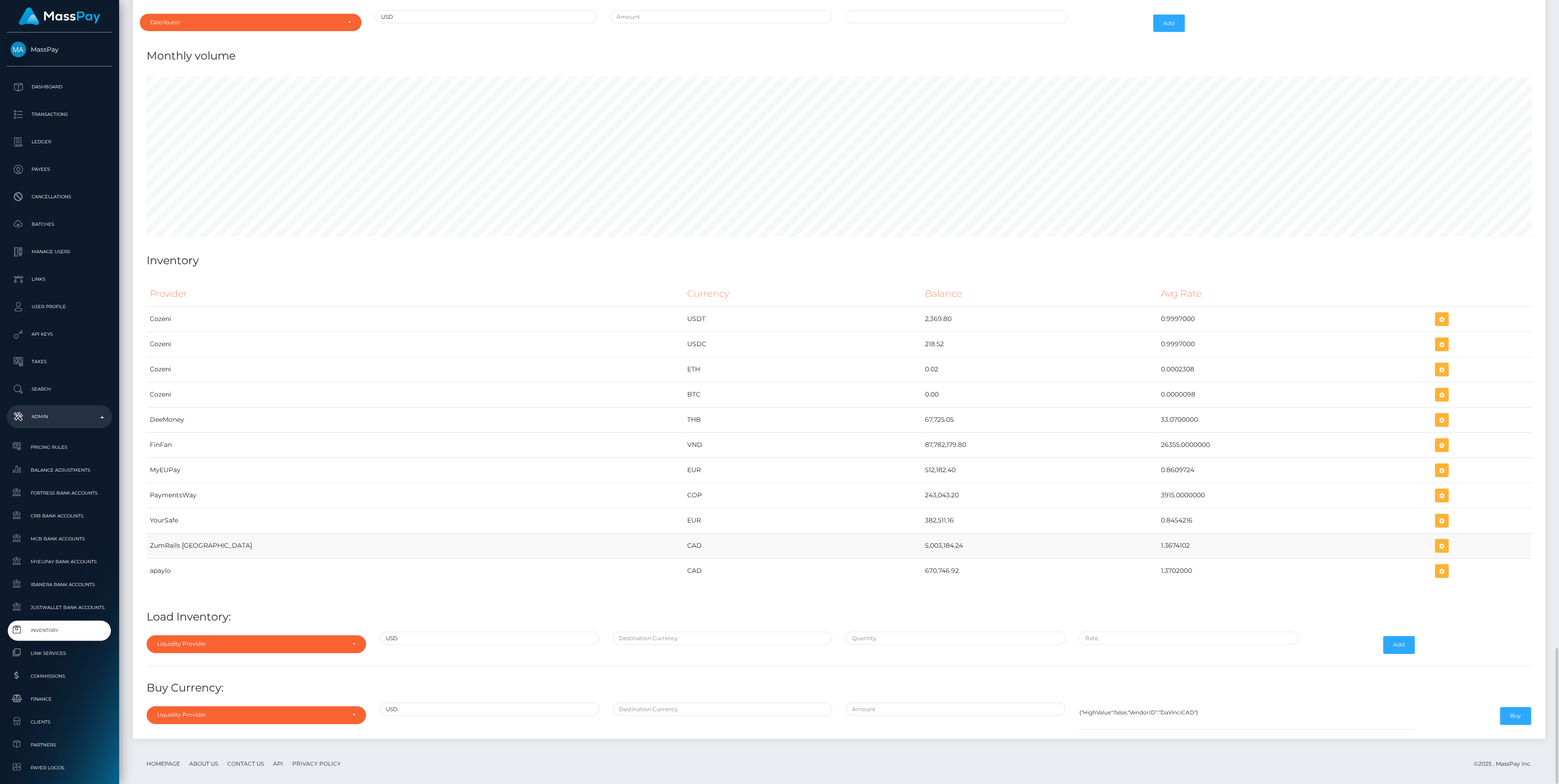
drag, startPoint x: 765, startPoint y: 548, endPoint x: 1144, endPoint y: 547, distance: 379.0
click at [1144, 547] on tr "ZumRails Canada CAD 5,003,184.24 1.3674102" at bounding box center [839, 546] width 1385 height 25
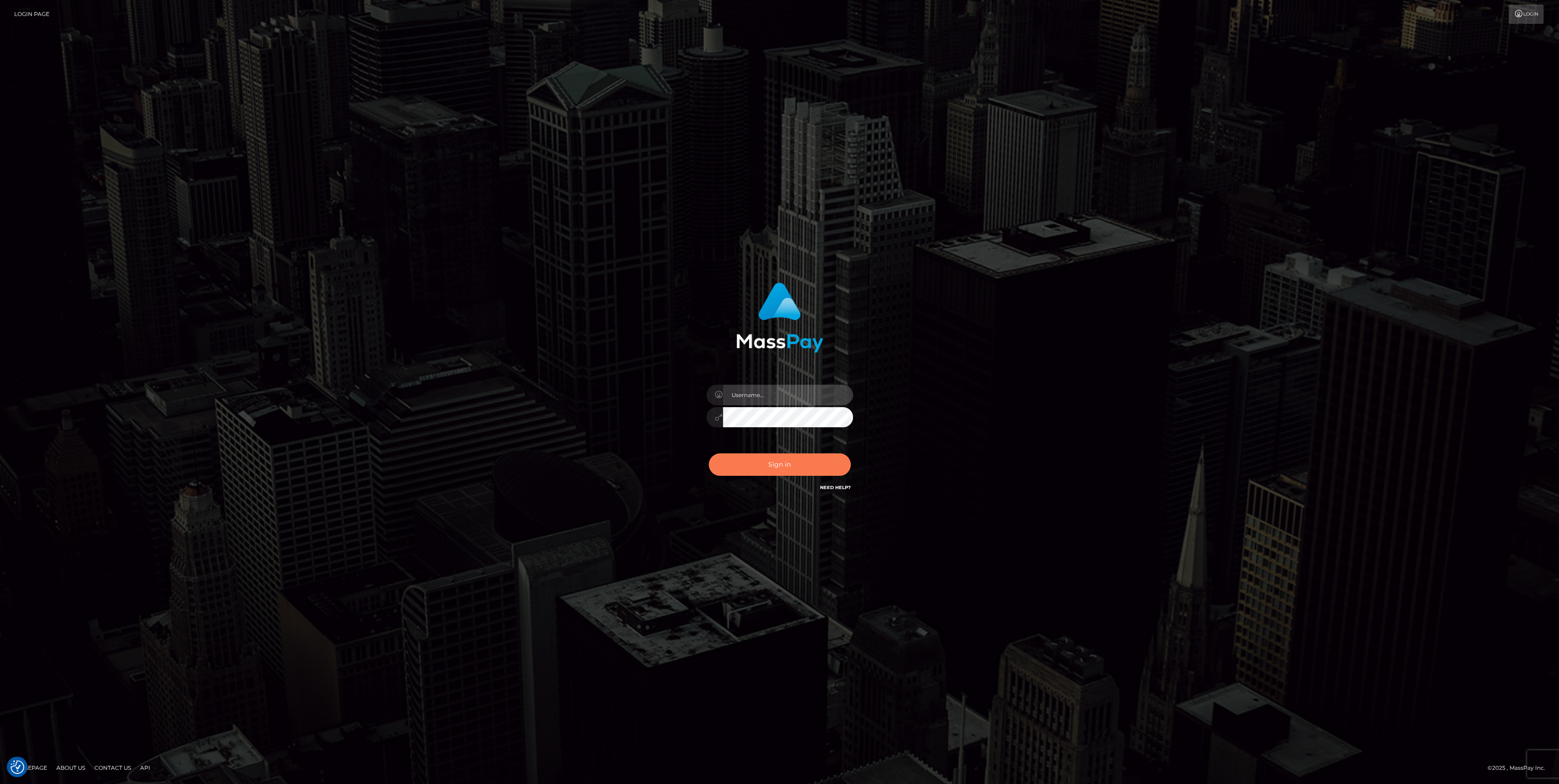
type input "bengreen"
click at [736, 457] on button "Sign in" at bounding box center [779, 464] width 142 height 22
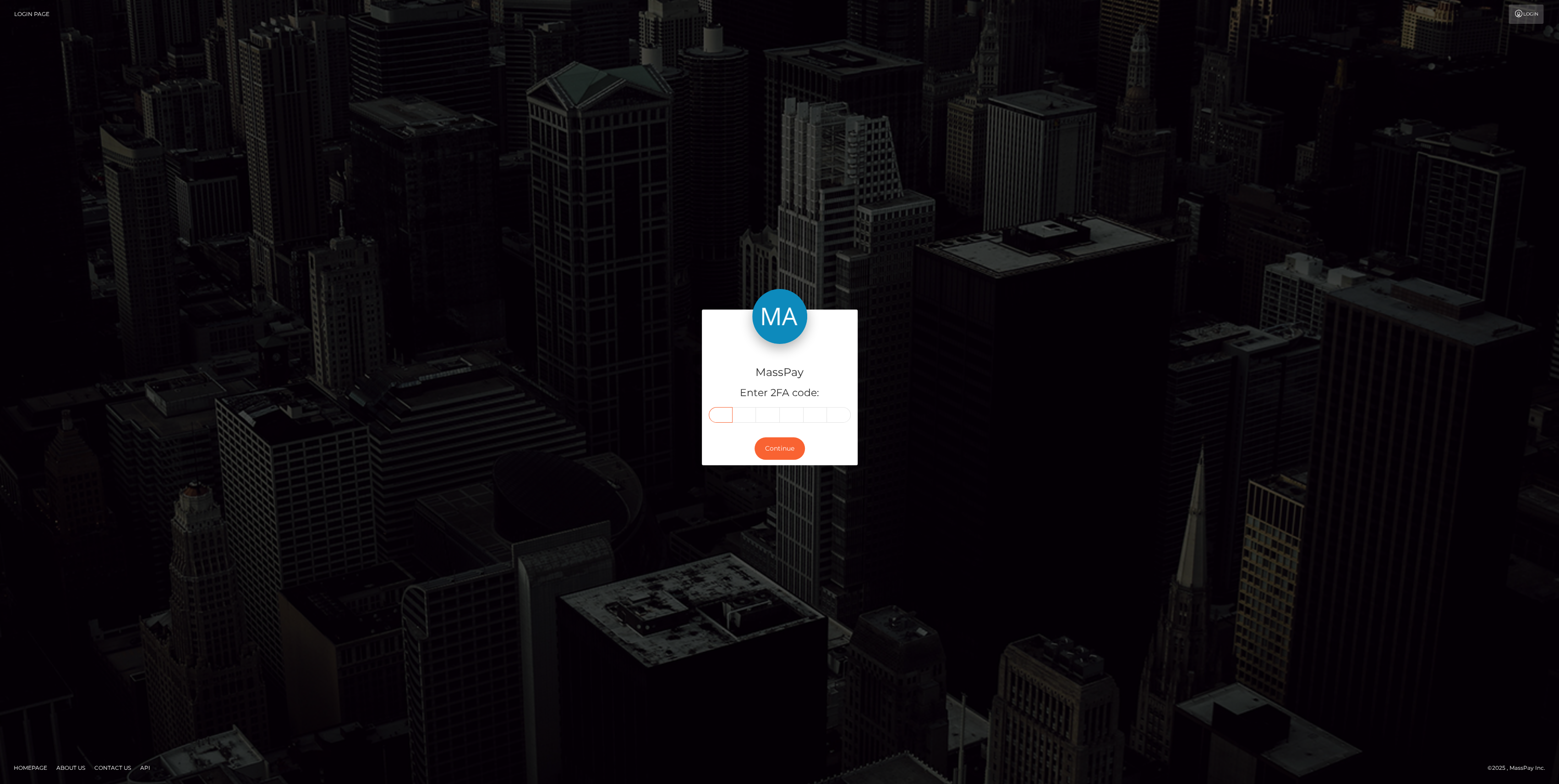
click at [729, 416] on input "text" at bounding box center [720, 414] width 24 height 16
paste input "5"
type input "5"
type input "6"
type input "3"
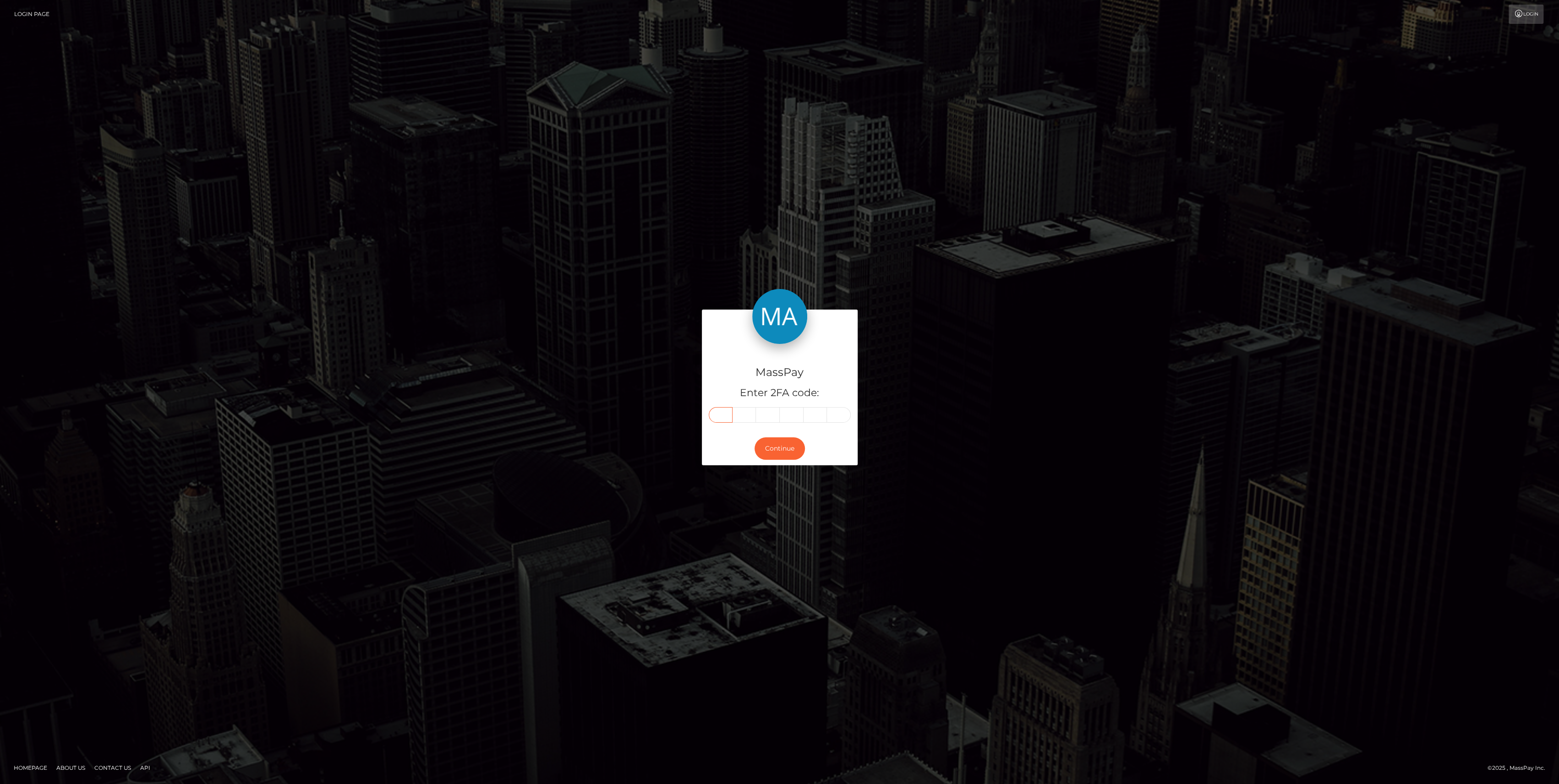
type input "4"
type input "2"
type input "0"
click at [773, 462] on div "Continue" at bounding box center [779, 448] width 156 height 33
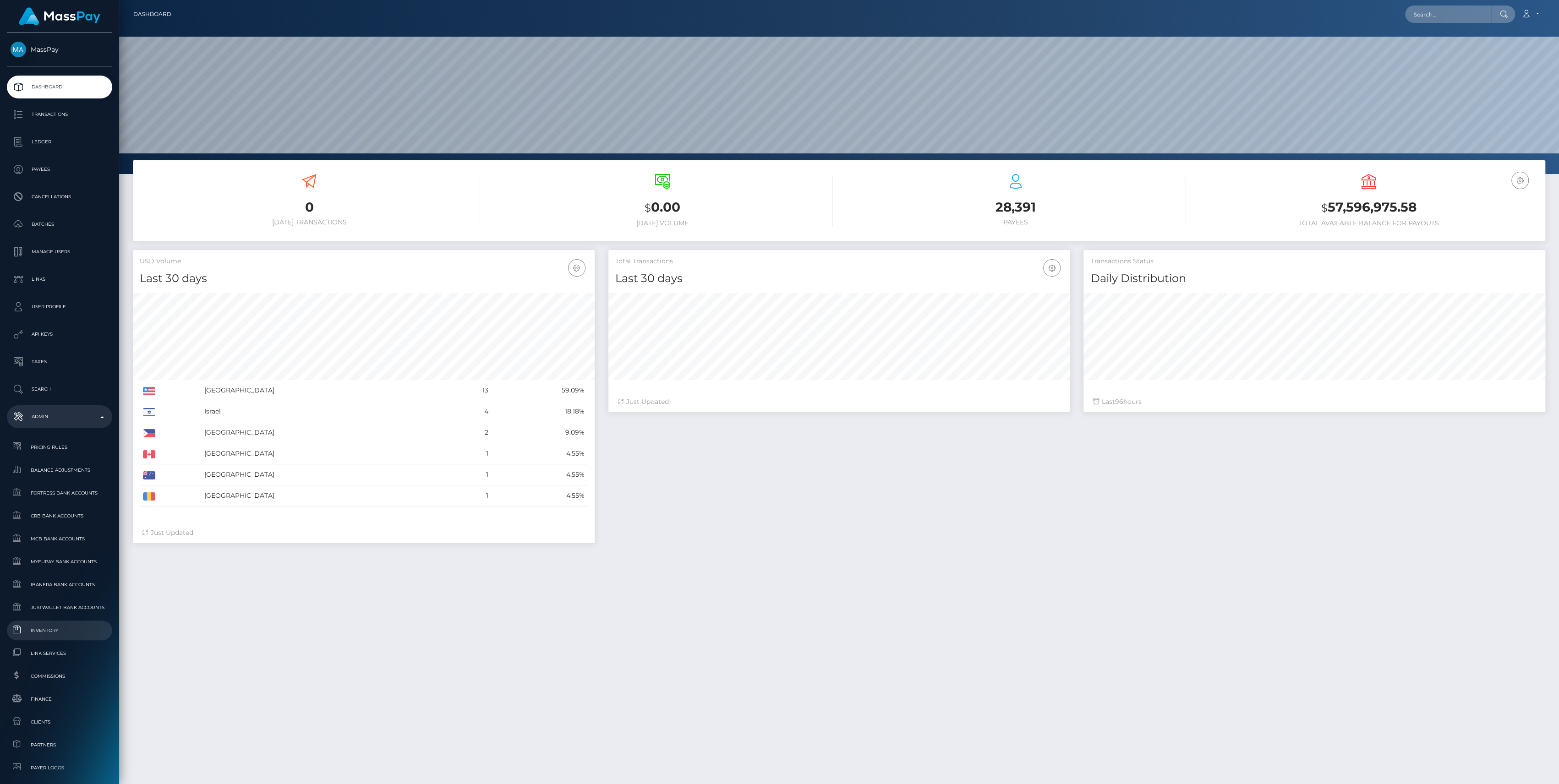
scroll to position [162, 462]
click at [58, 631] on span "Inventory" at bounding box center [60, 630] width 98 height 11
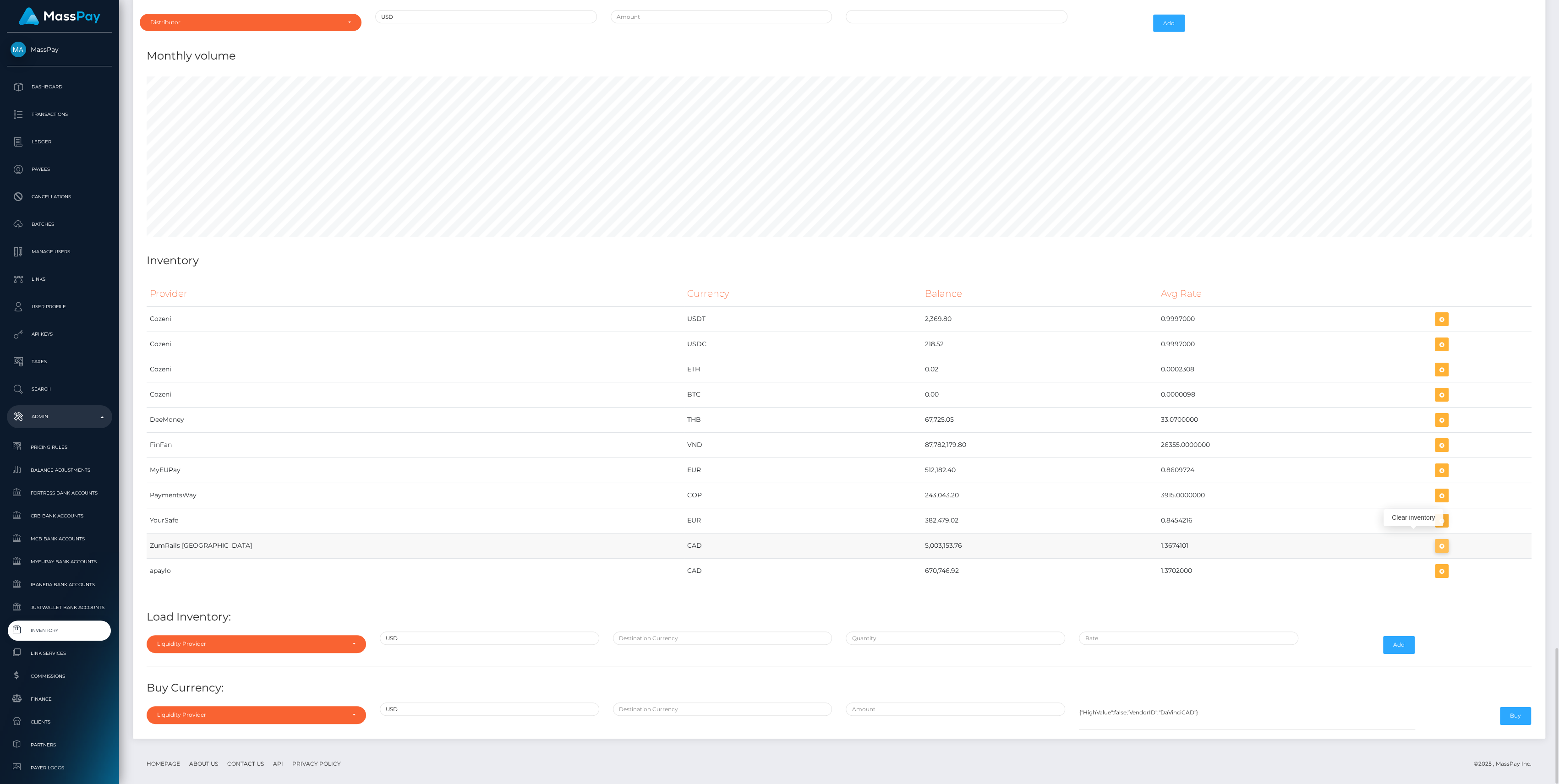
scroll to position [4419, 1412]
drag, startPoint x: 1423, startPoint y: 537, endPoint x: 1059, endPoint y: 457, distance: 372.7
click at [1436, 540] on icon "button" at bounding box center [1441, 546] width 11 height 12
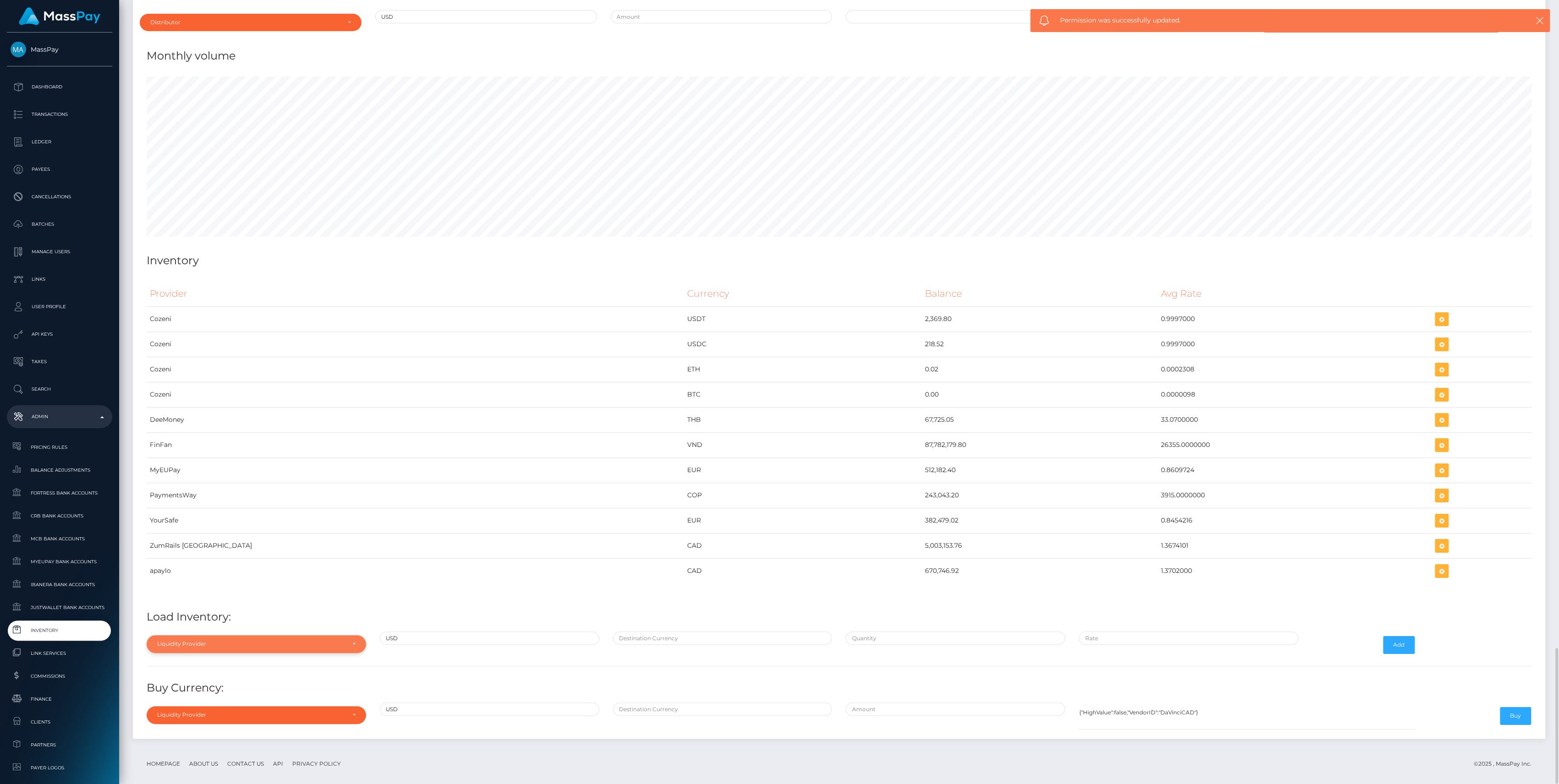
click at [234, 639] on div "Liquidity Provider" at bounding box center [256, 644] width 220 height 18
click at [205, 498] on input "Search" at bounding box center [256, 505] width 212 height 14
type input "z"
click at [187, 619] on span "ZumRails [GEOGRAPHIC_DATA]" at bounding box center [202, 623] width 89 height 8
select select "ZumRails [GEOGRAPHIC_DATA]"
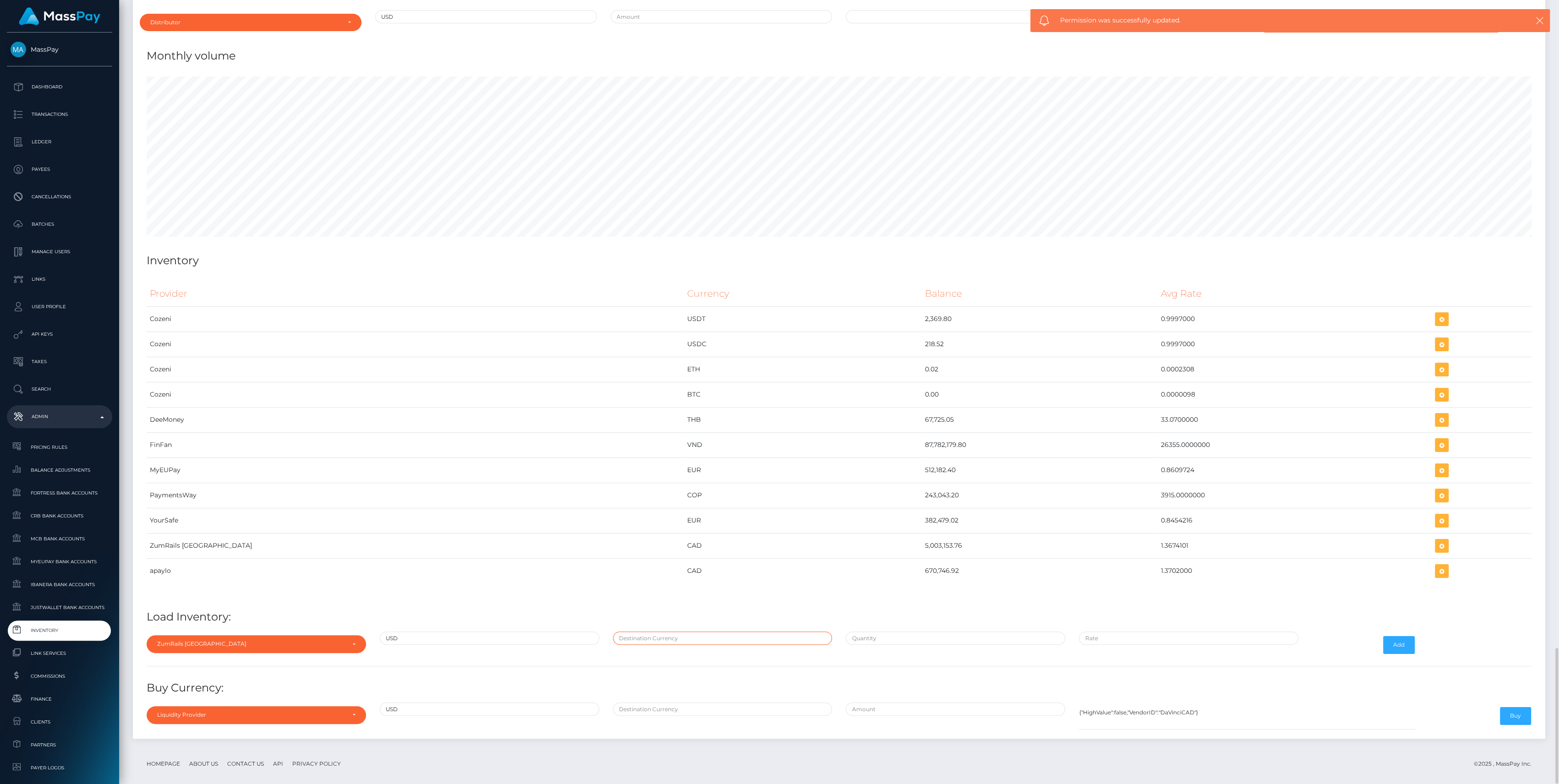
click at [816, 632] on input "text" at bounding box center [722, 639] width 220 height 14
type input "CAD"
paste input "1,829,337.7300000"
type input "$1,829,337.7300000"
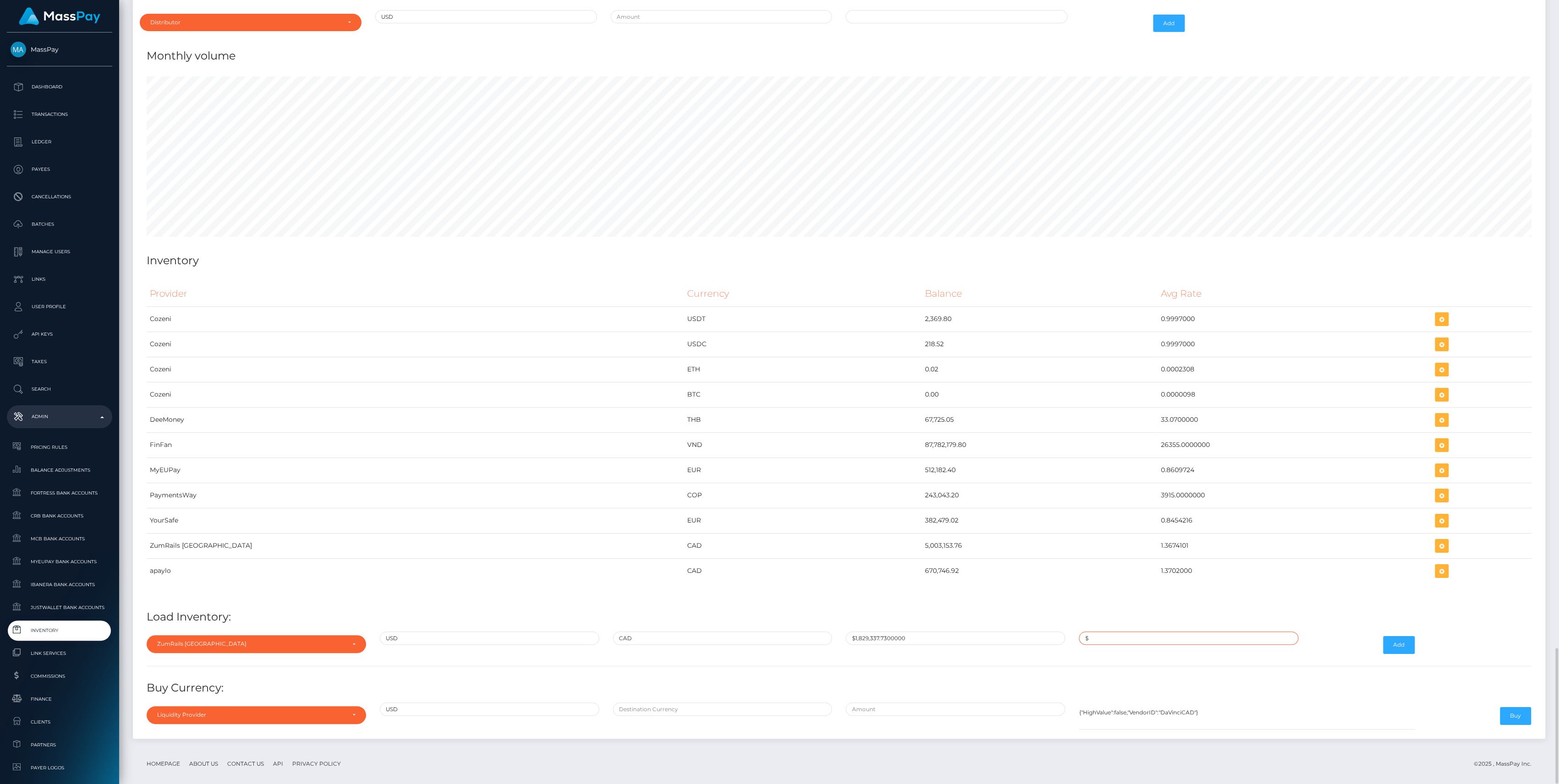
paste input "1.3674100"
type input "$1.3674100"
click at [1389, 636] on button "Add" at bounding box center [1399, 645] width 32 height 18
drag, startPoint x: 338, startPoint y: 270, endPoint x: 335, endPoint y: 260, distance: 10.4
click at [338, 274] on div "Provider Currency Balance Avg Rate Cozeni USDT 2,369.80 Load Inventory:" at bounding box center [839, 504] width 1399 height 460
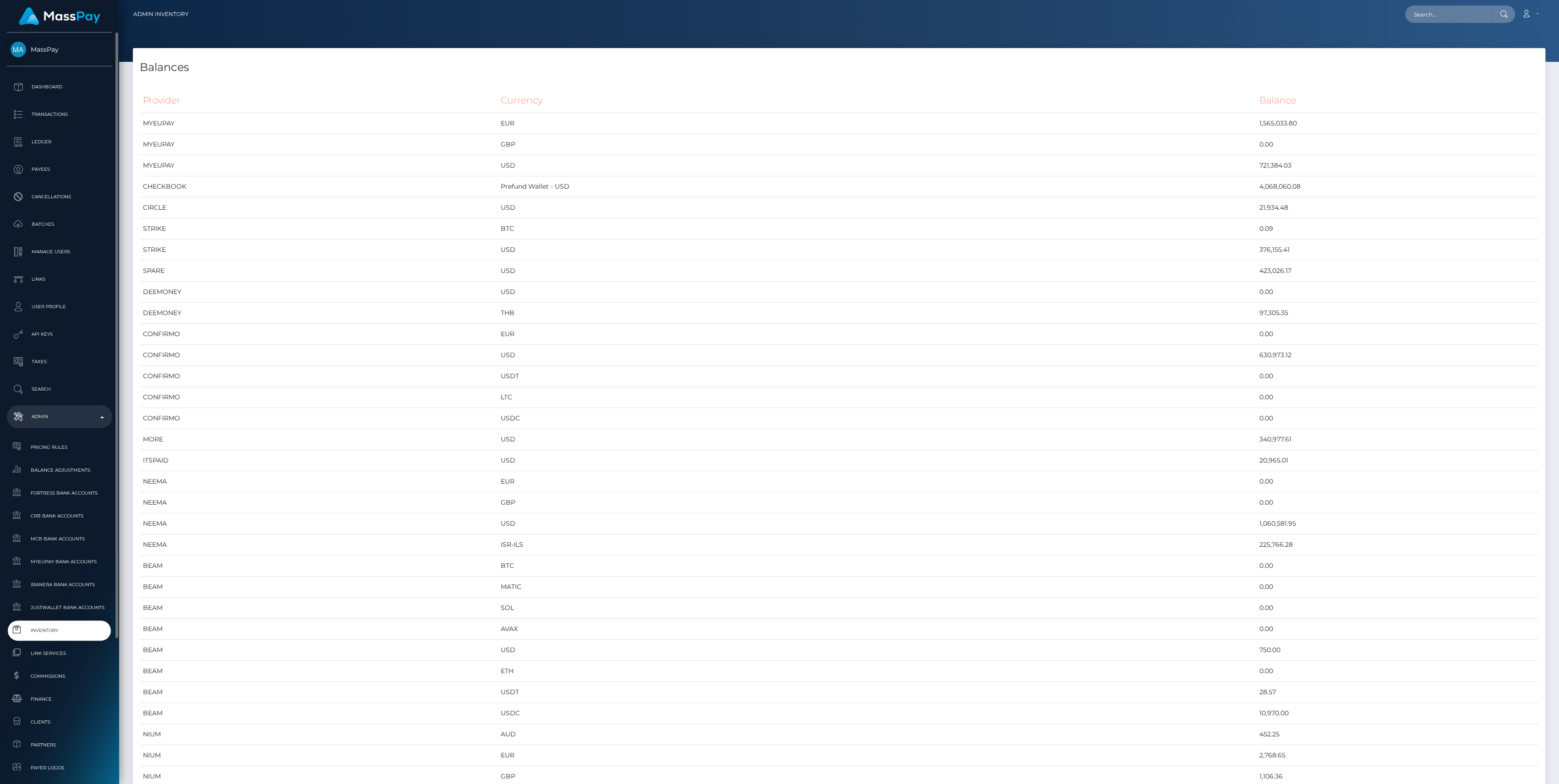
scroll to position [183, 0]
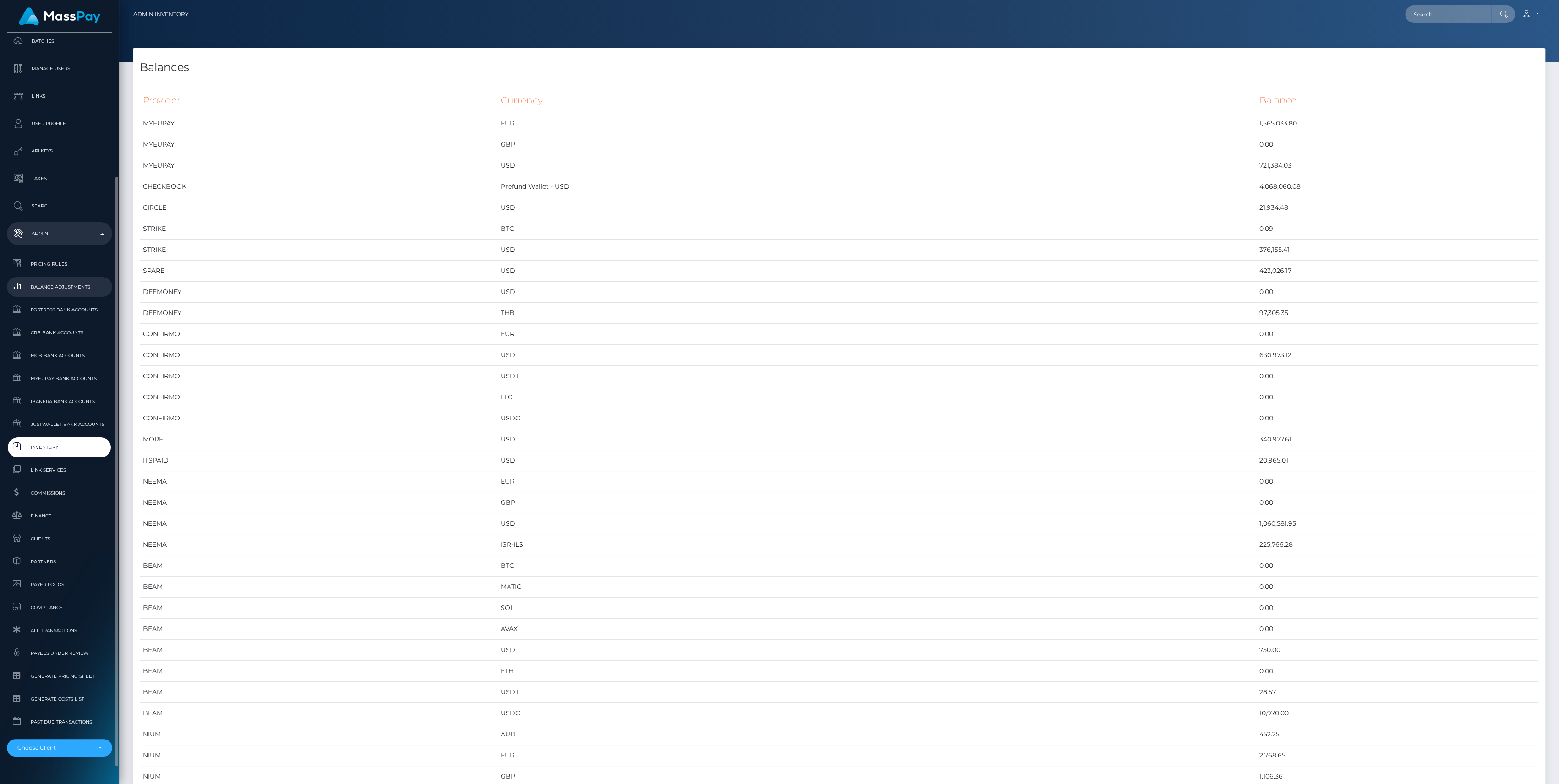
click at [55, 283] on span "Balance Adjustments" at bounding box center [60, 287] width 98 height 11
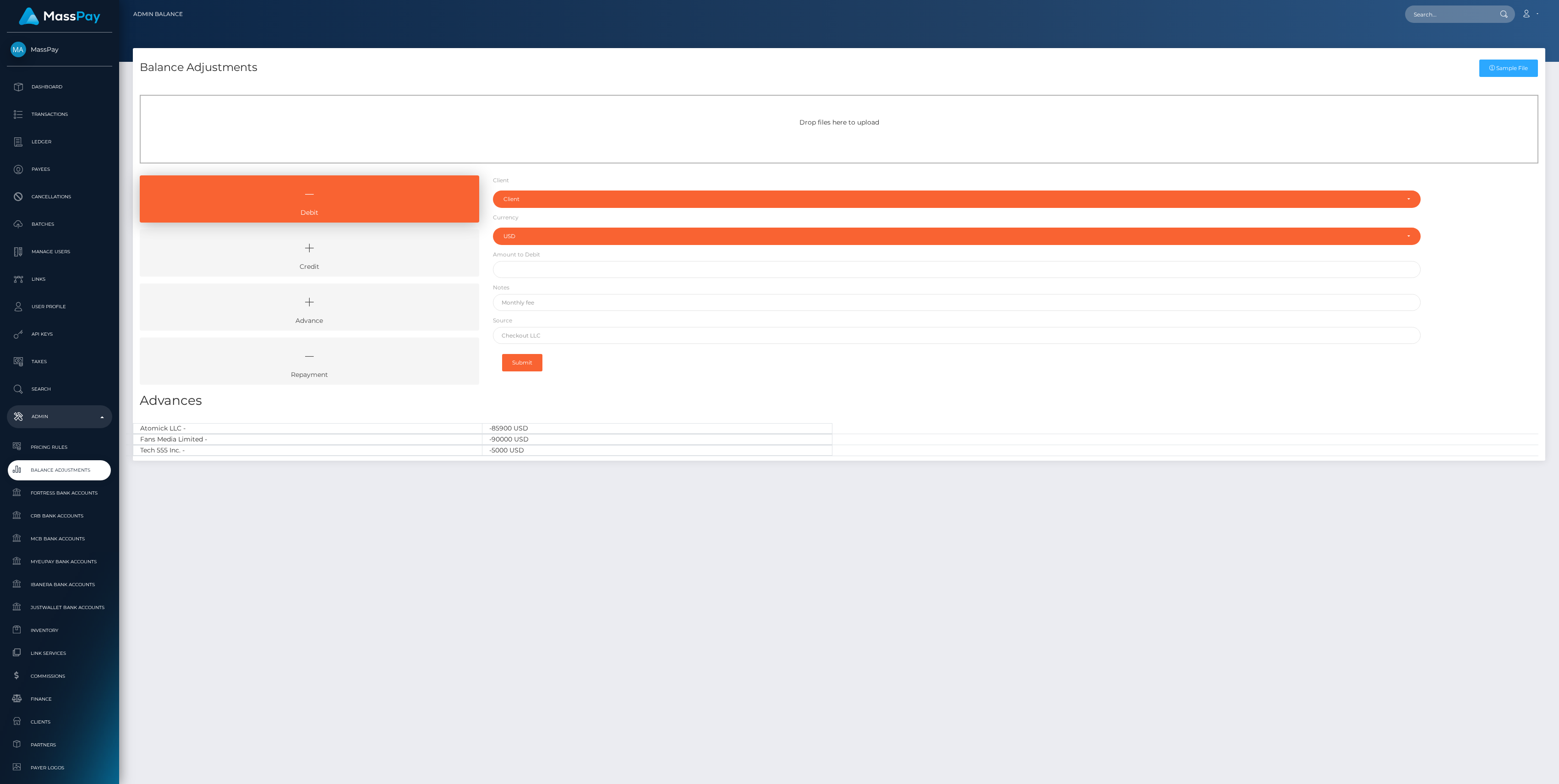
select select "USD"
click at [365, 269] on link "Credit" at bounding box center [310, 253] width 340 height 47
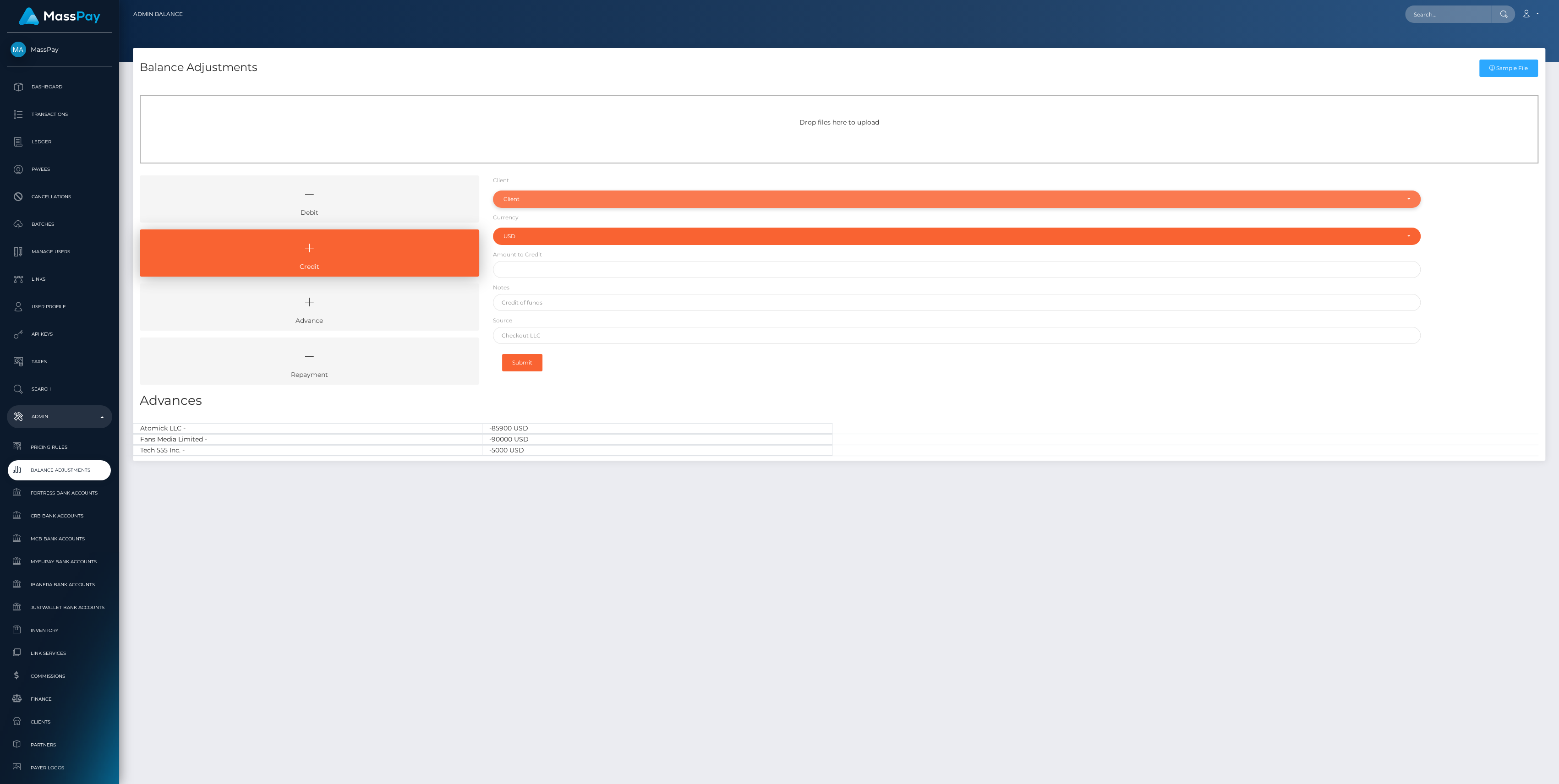
click at [524, 202] on div "Client" at bounding box center [951, 199] width 896 height 7
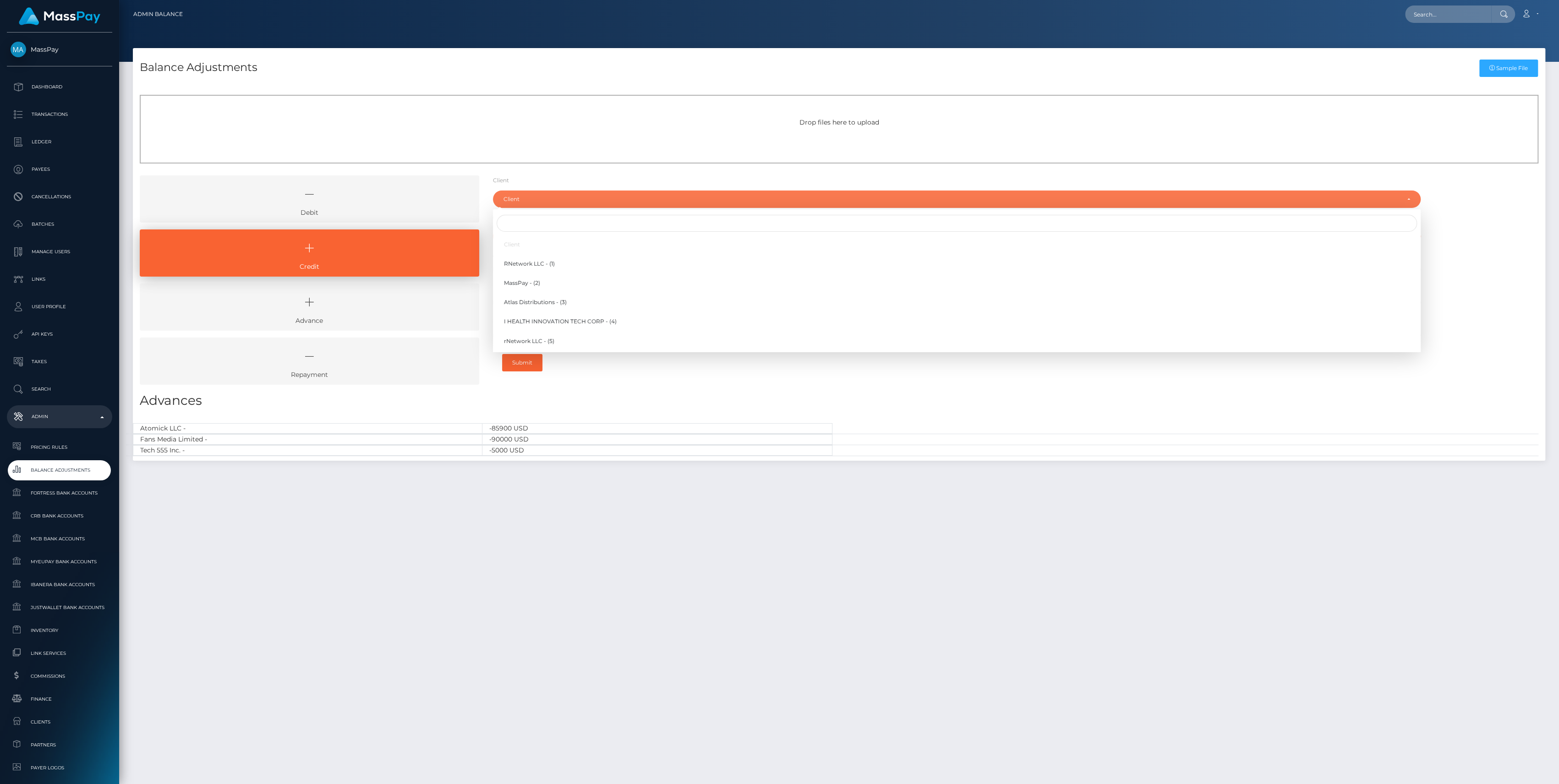
click at [518, 232] on div at bounding box center [956, 223] width 928 height 20
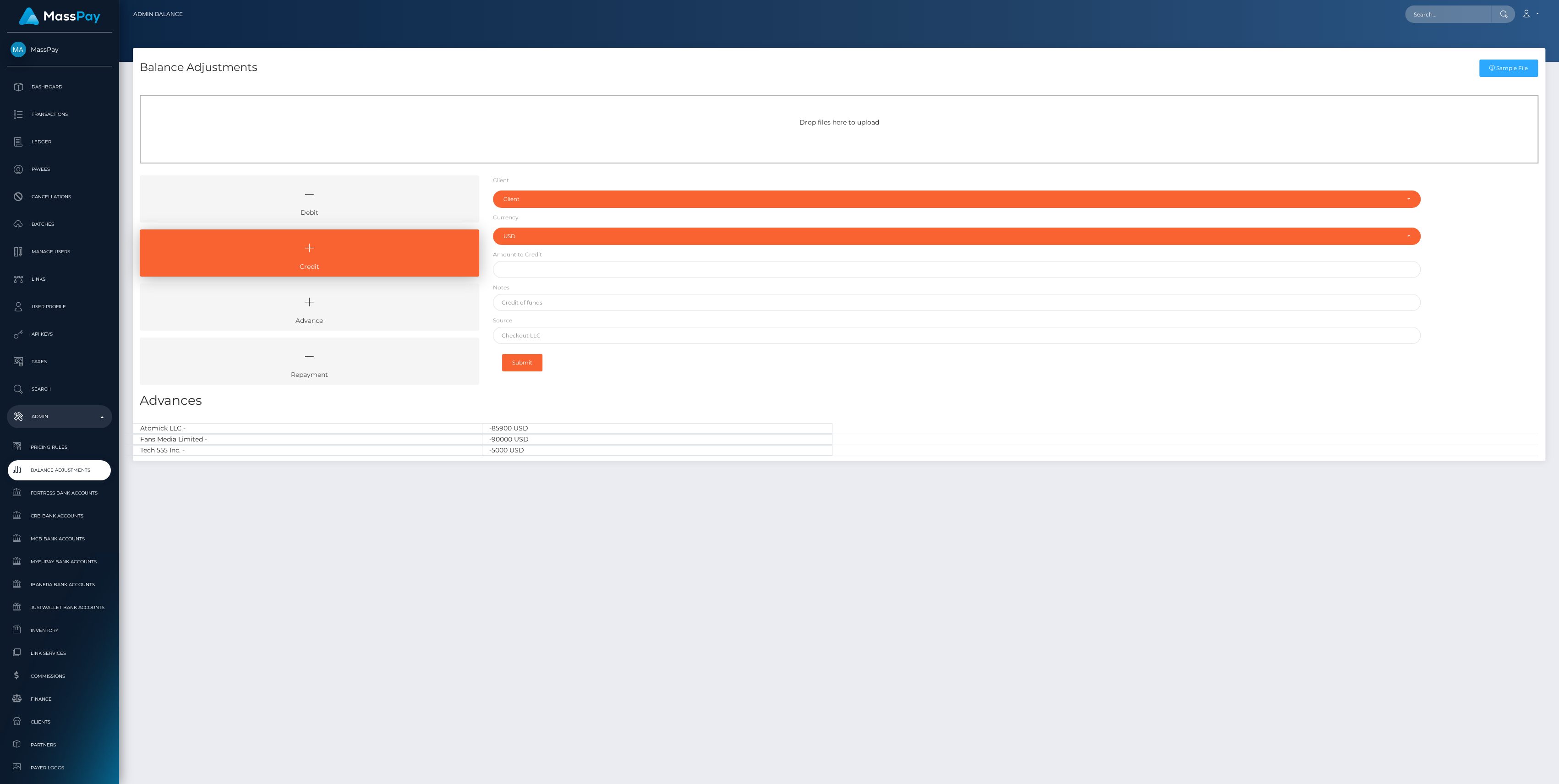
click at [521, 224] on div "Currency CAD EUR USD PNTS USD" at bounding box center [956, 234] width 928 height 21
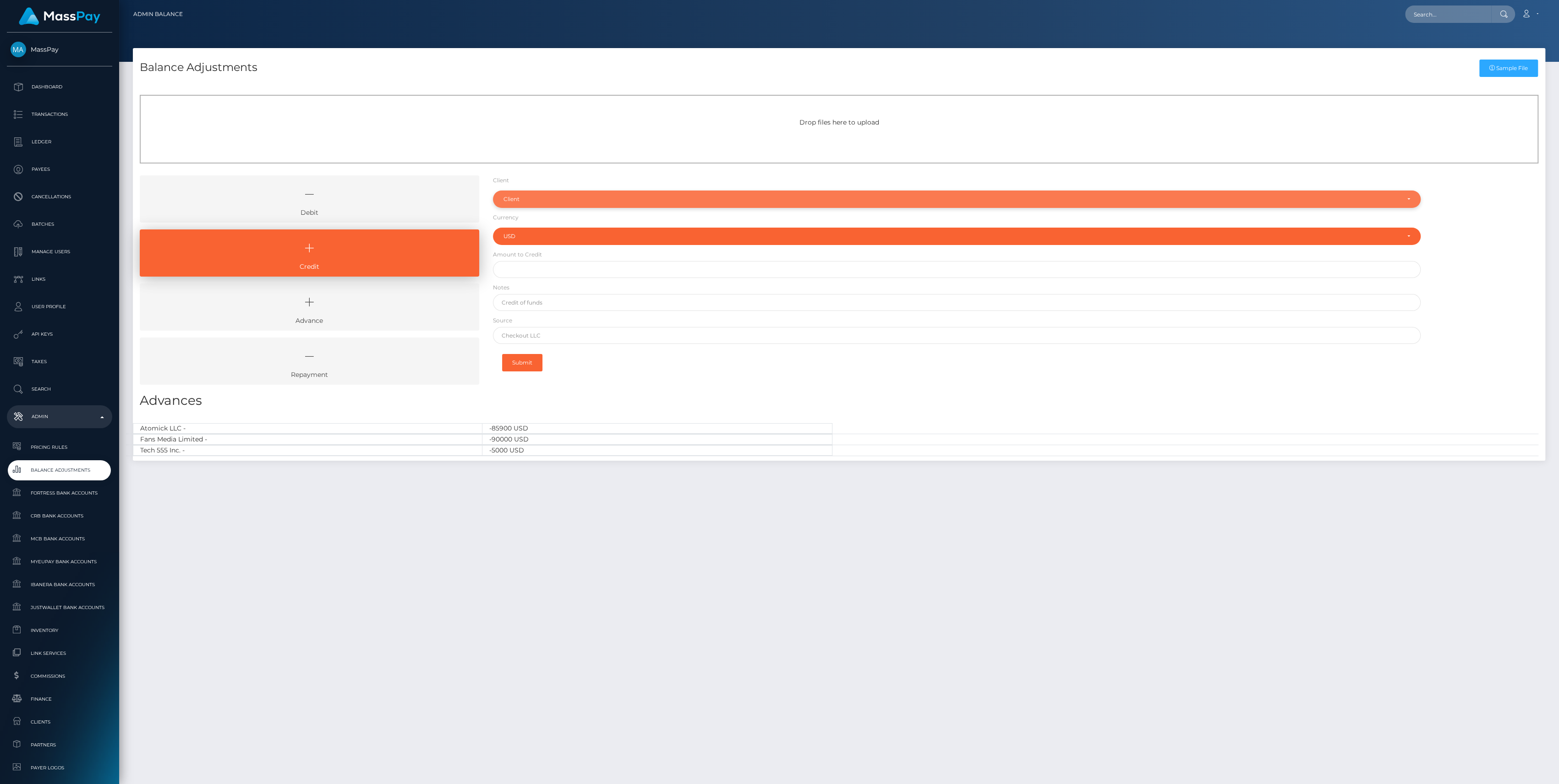
click at [533, 202] on div "Client" at bounding box center [951, 199] width 896 height 7
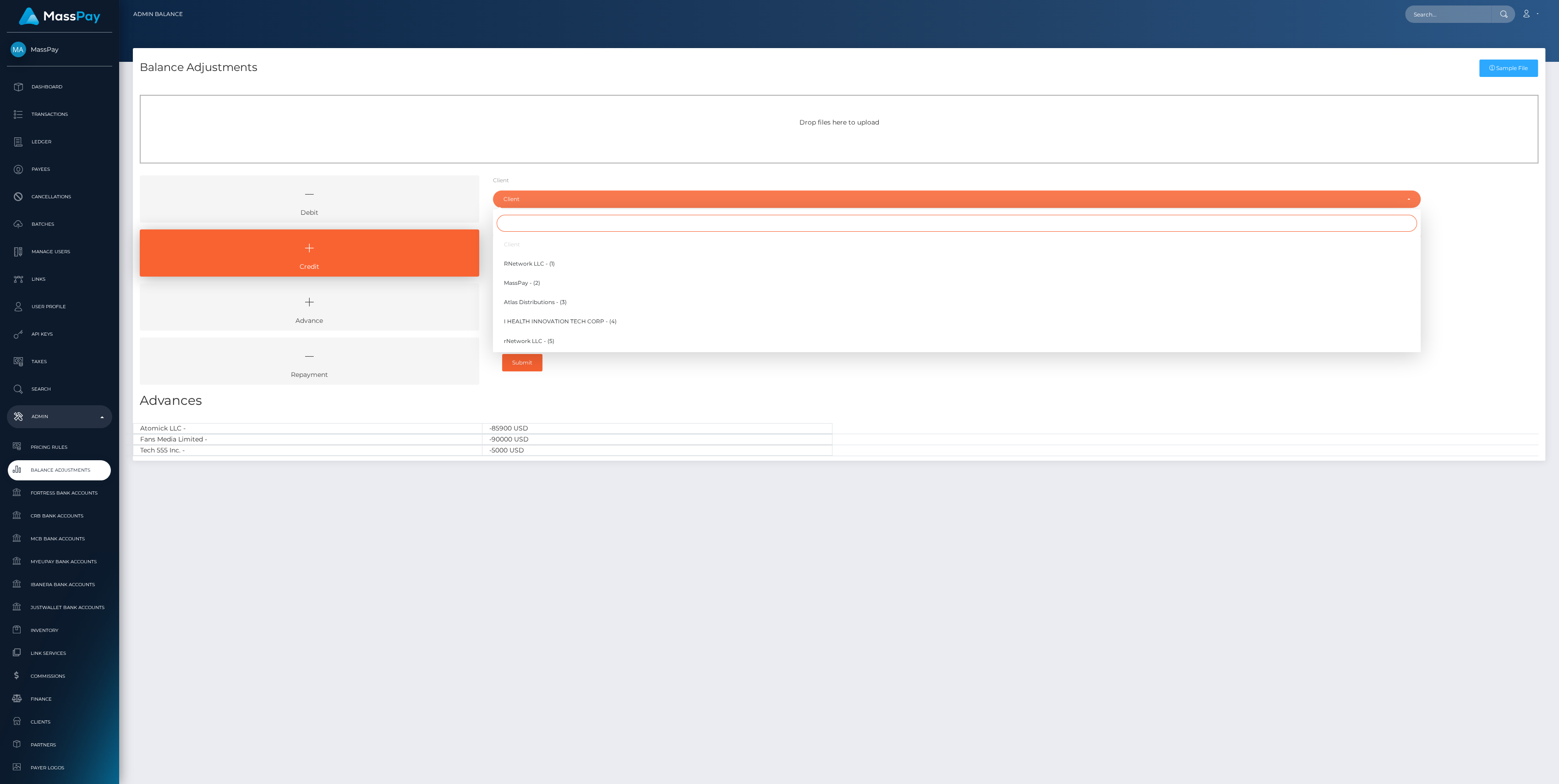
click at [532, 217] on input "Search" at bounding box center [957, 223] width 920 height 17
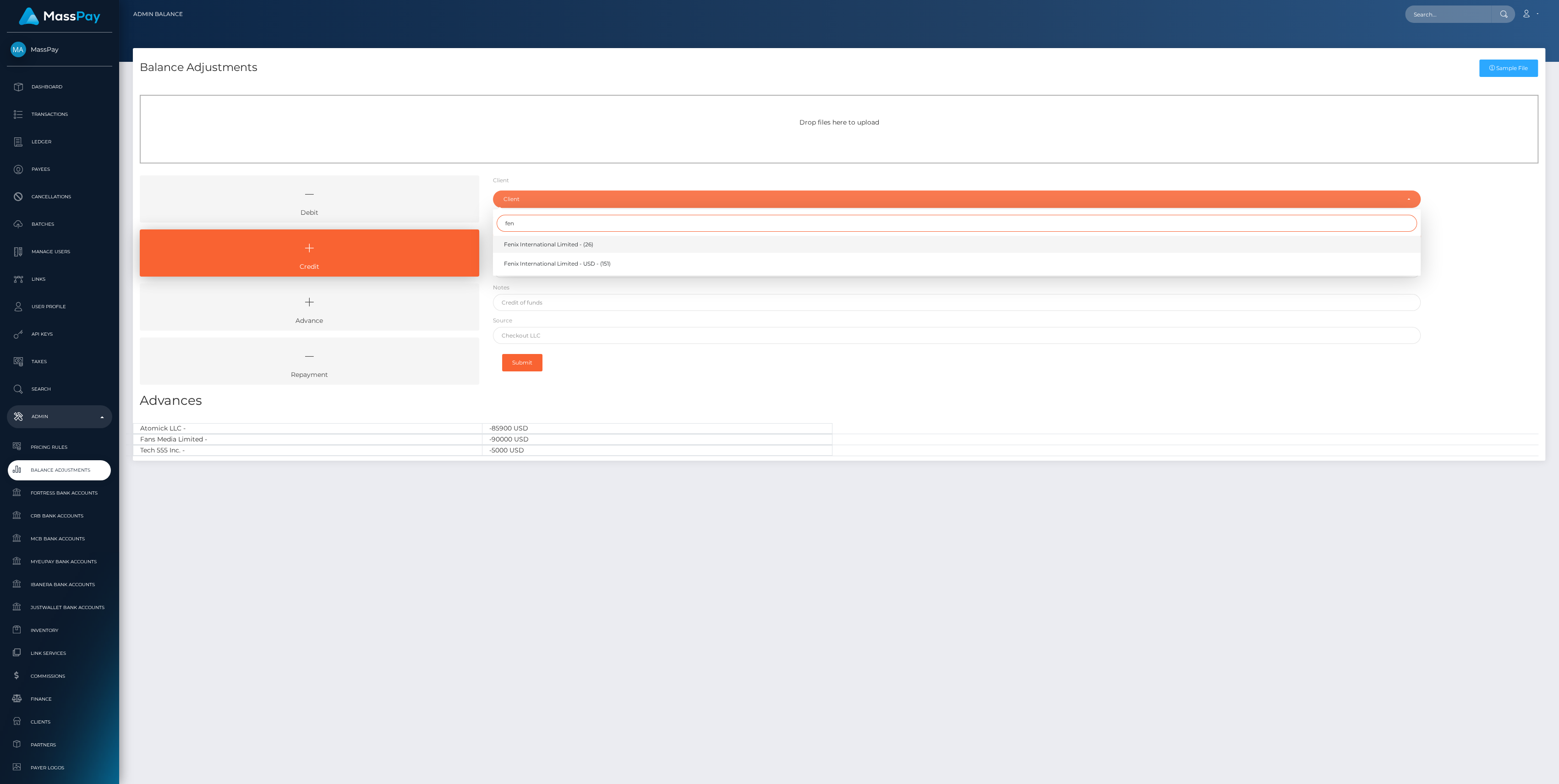
type input "fen"
click at [528, 249] on link "Fenix International Limited - (26)" at bounding box center [956, 244] width 928 height 17
select select "26"
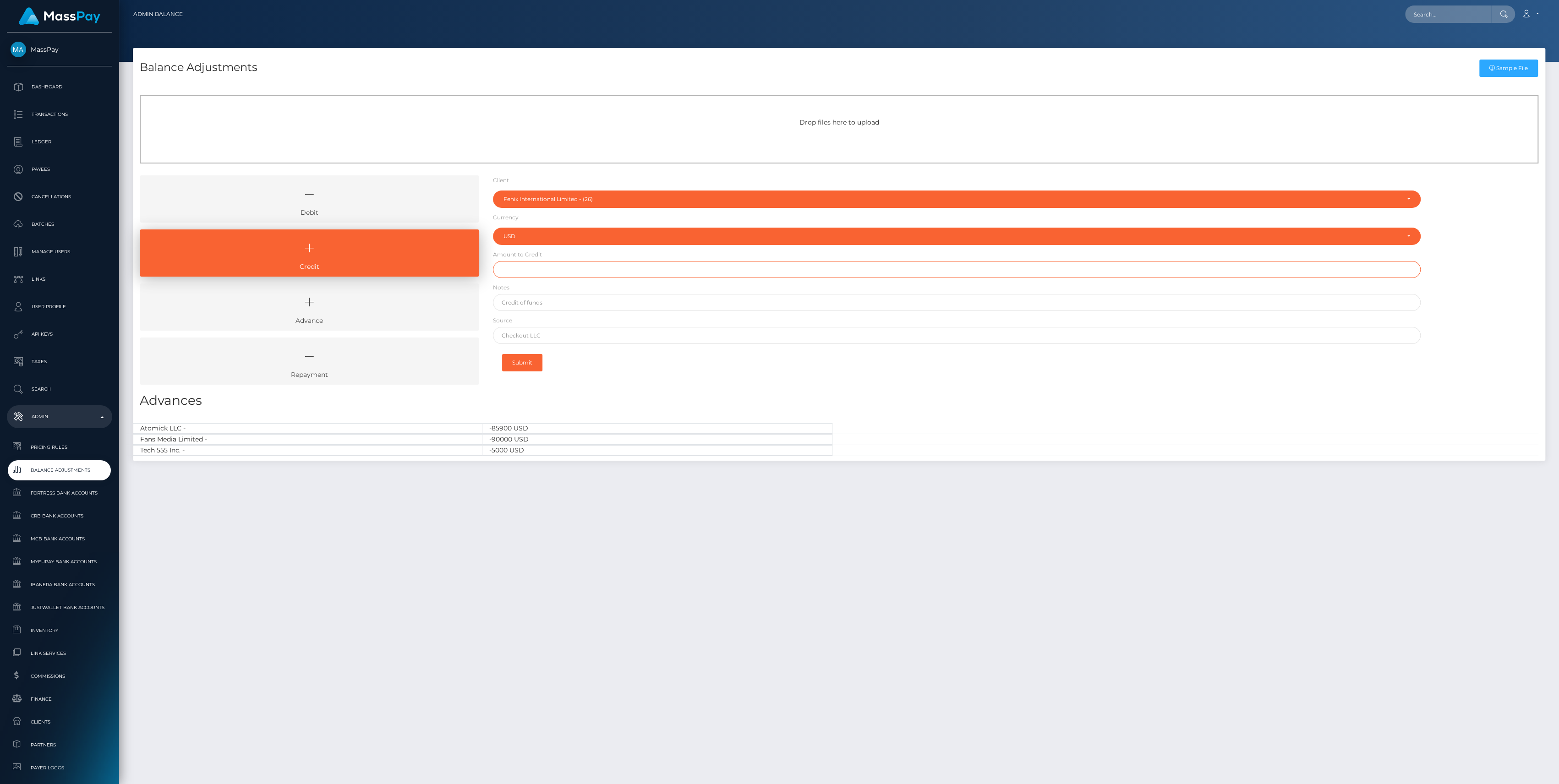
click at [521, 273] on input "text" at bounding box center [956, 269] width 928 height 17
type input "$2,000,000.00"
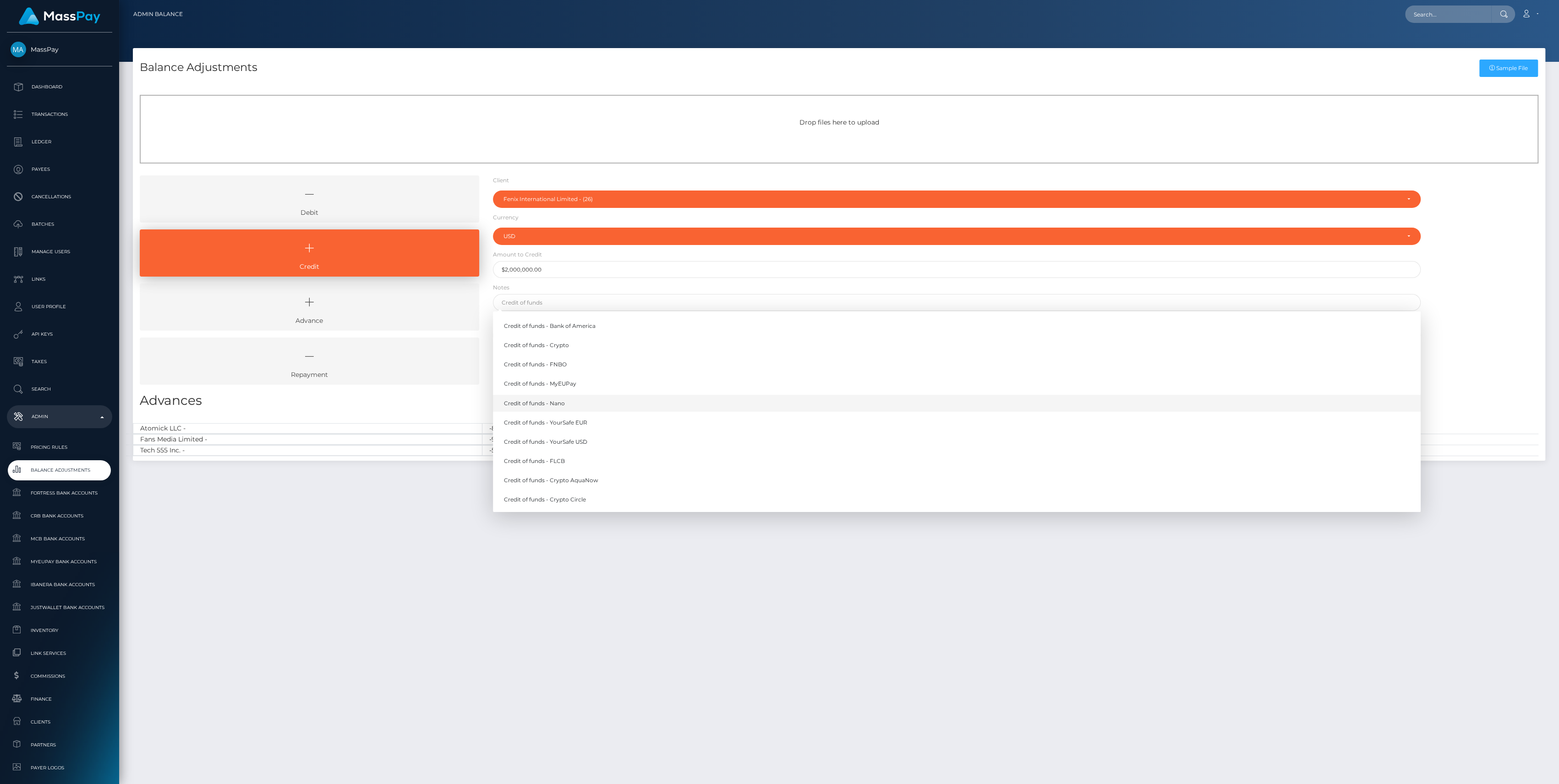
click at [549, 402] on link "Credit of funds - Nano" at bounding box center [956, 403] width 928 height 17
type input "Credit of funds - Nano"
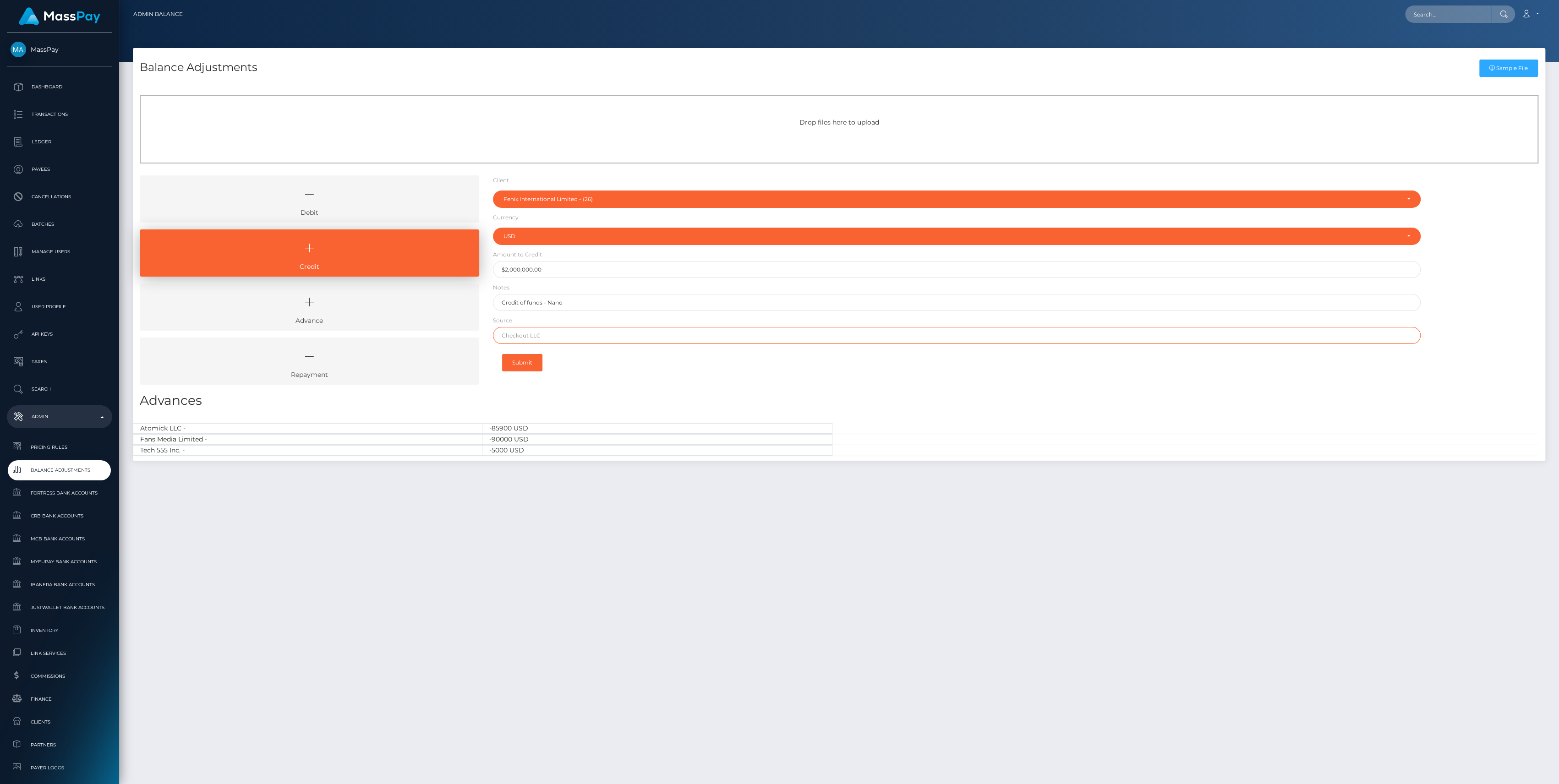
click at [530, 337] on input "text" at bounding box center [956, 335] width 928 height 17
type input "Nano"
click at [534, 363] on button "Submit" at bounding box center [522, 363] width 40 height 18
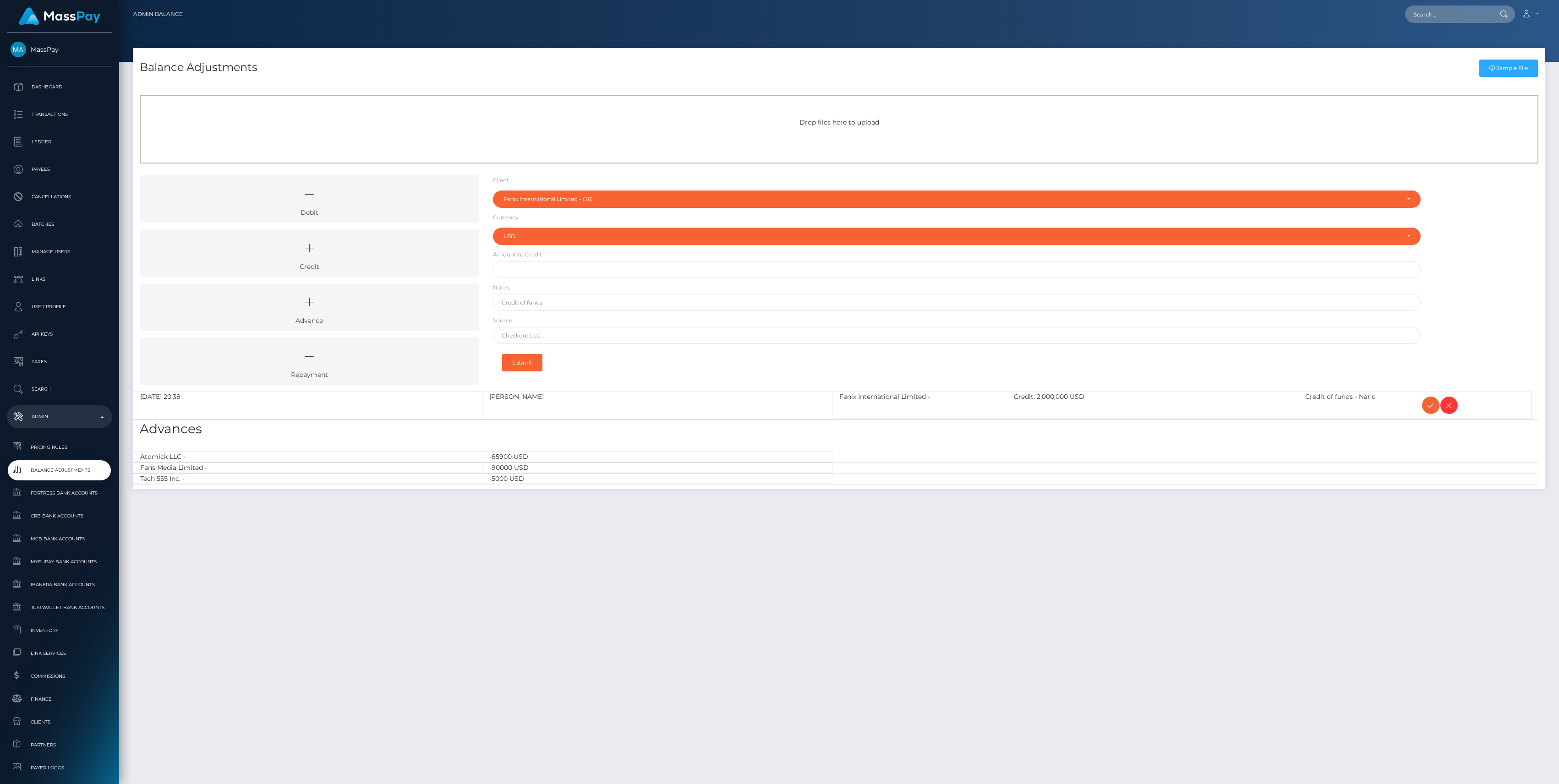
select select "26"
select select "USD"
click at [398, 264] on link "Credit" at bounding box center [310, 253] width 340 height 47
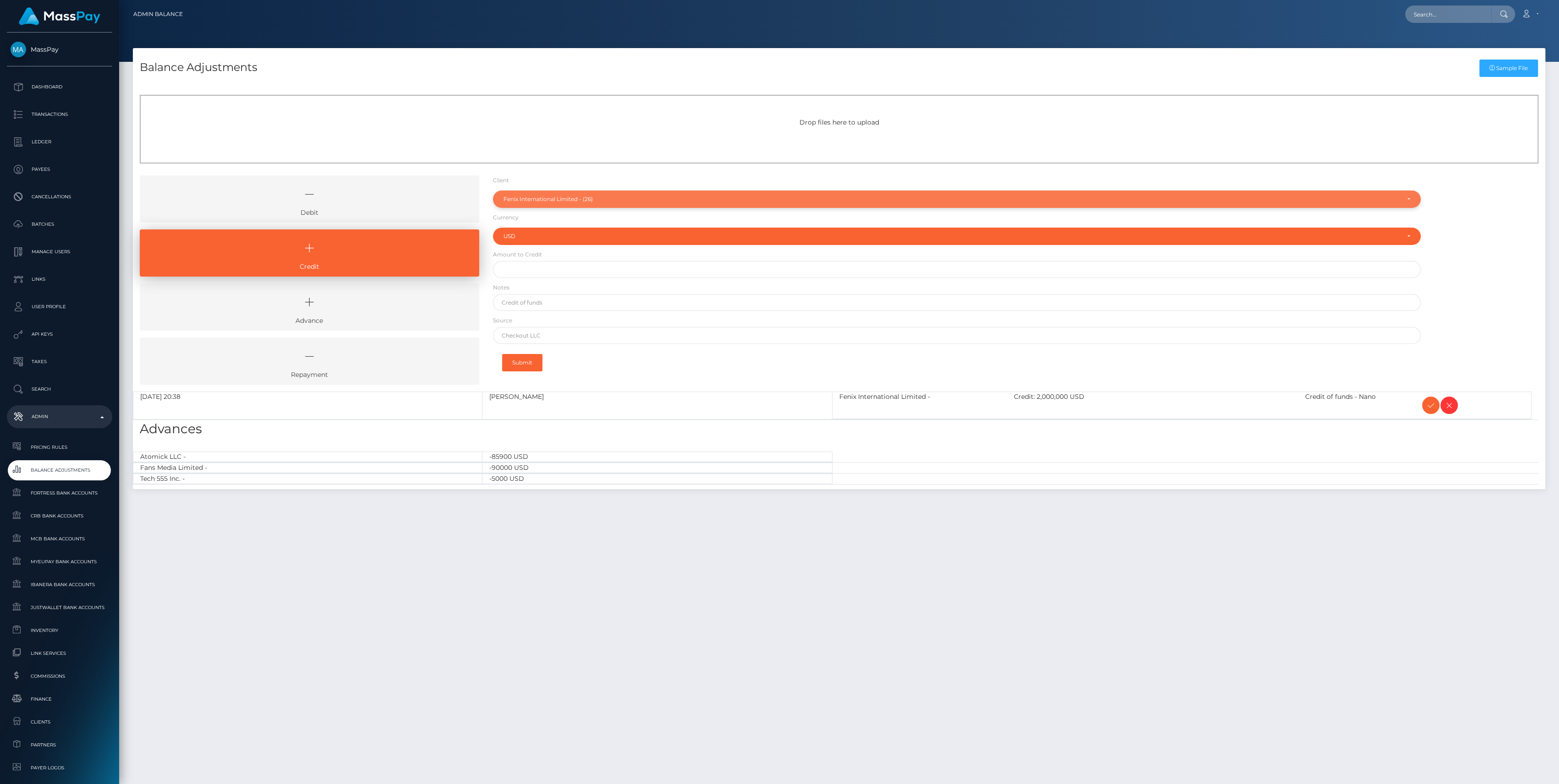
click at [525, 198] on div "Fenix International Limited - (26)" at bounding box center [951, 199] width 896 height 7
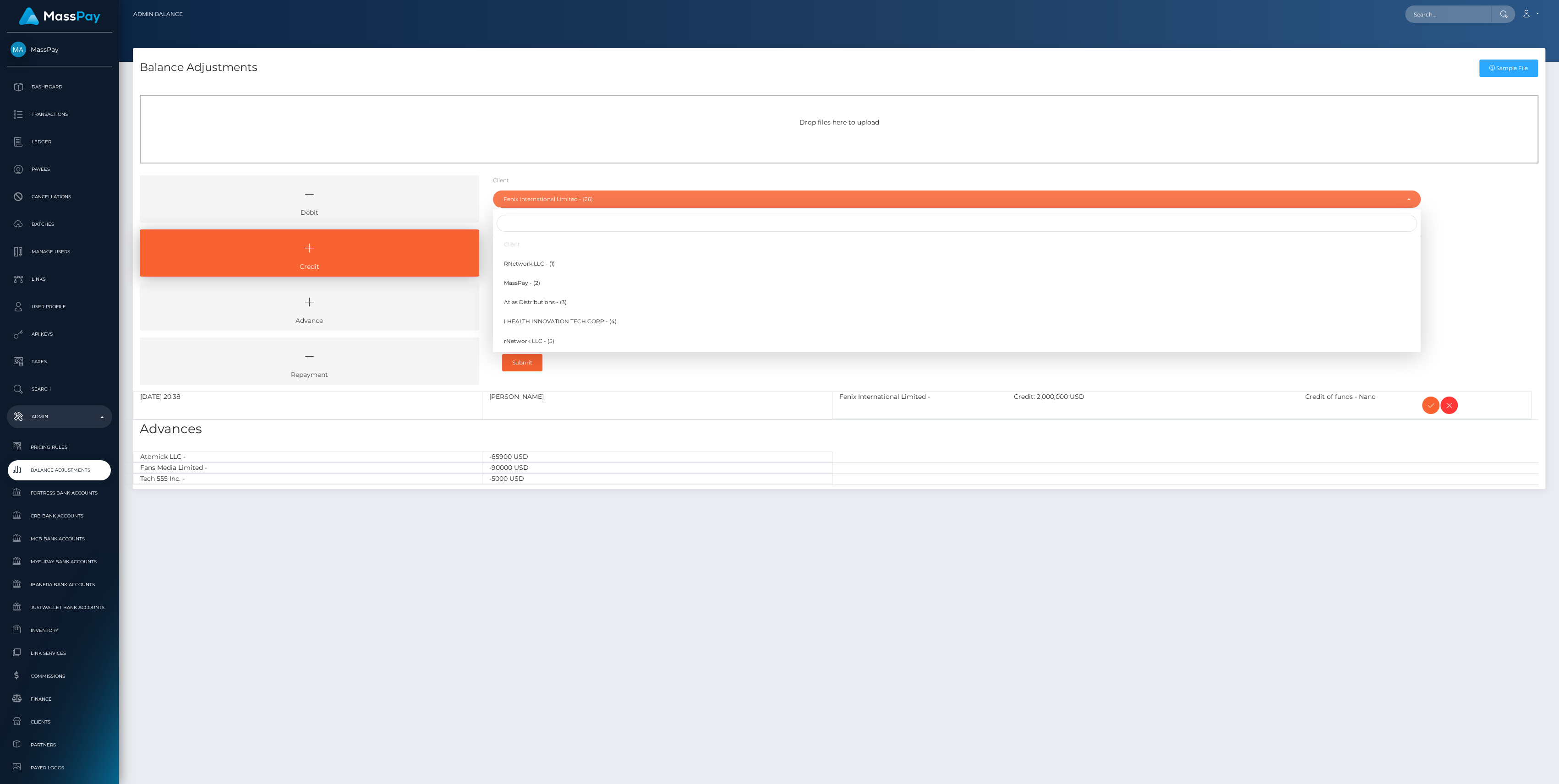
scroll to position [373, 0]
click at [531, 223] on input "Search" at bounding box center [957, 223] width 920 height 17
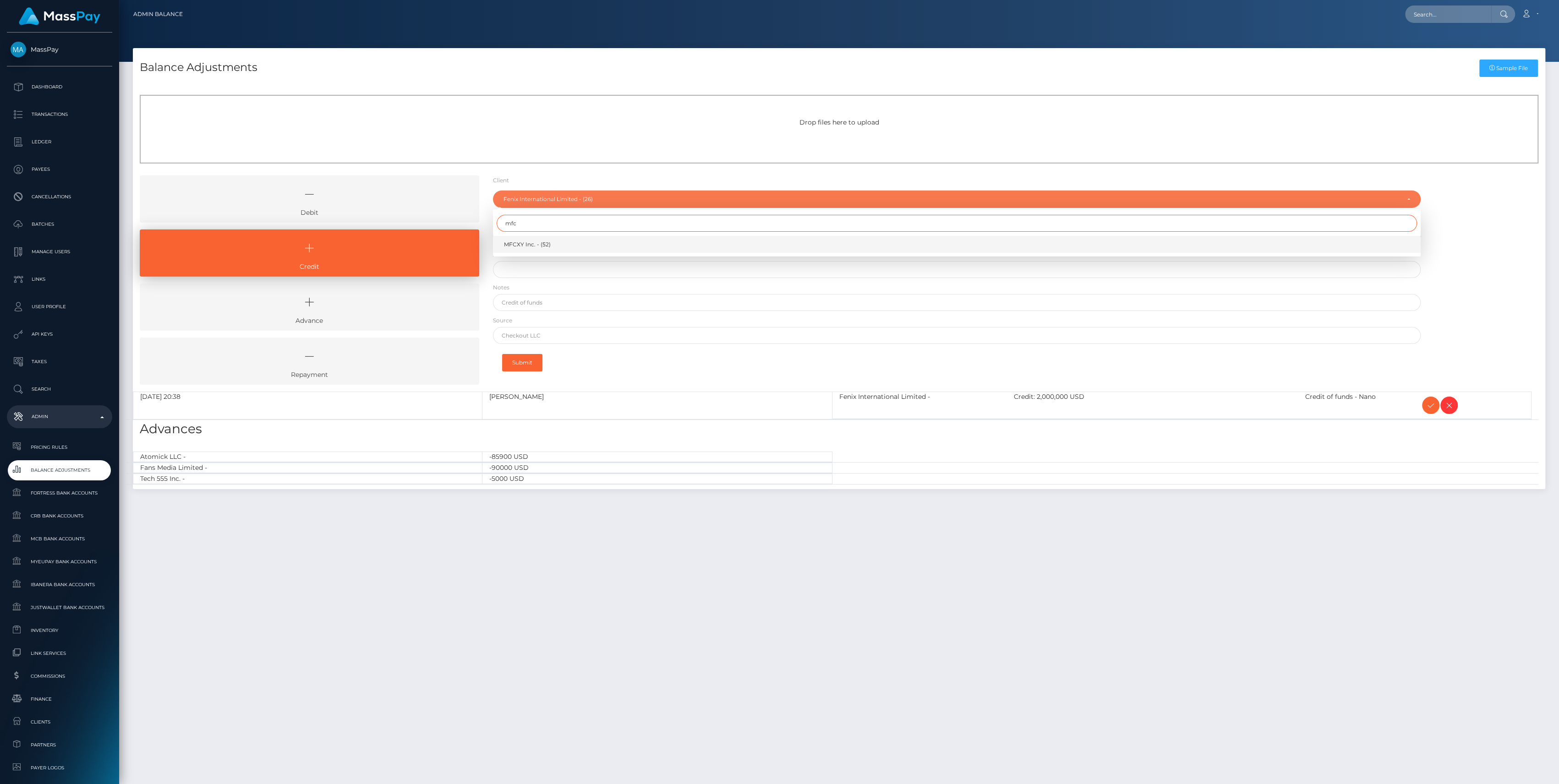
type input "mfc"
click at [538, 241] on span "MFCXY Inc. - (52)" at bounding box center [527, 245] width 47 height 8
select select "52"
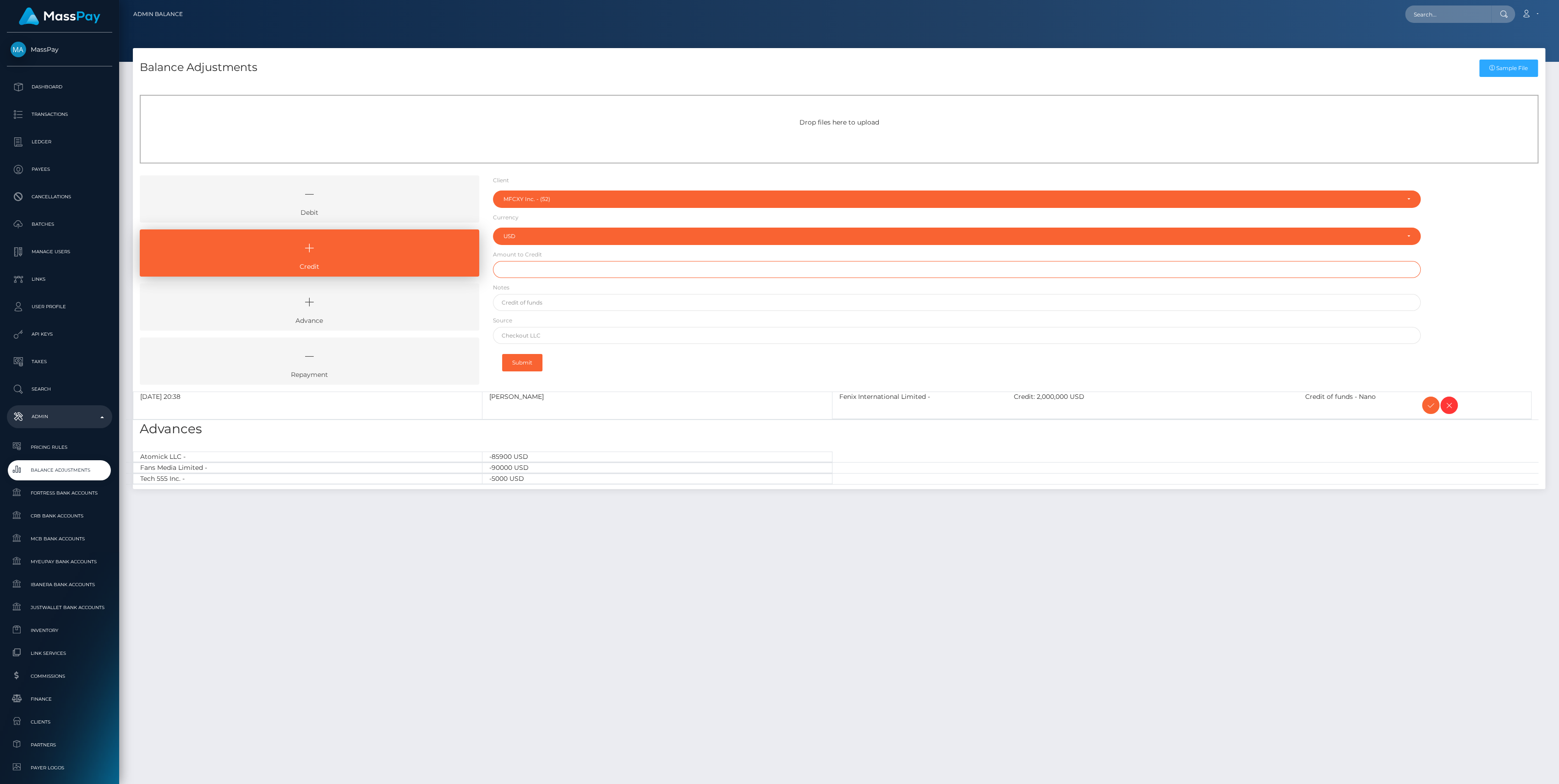
click at [533, 268] on input "text" at bounding box center [956, 269] width 928 height 17
paste input "300,000.00"
type input "$300,000.00"
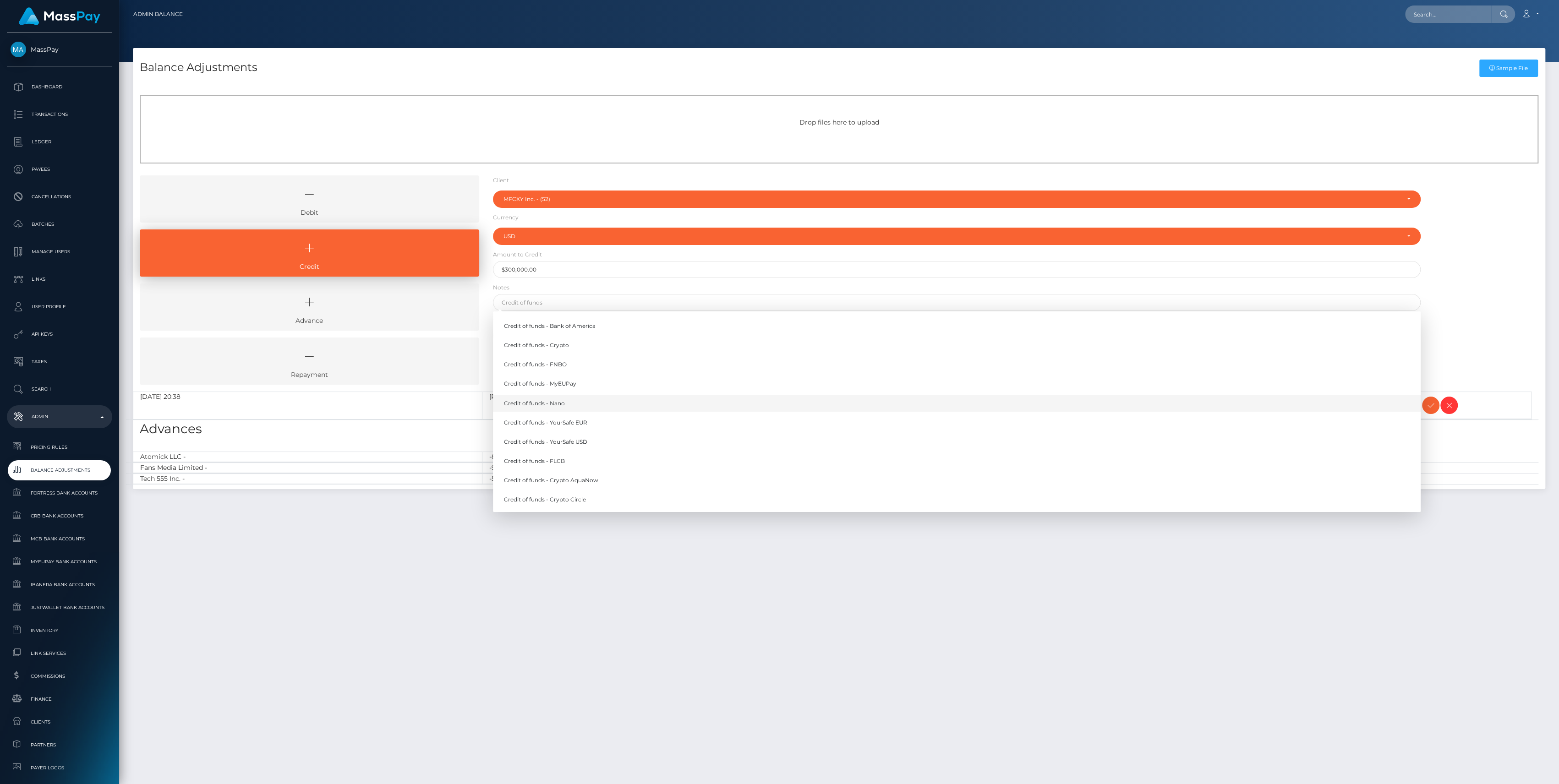
click at [561, 408] on link "Credit of funds - Nano" at bounding box center [956, 403] width 928 height 17
type input "Credit of funds - Nano"
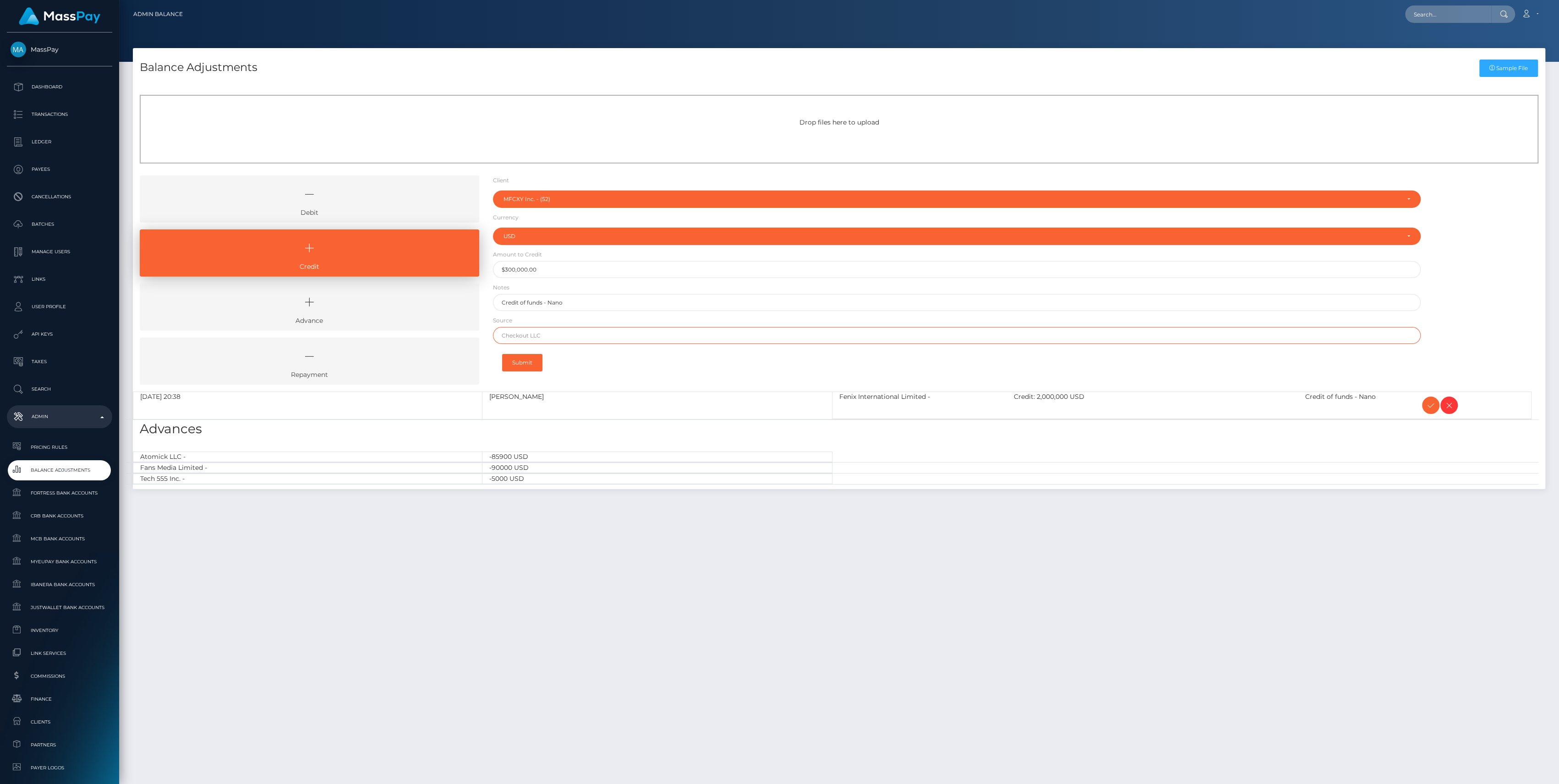
click at [564, 330] on input "text" at bounding box center [956, 335] width 928 height 17
type input "Nano"
click at [533, 360] on button "Submit" at bounding box center [522, 363] width 40 height 18
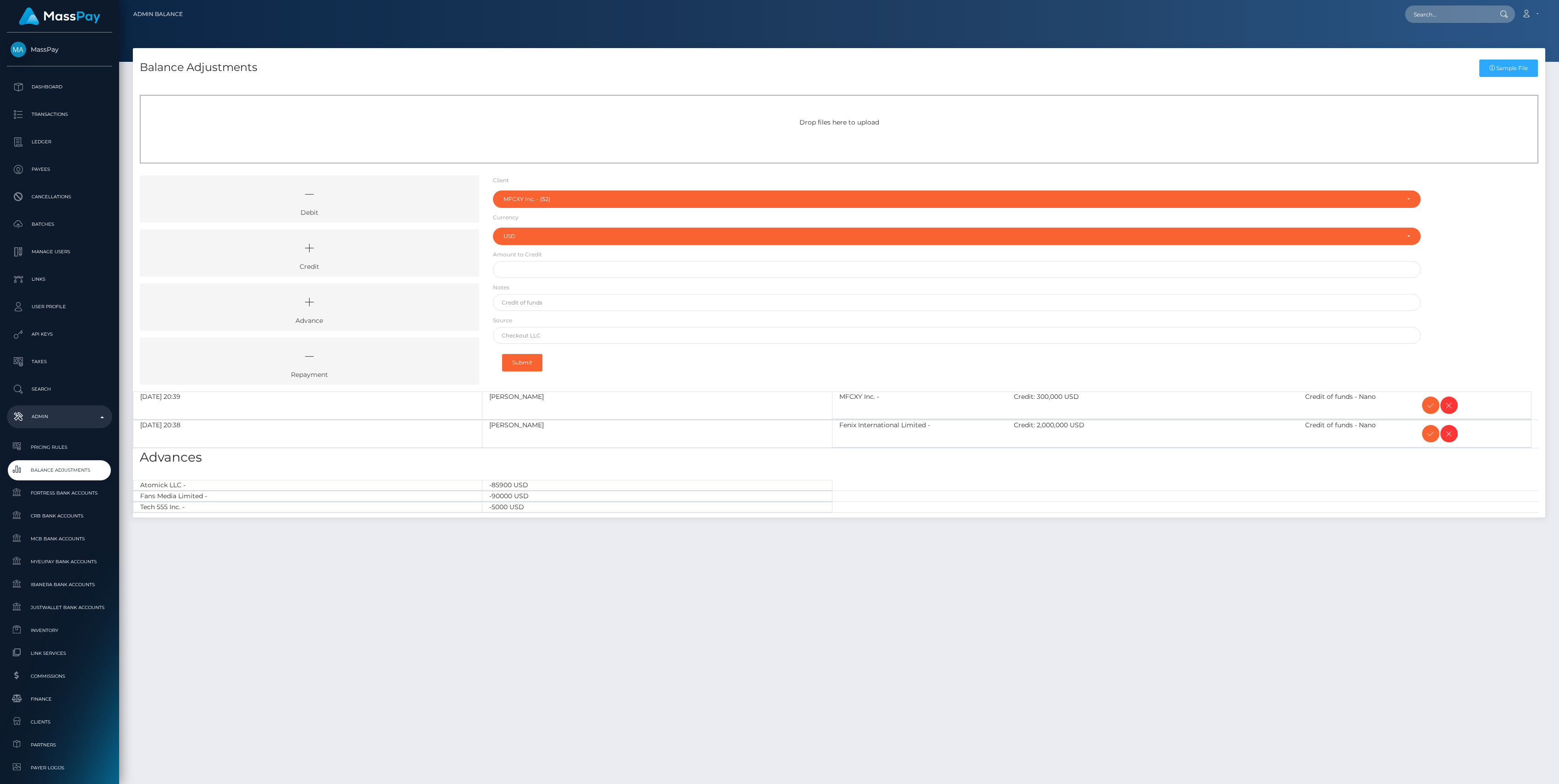
select select "52"
select select "USD"
click at [1426, 401] on icon at bounding box center [1431, 406] width 11 height 12
click at [1425, 436] on icon at bounding box center [1431, 433] width 11 height 12
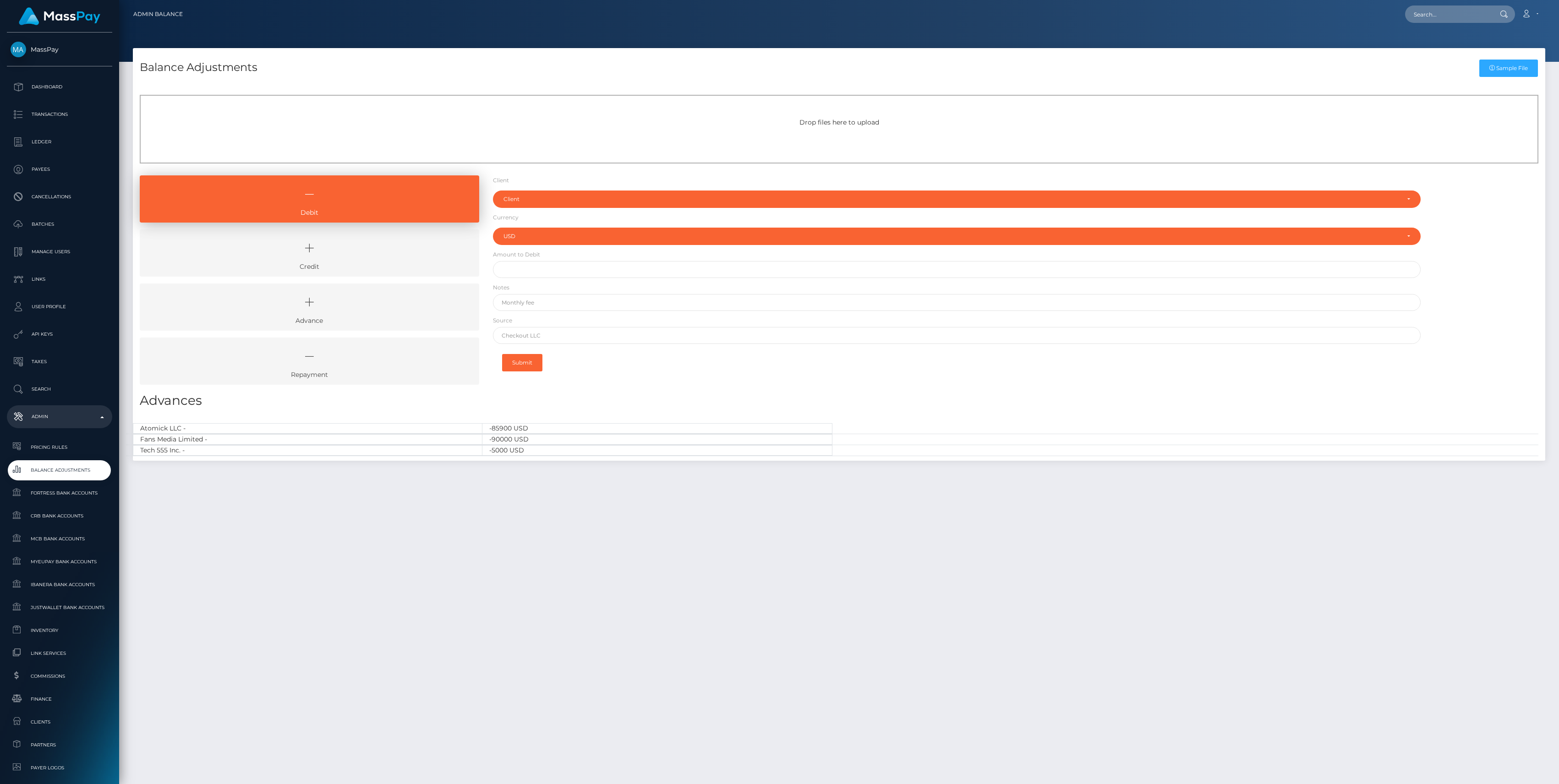
select select "USD"
